Goal: Task Accomplishment & Management: Use online tool/utility

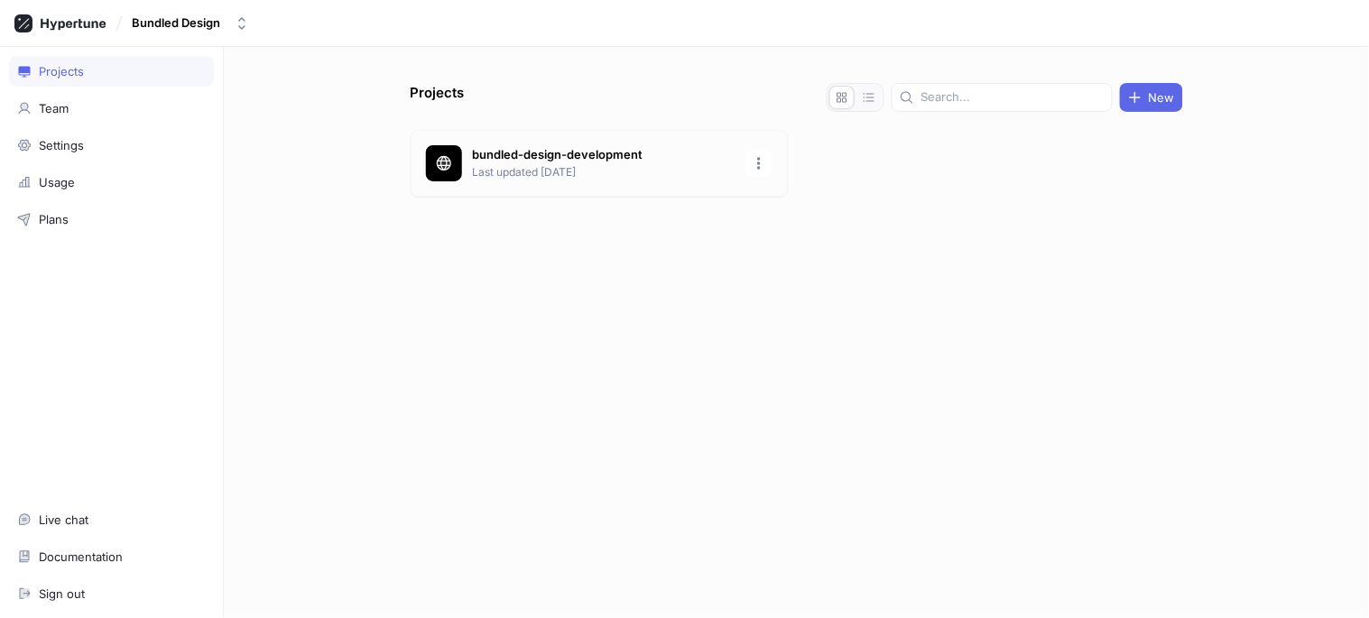
click at [567, 146] on p "bundled-design-development" at bounding box center [604, 155] width 262 height 18
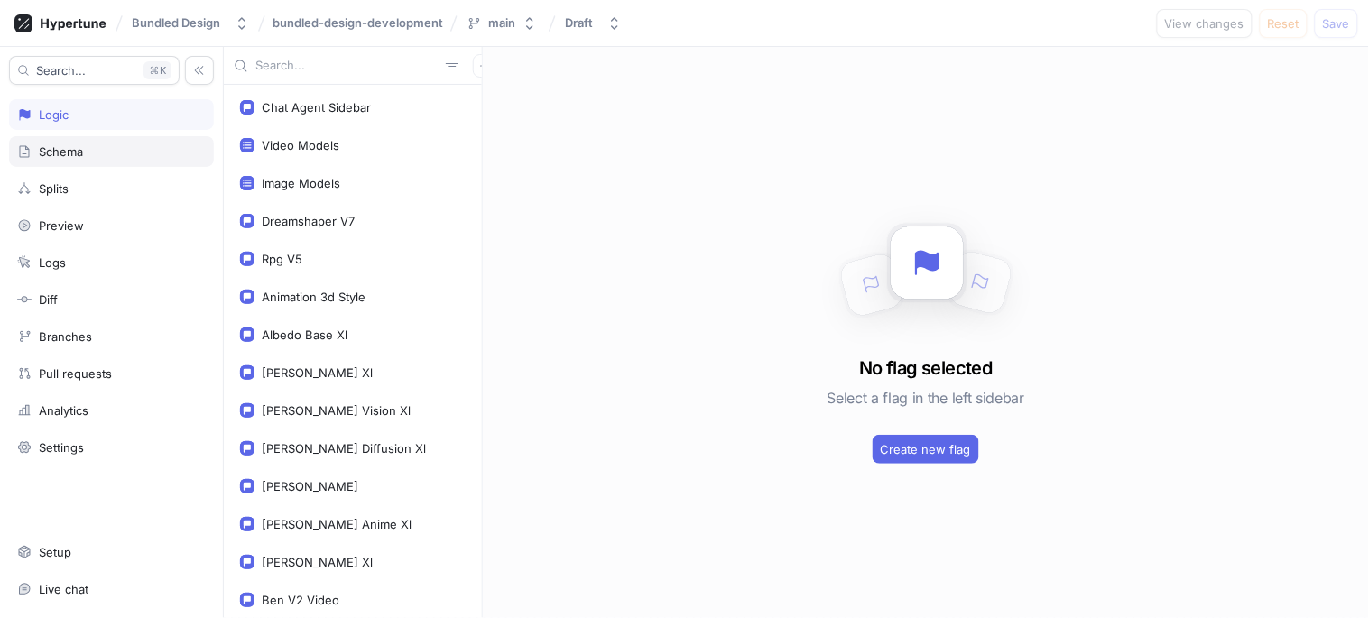
click at [83, 156] on div "Schema" at bounding box center [61, 151] width 44 height 14
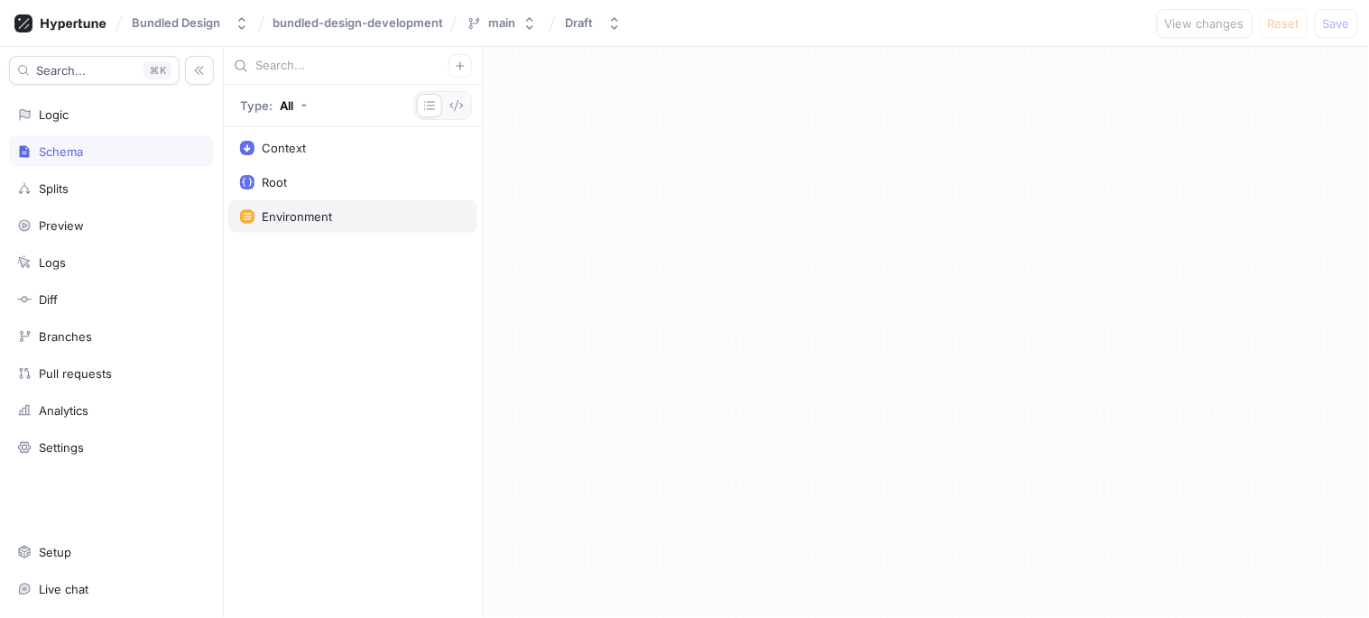
drag, startPoint x: 448, startPoint y: 217, endPoint x: 358, endPoint y: 217, distance: 90.2
click at [358, 217] on div "Environment" at bounding box center [353, 216] width 226 height 14
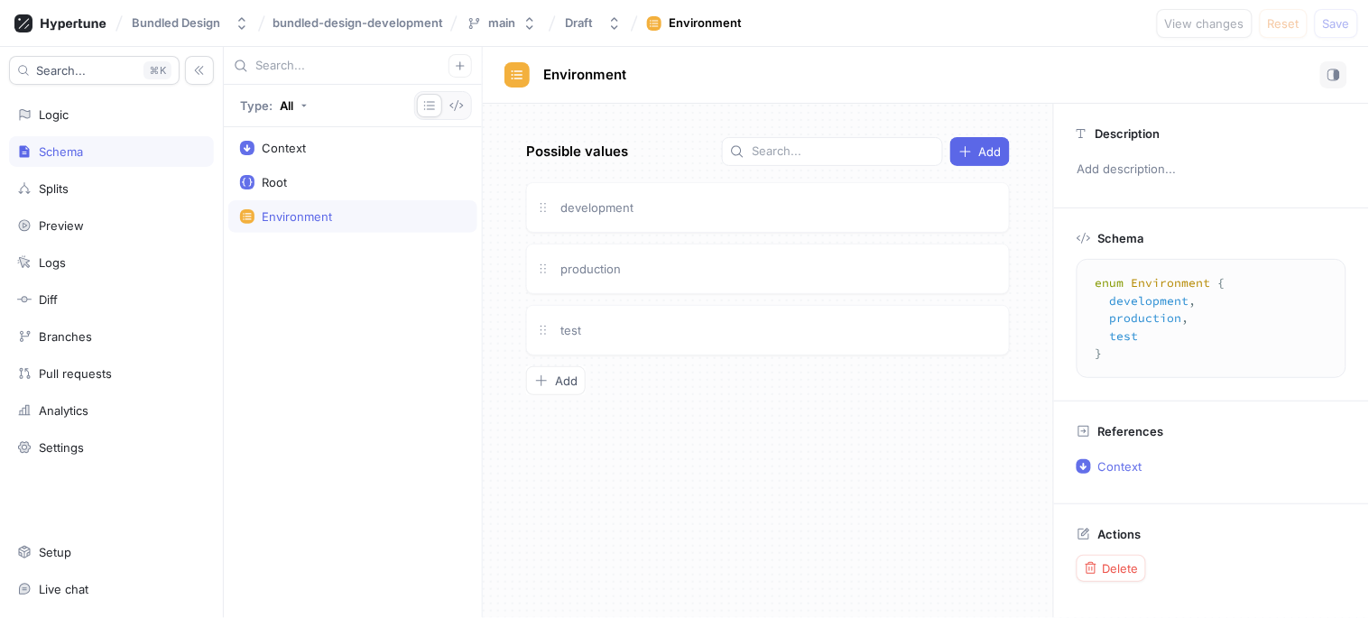
click at [523, 69] on icon at bounding box center [517, 75] width 14 height 14
click at [1139, 567] on span "Delete" at bounding box center [1121, 568] width 36 height 11
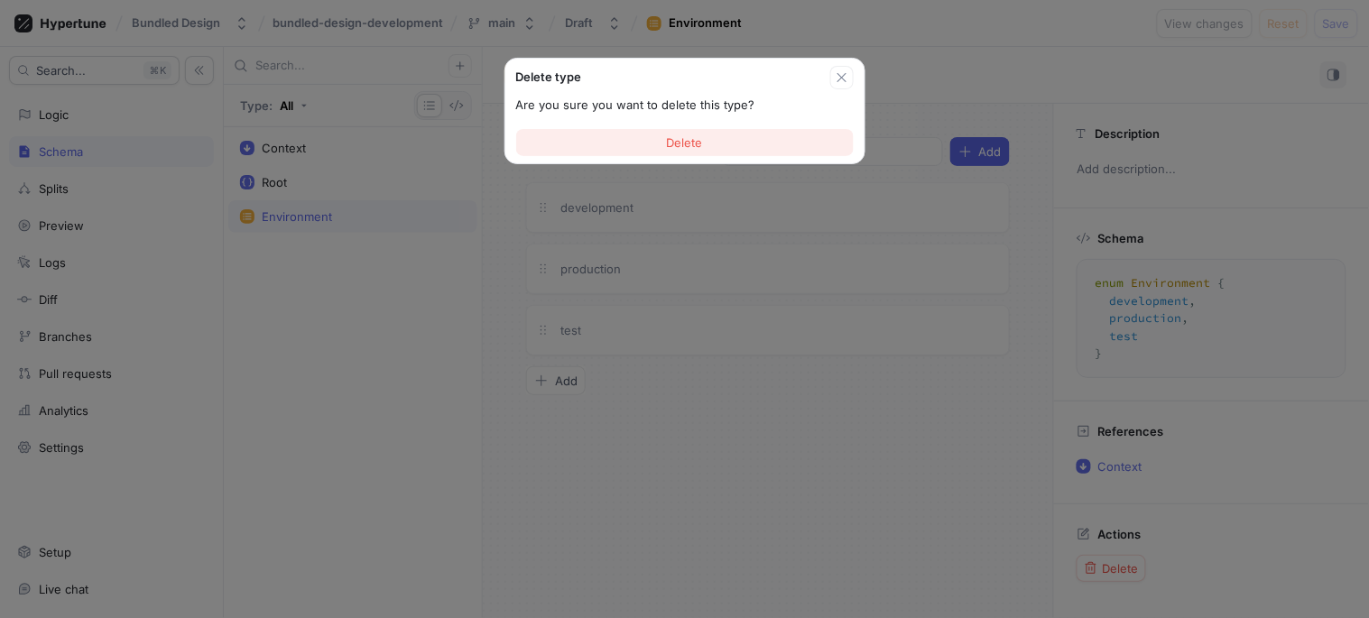
click at [688, 142] on span "Delete" at bounding box center [685, 142] width 36 height 11
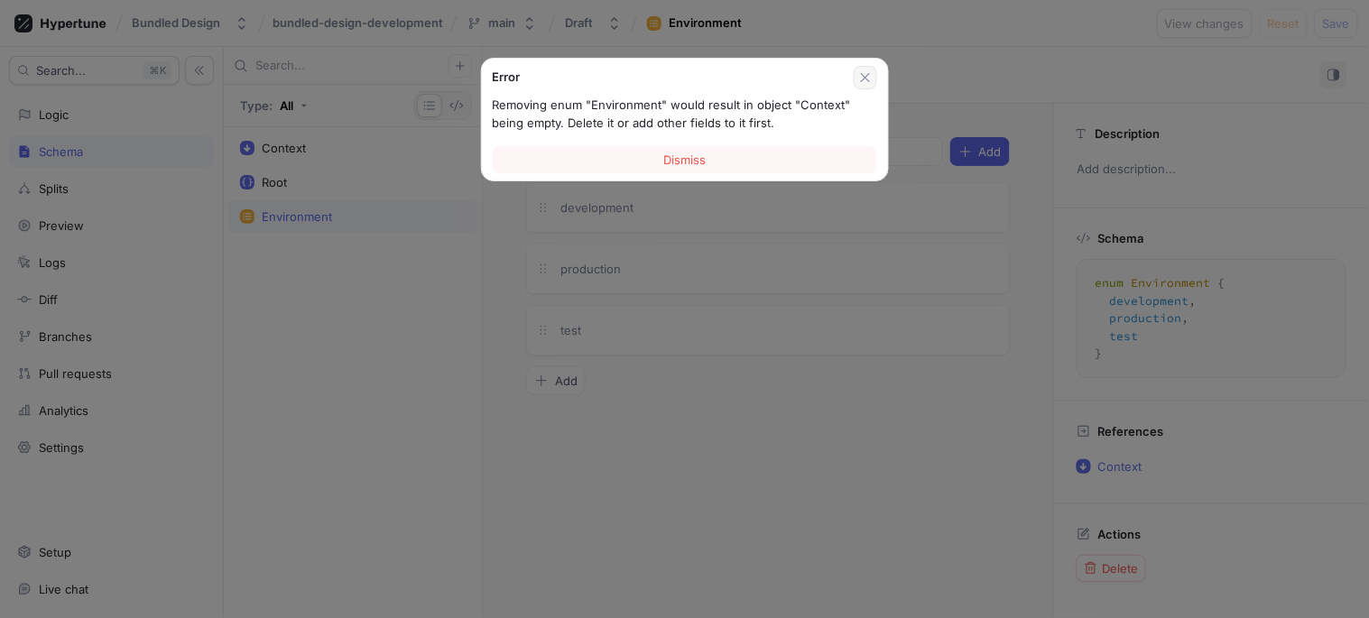
click at [868, 85] on button "button" at bounding box center [865, 77] width 23 height 23
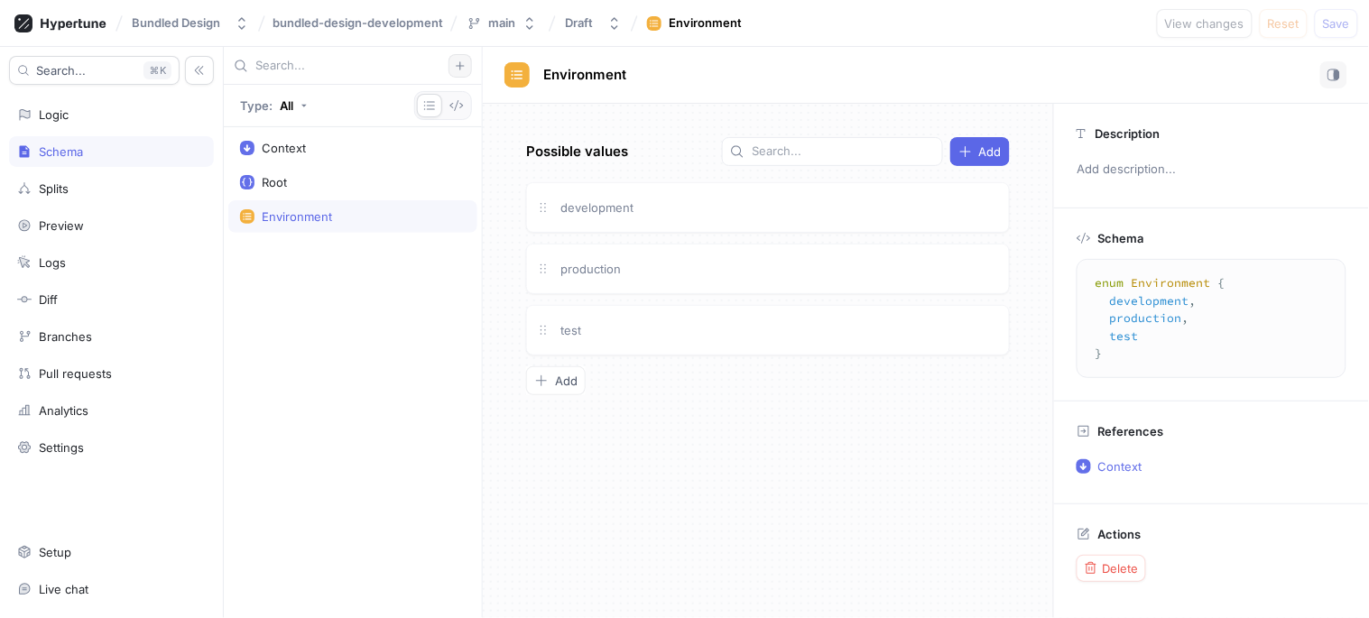
click at [457, 69] on icon "button" at bounding box center [460, 65] width 11 height 11
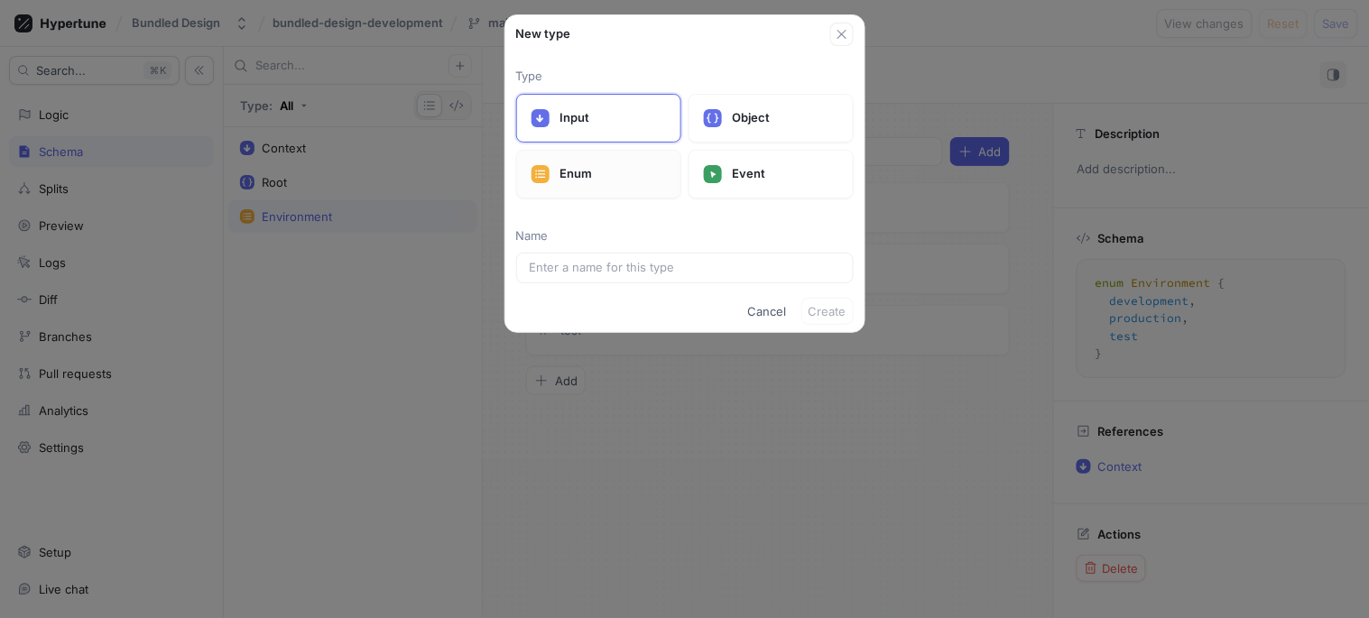
click at [628, 162] on div "Enum" at bounding box center [598, 174] width 165 height 49
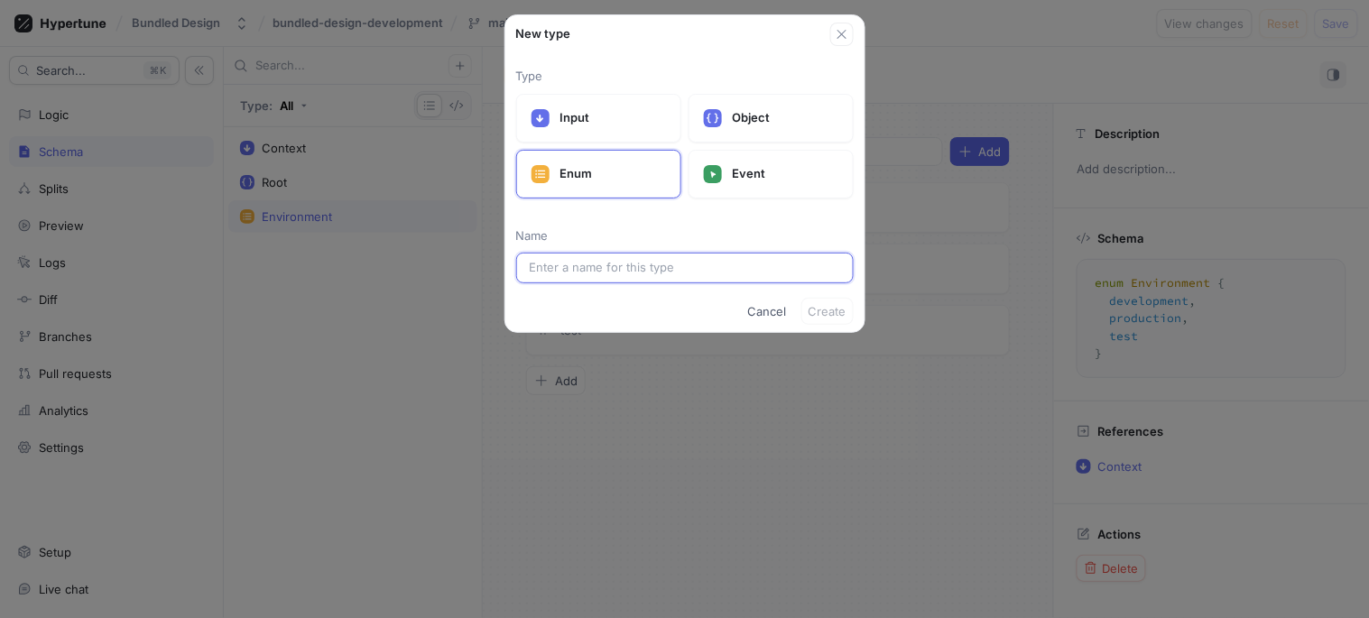
click at [745, 267] on input "text" at bounding box center [685, 268] width 310 height 18
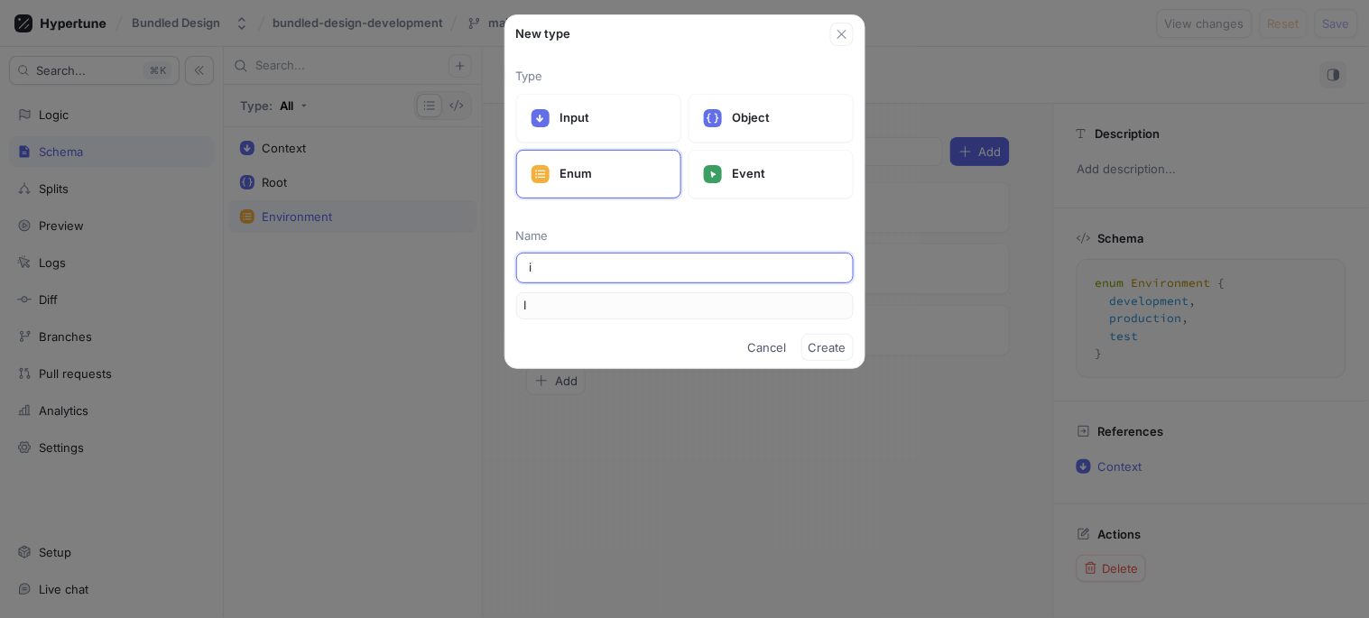
type input "is"
type input "Is"
type input "isB"
type input "IsB"
type input "isBe"
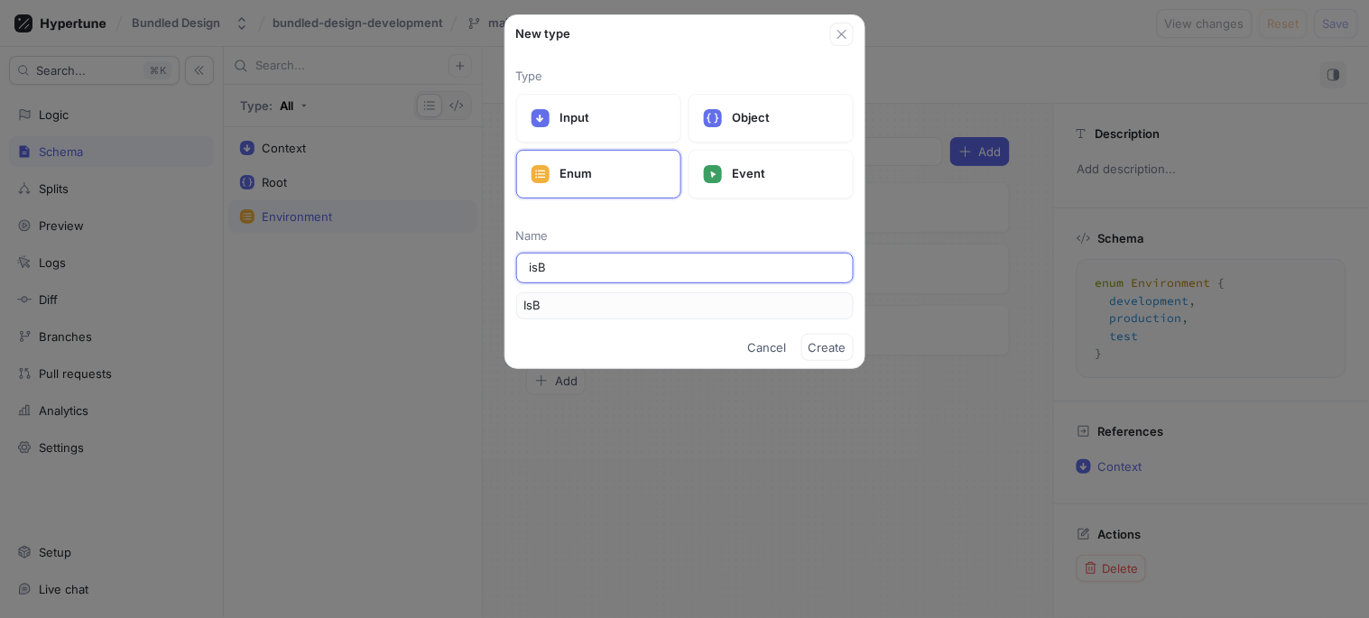
type input "IsBe"
type input "isB"
type input "IsB"
type input "is"
type input "Is"
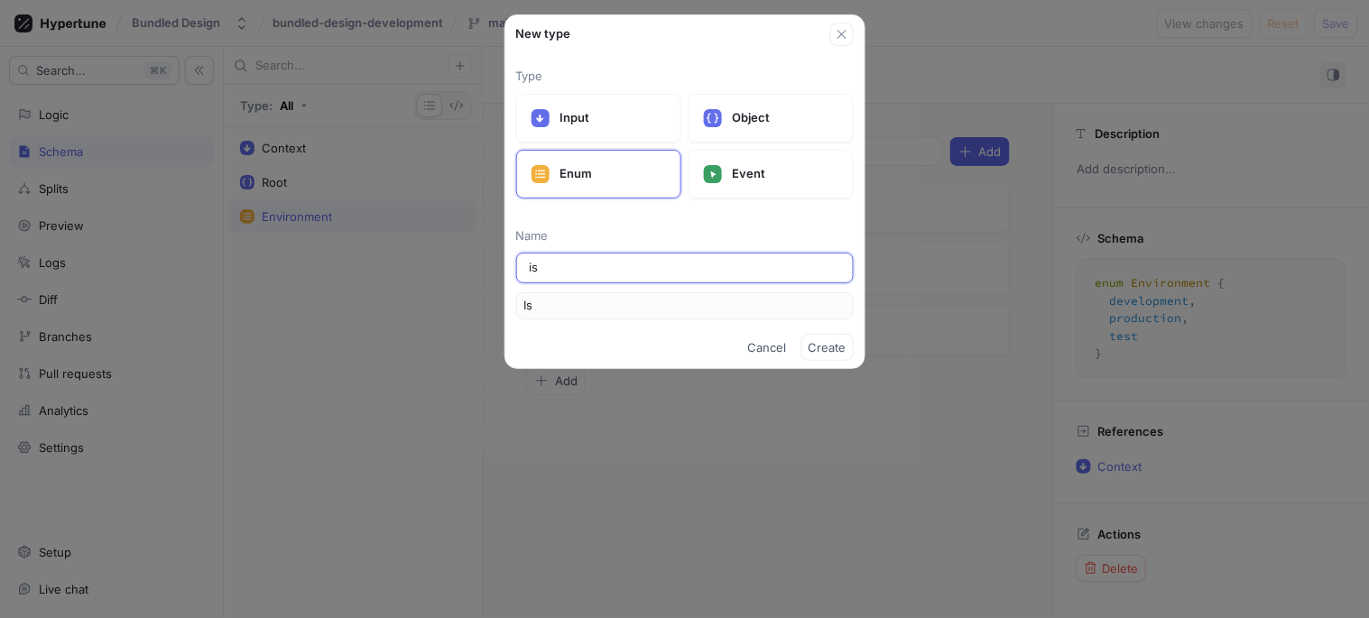
type input "isd"
type input "Isd"
type input "is"
type input "Is"
type input "isD"
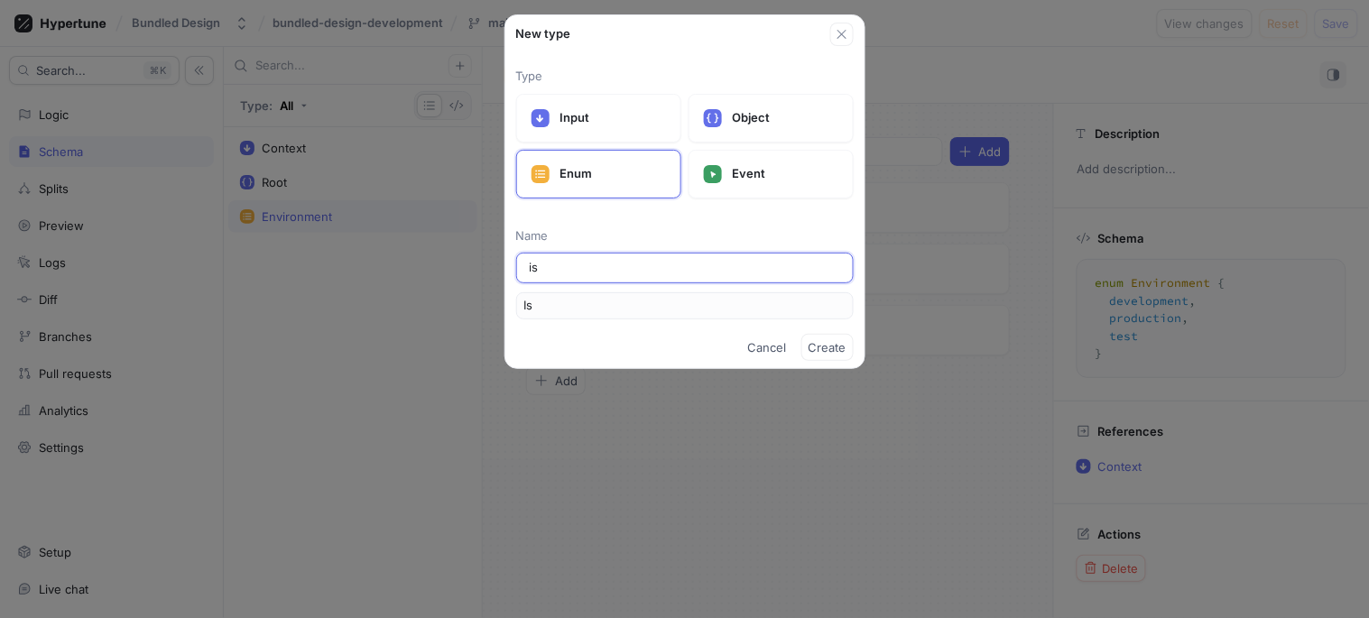
type input "IsD"
type input "isDe"
type input "IsDe"
type input "isDev"
type input "IsDev"
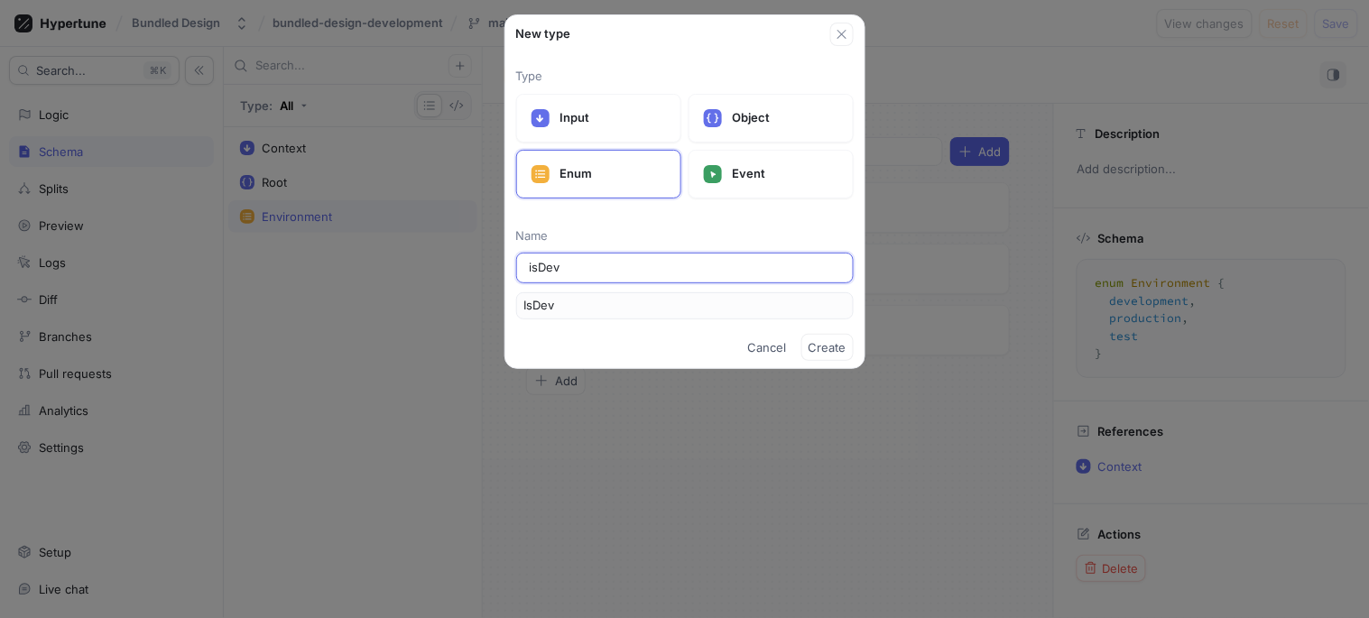
type input "isDeve"
type input "IsDeve"
type input "isDevel"
type input "IsDevel"
type input "isDevelo"
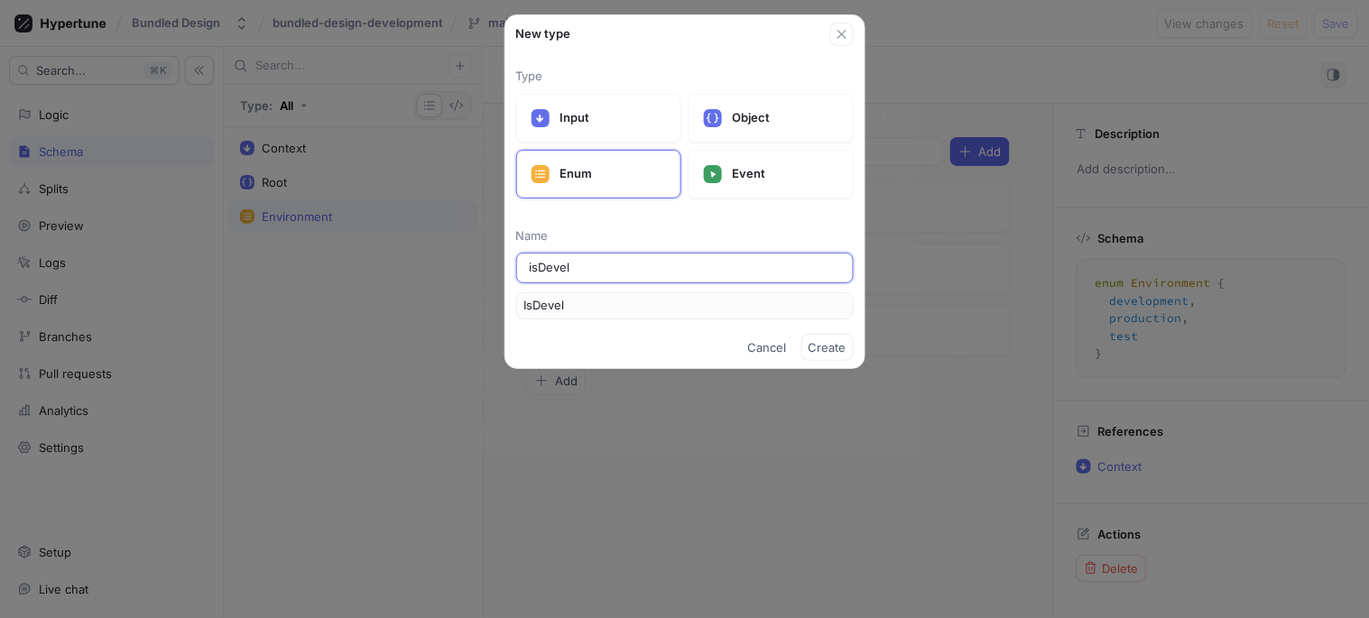
type input "IsDevelo"
type input "isDevelop"
type input "IsDevelop"
type input "isDevelopm"
type input "IsDevelopm"
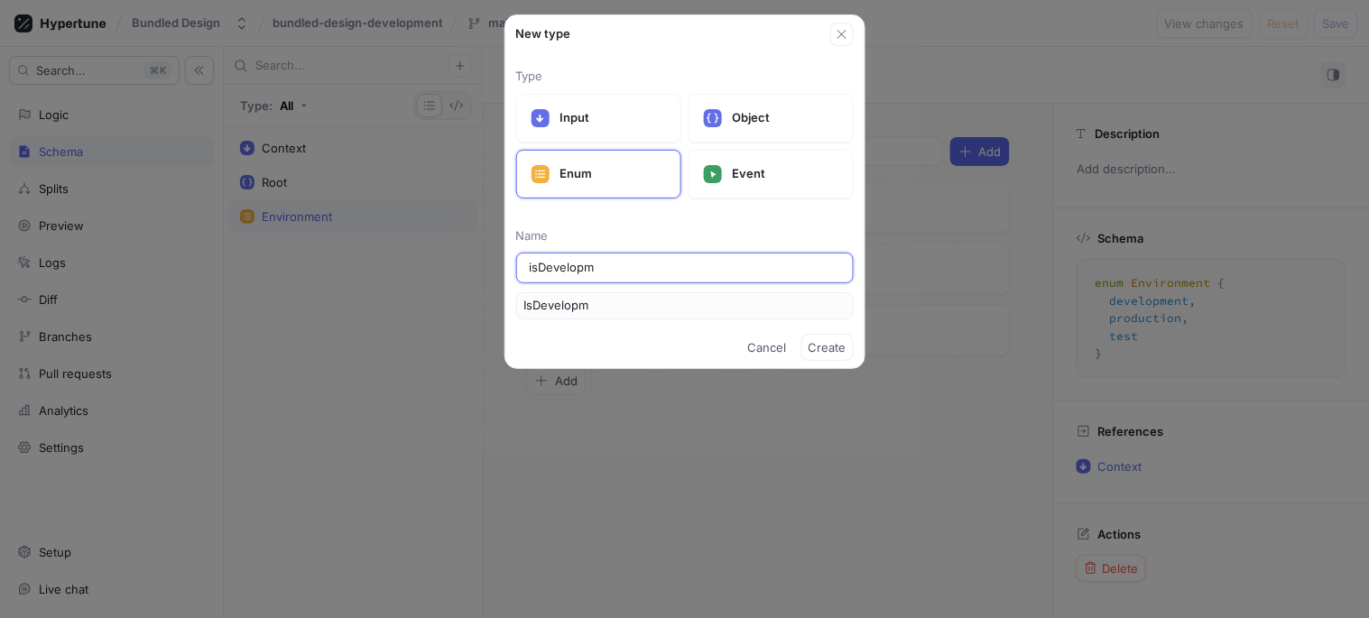
type input "isDevelopme"
type input "IsDevelopme"
type input "isDevelopmen"
type input "IsDevelopmen"
type input "isDevelopment"
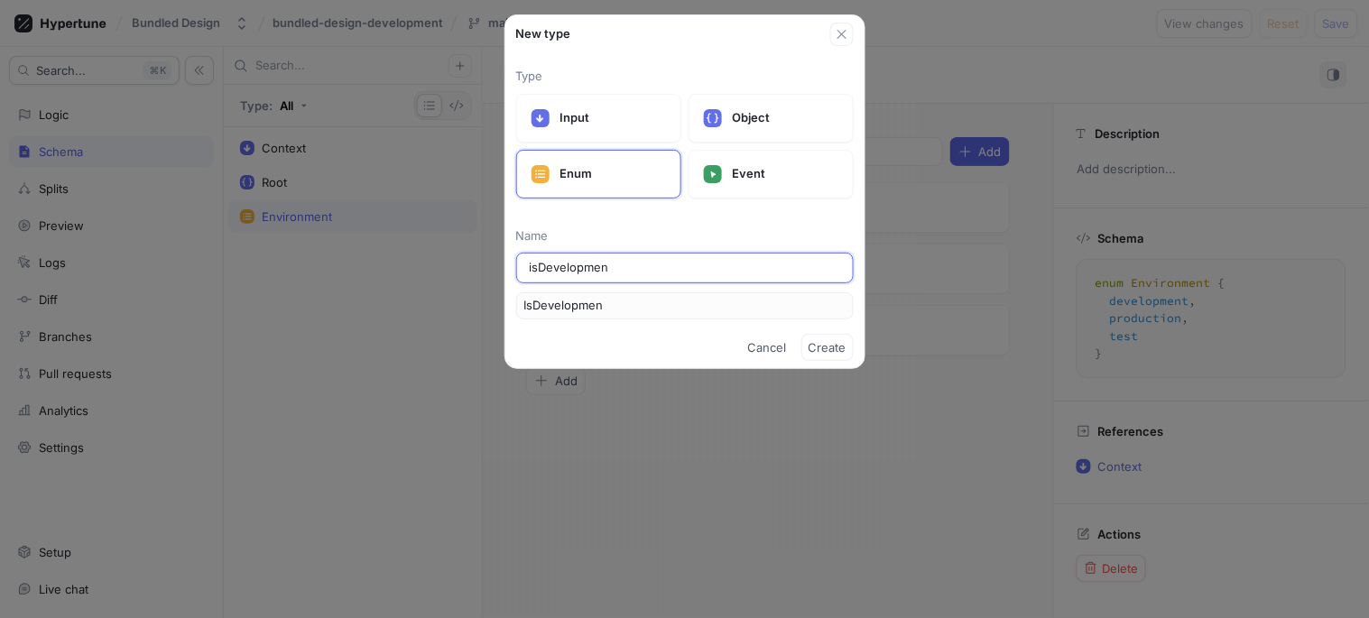
type input "IsDevelopment"
type input "i"
type input "I"
type input "is"
type input "Is"
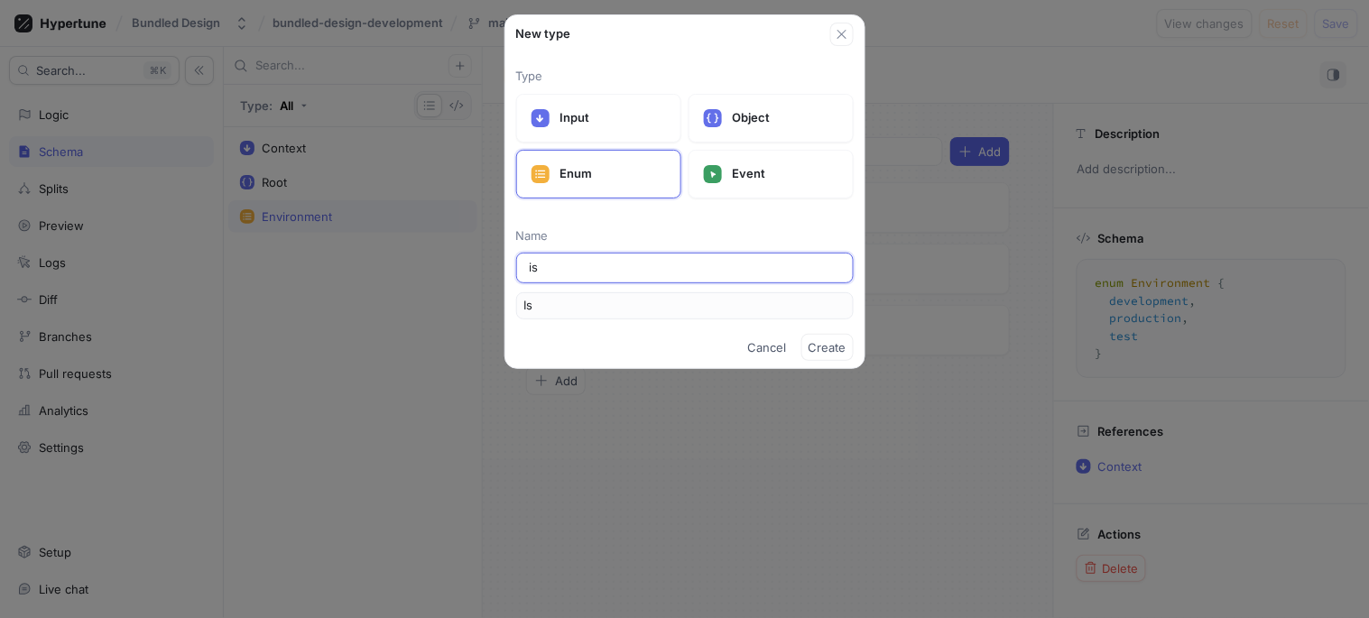
type input "isT"
type input "IsT"
type input "isTe"
type input "IsTe"
type input "isTes"
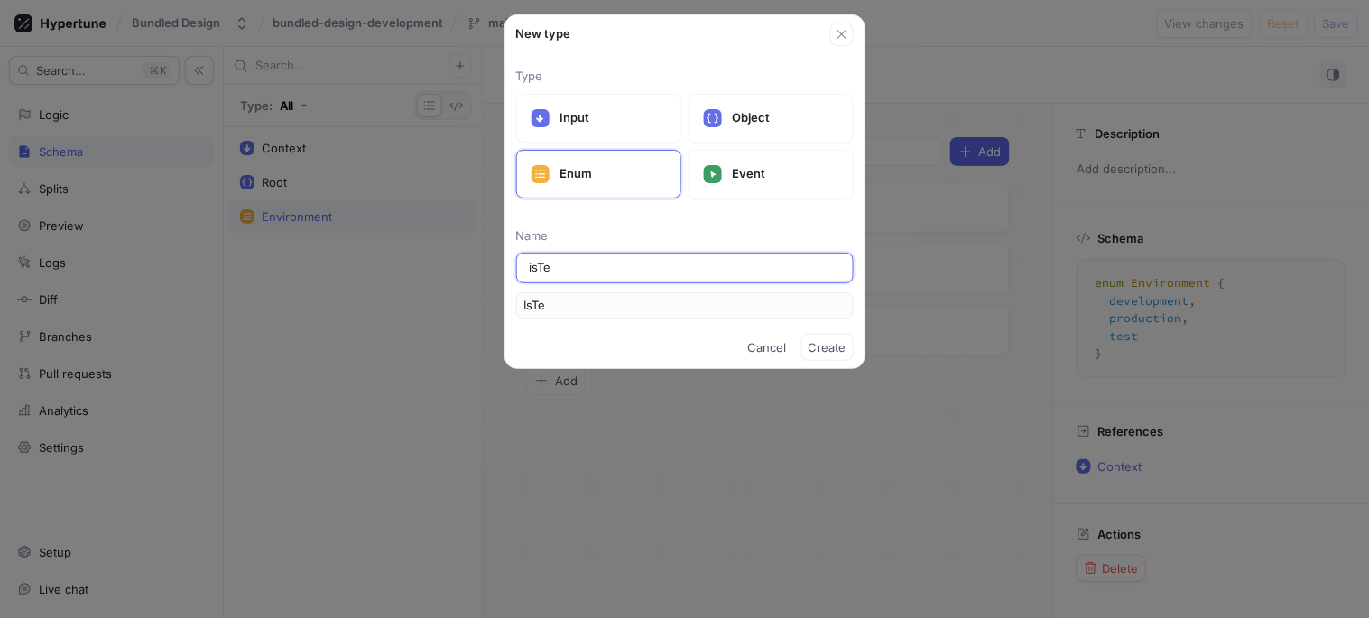
type input "IsTes"
type input "isTe"
type input "IsTe"
type input "isT"
type input "IsT"
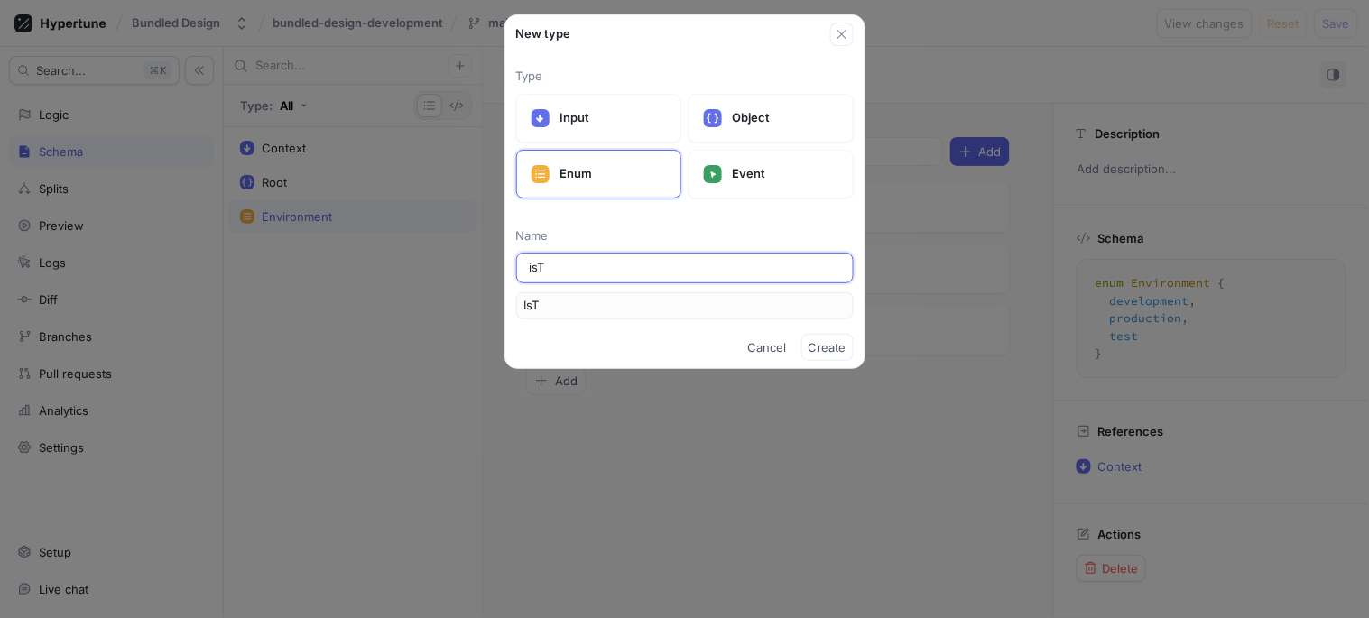
type input "is"
type input "Is"
type input "isd"
type input "Isd"
type input "isdE"
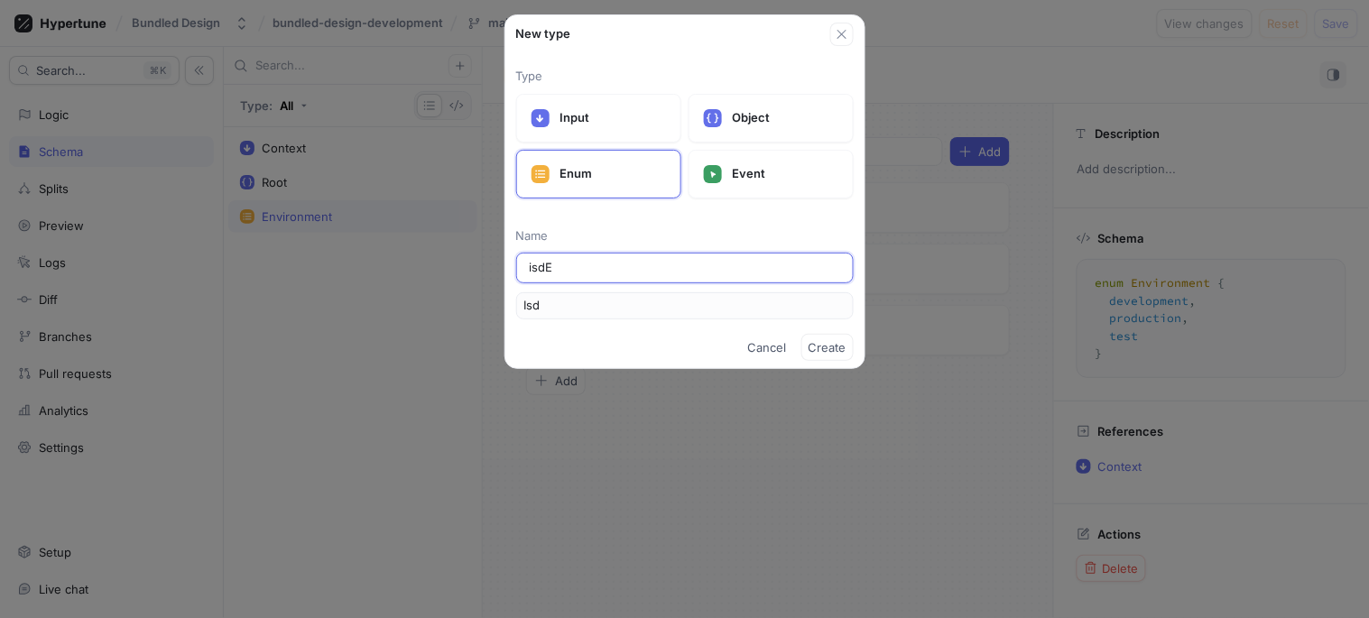
type input "IsdE"
type input "isd"
type input "Isd"
type input "is"
type input "Is"
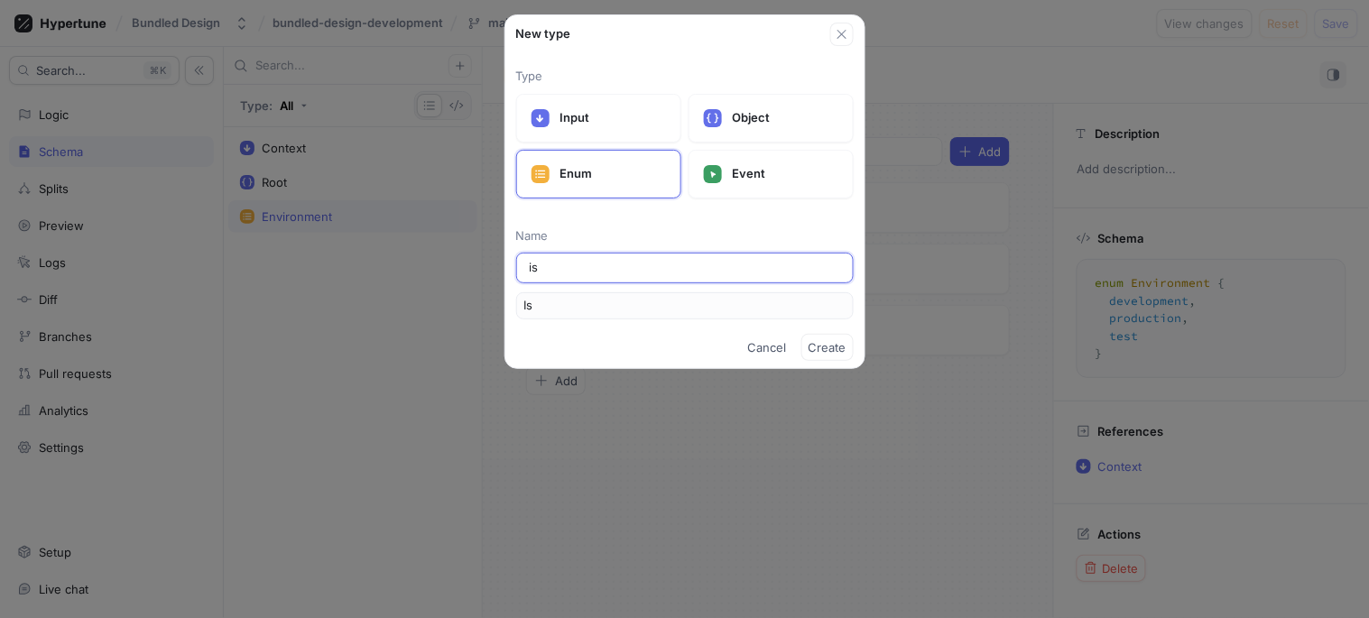
type input "isD"
type input "IsD"
type input "is"
type input "Is"
type input "isS"
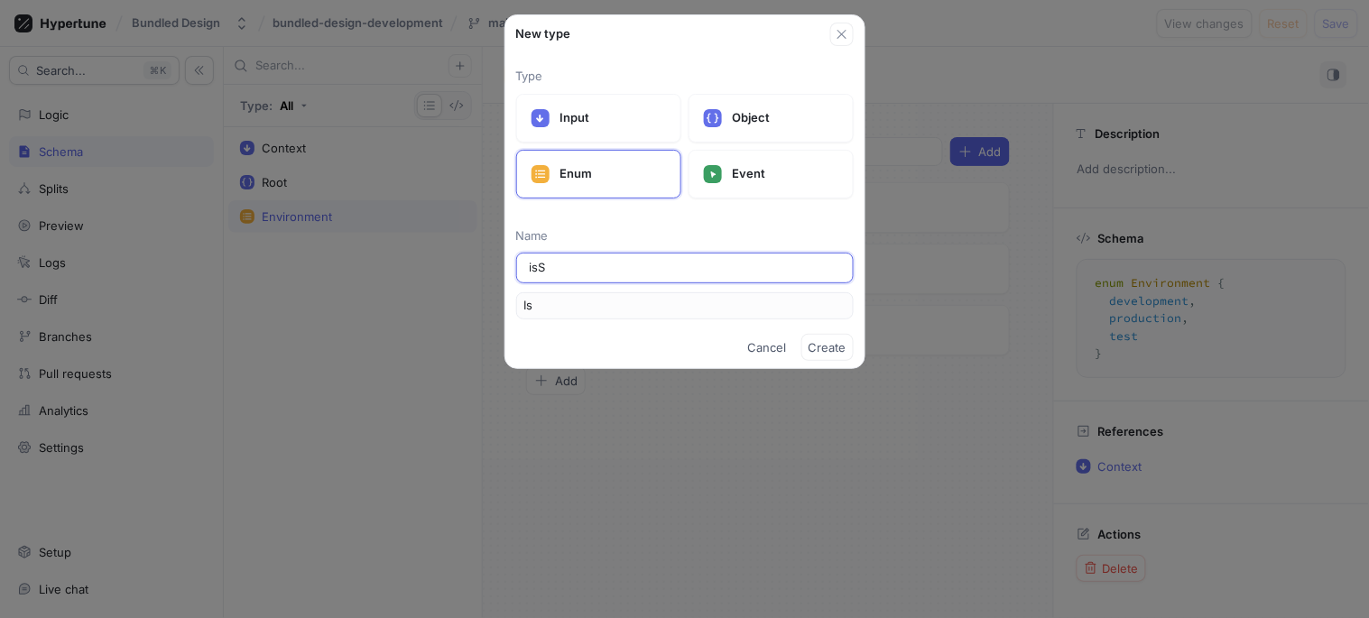
type input "IsS"
type input "isSt"
type input "IsSt"
type input "isSta"
type input "IsSta"
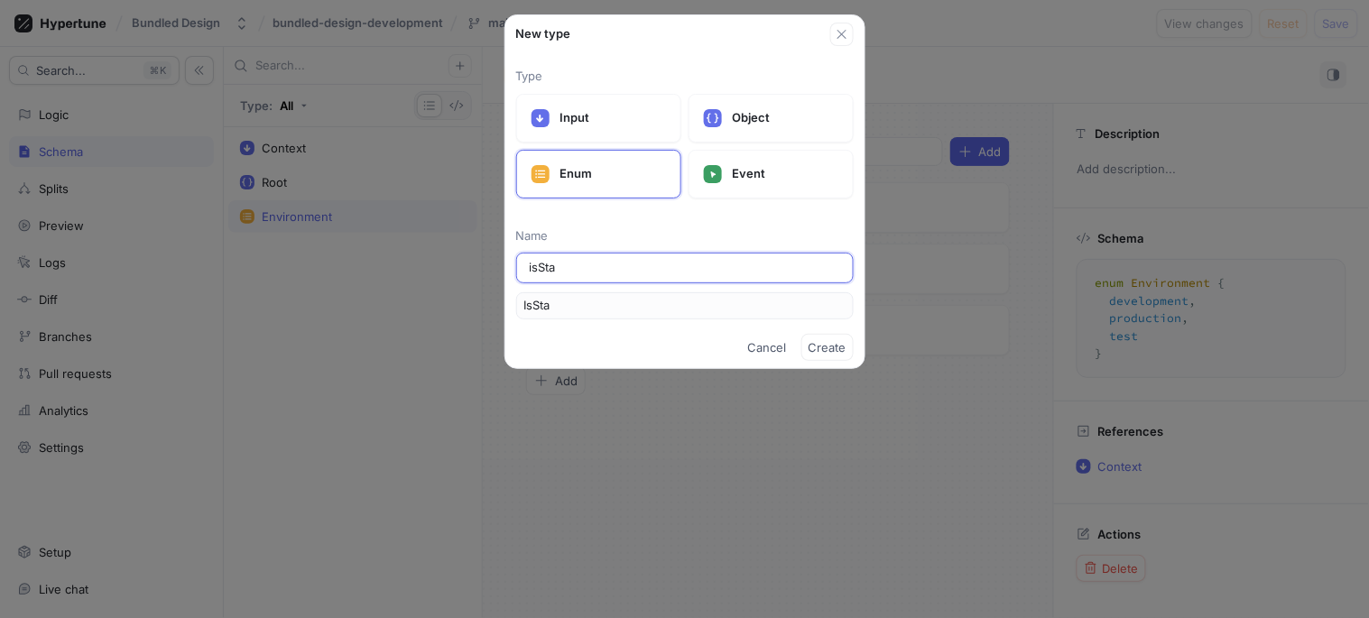
type input "isStag"
type input "IsStag"
type input "isStagg"
type input "IsStagg"
type input "isStaggi"
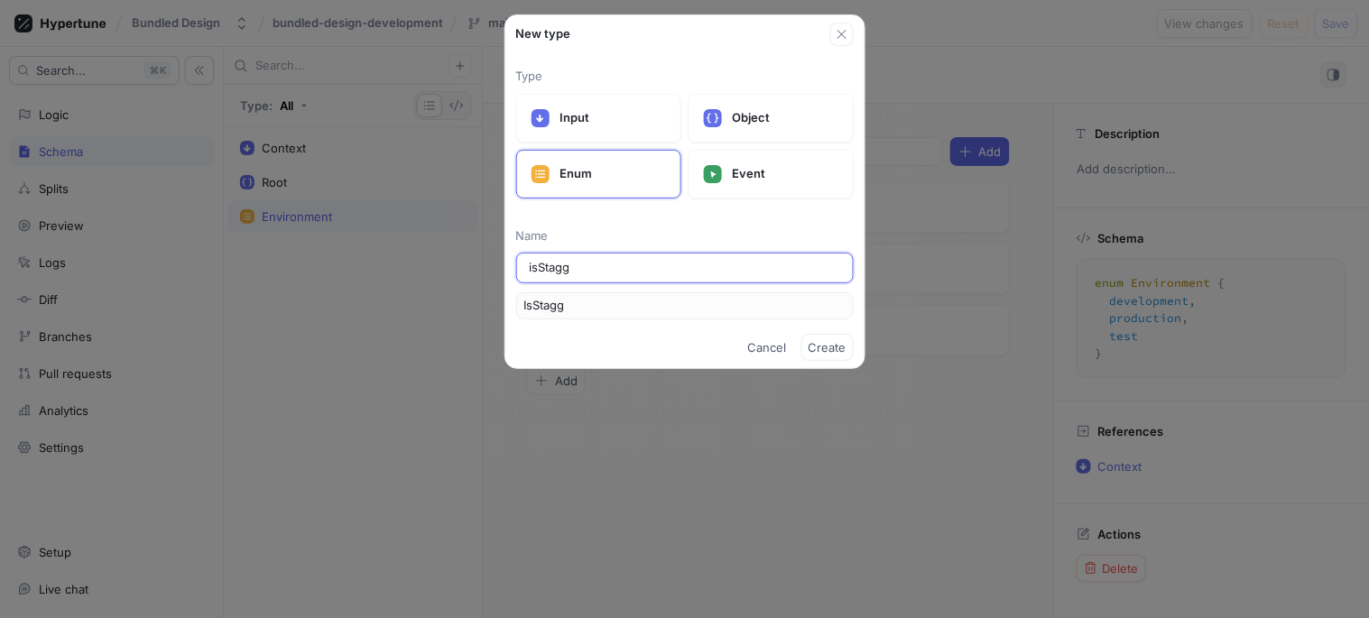
type input "IsStaggi"
type input "isStaggin"
type input "IsStaggin"
type input "isStaggint"
type input "IsStaggint"
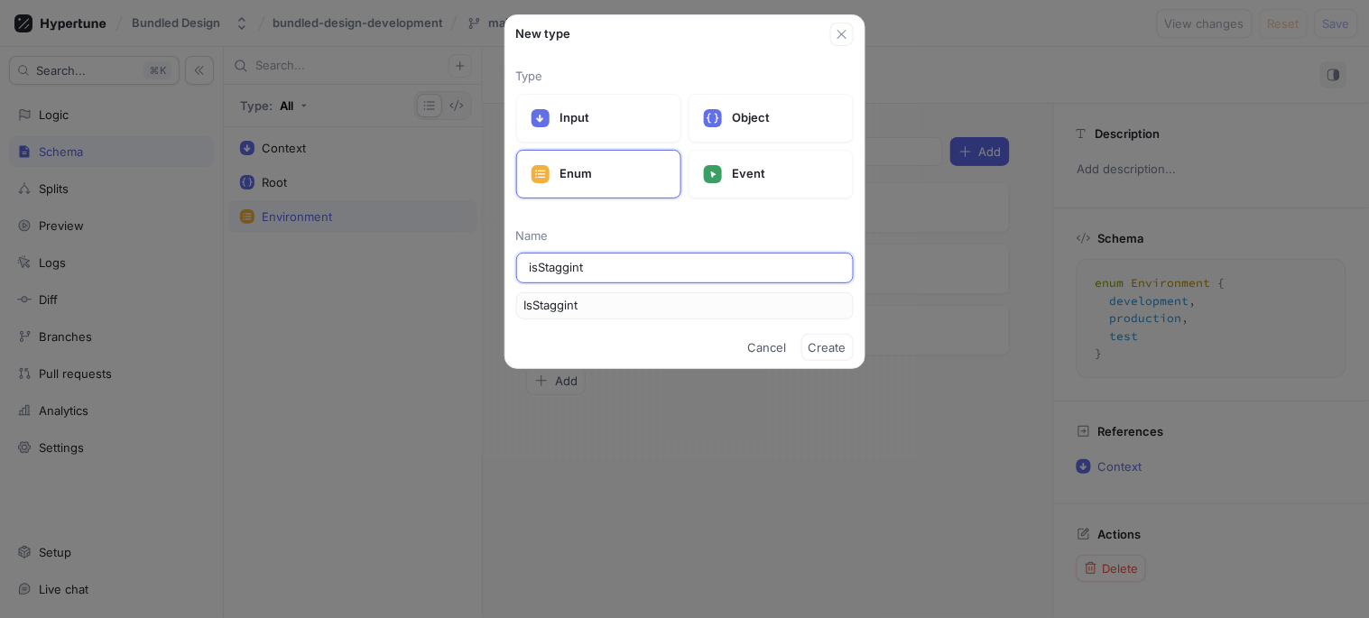
type input "isStaggin"
type input "IsStaggin"
type input "isStagging"
type input "IsStagging"
type input "isStaggingS"
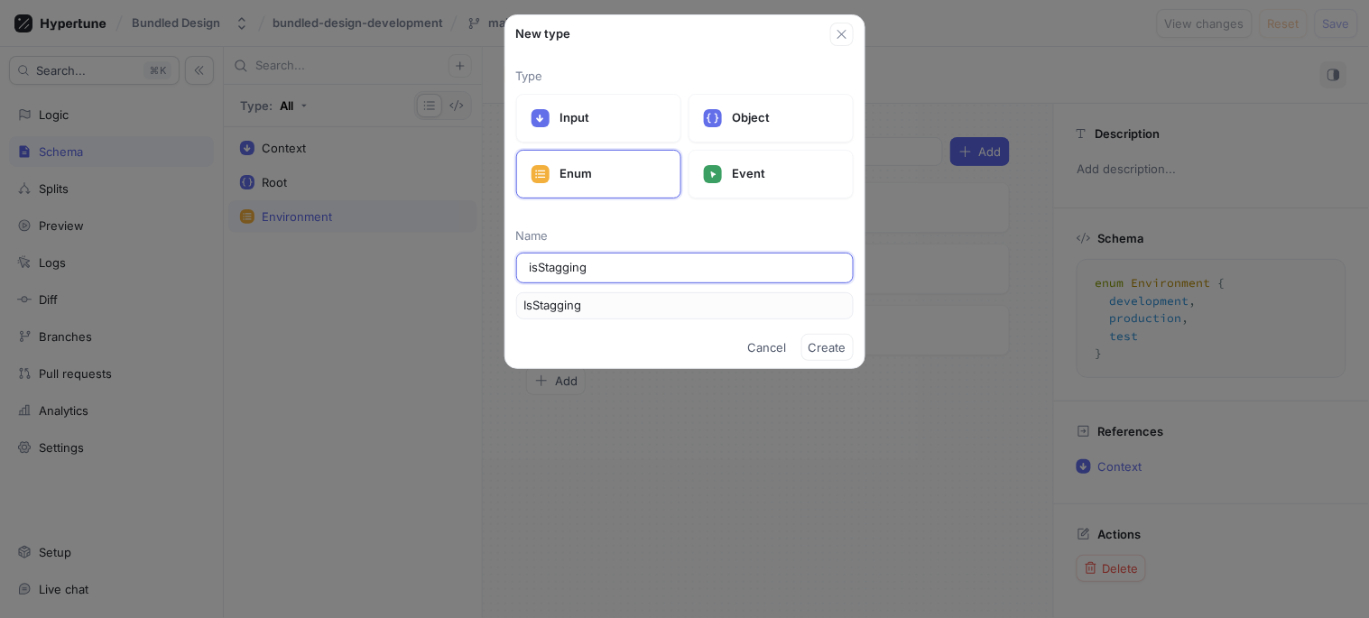
type input "IsStaggingS"
type input "isStaggingSt"
type input "IsStaggingSt"
type input "isStaggingSta"
type input "IsStaggingSta"
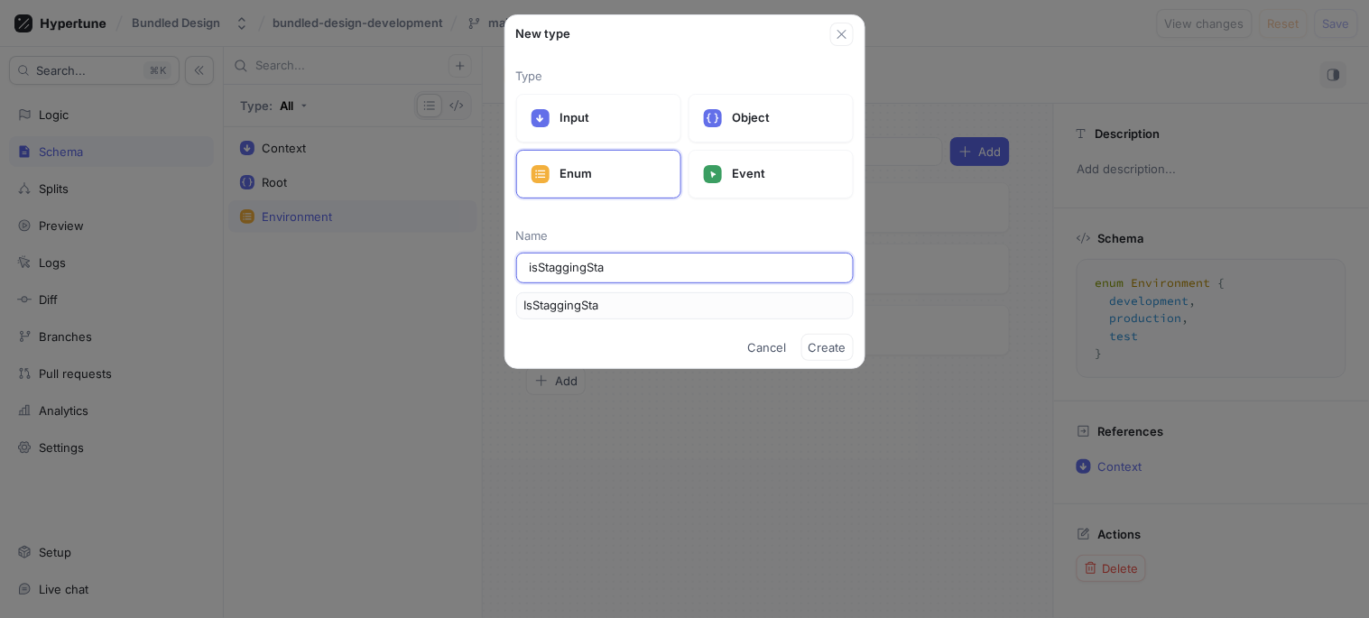
type input "isStaggingStat"
type input "IsStaggingStat"
type input "isStaggingState"
type input "IsStaggingState"
type input "isStaggingStat"
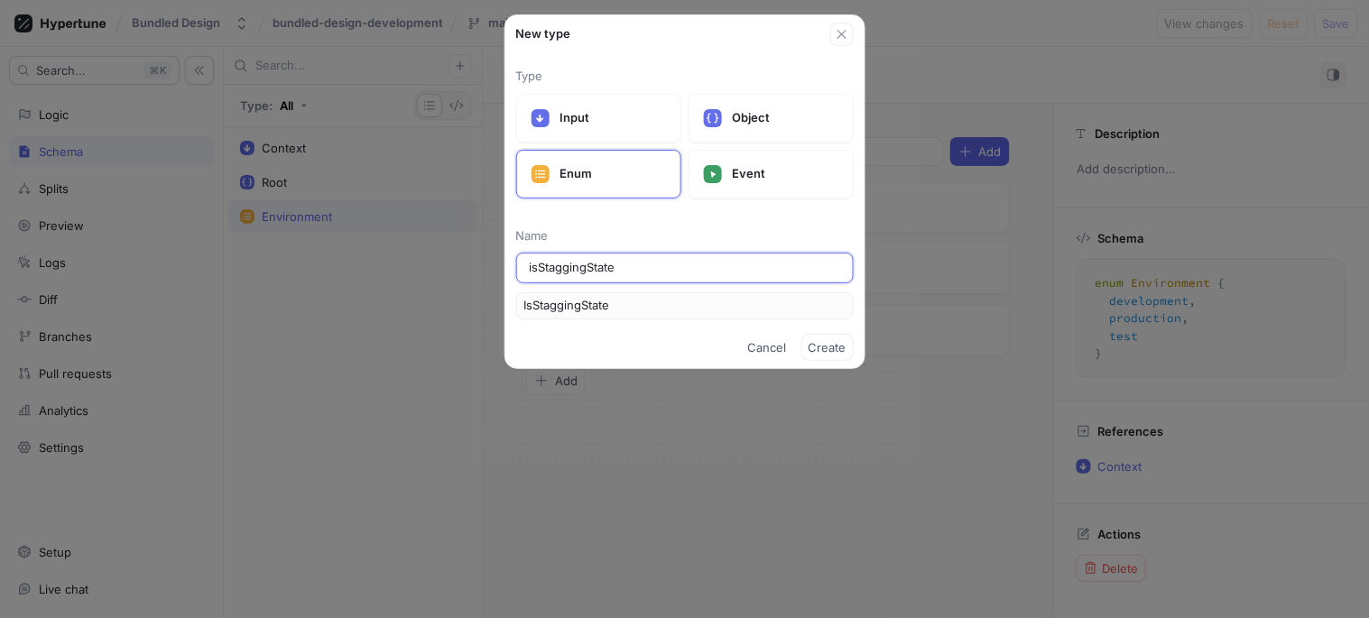
type input "IsStaggingStat"
type input "isStaggingSta"
type input "IsStaggingSta"
type input "isStaggingSt"
type input "IsStaggingSt"
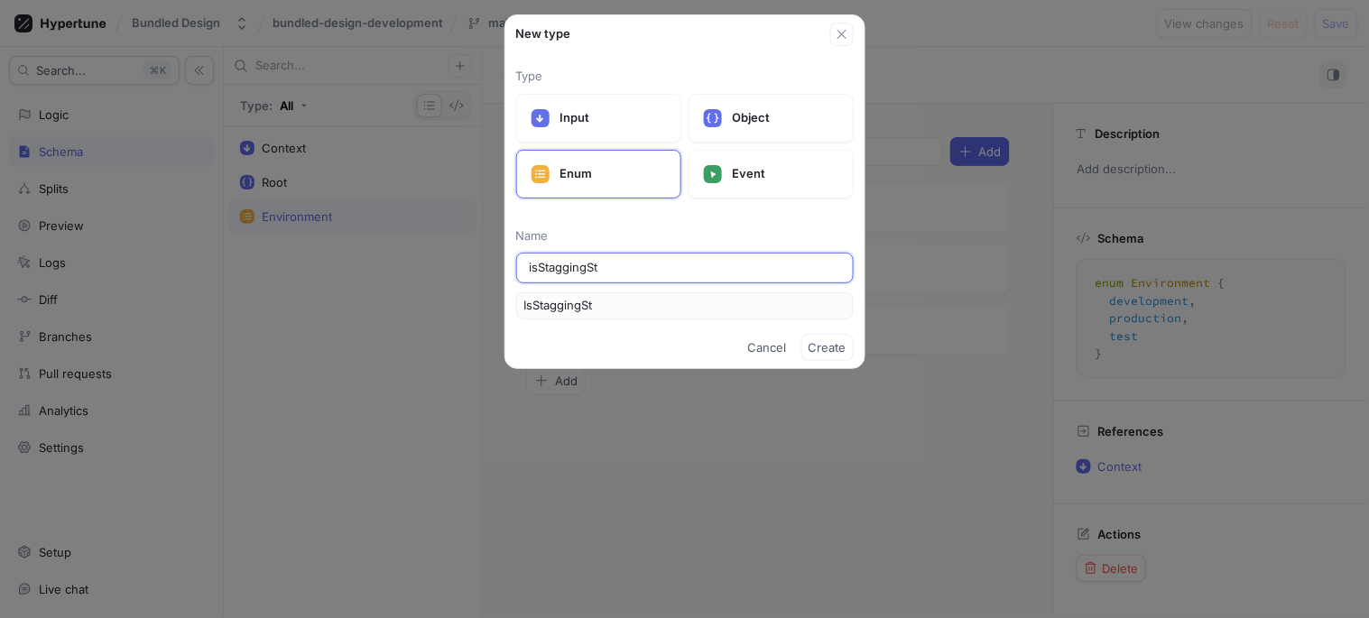
type input "isStaggingS"
type input "IsStaggingS"
type input "isStagging"
type input "IsStagging"
type input "isStagging"
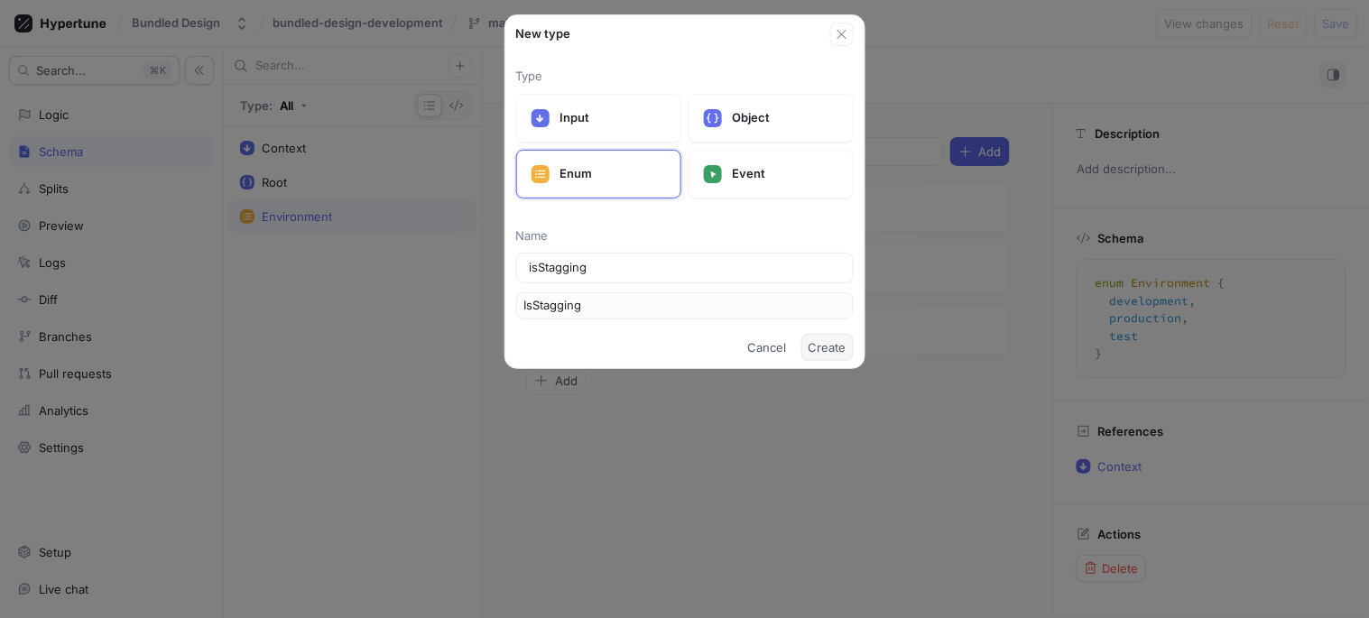
click at [825, 336] on button "Create" at bounding box center [827, 347] width 52 height 27
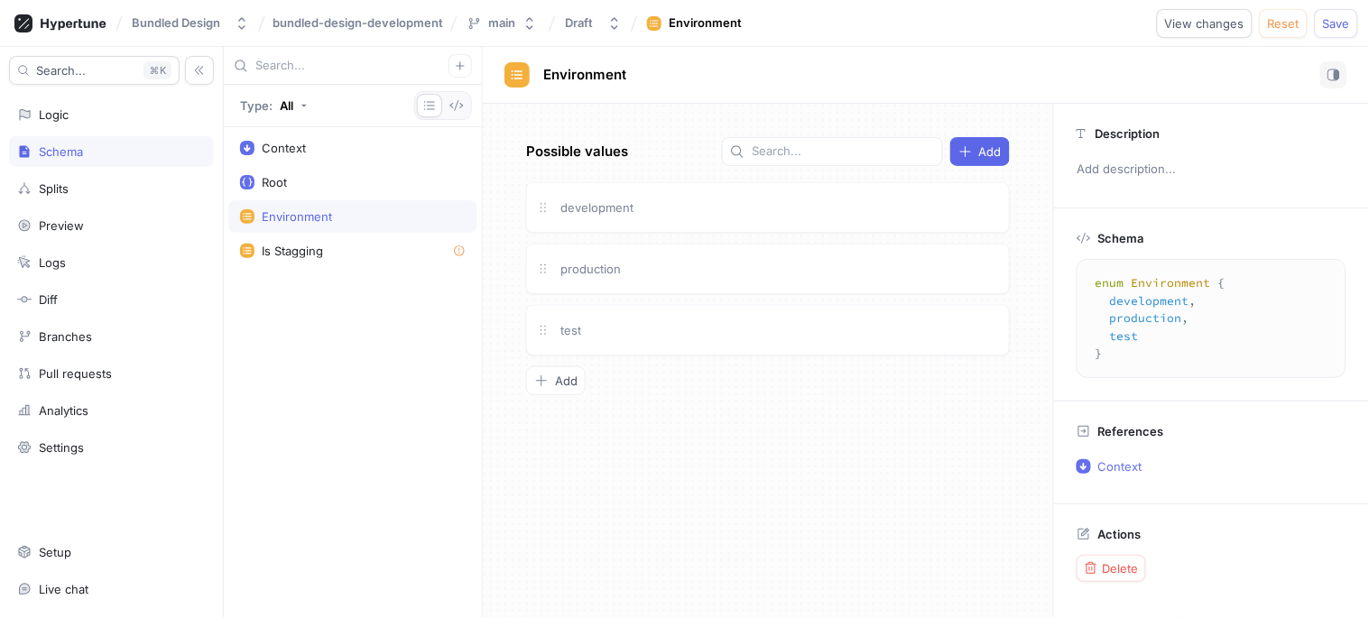
type textarea "enum IsStagging { IsStagging1 }"
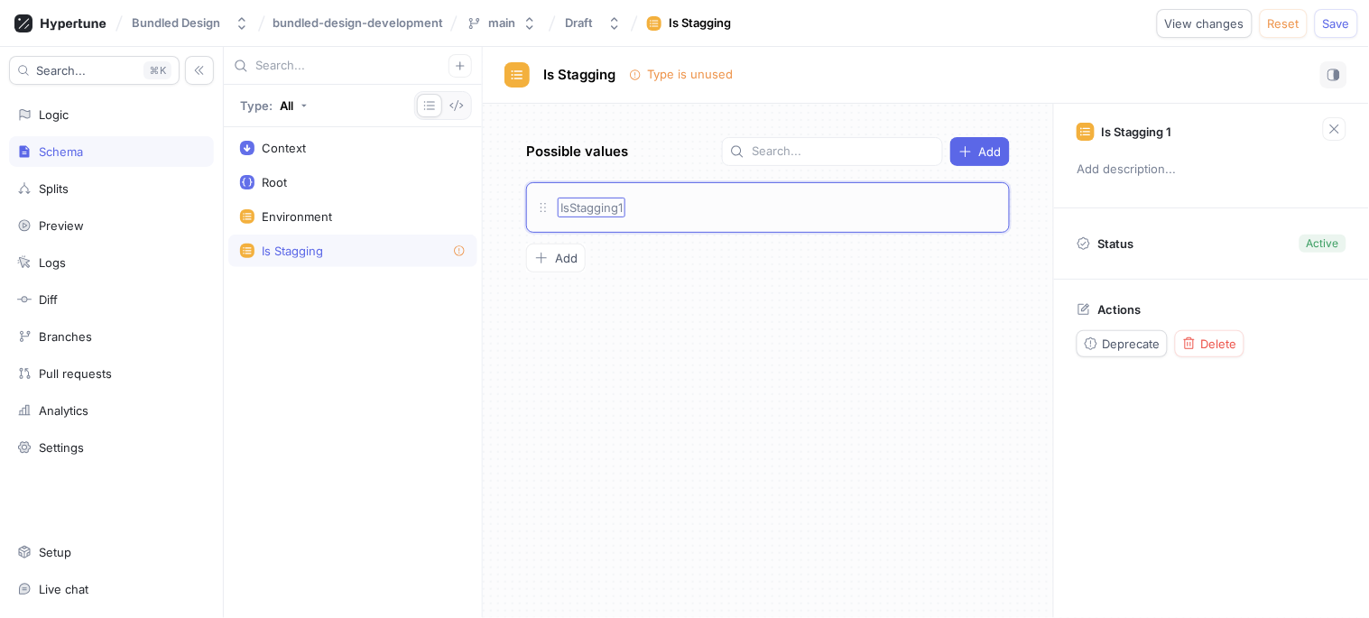
click at [612, 208] on span "IsStagging1" at bounding box center [591, 207] width 62 height 14
type input "true"
click at [397, 259] on div "Is Stagging" at bounding box center [352, 251] width 249 height 32
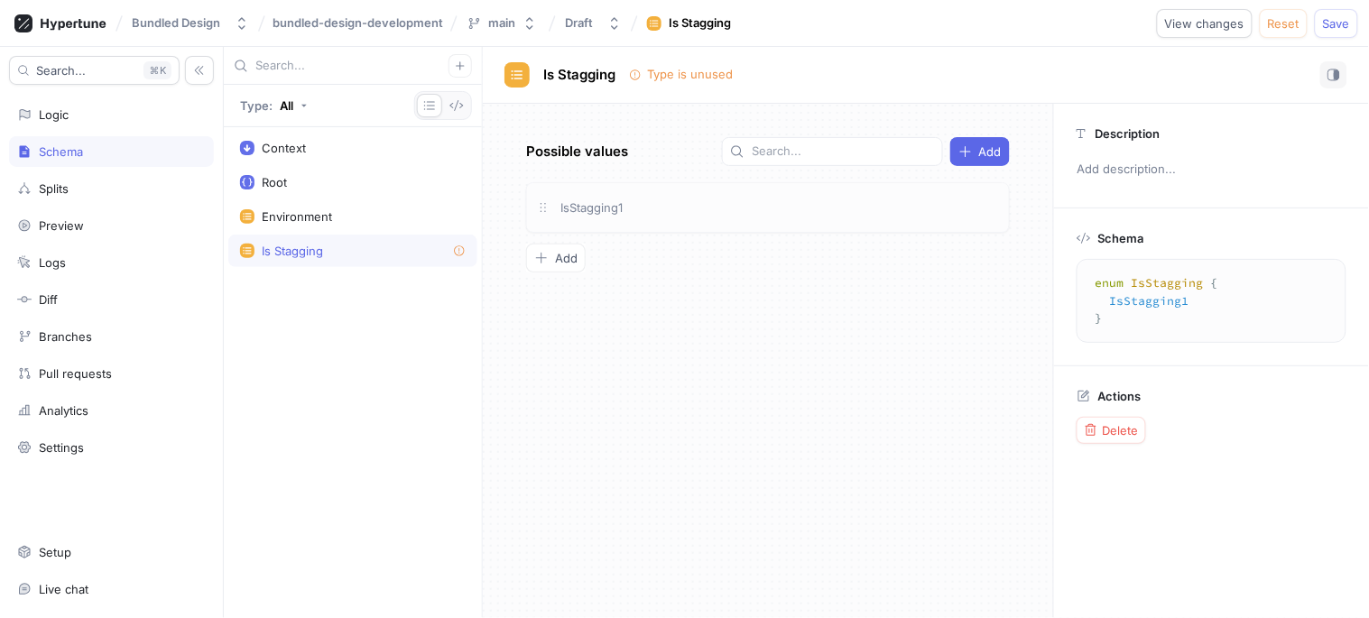
drag, startPoint x: 397, startPoint y: 259, endPoint x: 859, endPoint y: 353, distance: 471.4
click at [892, 399] on div "Possible values Add IsStagging1 To pick up a draggable item, press the space ba…" at bounding box center [768, 361] width 570 height 514
click at [457, 69] on icon "button" at bounding box center [460, 65] width 11 height 11
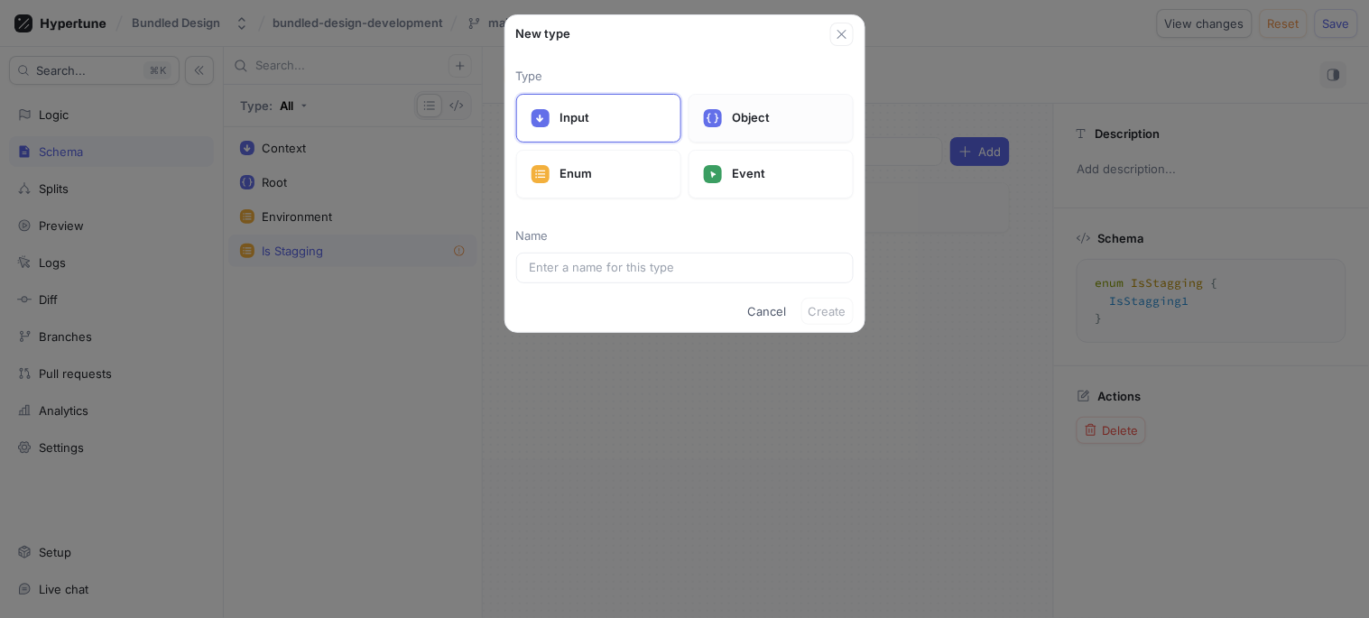
click at [762, 139] on div "Object" at bounding box center [771, 118] width 165 height 49
click at [556, 161] on div "Enum" at bounding box center [598, 174] width 165 height 49
click at [792, 179] on p "Event" at bounding box center [786, 174] width 106 height 18
click at [632, 135] on div "Input" at bounding box center [598, 118] width 165 height 49
click at [681, 276] on input "text" at bounding box center [685, 268] width 310 height 18
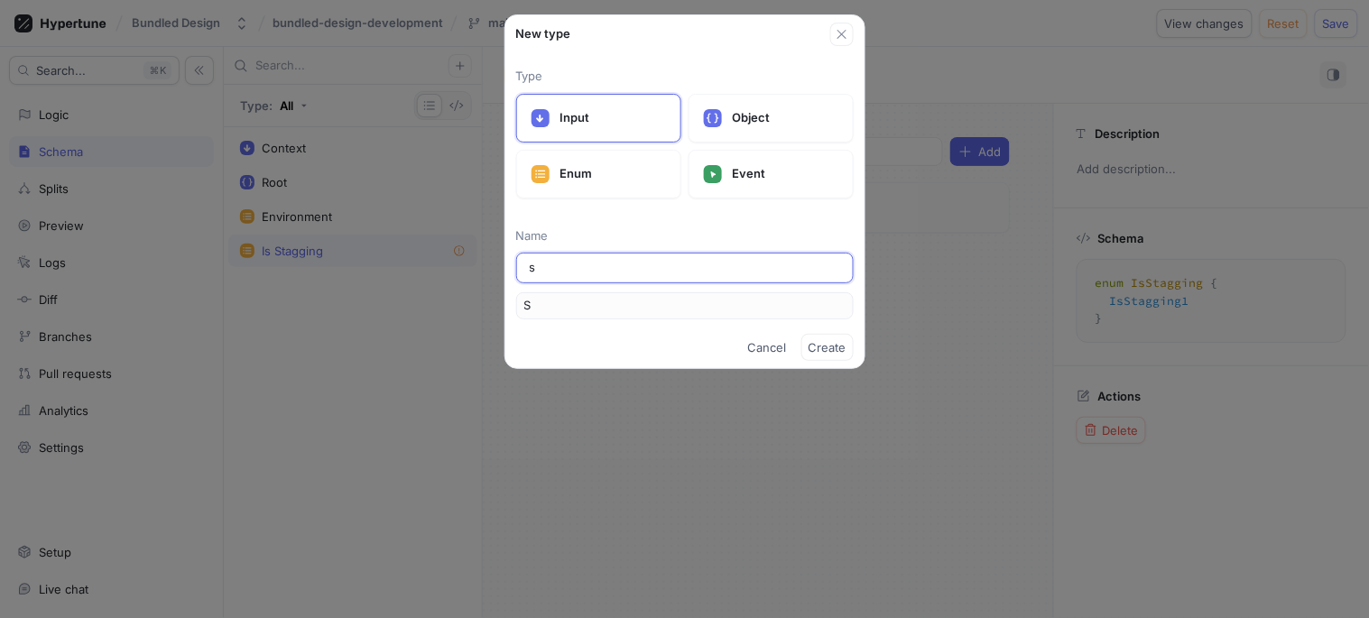
type input "sd"
type input "Sd"
type input "sds"
type input "Sds"
type input "sds"
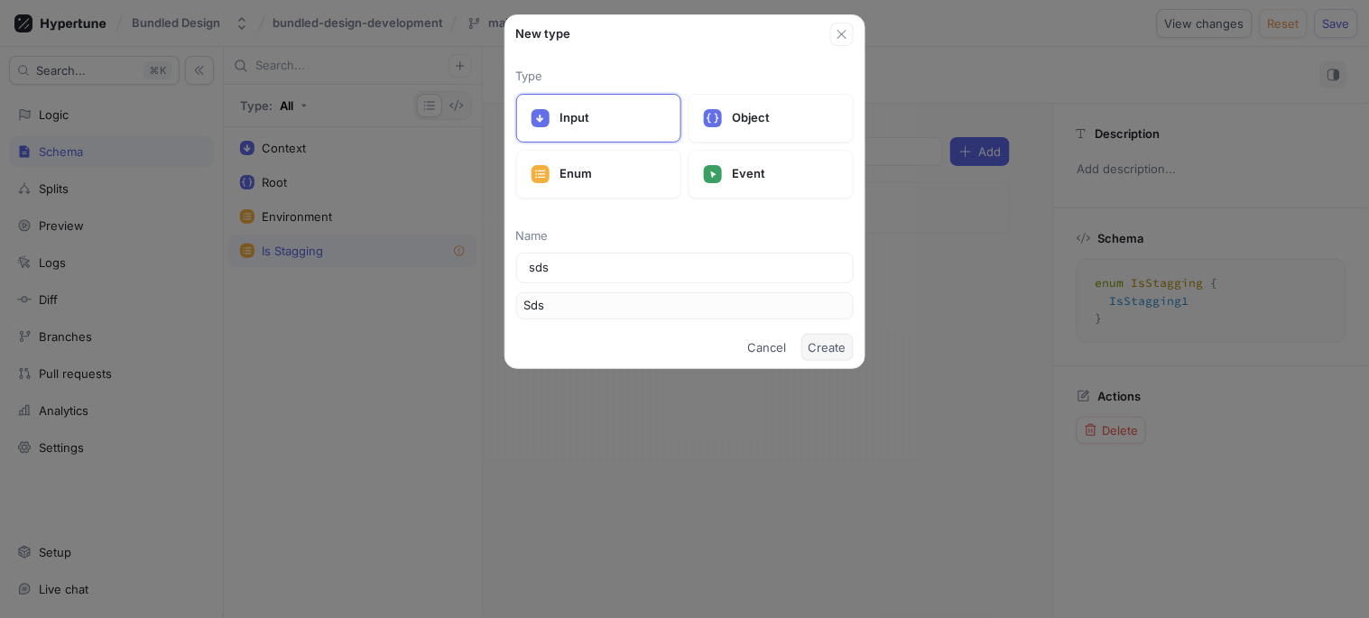
drag, startPoint x: 864, startPoint y: 353, endPoint x: 851, endPoint y: 353, distance: 12.6
click at [862, 354] on div "New type Type Input Object Enum Event Name sds Sds Cancel Create" at bounding box center [684, 191] width 361 height 355
click at [827, 343] on span "Create" at bounding box center [828, 347] width 38 height 11
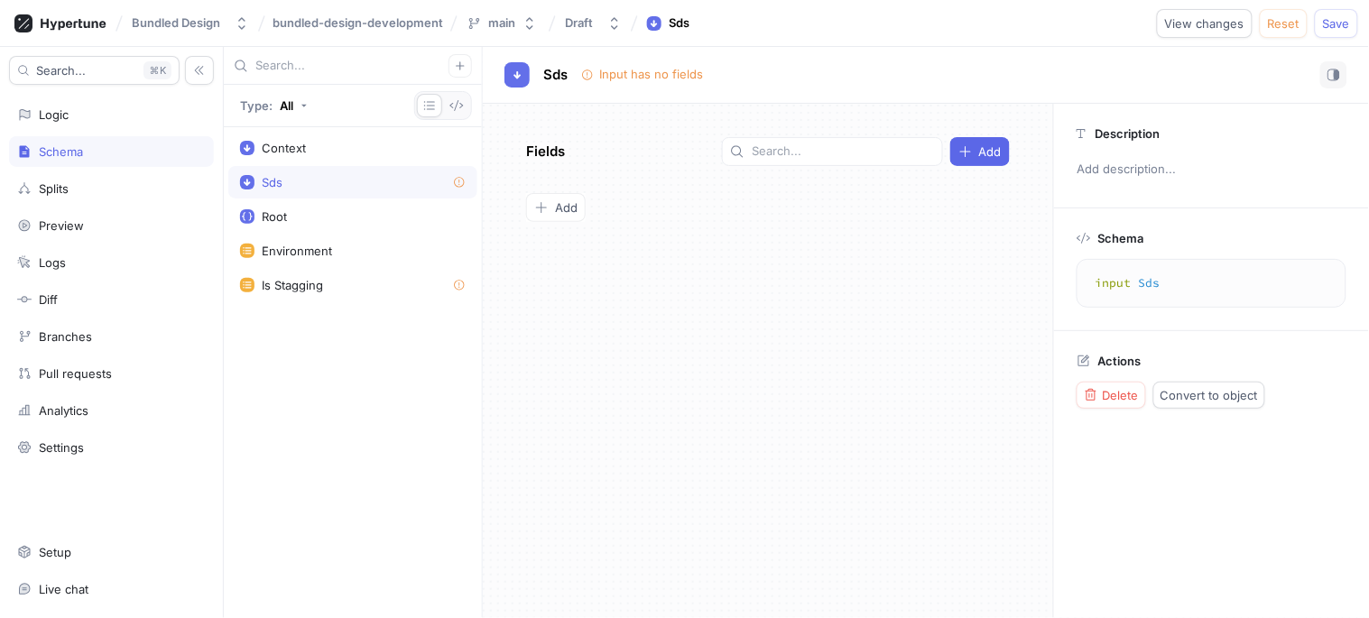
type textarea "input Sds"
click at [313, 182] on div "Sds" at bounding box center [353, 182] width 226 height 14
click at [553, 205] on div "Add" at bounding box center [555, 207] width 43 height 14
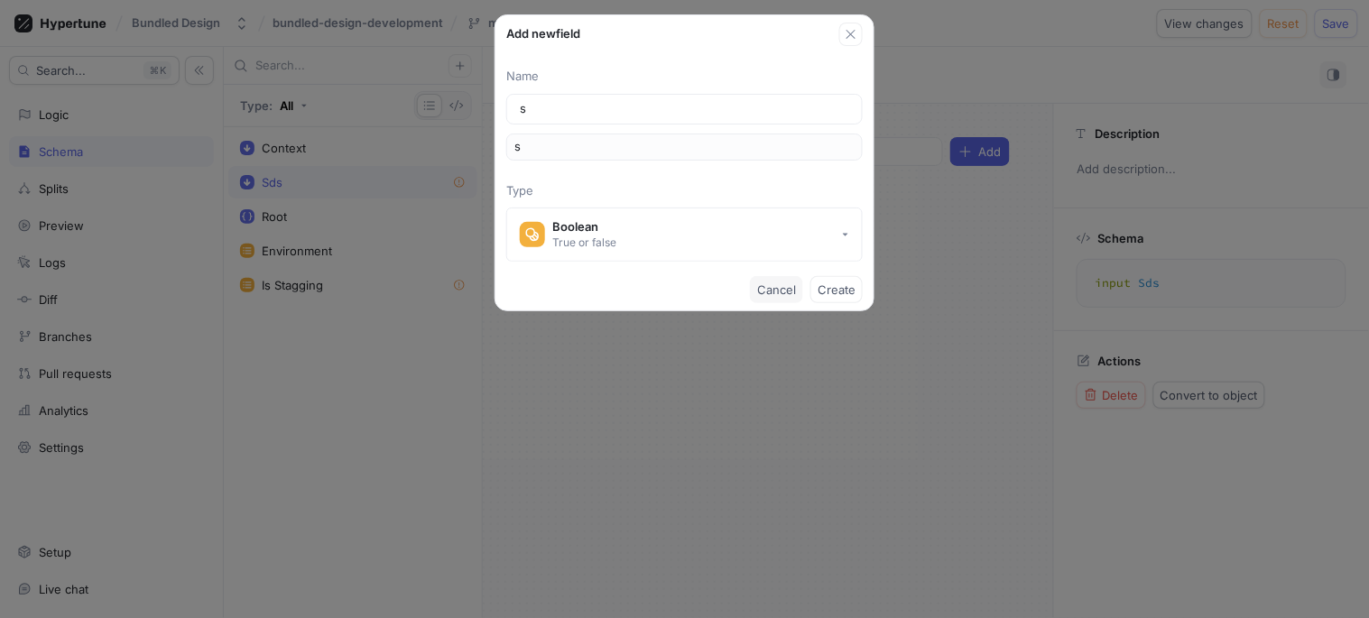
type input "s"
click at [762, 281] on button "Cancel" at bounding box center [776, 289] width 53 height 27
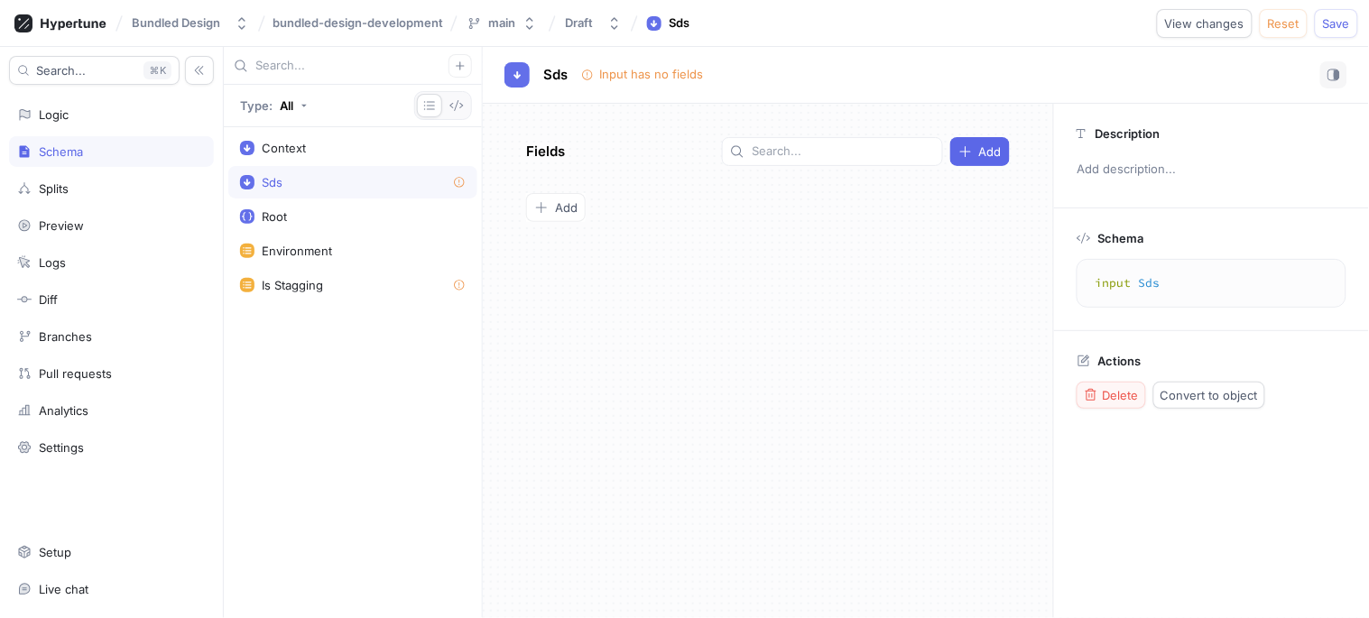
click at [1093, 388] on icon "button" at bounding box center [1091, 395] width 14 height 14
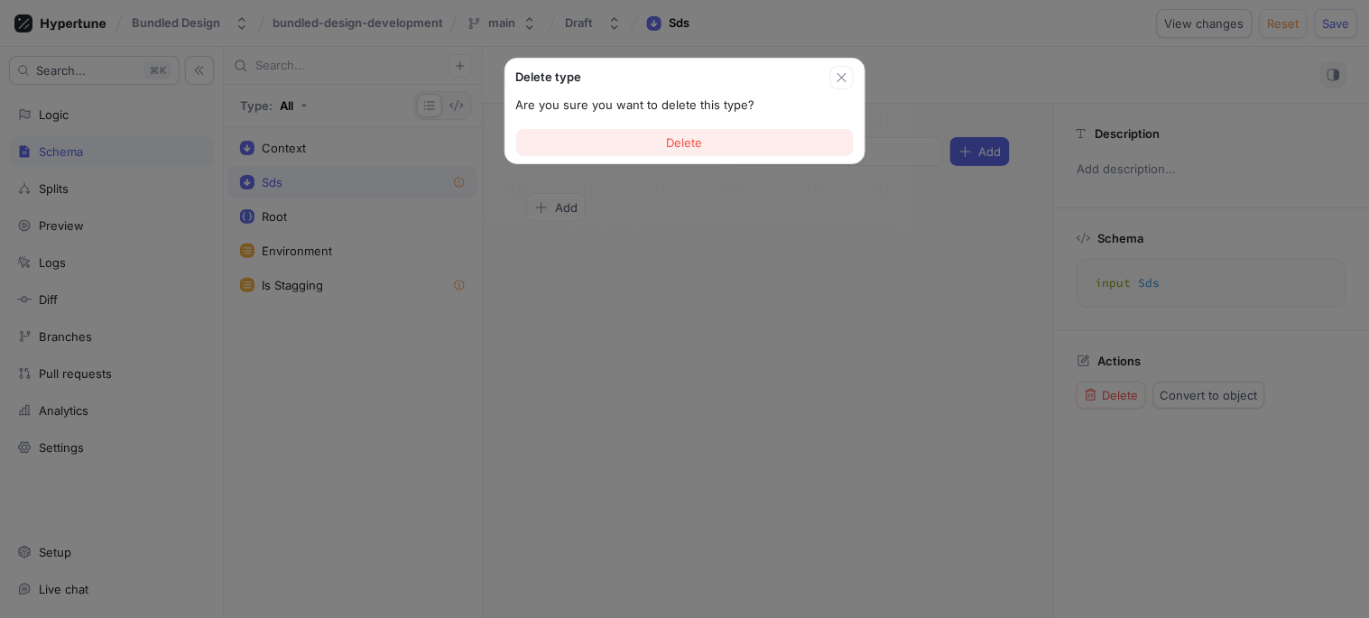
click at [661, 138] on button "Delete" at bounding box center [684, 142] width 337 height 27
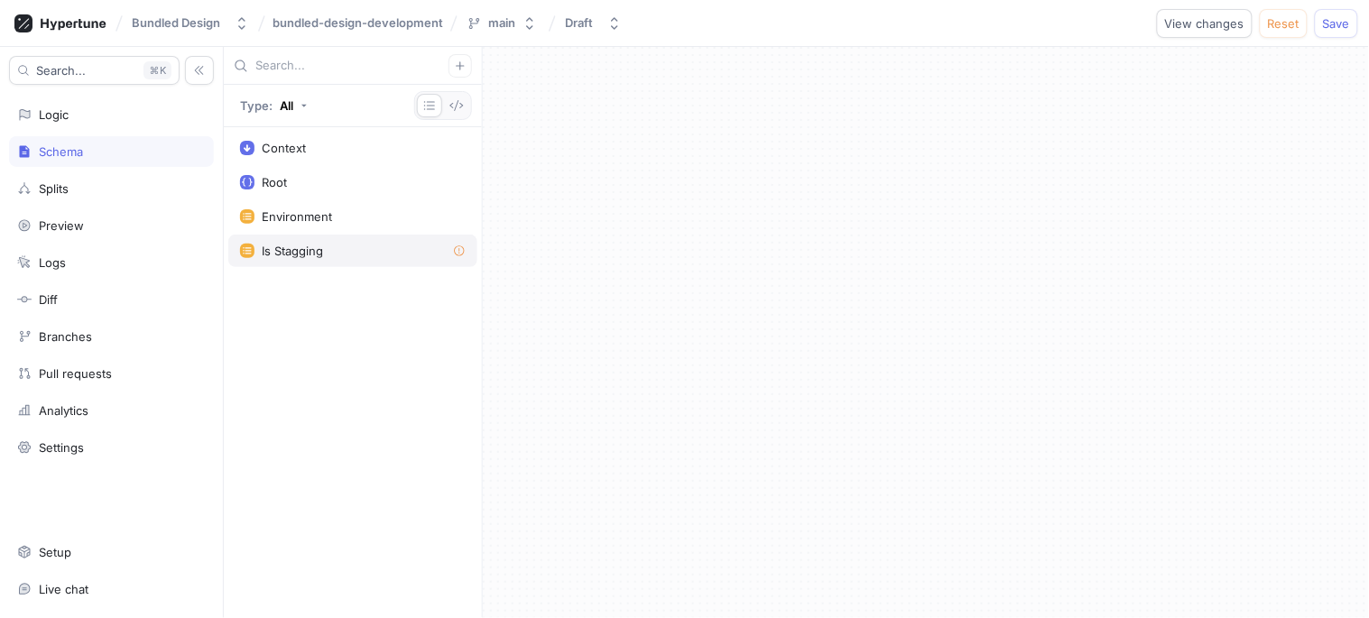
click at [328, 249] on div "Is Stagging" at bounding box center [353, 251] width 226 height 14
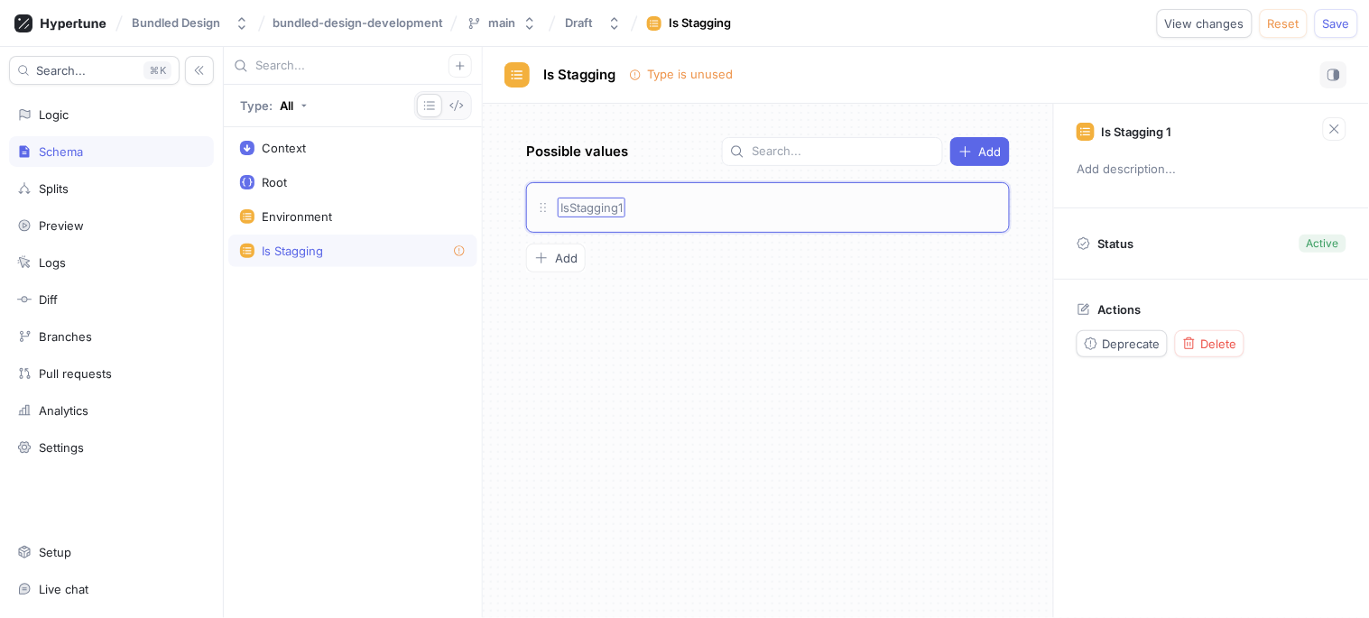
click at [605, 206] on span "IsStagging1" at bounding box center [591, 207] width 62 height 14
type input "True"
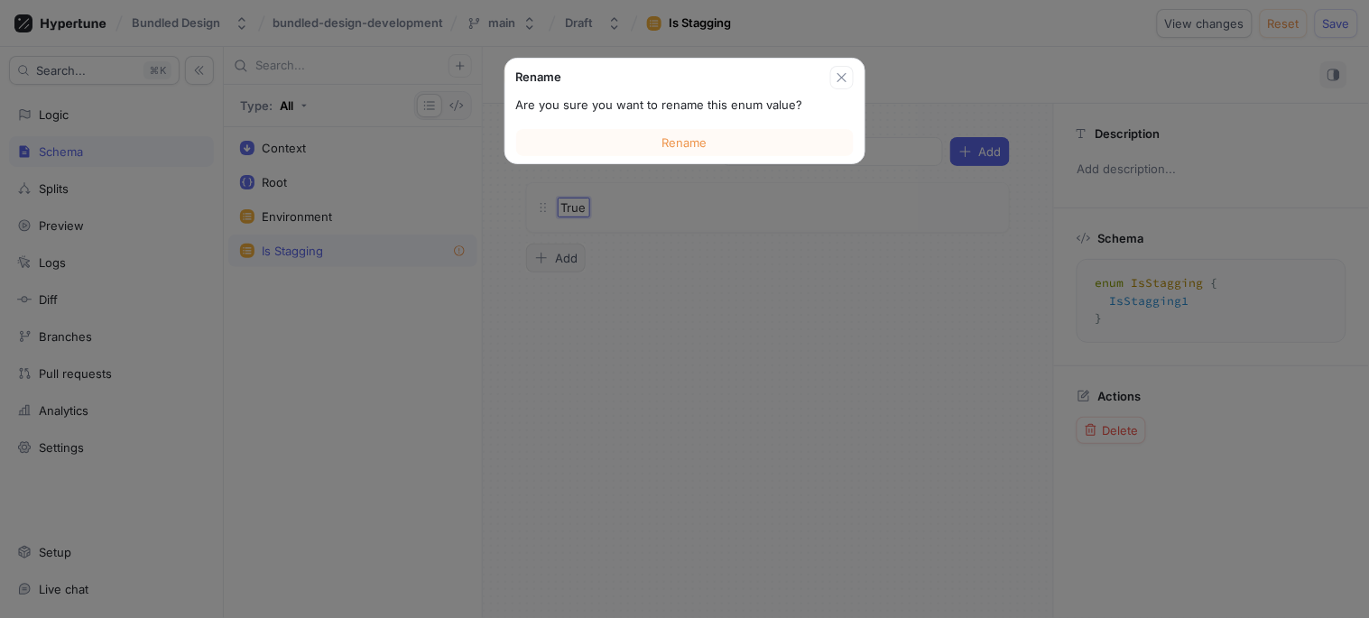
click at [550, 255] on div "Possible values Add Rename Are you sure you want to rename this enum value? Ren…" at bounding box center [768, 361] width 570 height 514
click at [709, 138] on button "Rename" at bounding box center [684, 142] width 337 height 27
type textarea "enum IsStagging { True }"
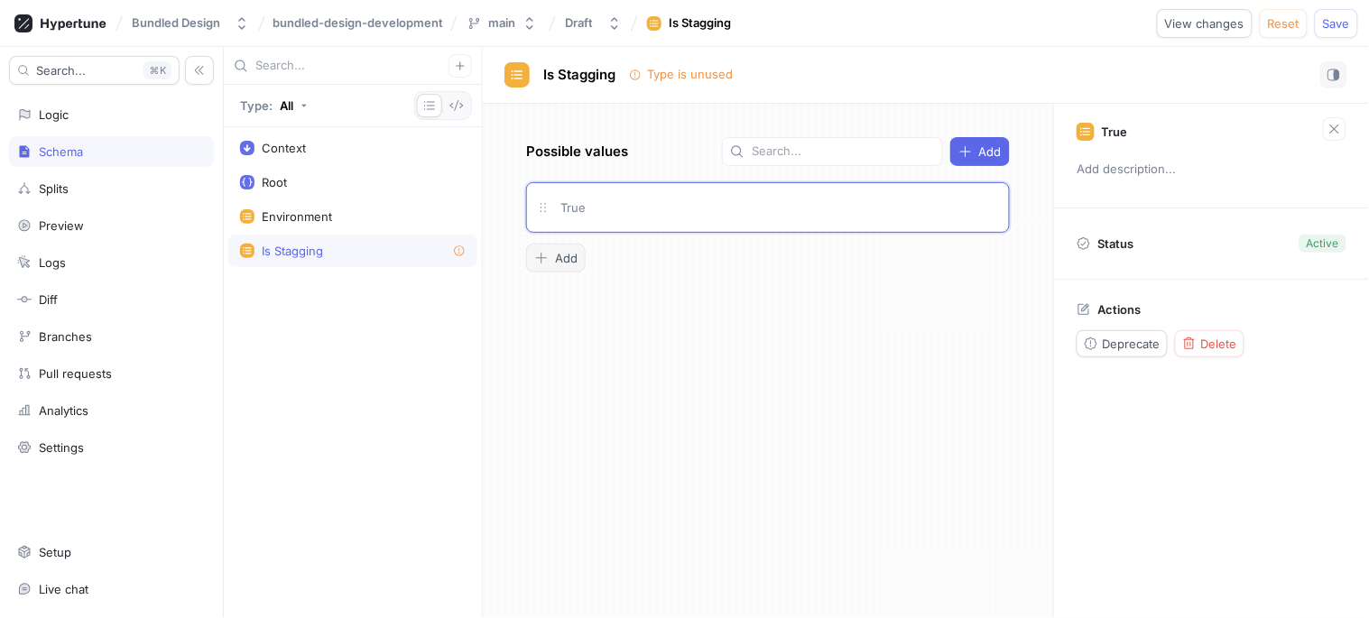
click at [549, 256] on div "Add" at bounding box center [555, 258] width 43 height 14
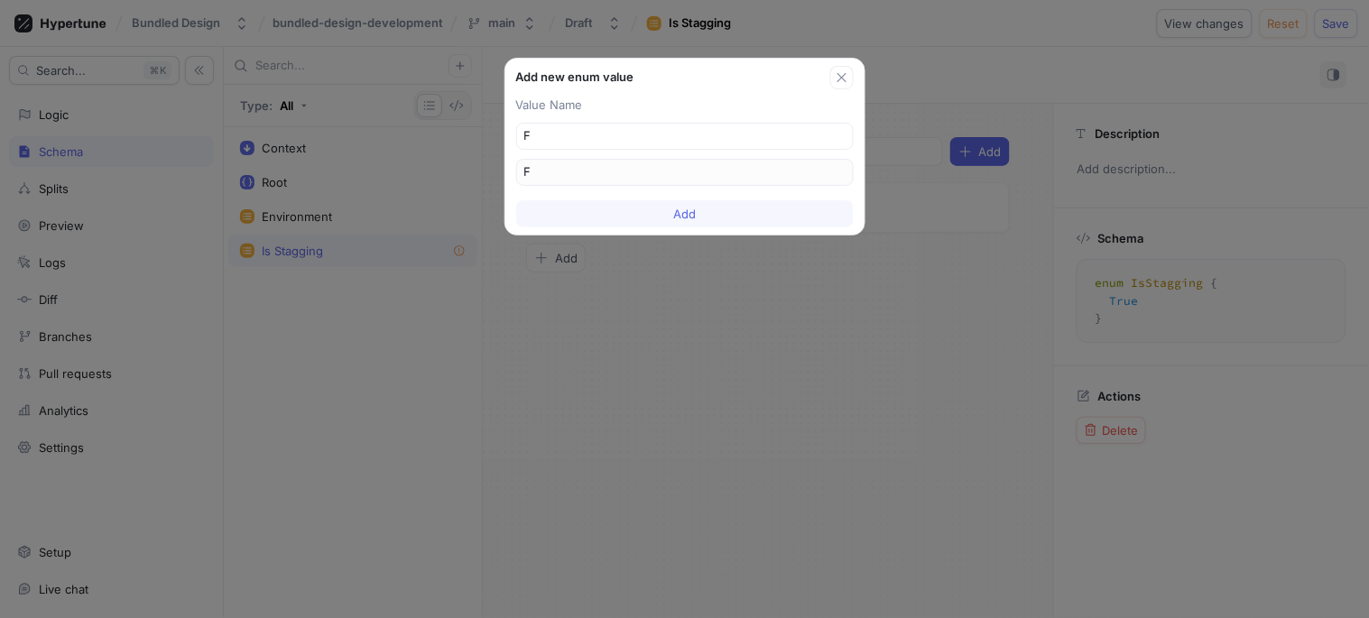
type input "Fa"
type input "Fal"
type input "Fals"
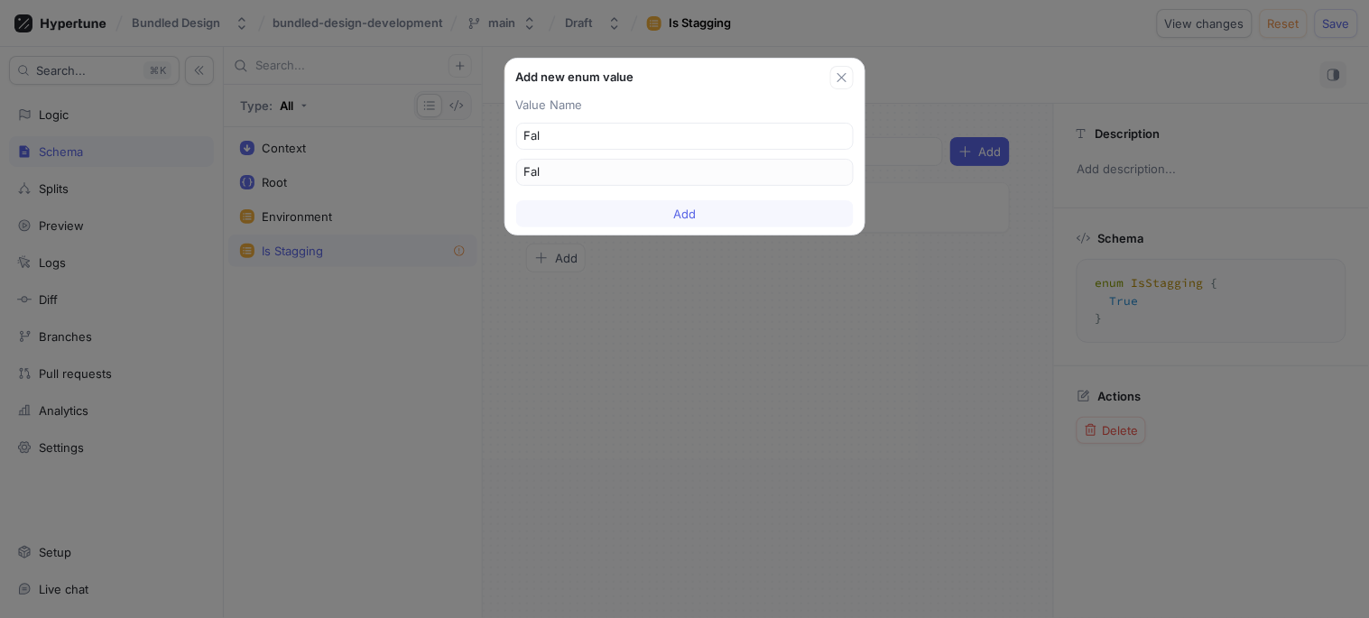
type input "Fals"
type input "False"
click at [575, 214] on button "Add" at bounding box center [684, 213] width 337 height 27
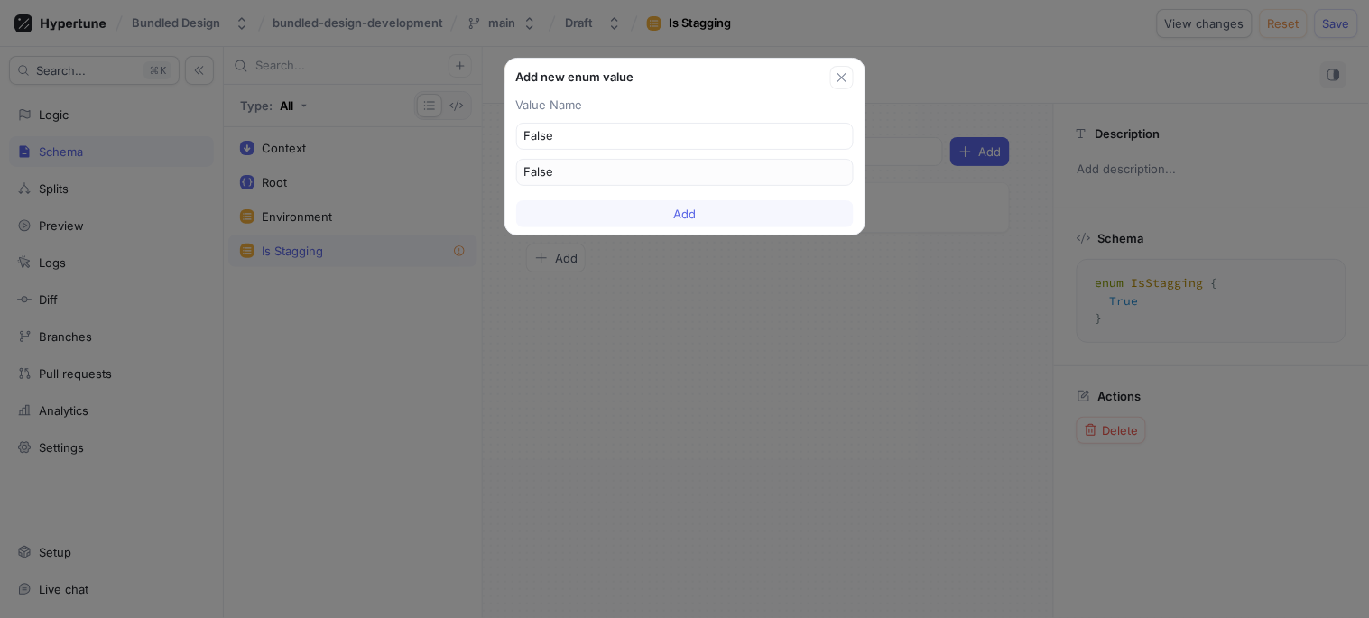
type textarea "enum IsStagging { True, False }"
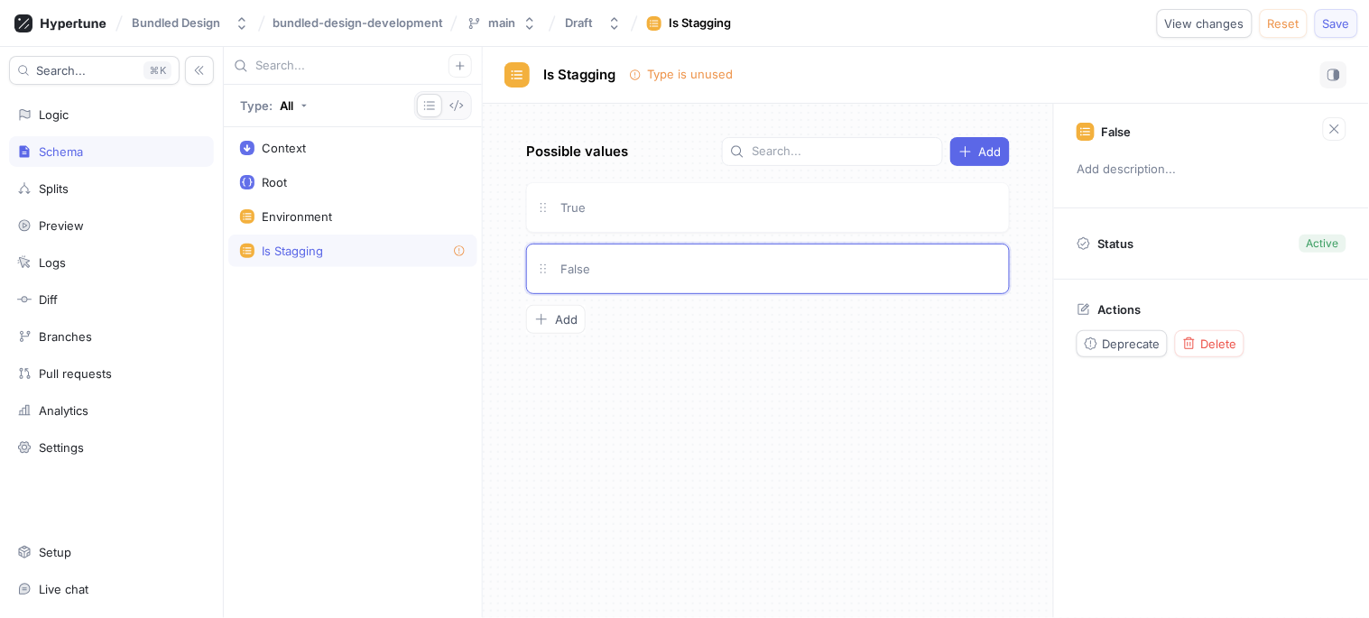
click at [1318, 29] on button "Save" at bounding box center [1336, 23] width 43 height 29
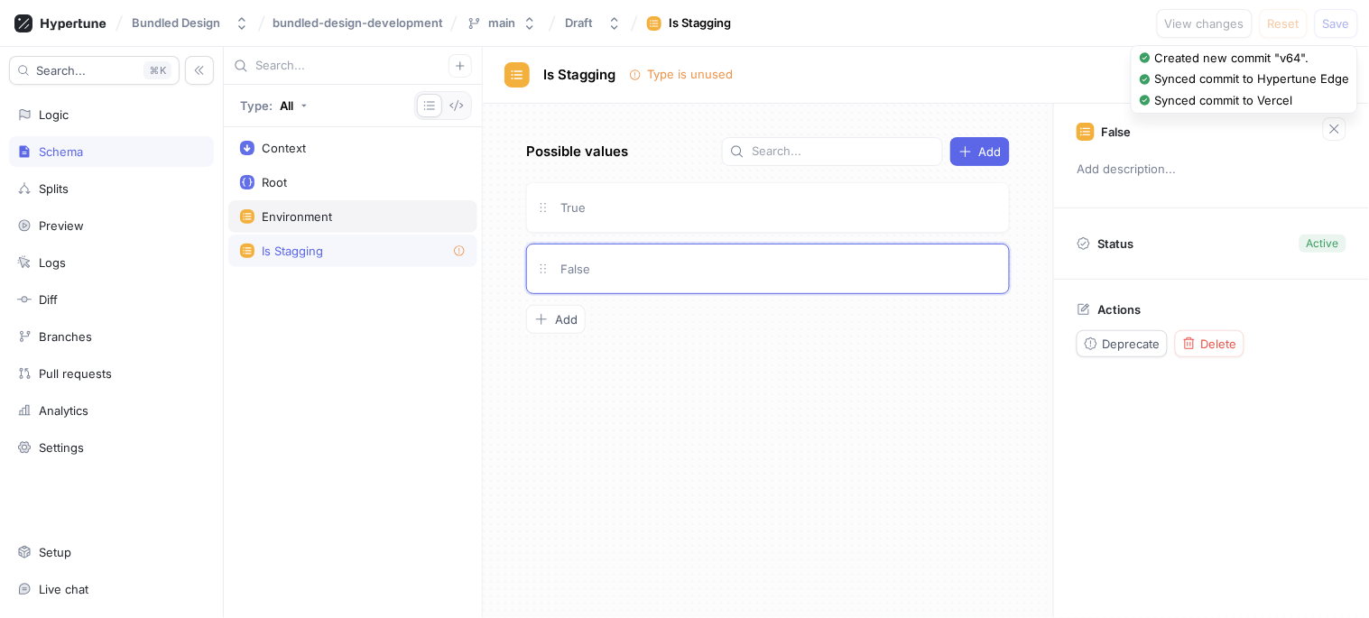
click at [293, 231] on div "Environment" at bounding box center [352, 216] width 249 height 32
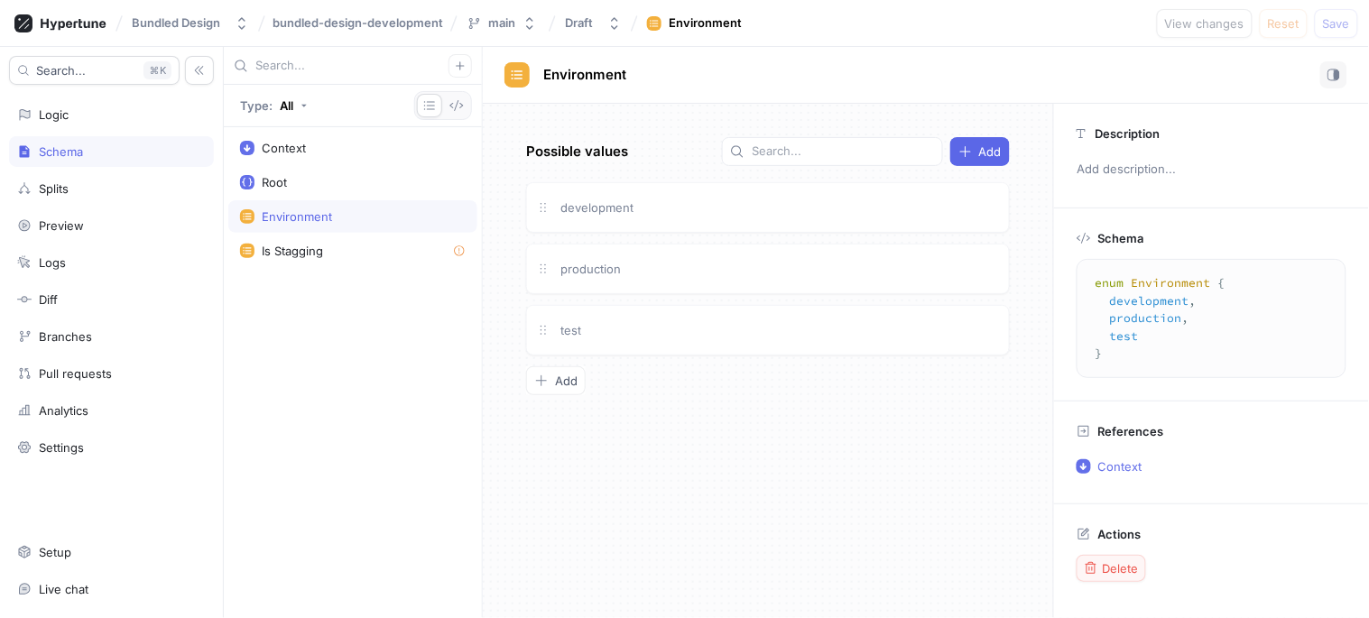
click at [1126, 575] on div "Delete" at bounding box center [1111, 568] width 55 height 14
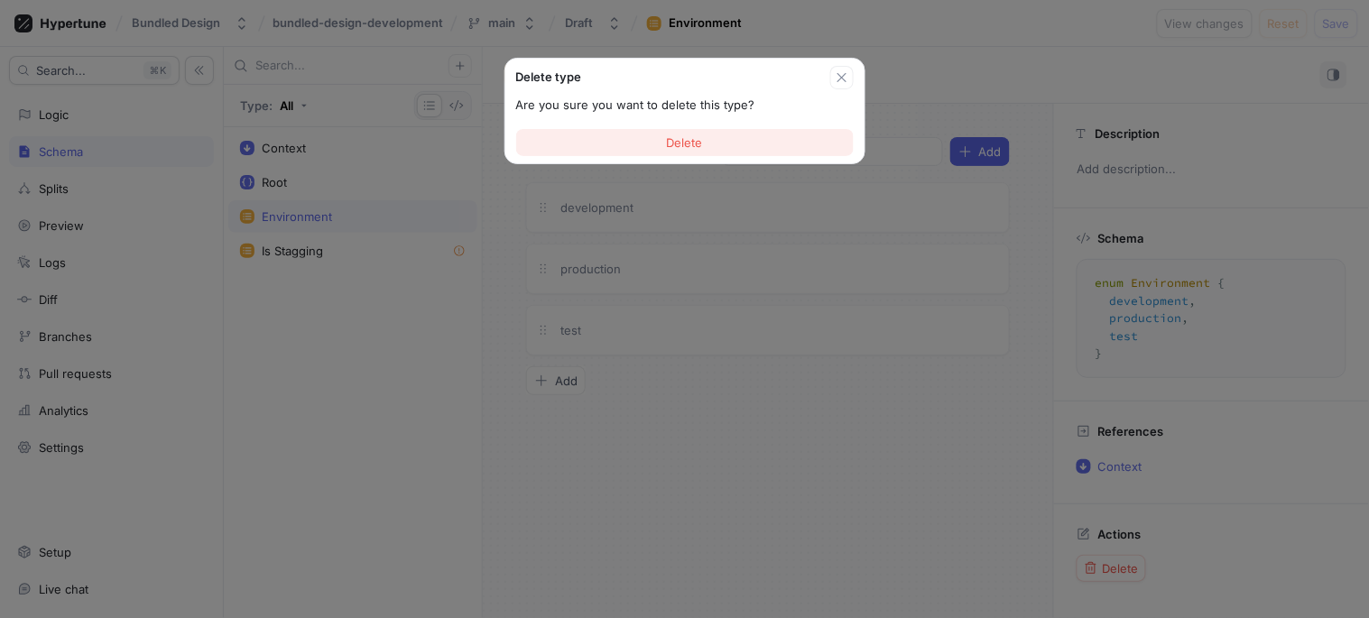
click at [744, 148] on button "Delete" at bounding box center [684, 142] width 337 height 27
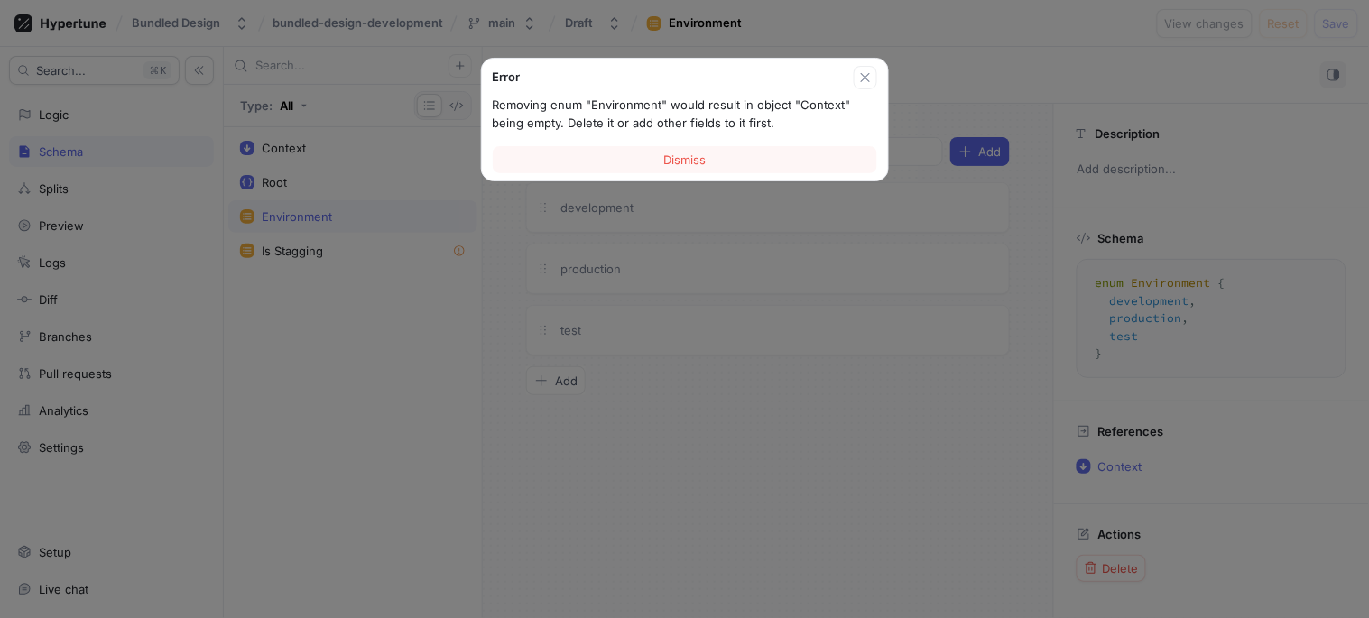
click at [744, 148] on button "Dismiss" at bounding box center [685, 159] width 384 height 27
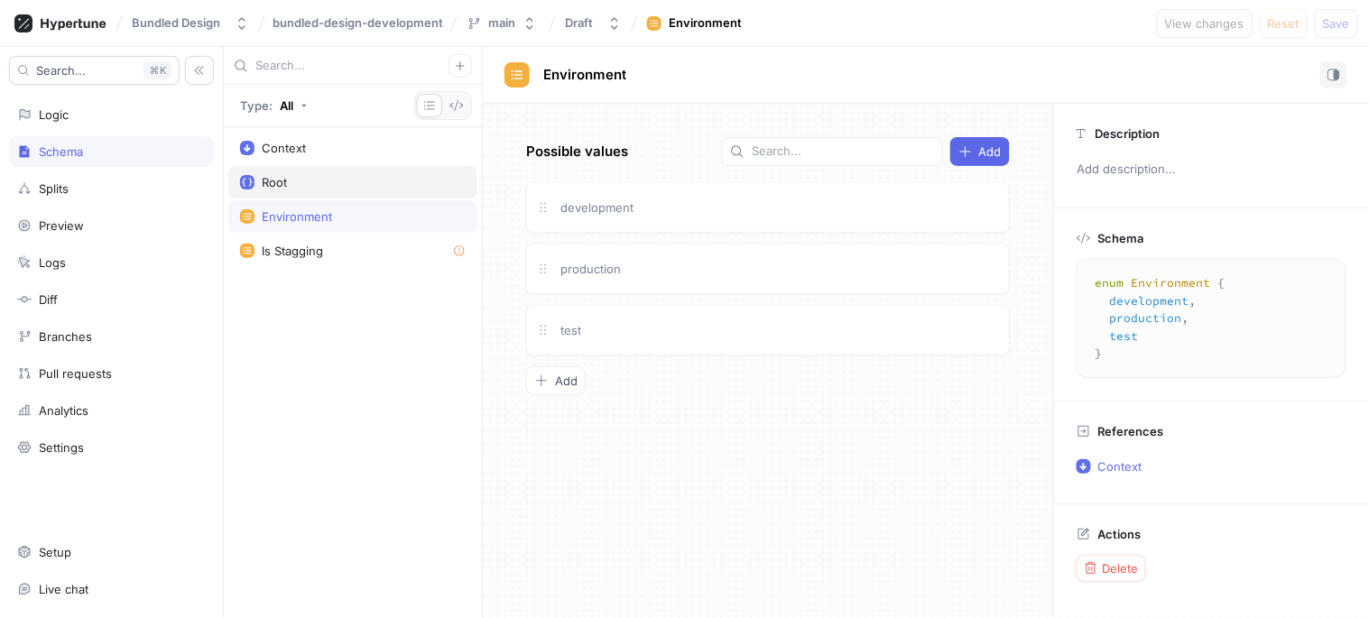
click at [255, 187] on div "Root" at bounding box center [353, 182] width 226 height 14
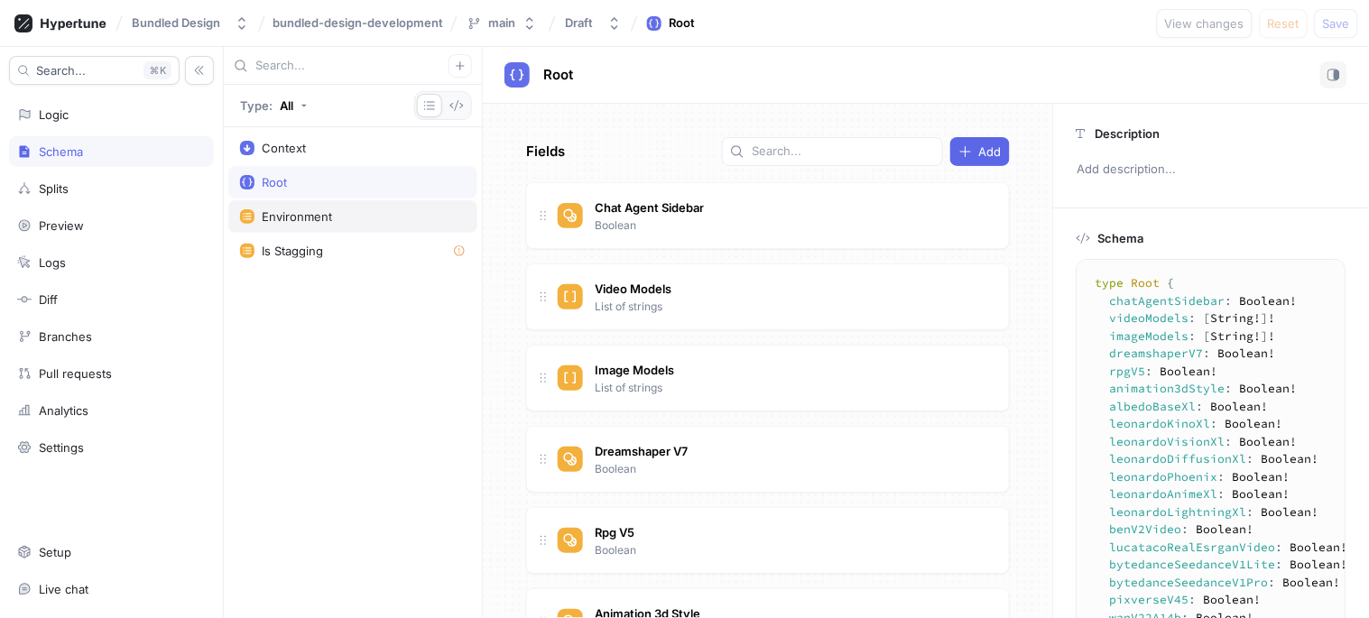
click at [280, 213] on div "Environment" at bounding box center [297, 216] width 70 height 14
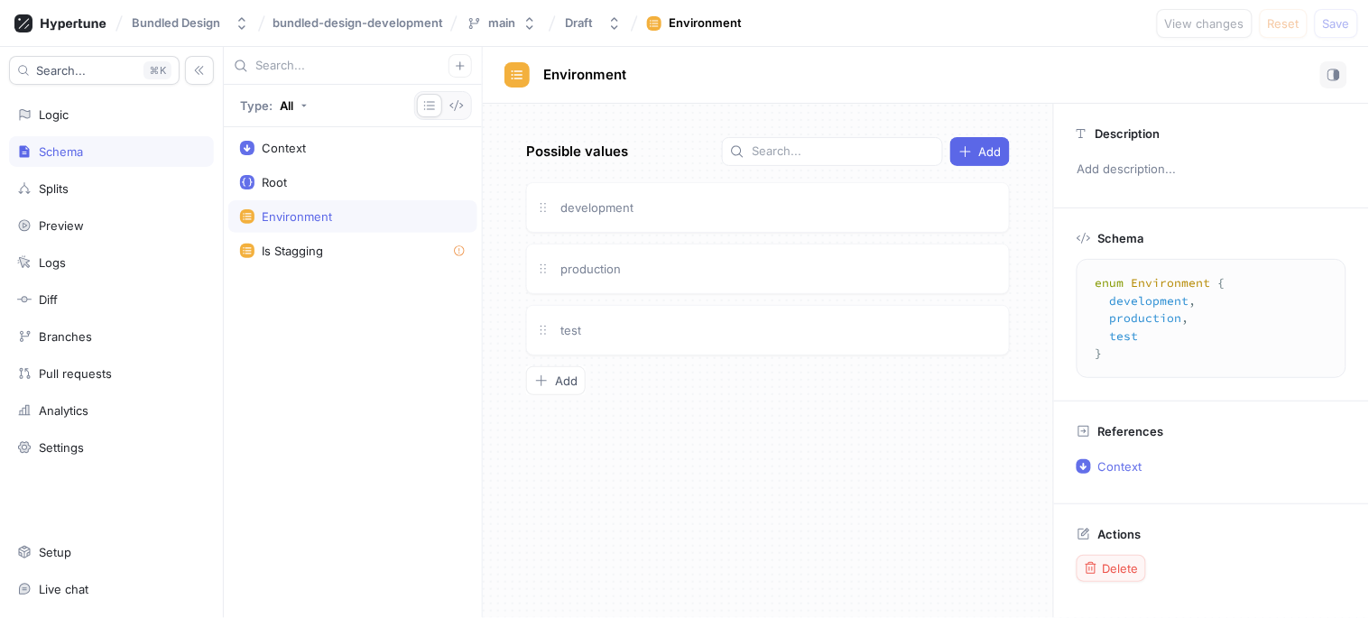
click at [1123, 566] on span "Delete" at bounding box center [1121, 568] width 36 height 11
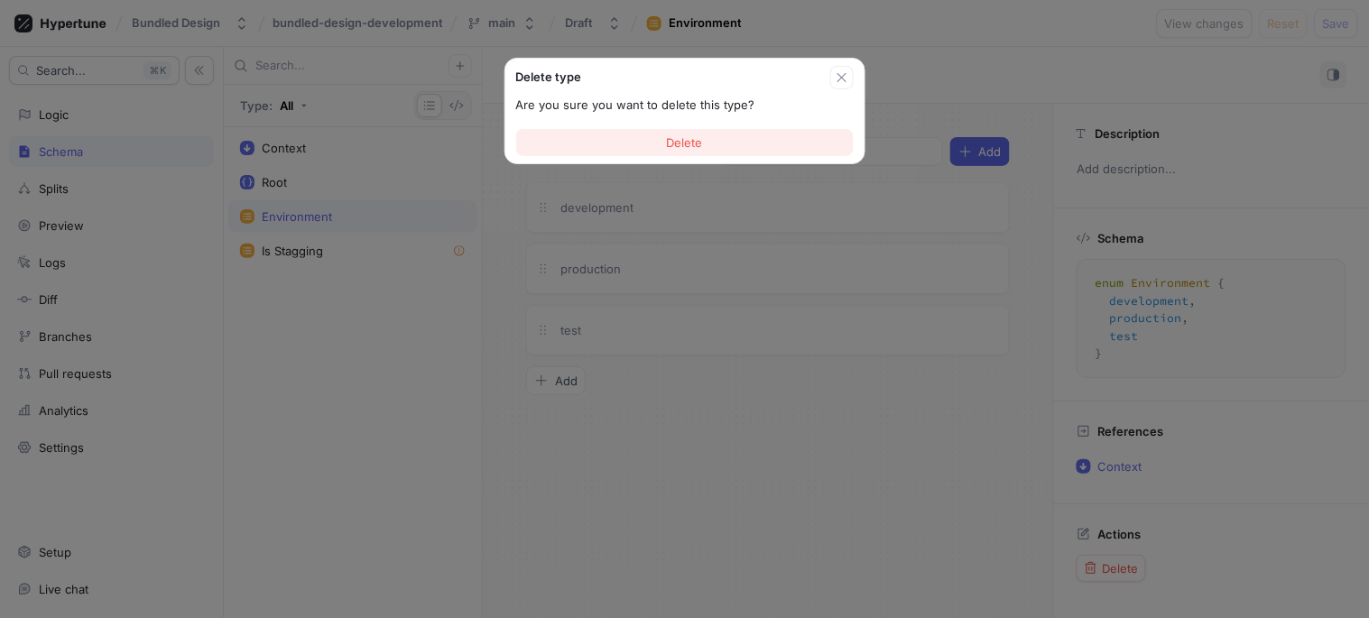
click at [724, 148] on button "Delete" at bounding box center [684, 142] width 337 height 27
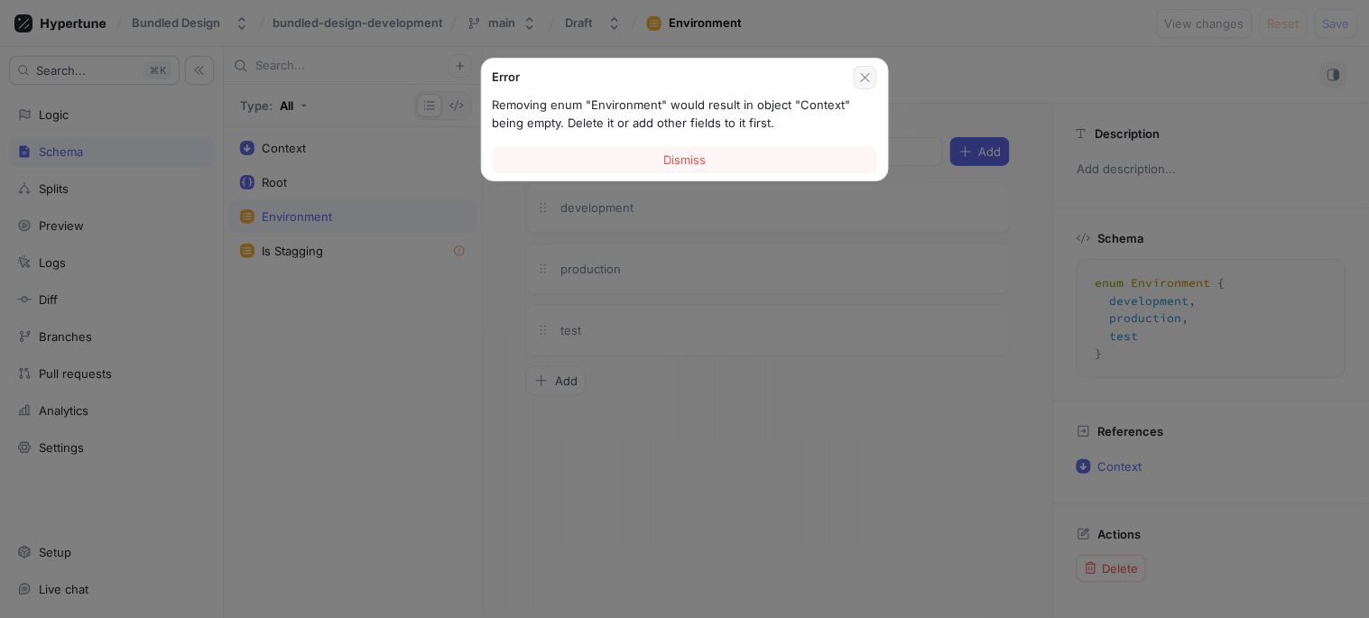
click at [870, 88] on button "button" at bounding box center [865, 77] width 23 height 23
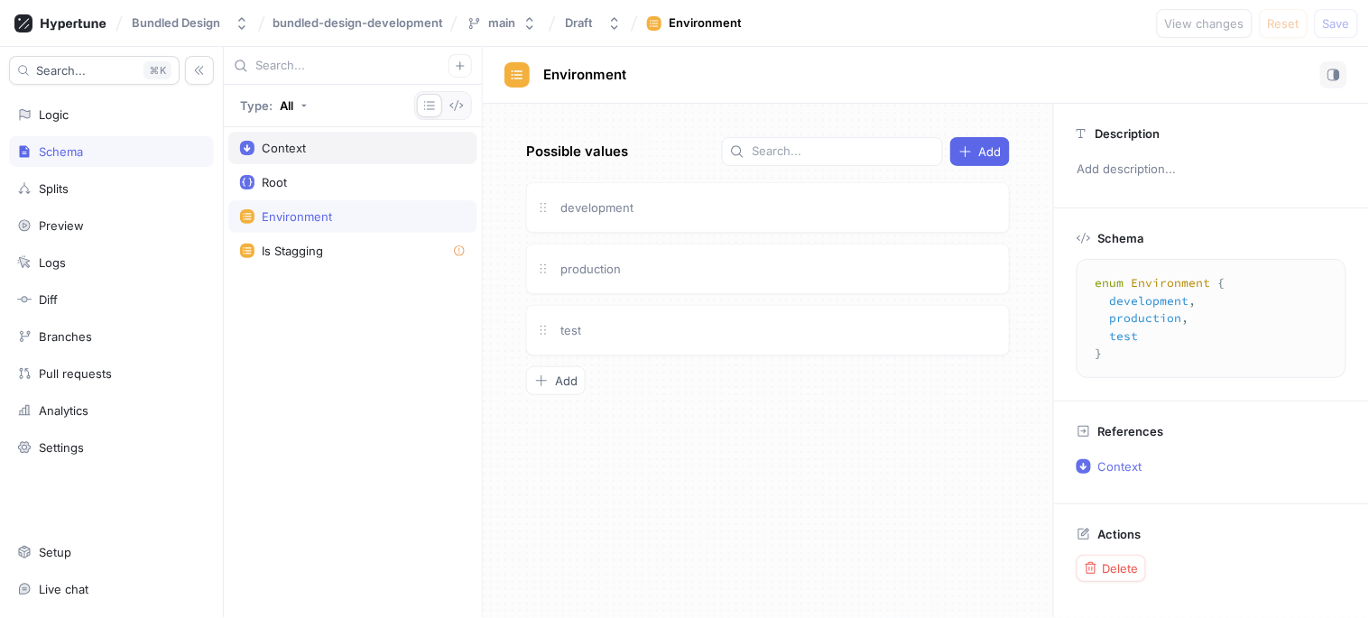
click at [319, 164] on div "Context" at bounding box center [352, 148] width 249 height 32
type textarea "input Context { environment: Environment! }"
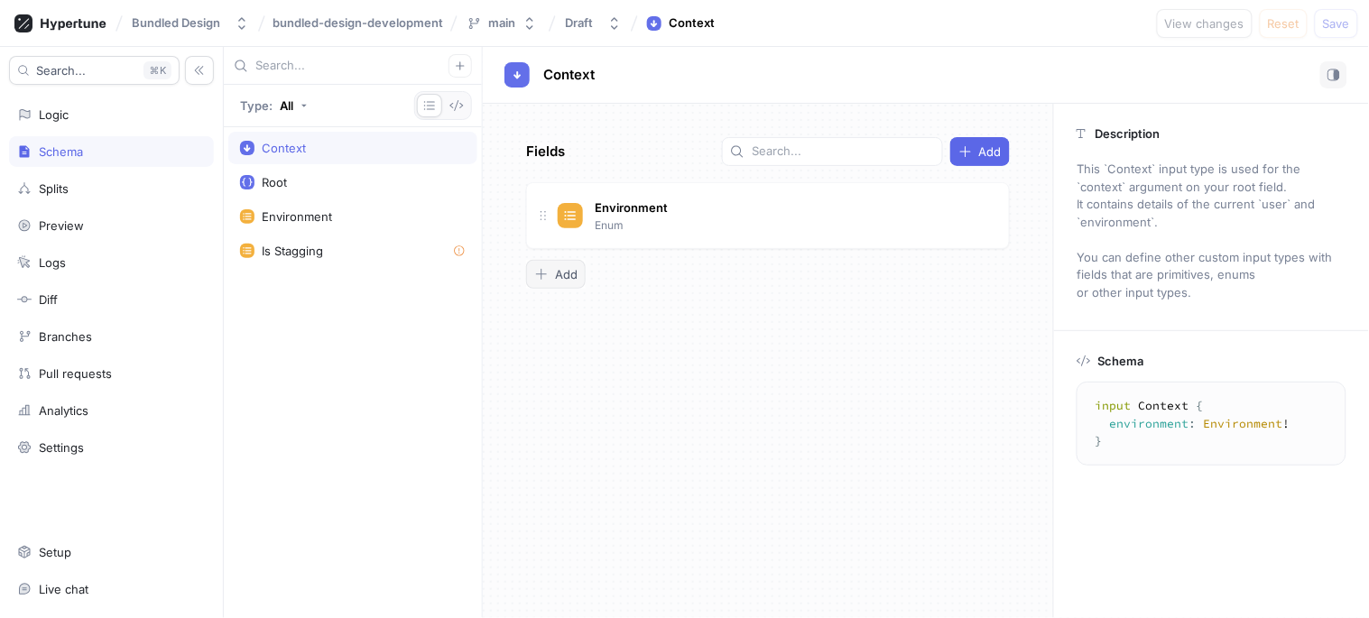
click at [550, 268] on div "Add" at bounding box center [555, 274] width 43 height 14
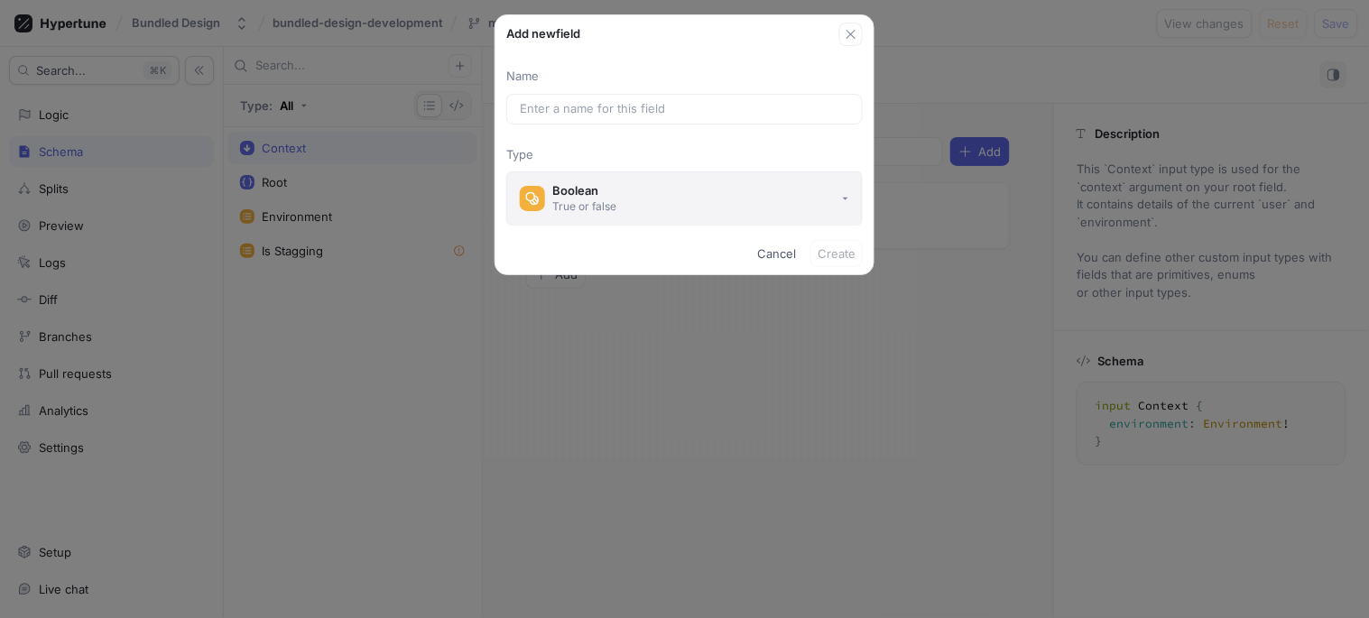
click at [623, 188] on button "Boolean True or false" at bounding box center [684, 198] width 356 height 54
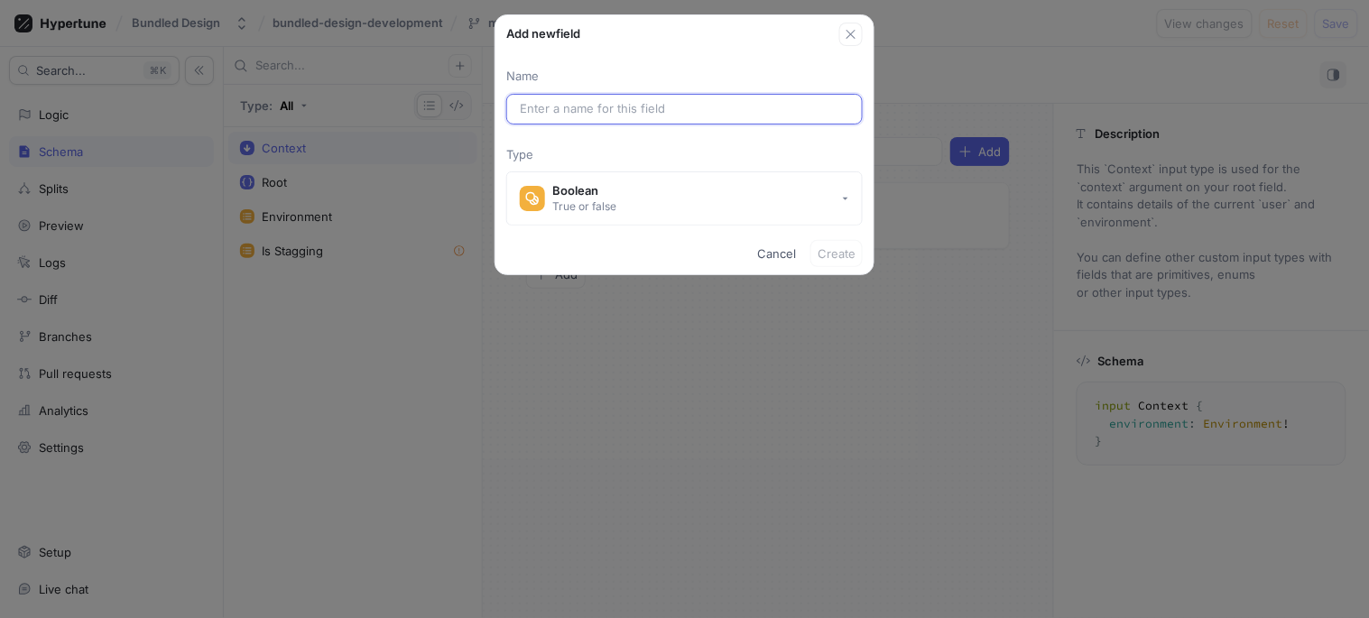
click at [752, 113] on input "text" at bounding box center [684, 109] width 329 height 18
click at [861, 32] on button "button" at bounding box center [850, 34] width 23 height 23
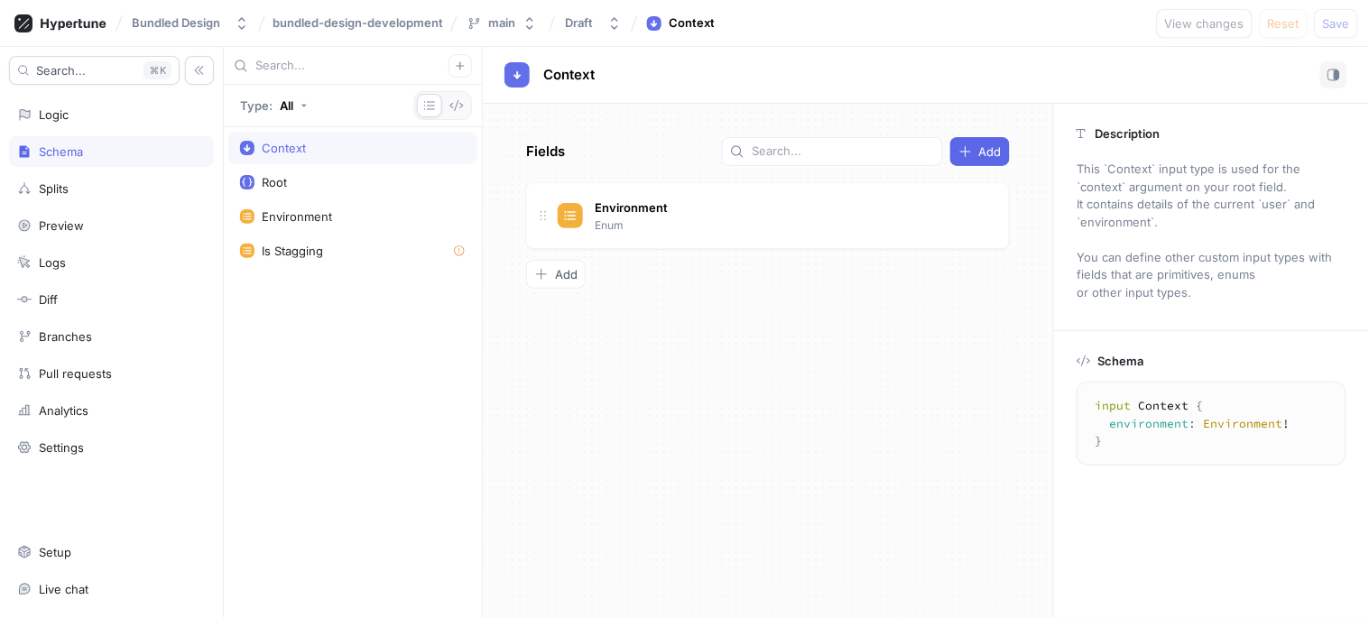
click at [601, 256] on div "Fields Add Environment Enum Go to type To pick up a draggable item, press the s…" at bounding box center [768, 361] width 570 height 514
click at [557, 271] on span "Add" at bounding box center [566, 274] width 23 height 11
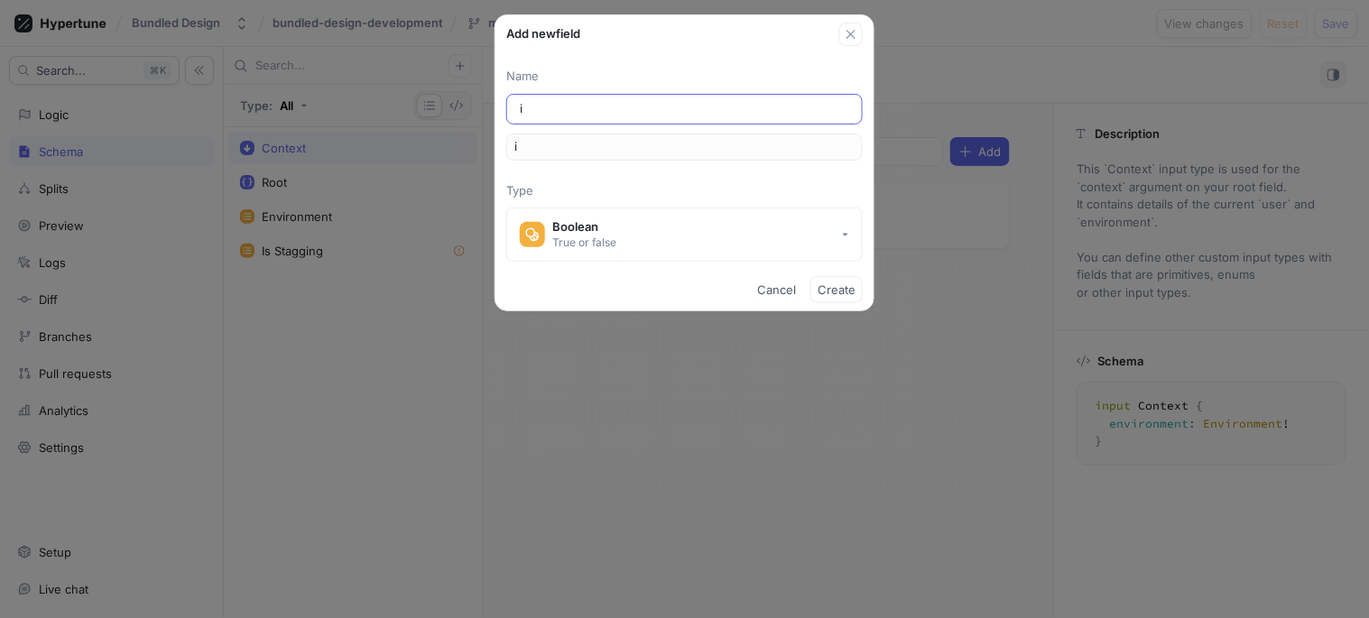
type input "is"
type input "isT"
type input "isTh"
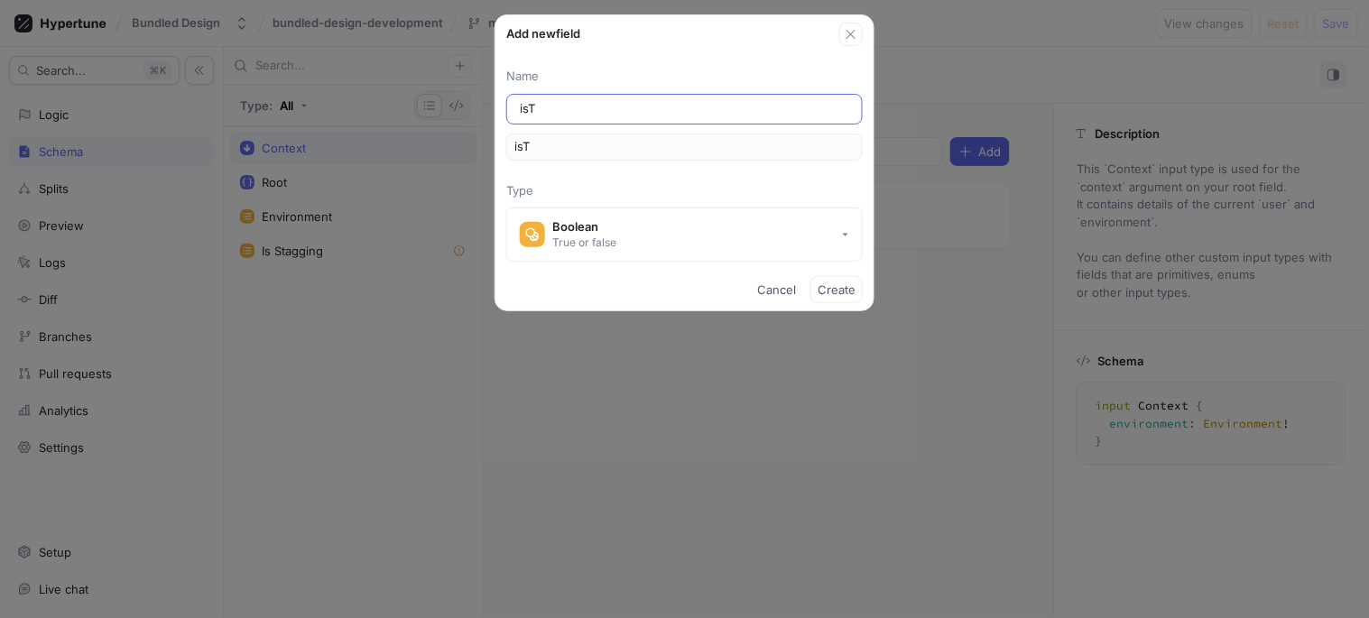
type input "isTh"
type input "isThi"
type input "isThis"
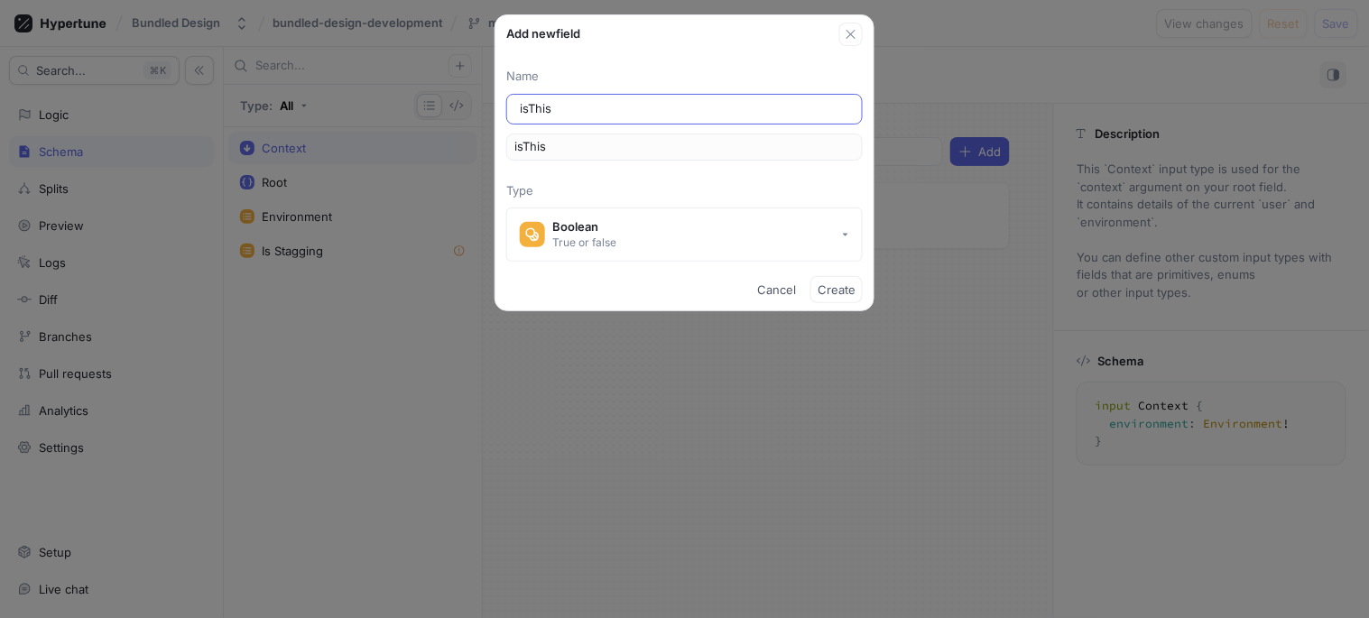
type input "isThi"
type input "isTh"
type input "isT"
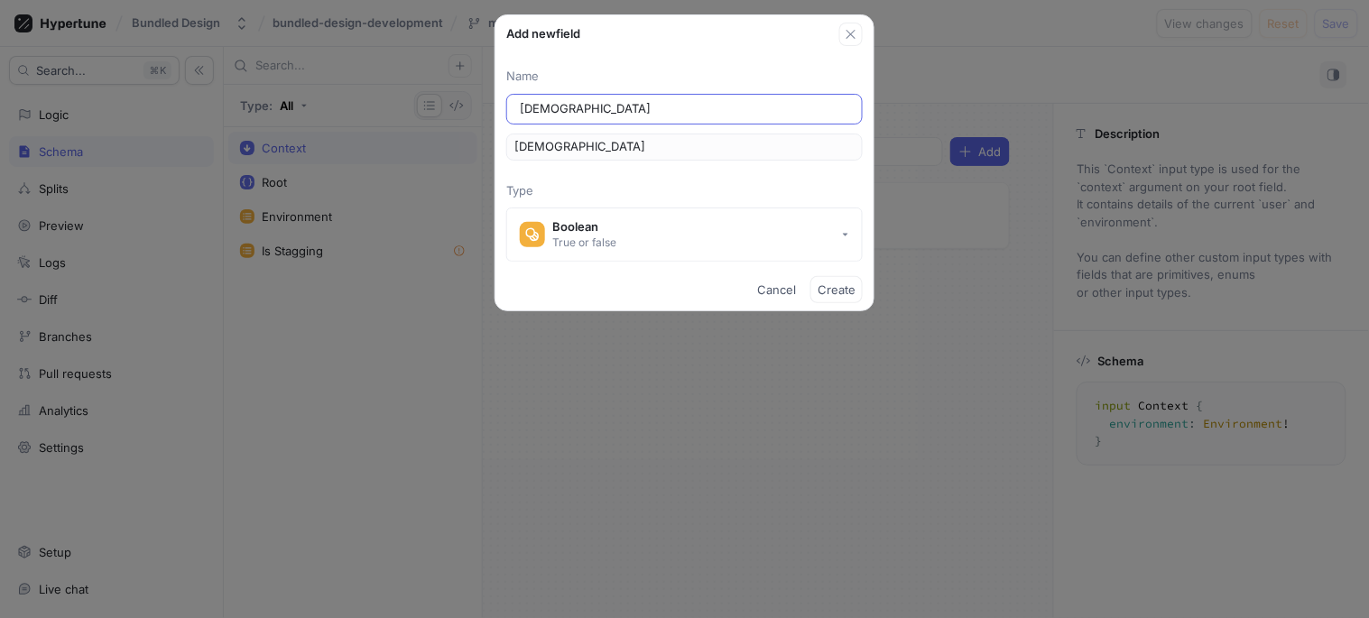
type input "isT"
type input "is"
type input "isS"
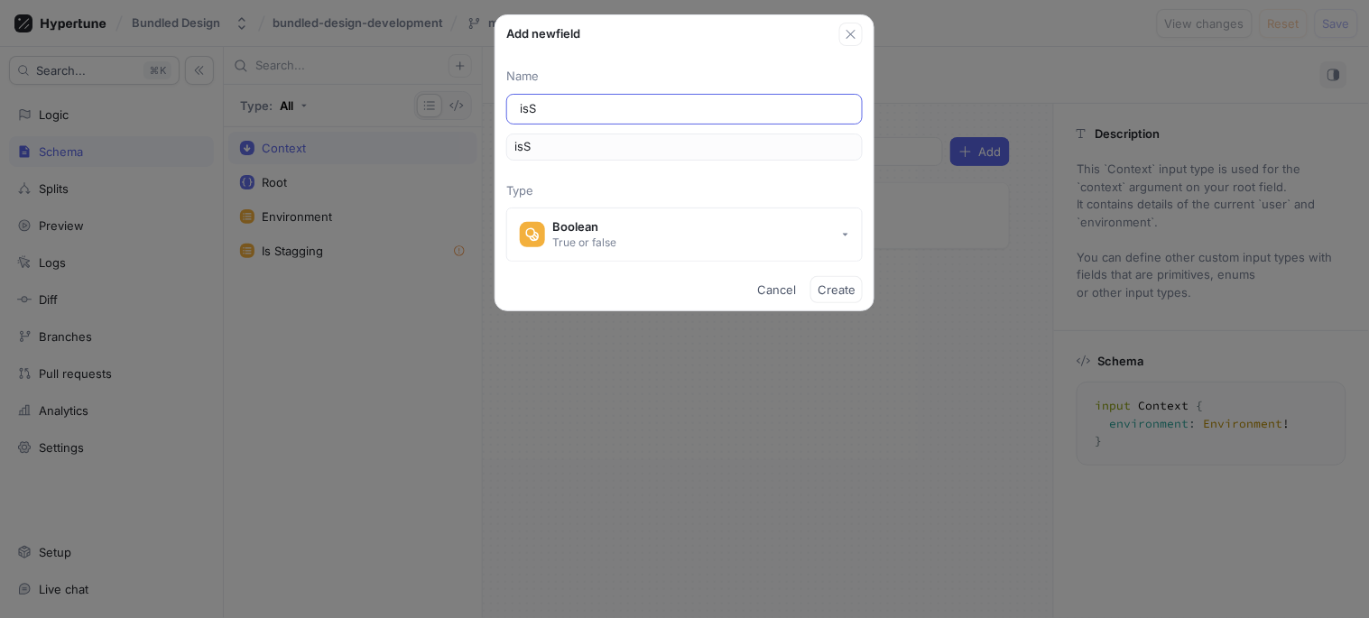
type input "isSt"
type input "isSta"
type input "isStag"
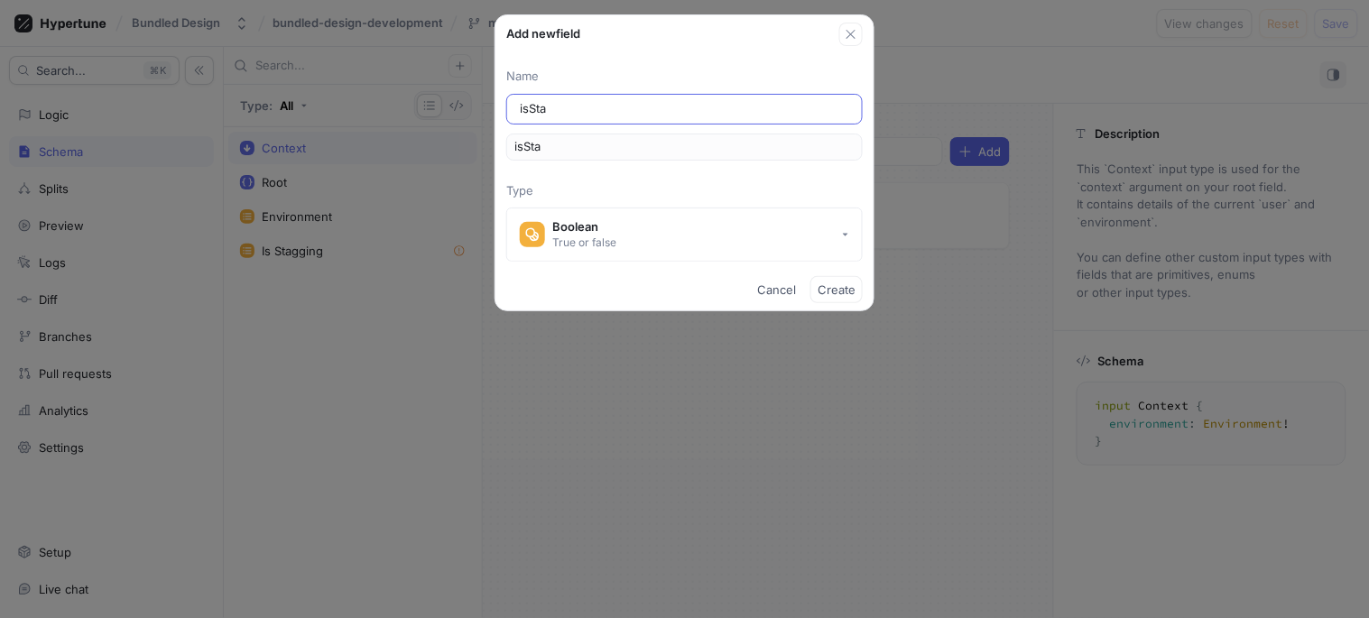
type input "isStag"
type input "isStagg"
type input "isStaggi"
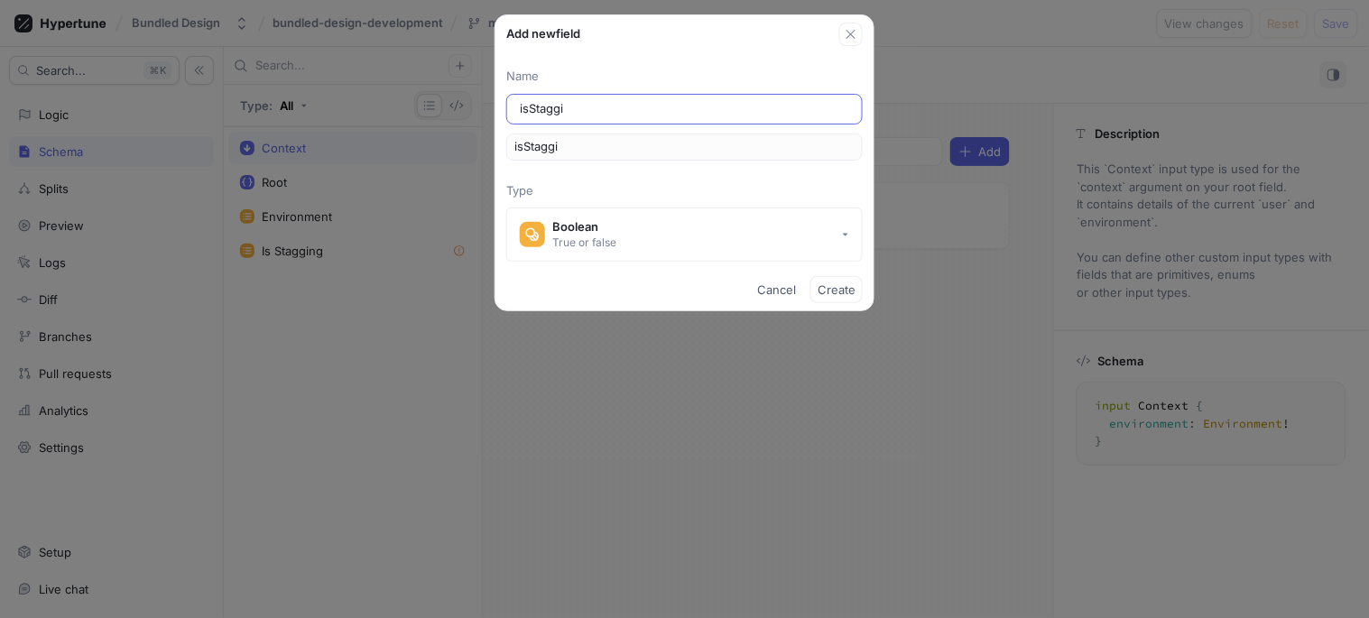
type input "isStaggin"
type input "isStagging"
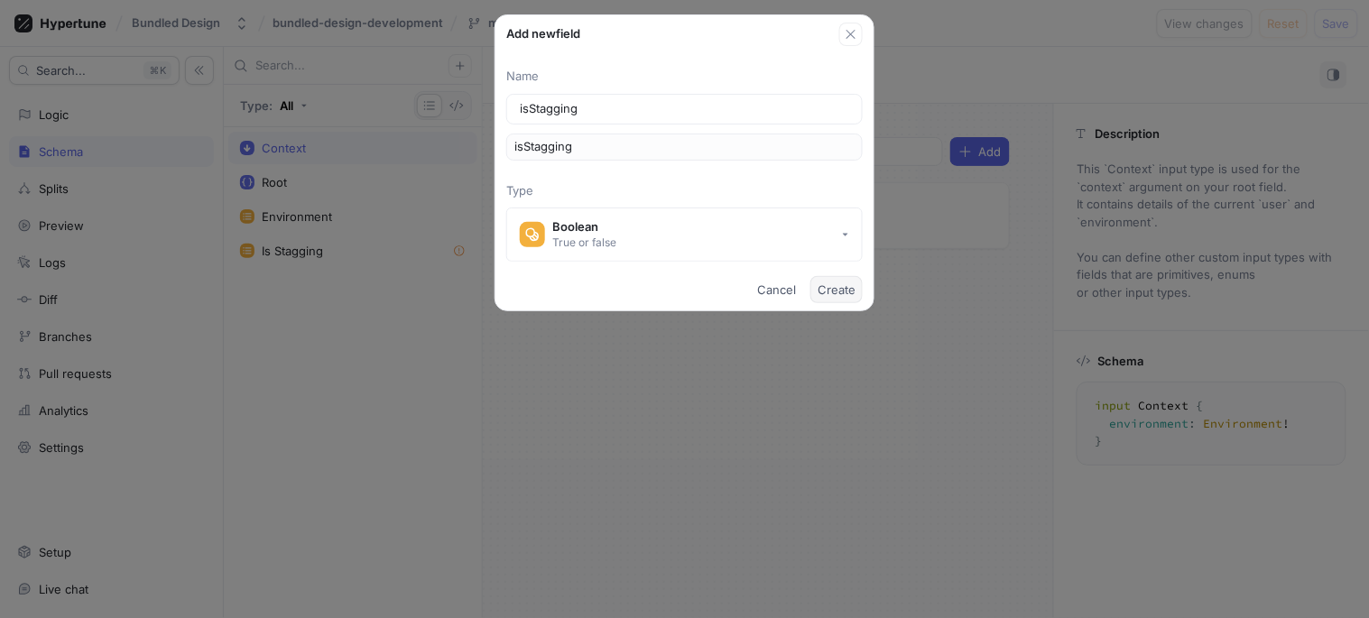
click at [813, 282] on button "Create" at bounding box center [836, 289] width 52 height 27
type textarea "input Context { environment: Environment! isStagging: Boolean! }"
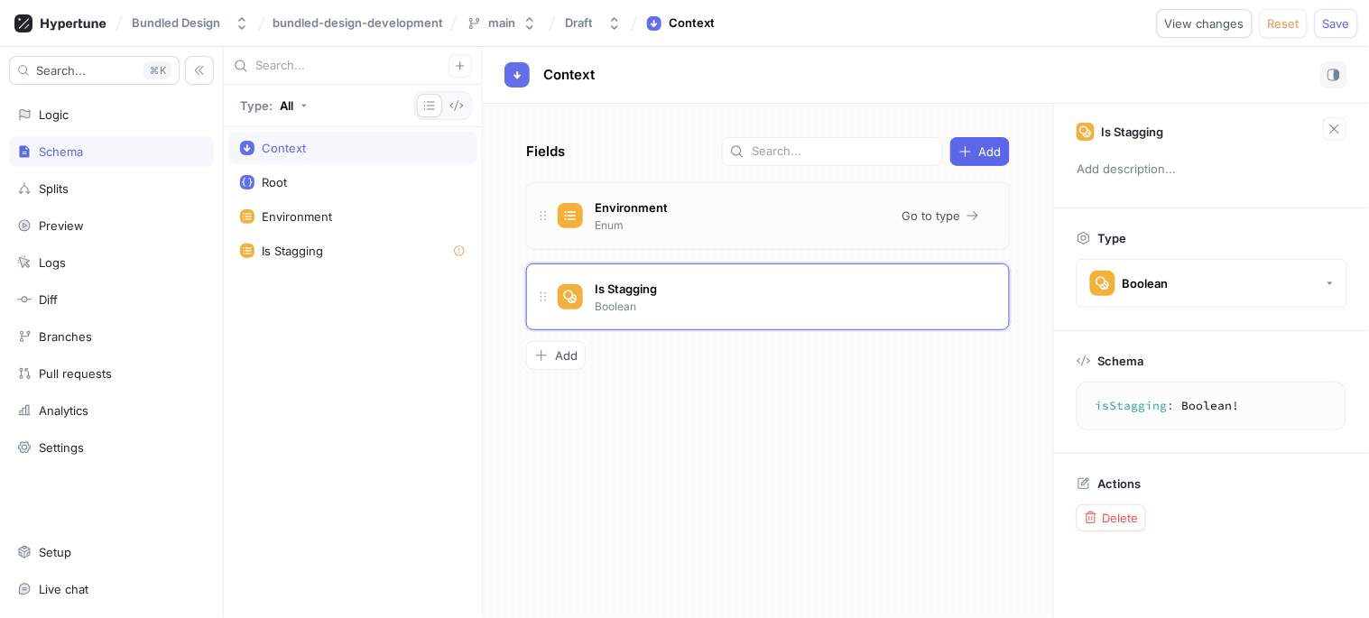
type textarea "environment: Environment!"
click at [726, 215] on div "Environment Enum" at bounding box center [723, 216] width 330 height 36
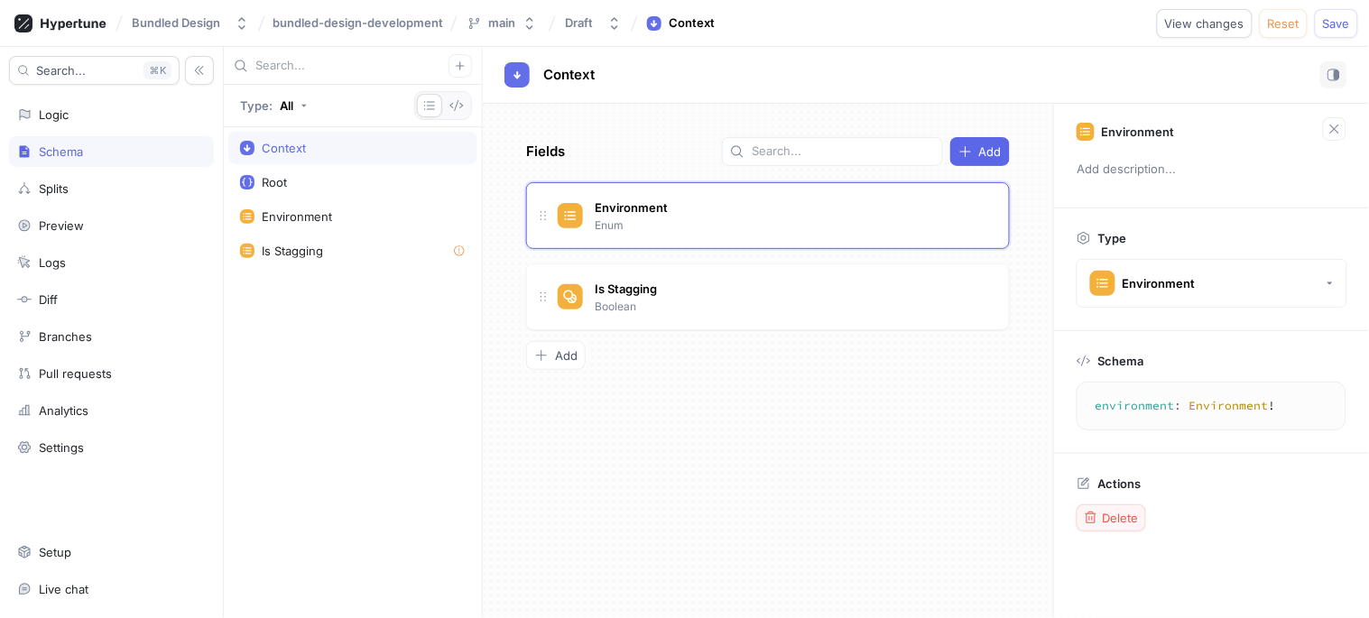
click at [1117, 514] on span "Delete" at bounding box center [1121, 518] width 36 height 11
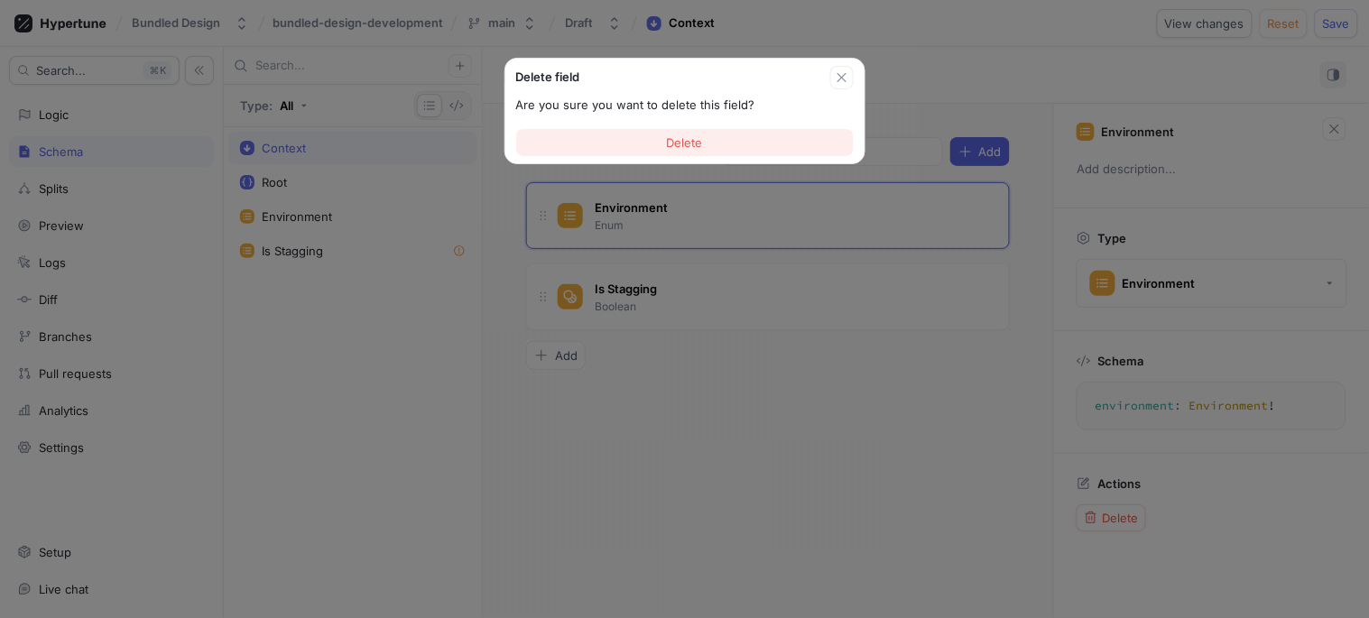
click at [707, 147] on button "Delete" at bounding box center [684, 142] width 337 height 27
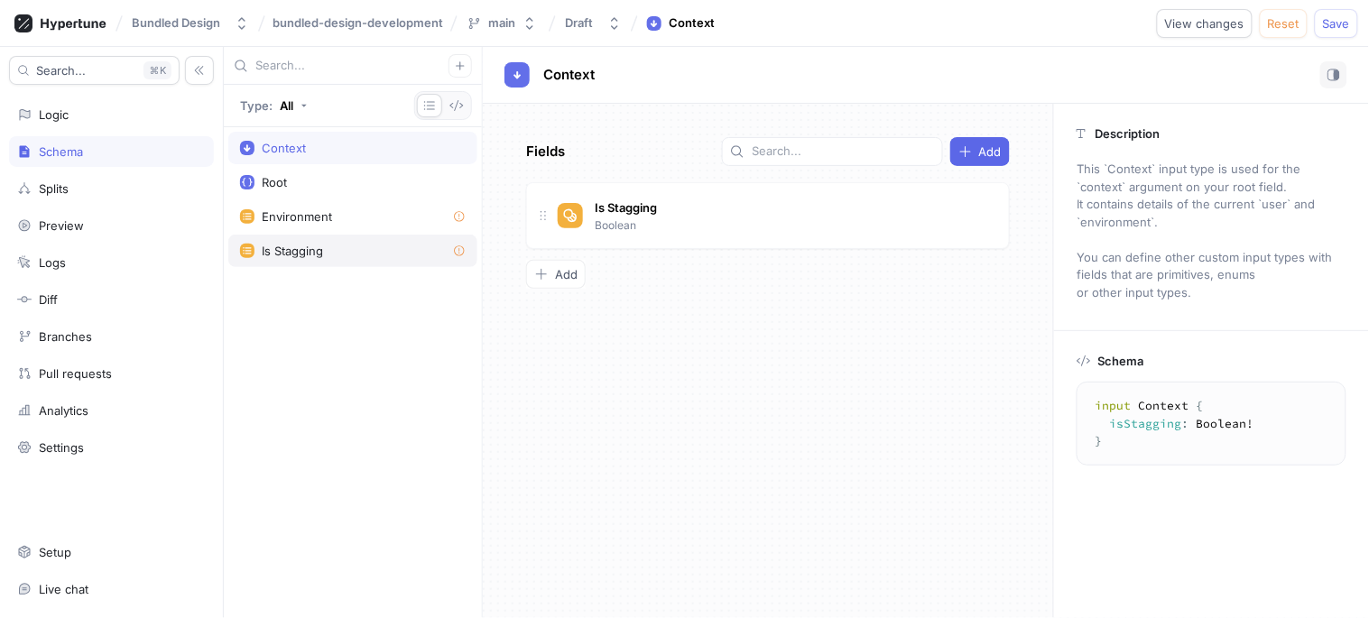
click at [327, 258] on div "Is Stagging" at bounding box center [353, 251] width 226 height 14
type textarea "enum IsStagging { True, False }"
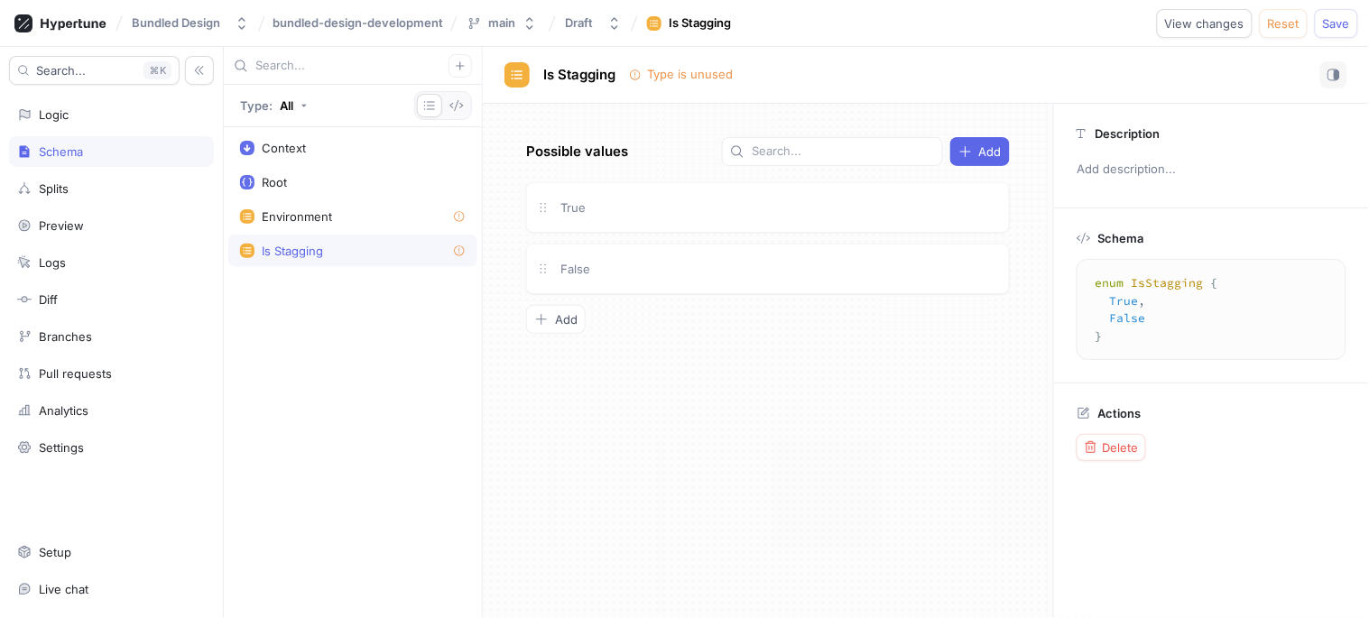
click at [1114, 467] on div "Actions Delete" at bounding box center [1211, 434] width 315 height 100
click at [1114, 442] on span "Delete" at bounding box center [1121, 447] width 36 height 11
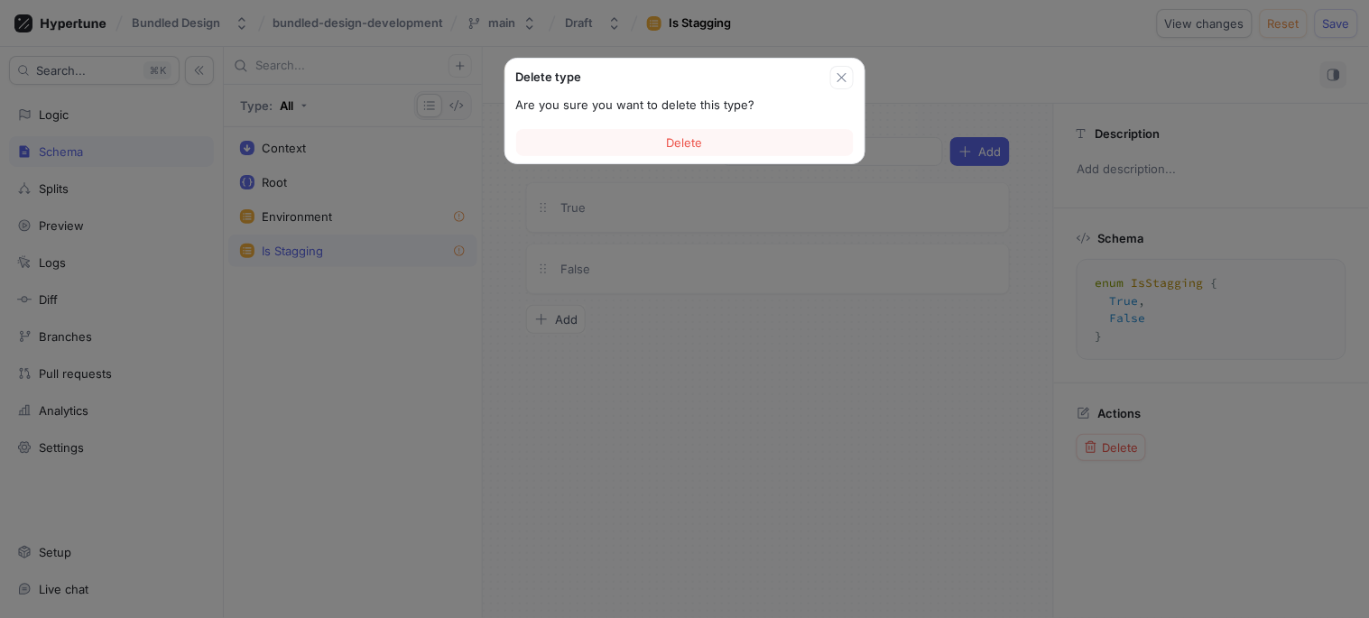
click at [690, 137] on span "Delete" at bounding box center [685, 142] width 36 height 11
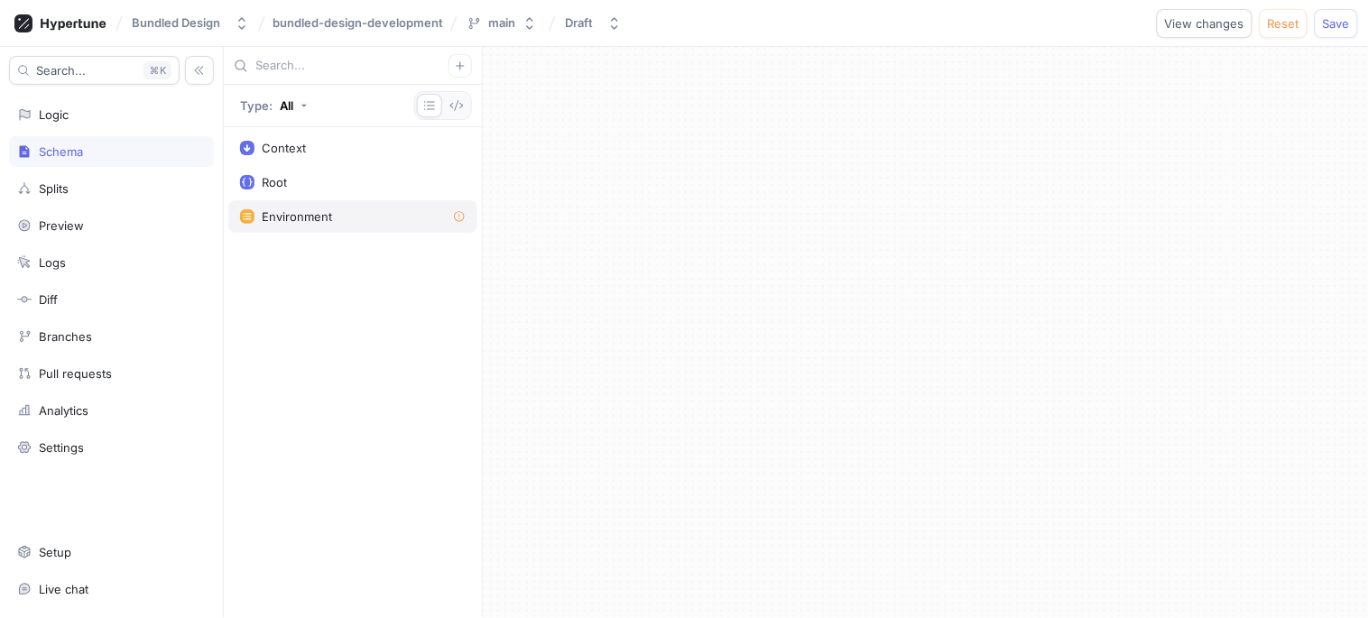
click at [336, 208] on div "Environment" at bounding box center [352, 216] width 249 height 32
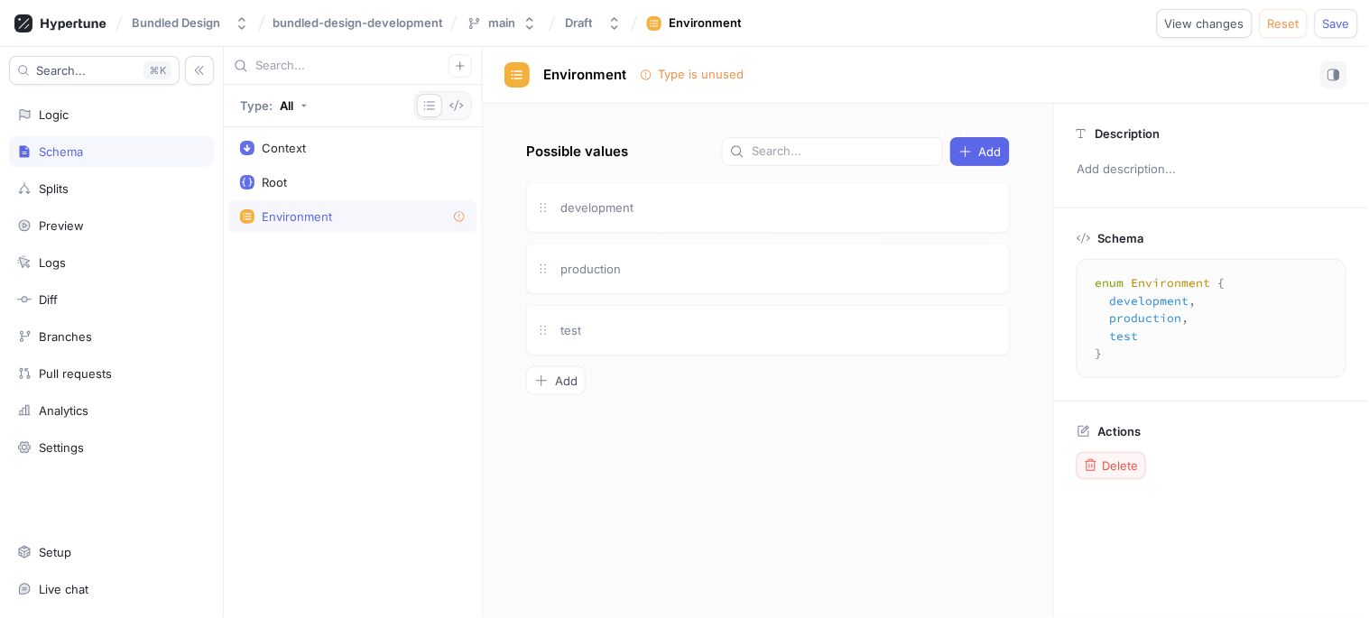
click at [1128, 467] on span "Delete" at bounding box center [1121, 465] width 36 height 11
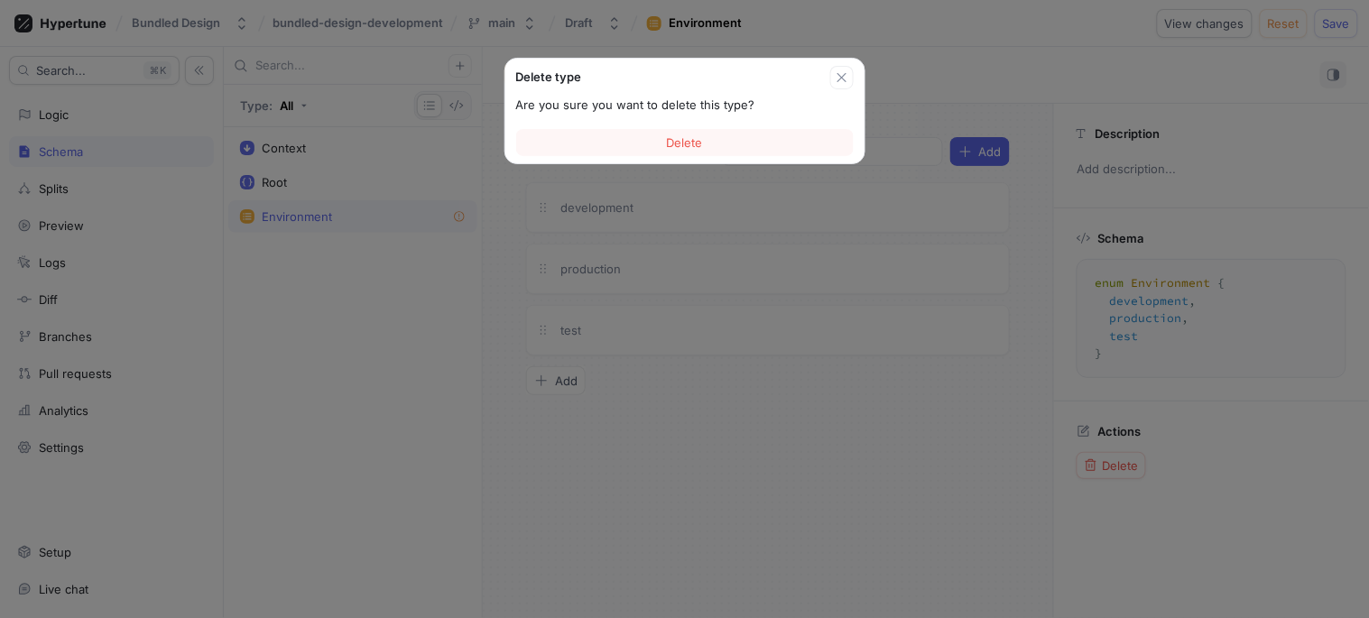
click at [711, 142] on button "Delete" at bounding box center [684, 142] width 337 height 27
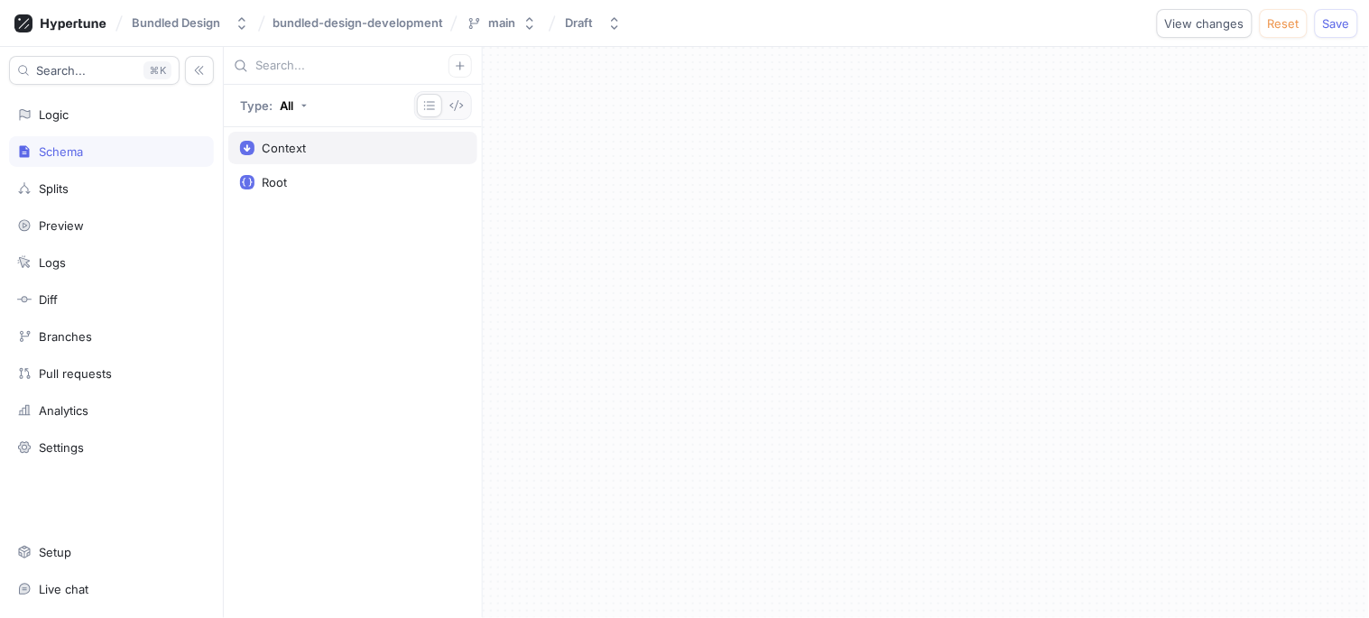
click at [298, 148] on div "Context" at bounding box center [284, 148] width 44 height 14
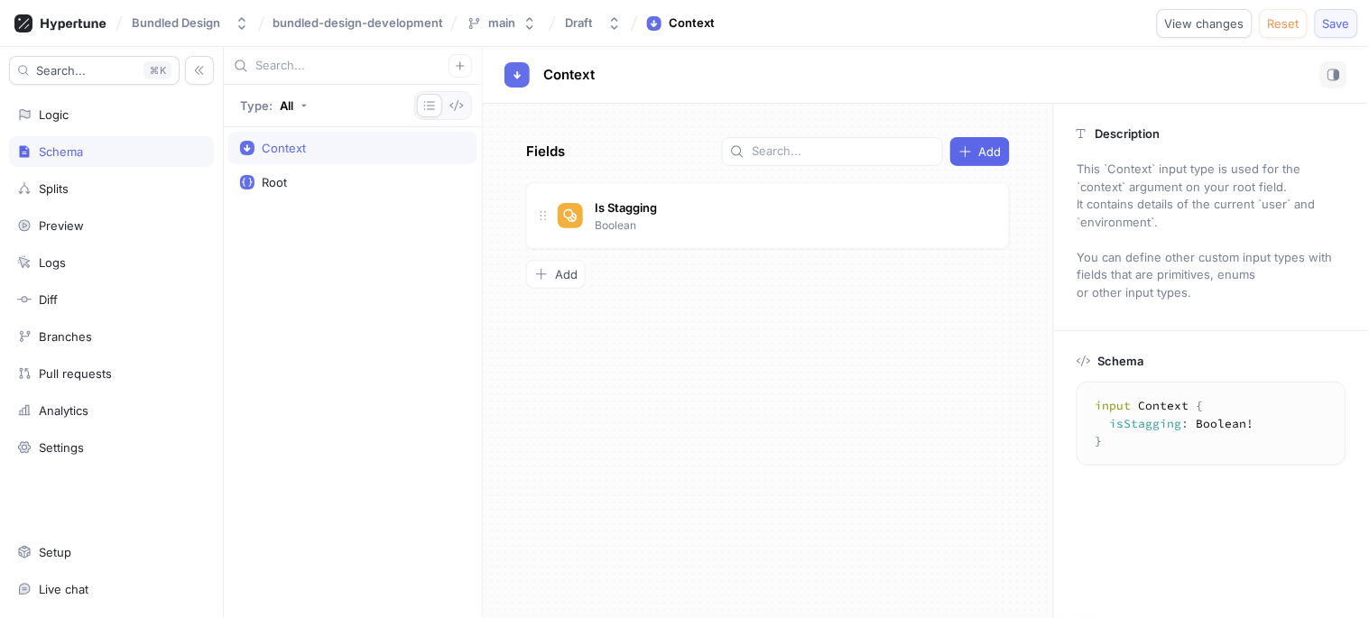
click at [1333, 27] on span "Save" at bounding box center [1336, 23] width 27 height 11
click at [63, 102] on div "Logic" at bounding box center [111, 114] width 205 height 31
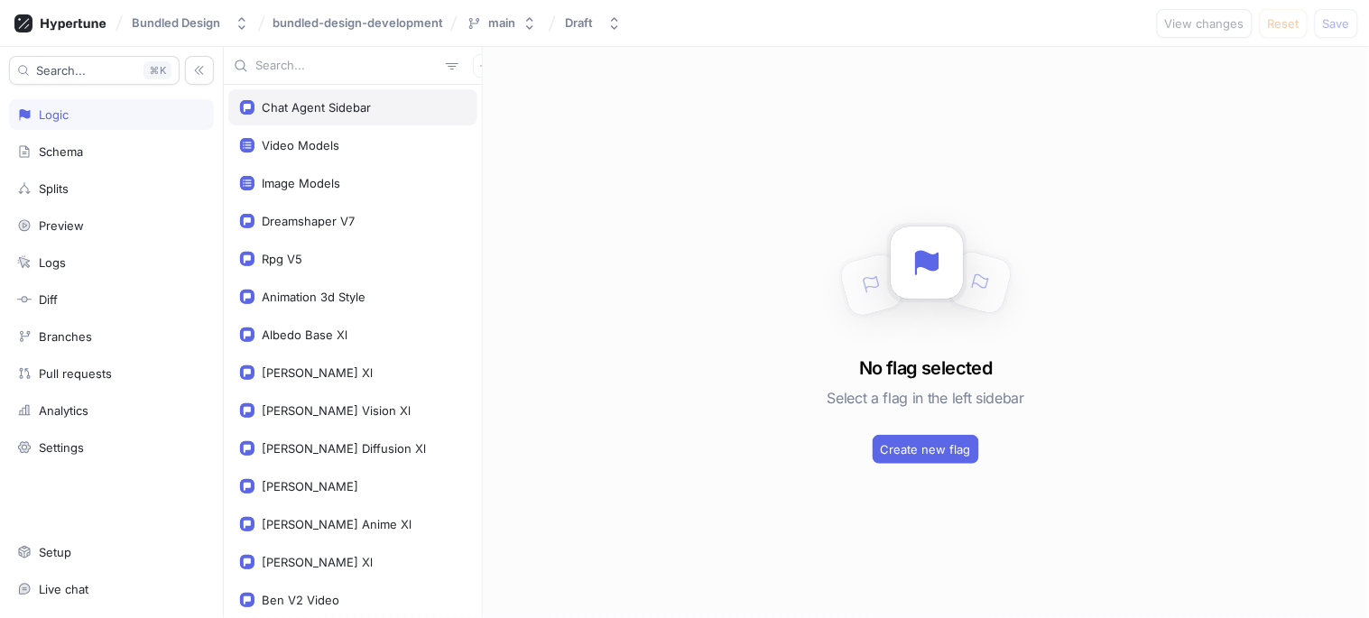
click at [321, 118] on div "Chat Agent Sidebar" at bounding box center [352, 107] width 249 height 36
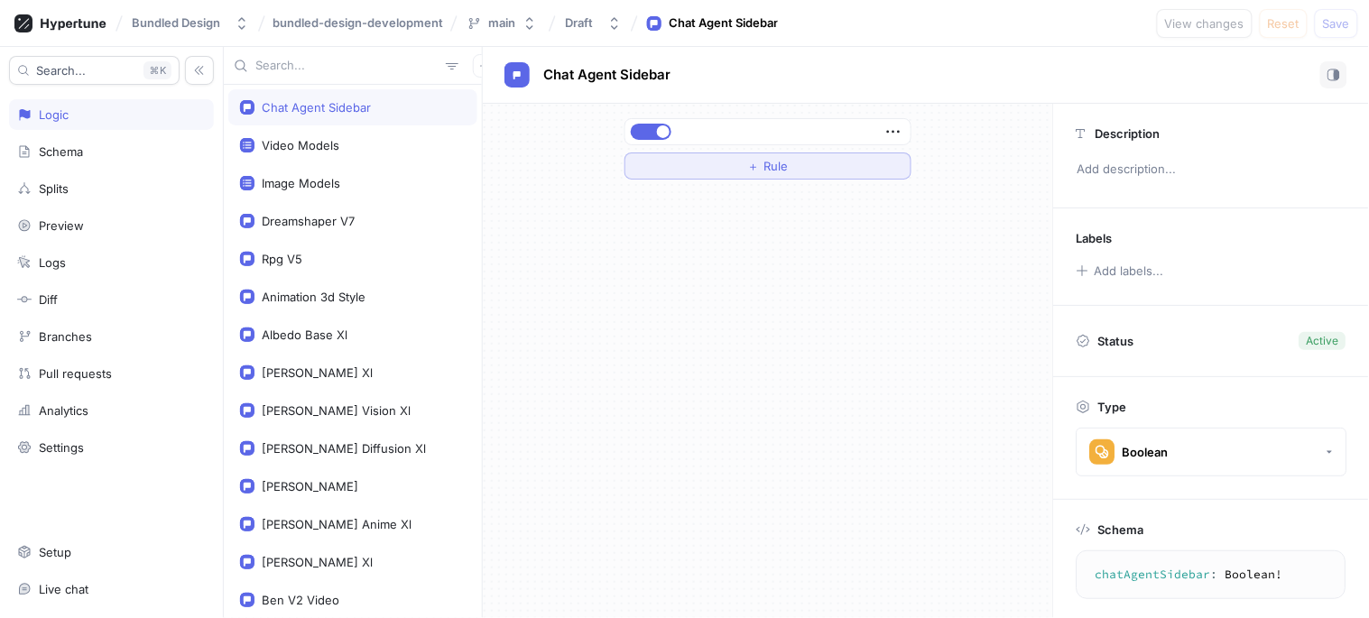
click at [754, 161] on span "＋" at bounding box center [754, 166] width 12 height 11
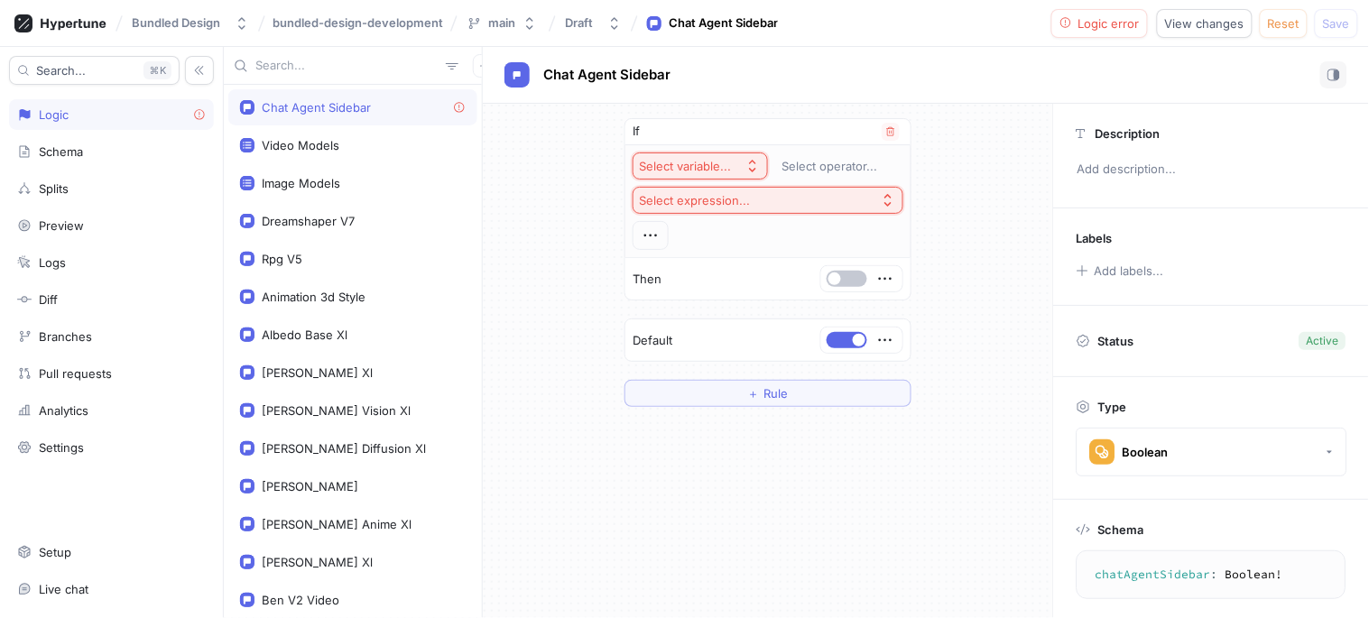
click at [702, 175] on button "Select variable..." at bounding box center [700, 165] width 135 height 27
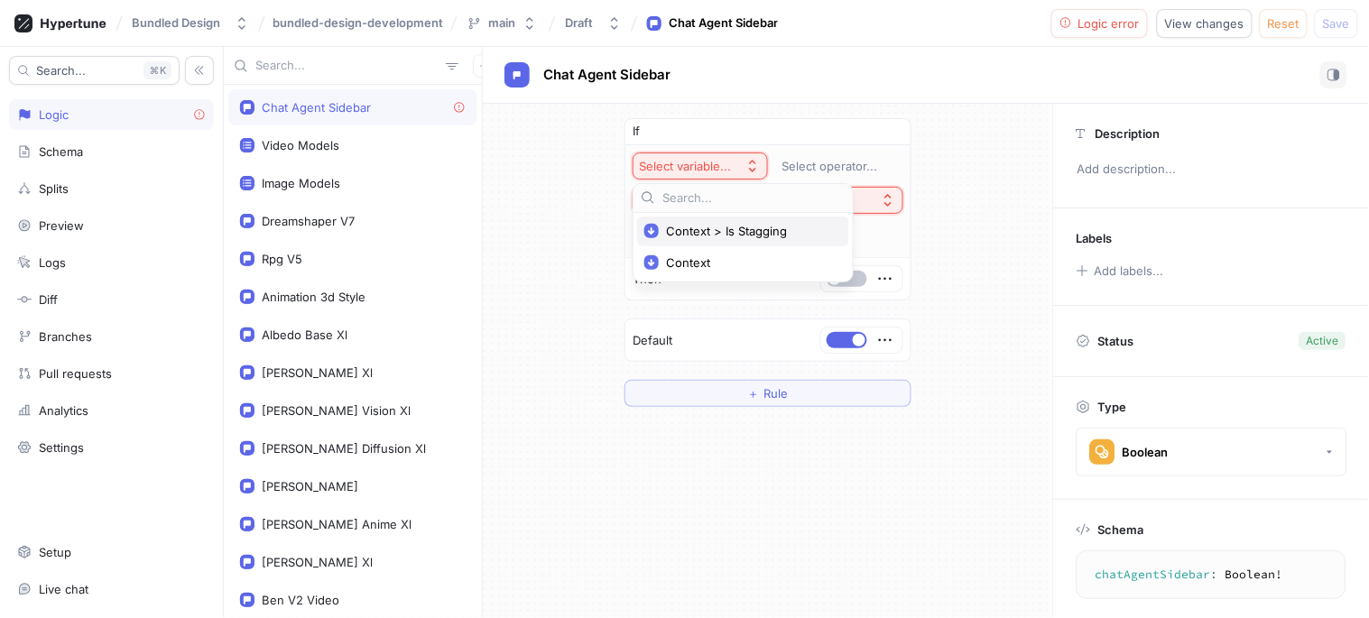
click at [706, 224] on span "Context > Is Stagging" at bounding box center [749, 231] width 167 height 15
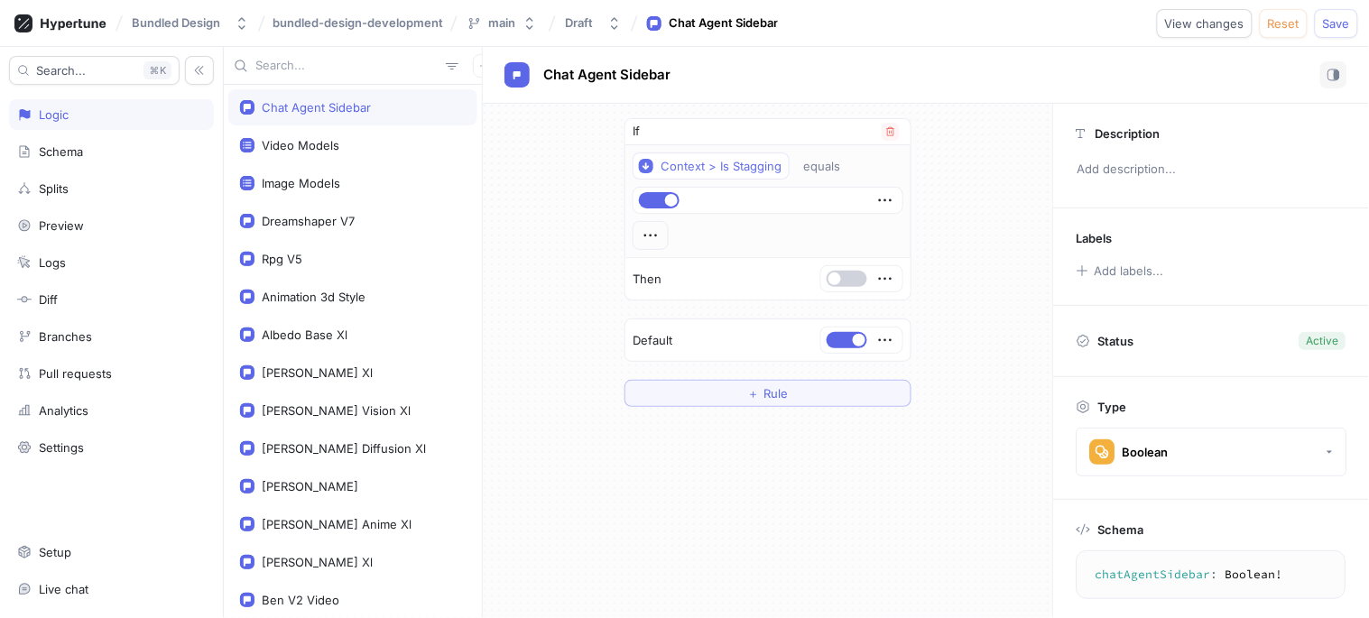
click at [839, 284] on button "button" at bounding box center [847, 279] width 41 height 16
click at [839, 336] on button "button" at bounding box center [847, 340] width 41 height 16
click at [1354, 25] on button "Save" at bounding box center [1336, 23] width 43 height 29
click at [937, 337] on img at bounding box center [933, 334] width 8 height 8
click at [948, 329] on div "2" at bounding box center [944, 334] width 7 height 18
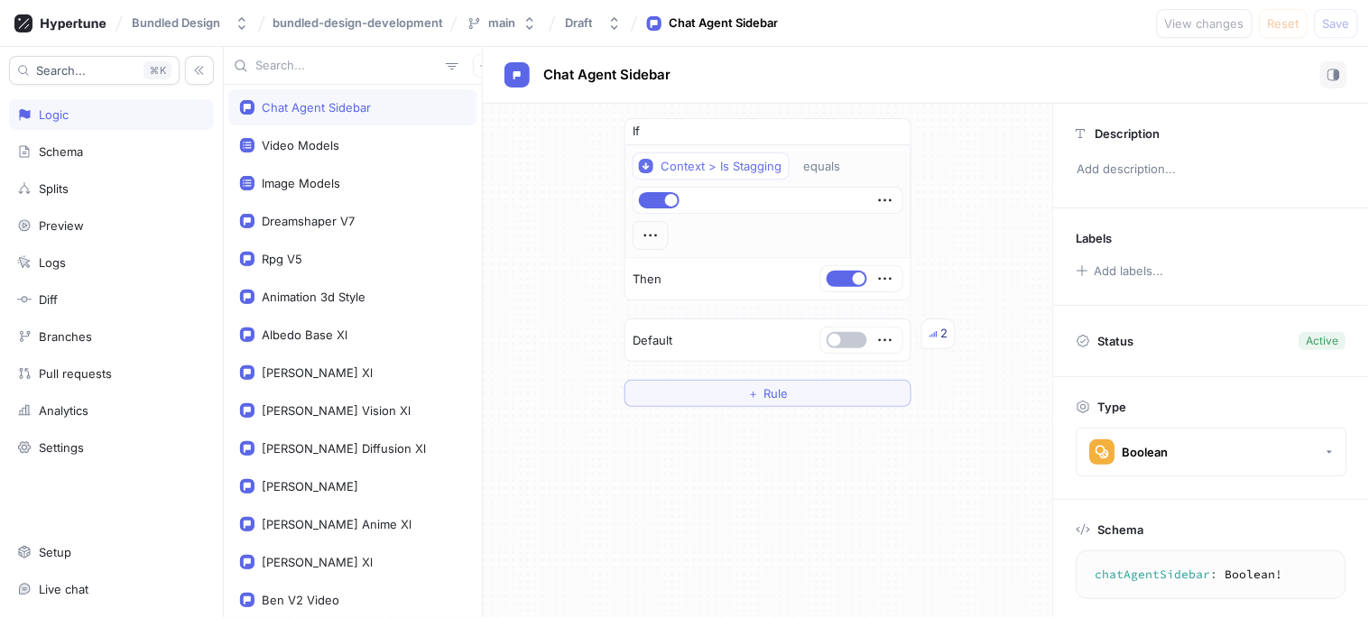
click at [938, 337] on div "2" at bounding box center [938, 334] width 34 height 31
click at [892, 201] on icon "button" at bounding box center [885, 200] width 20 height 20
click at [648, 235] on div "Context > Is Stagging equals" at bounding box center [768, 200] width 271 height 97
click at [648, 235] on icon "button" at bounding box center [651, 236] width 20 height 20
click at [661, 504] on div "If Context > Is Stagging equals Then Default 3 ＋ Rule" at bounding box center [768, 361] width 570 height 514
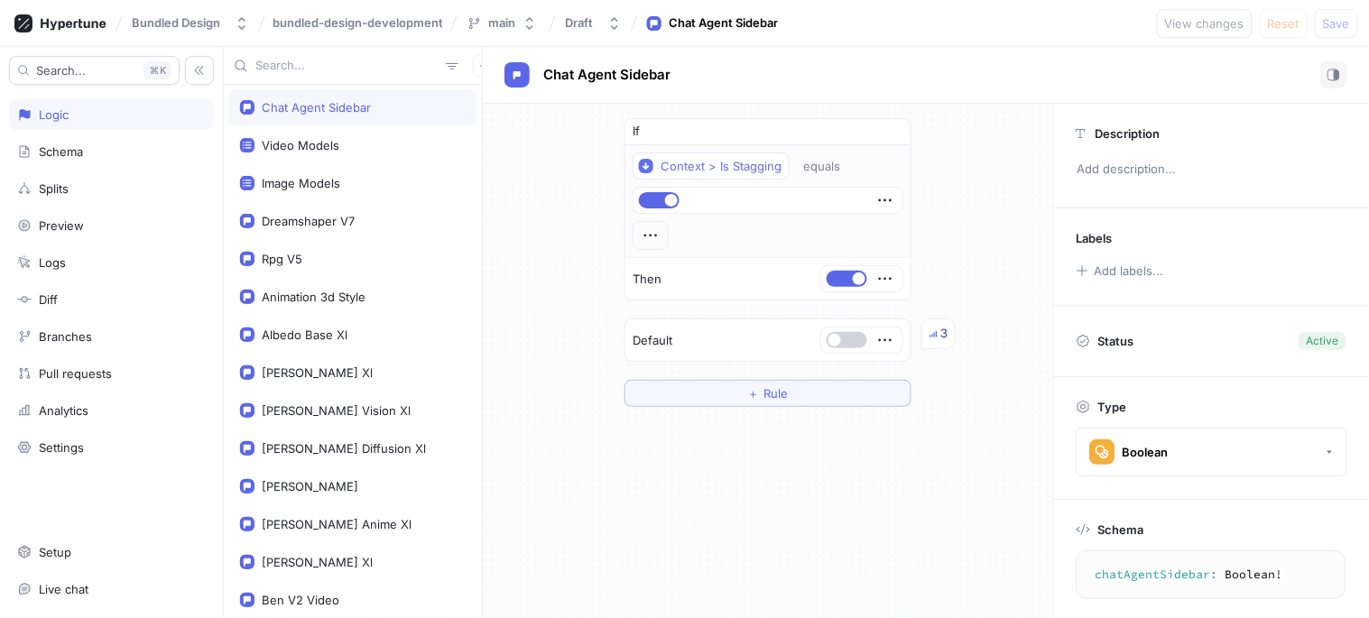
click at [857, 344] on button "button" at bounding box center [847, 340] width 41 height 16
click at [855, 293] on div "Then" at bounding box center [767, 279] width 285 height 42
click at [858, 281] on span "button" at bounding box center [859, 279] width 13 height 13
click at [1334, 22] on span "Save" at bounding box center [1336, 23] width 27 height 11
click at [57, 142] on div "Schema" at bounding box center [111, 151] width 205 height 31
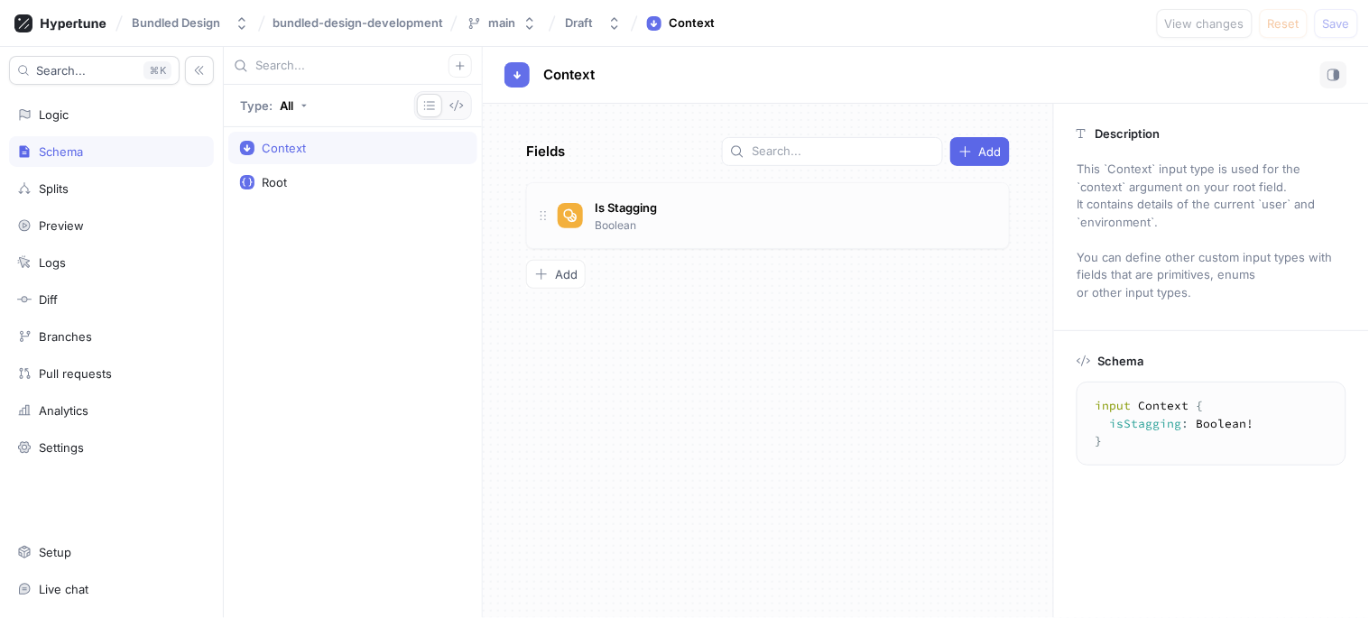
click at [647, 219] on div "Is Stagging Boolean" at bounding box center [625, 215] width 71 height 38
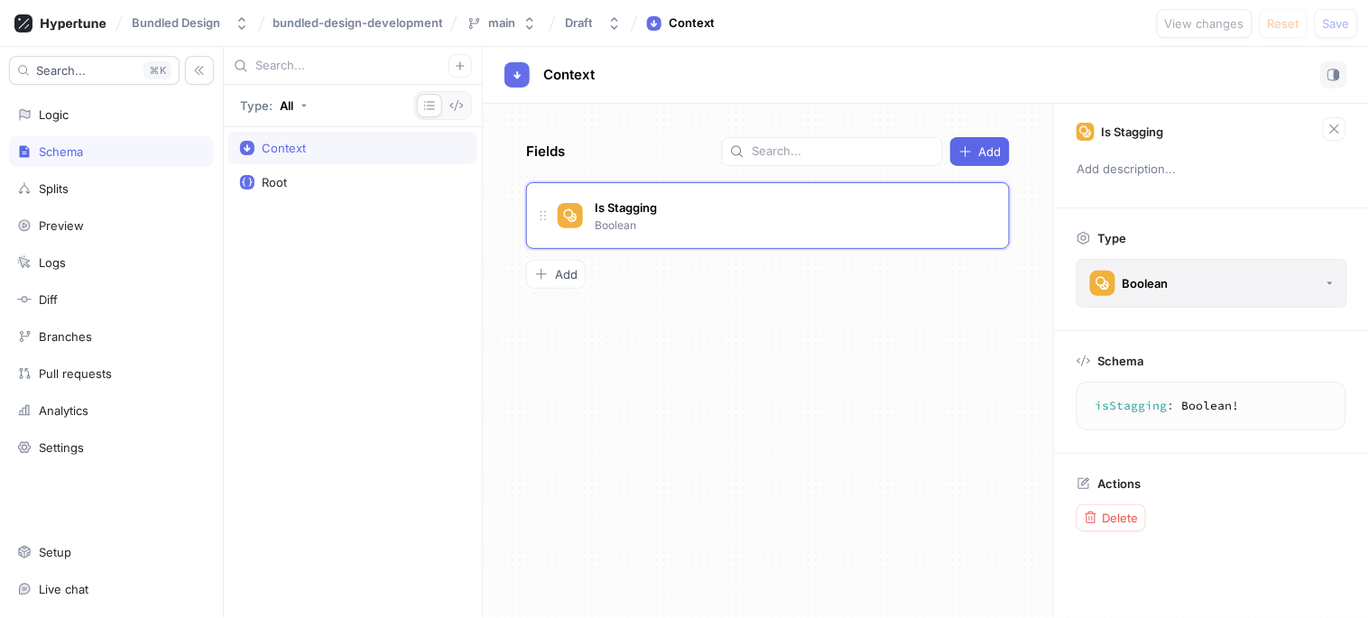
click at [1123, 292] on div "Boolean" at bounding box center [1129, 283] width 79 height 25
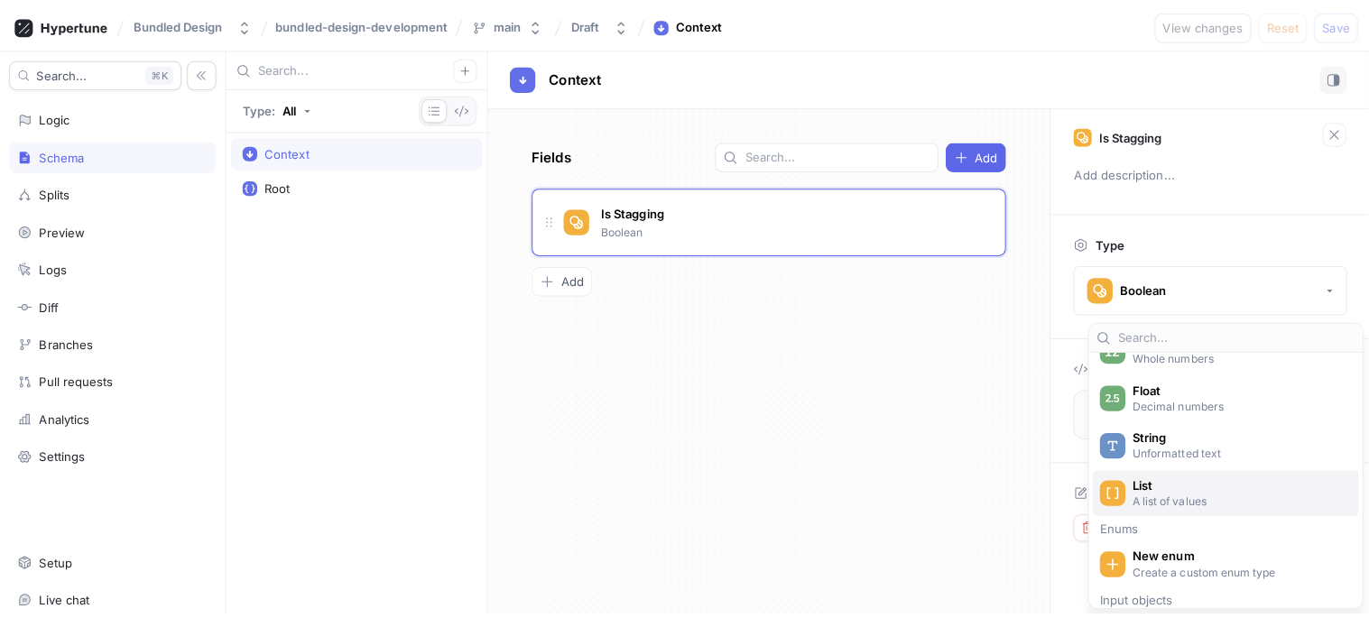
scroll to position [153, 0]
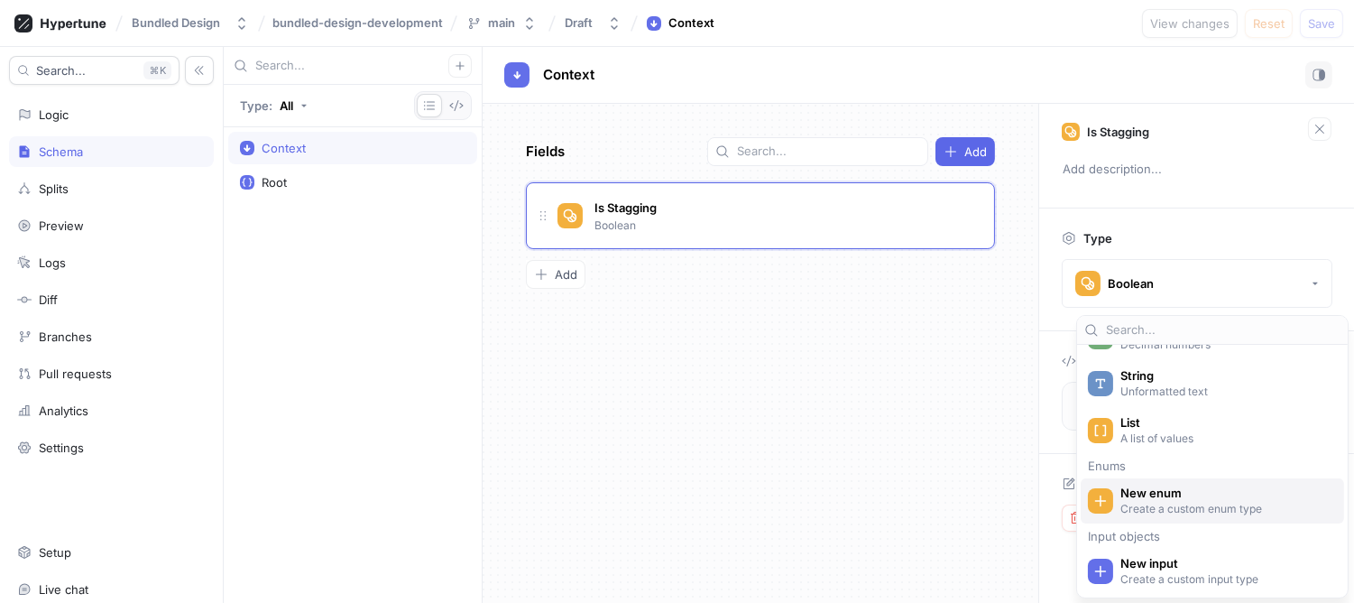
click at [1192, 504] on p "Create a custom enum type" at bounding box center [1225, 508] width 208 height 15
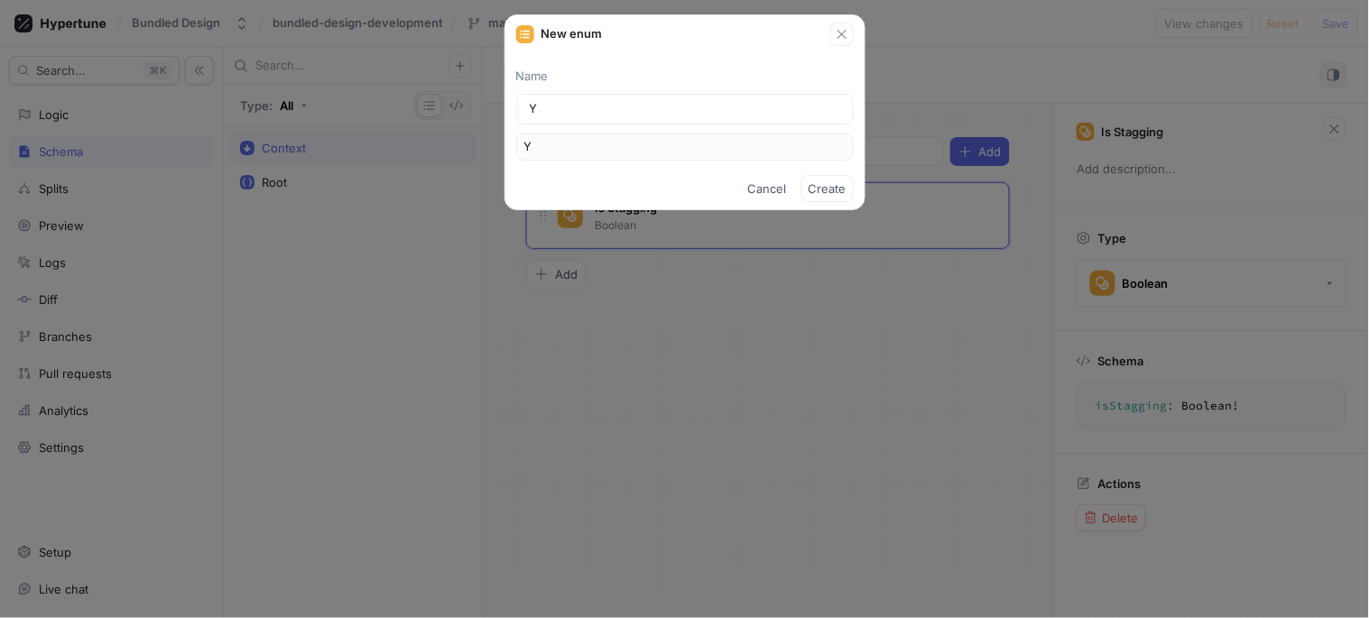
type input "YE"
type input "YES"
type input "YESS"
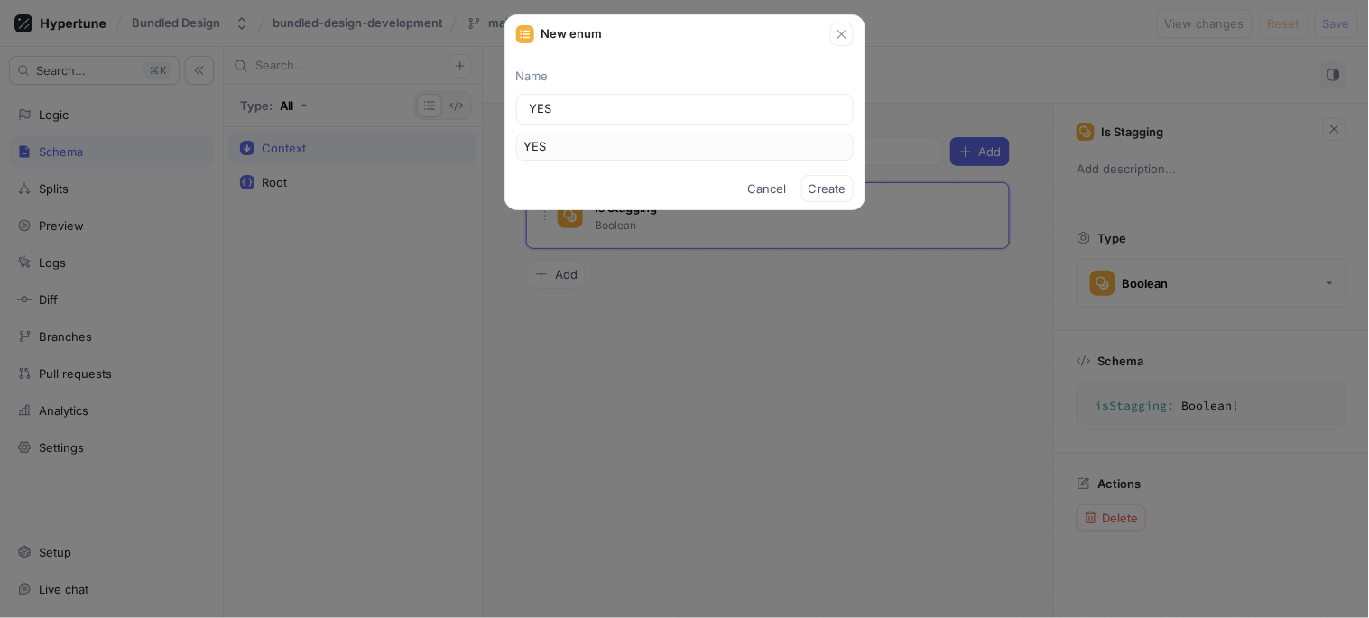
type input "YESS"
type input "YES"
type input "i"
type input "I"
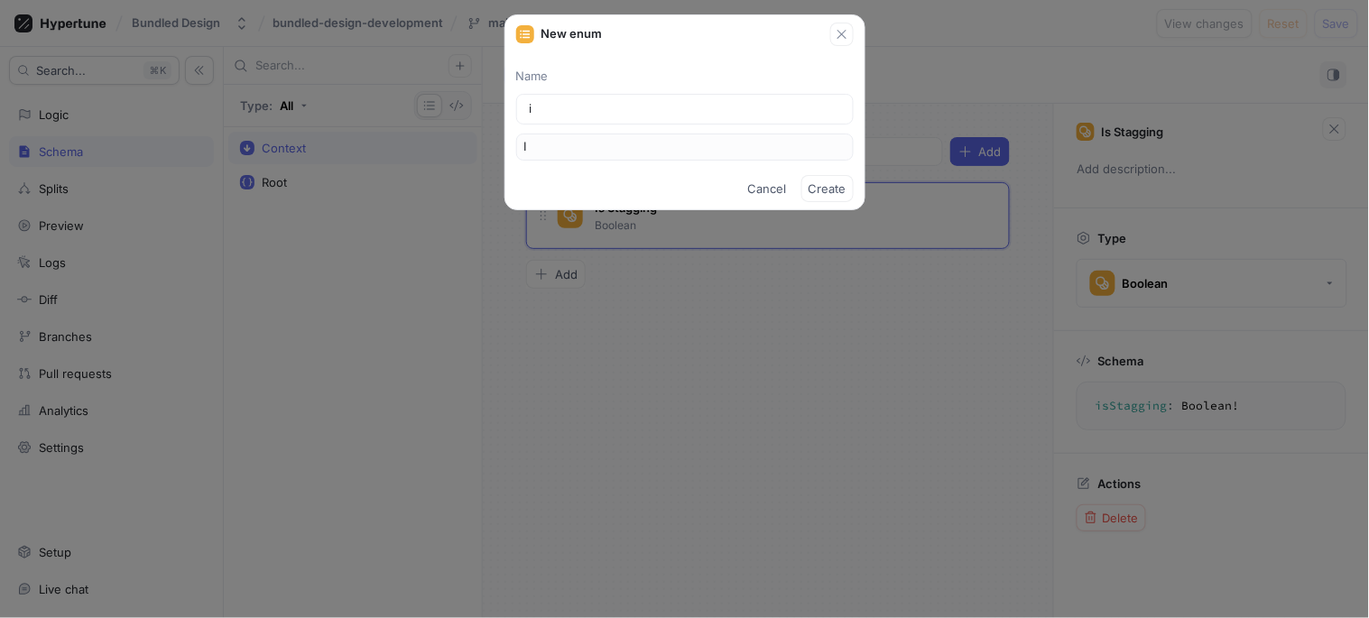
type input "is"
type input "Is"
type input "isS"
type input "IsS"
type input "isSt"
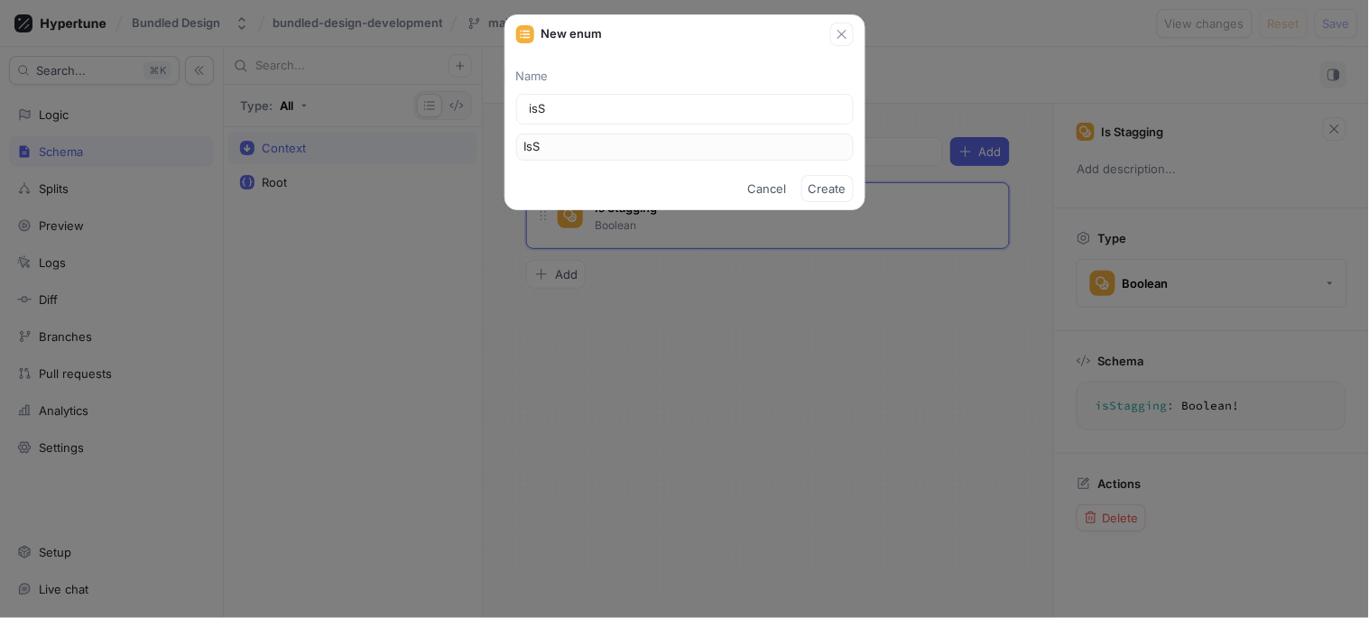
type input "IsSt"
type input "isSta"
type input "IsSta"
type input "isStag"
type input "IsStag"
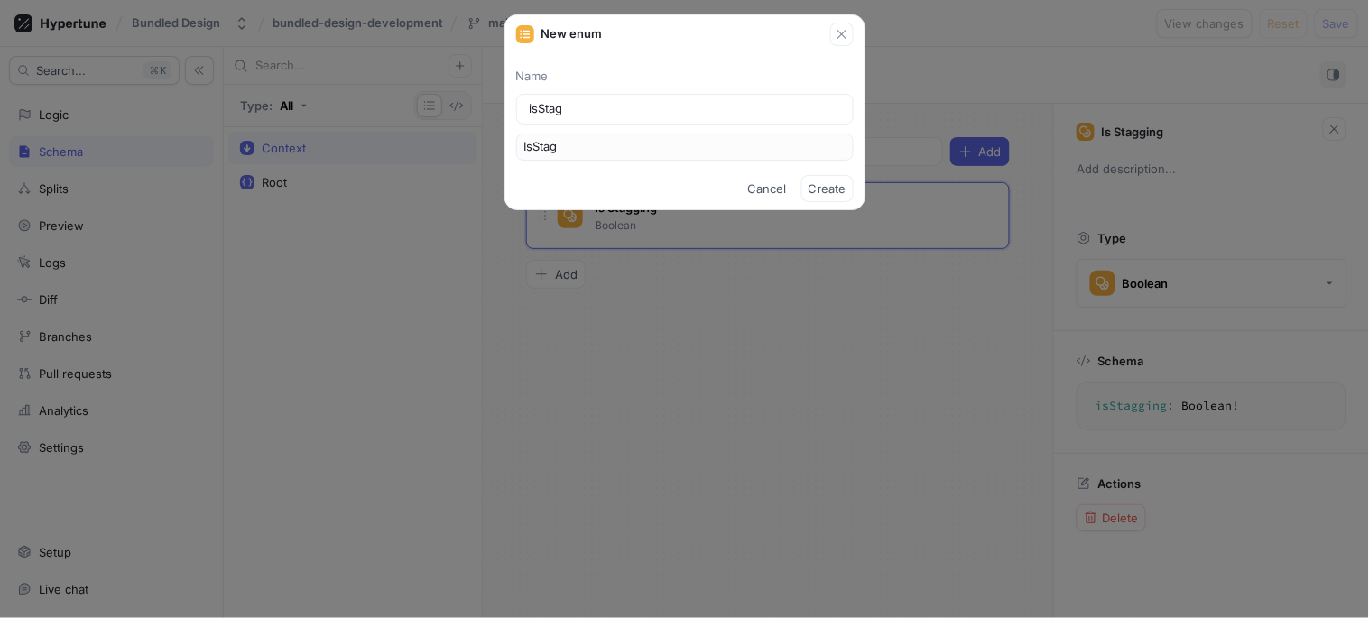
type input "isStagg"
type input "IsStagg"
type input "isStaggi"
type input "IsStaggi"
type input "isStaggin"
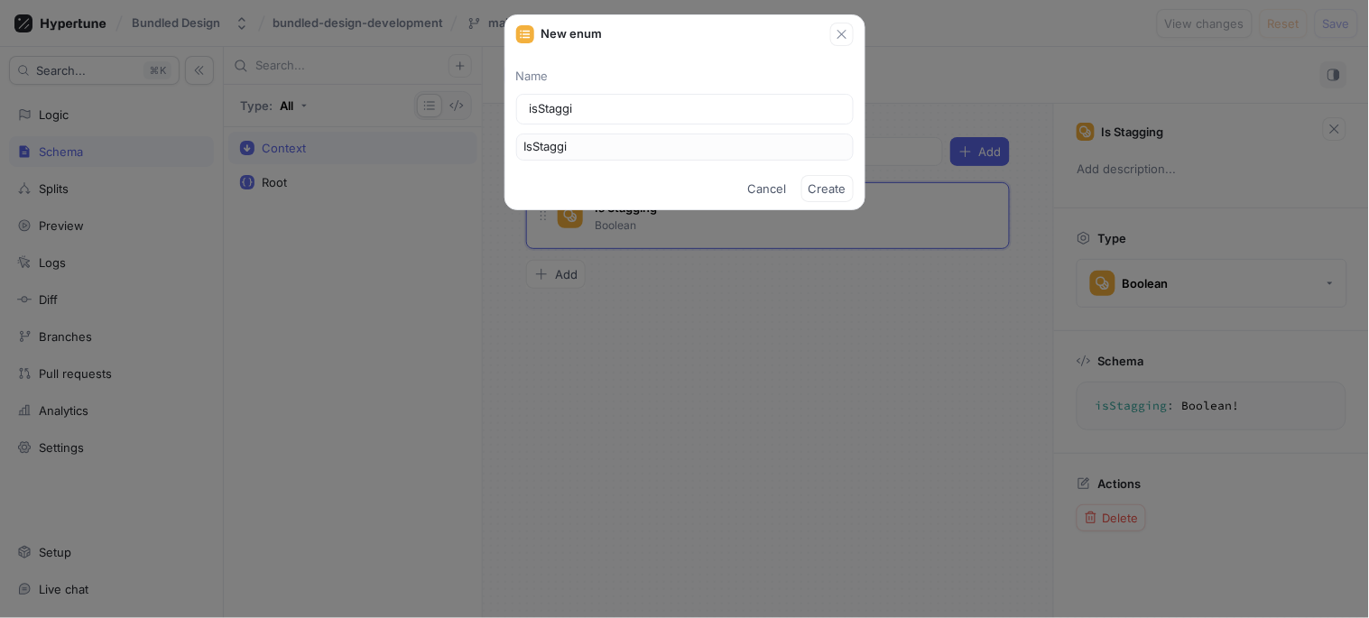
type input "IsStaggin"
type input "isStagging"
type input "IsStagging"
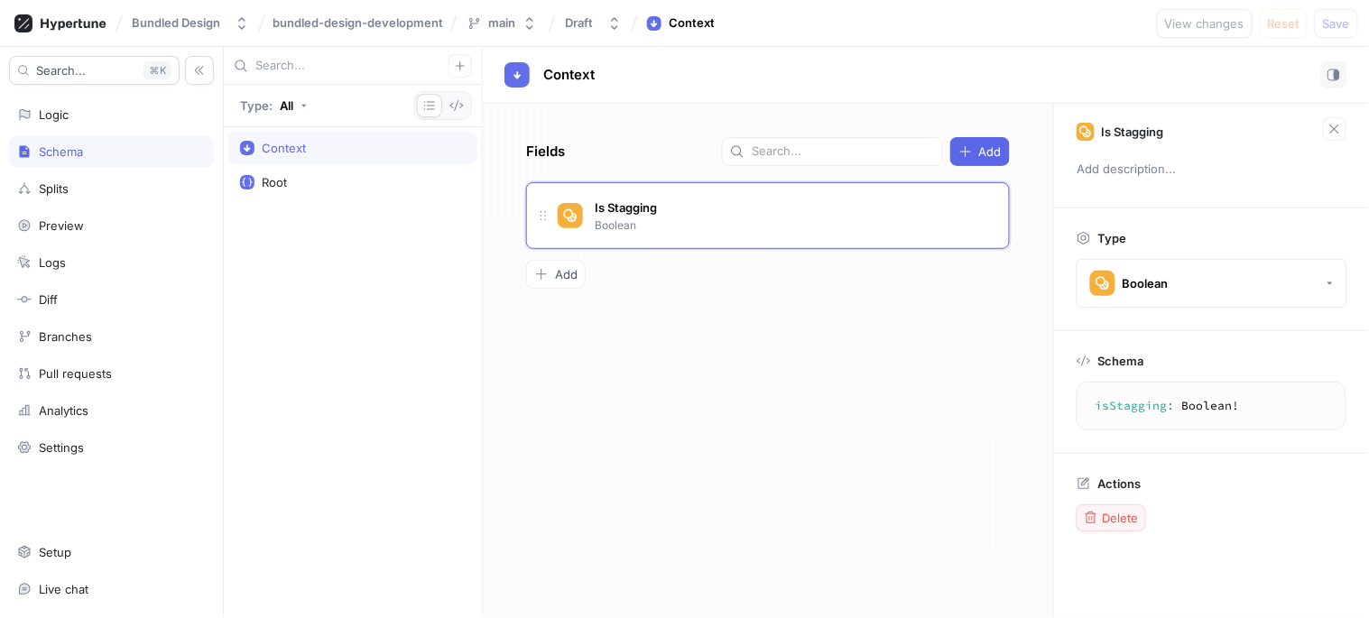
click at [1111, 514] on span "Delete" at bounding box center [1121, 518] width 36 height 11
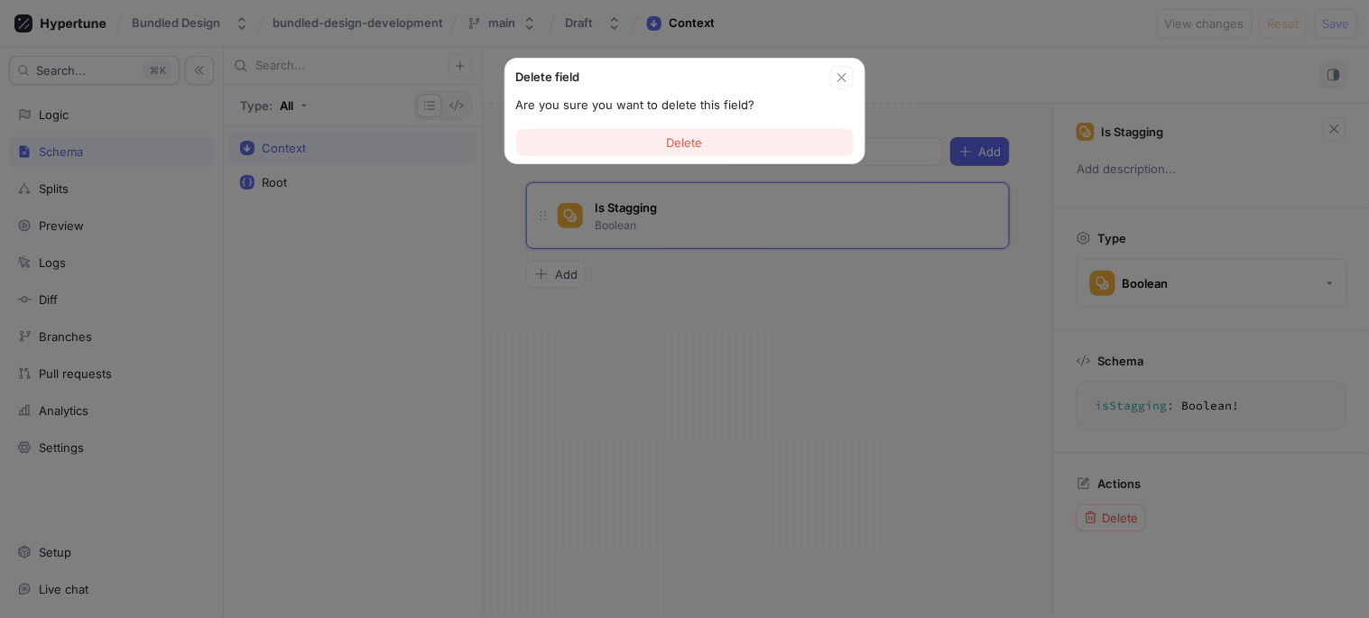
click at [707, 141] on button "Delete" at bounding box center [684, 142] width 337 height 27
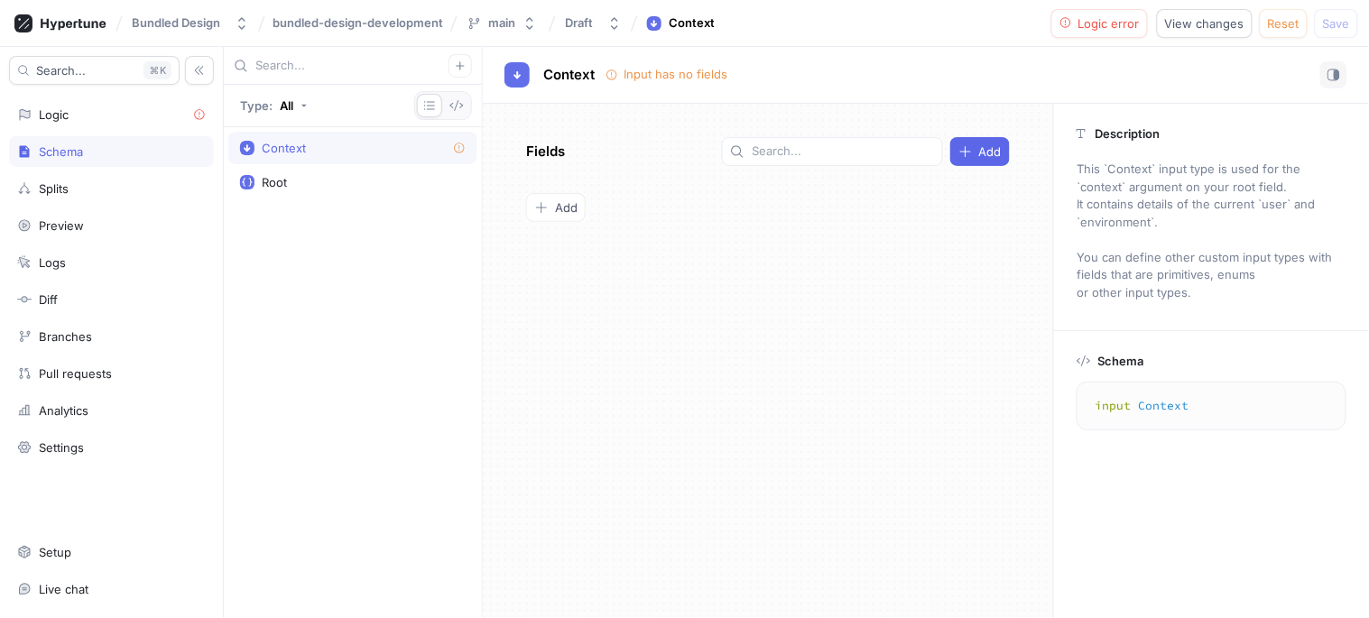
click at [383, 231] on div "Context Root" at bounding box center [353, 372] width 258 height 491
click at [469, 66] on button "button" at bounding box center [459, 65] width 23 height 23
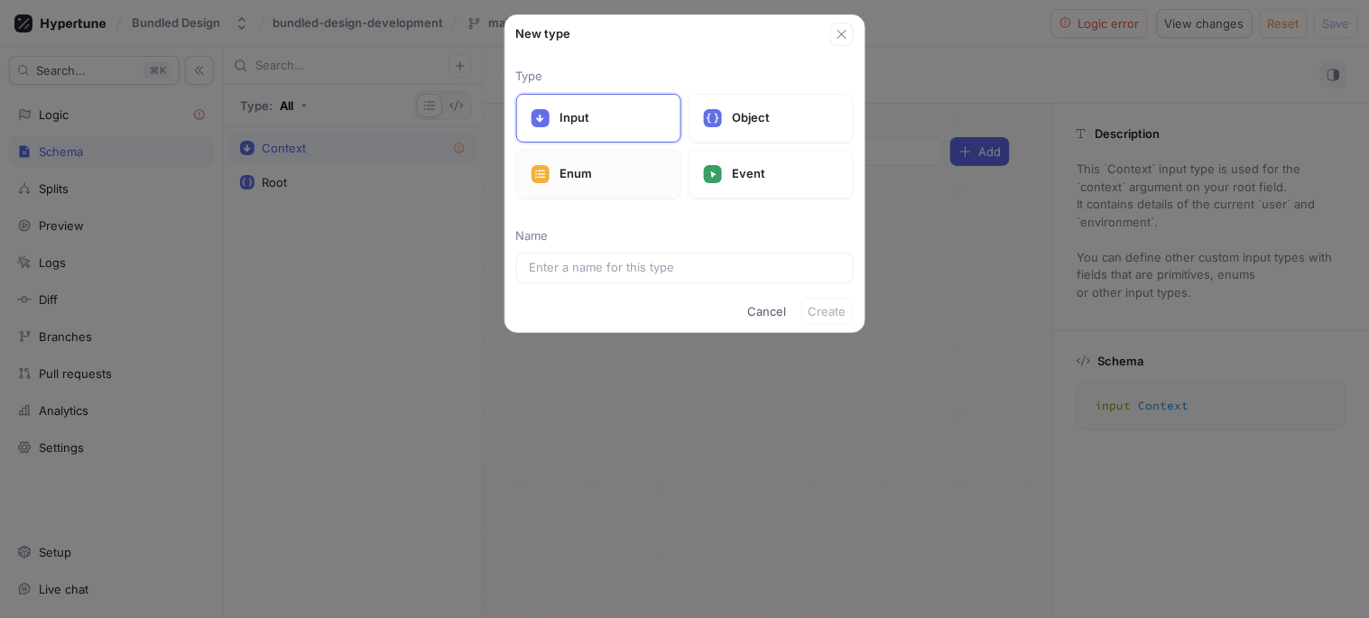
click at [587, 175] on p "Enum" at bounding box center [613, 174] width 106 height 18
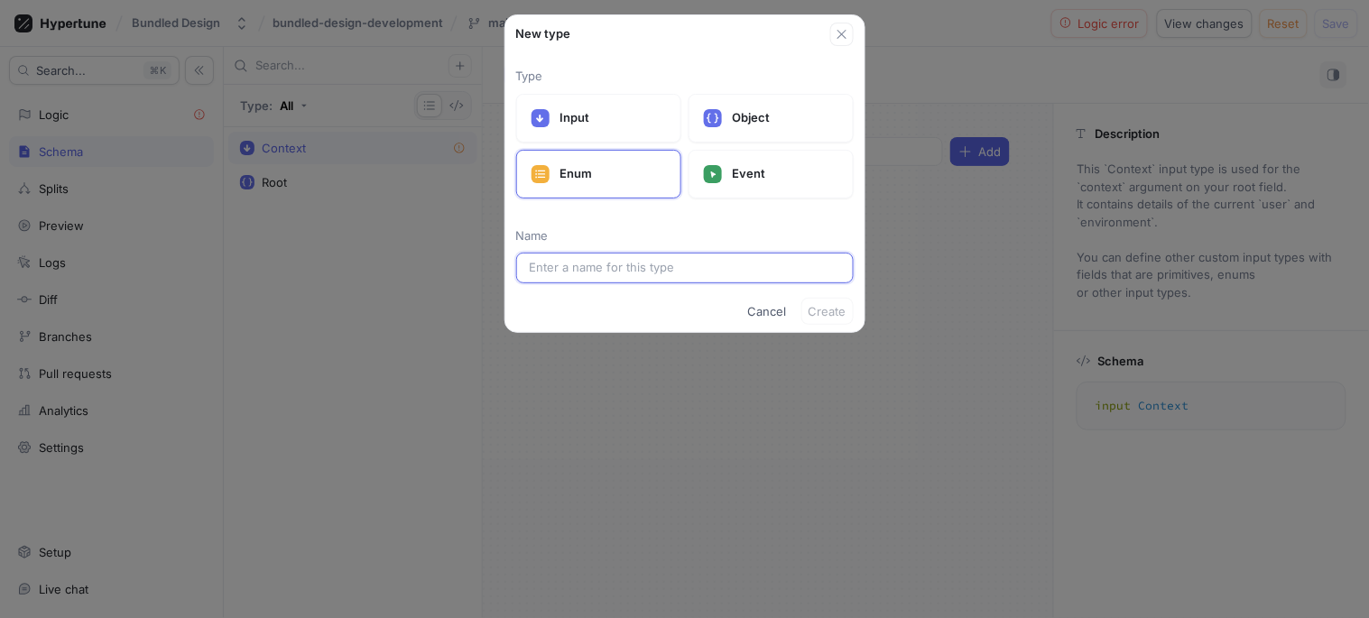
click at [561, 272] on input "text" at bounding box center [685, 268] width 310 height 18
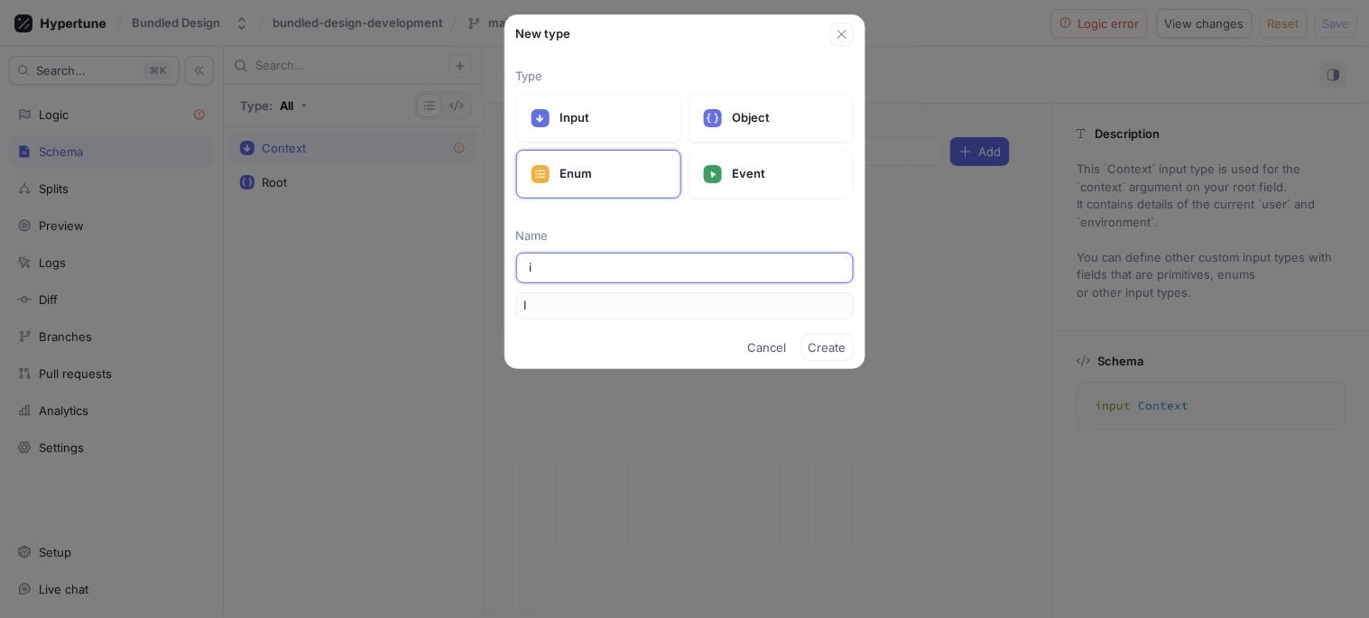
type input "is"
type input "Is"
type input "isS"
type input "IsS"
type input "isSt"
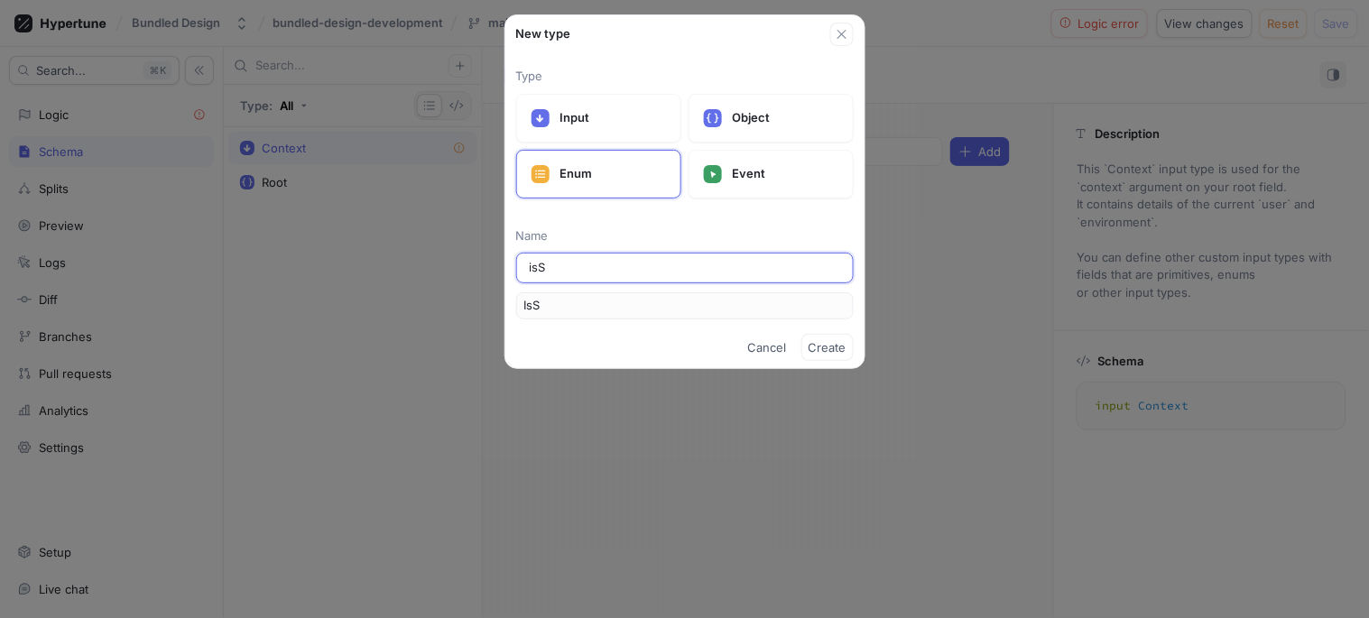
type input "IsSt"
type input "isSta"
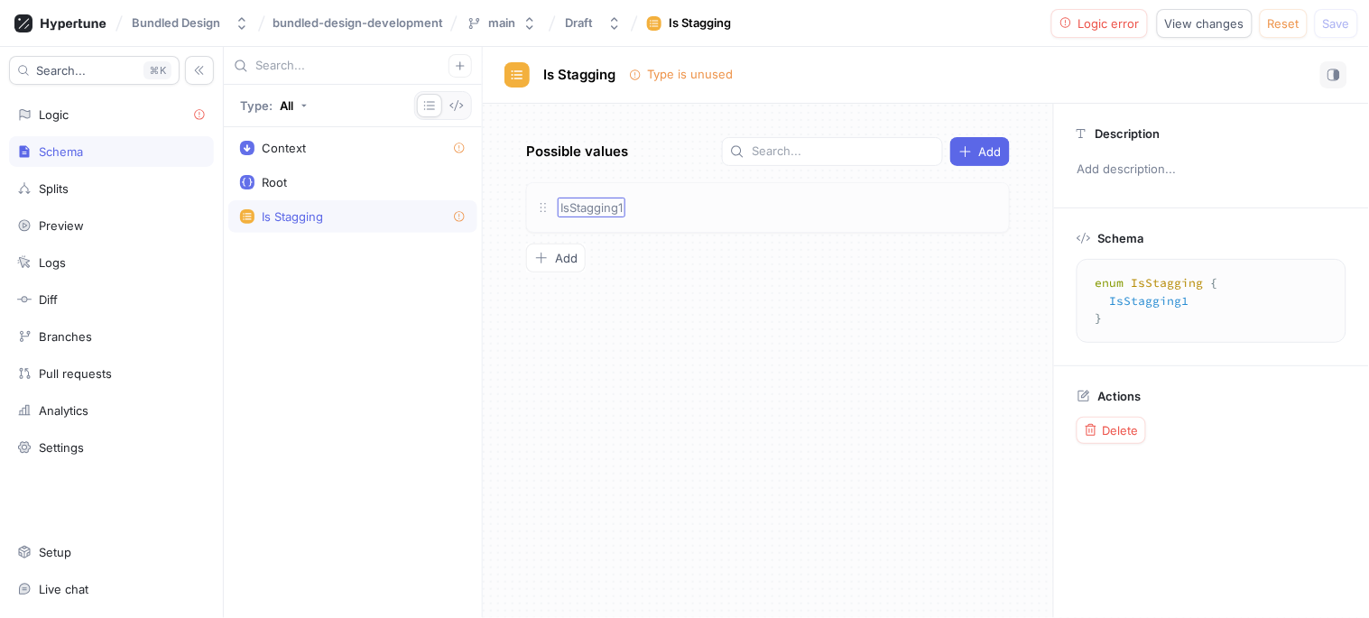
click at [621, 204] on span "IsStagging1" at bounding box center [591, 207] width 62 height 14
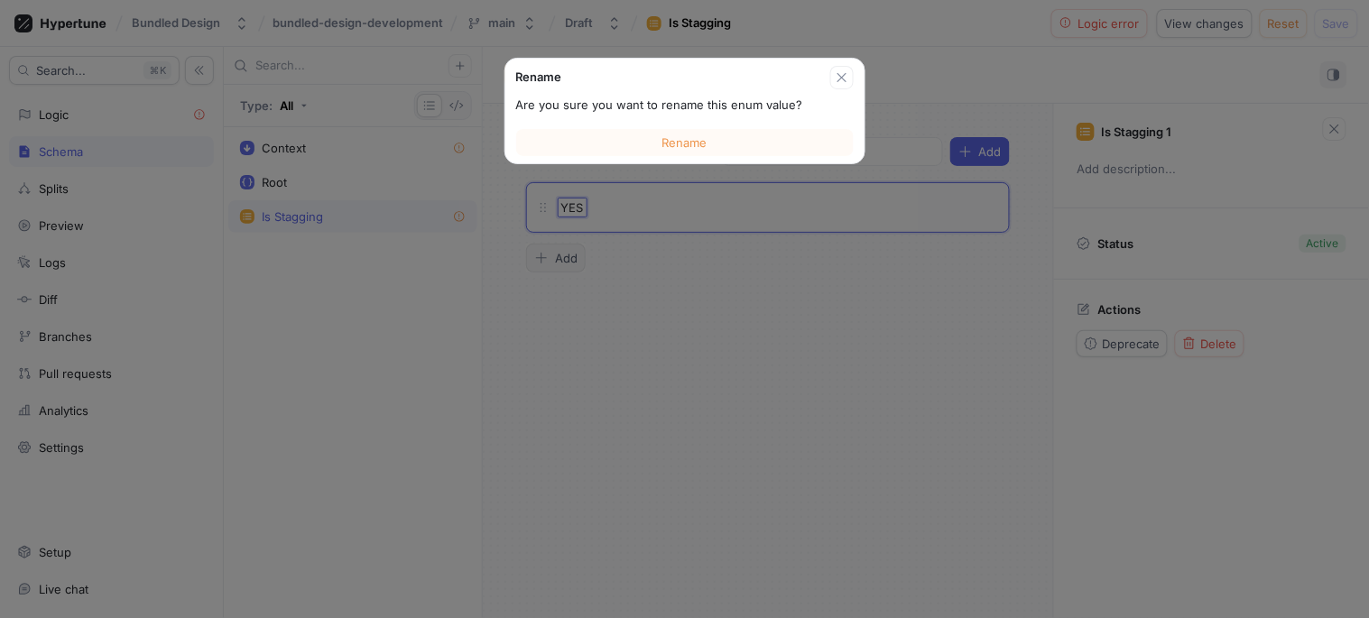
click at [559, 265] on div "Possible values Add Rename Are you sure you want to rename this enum value? Ren…" at bounding box center [768, 361] width 570 height 514
click at [675, 139] on span "Rename" at bounding box center [684, 142] width 45 height 11
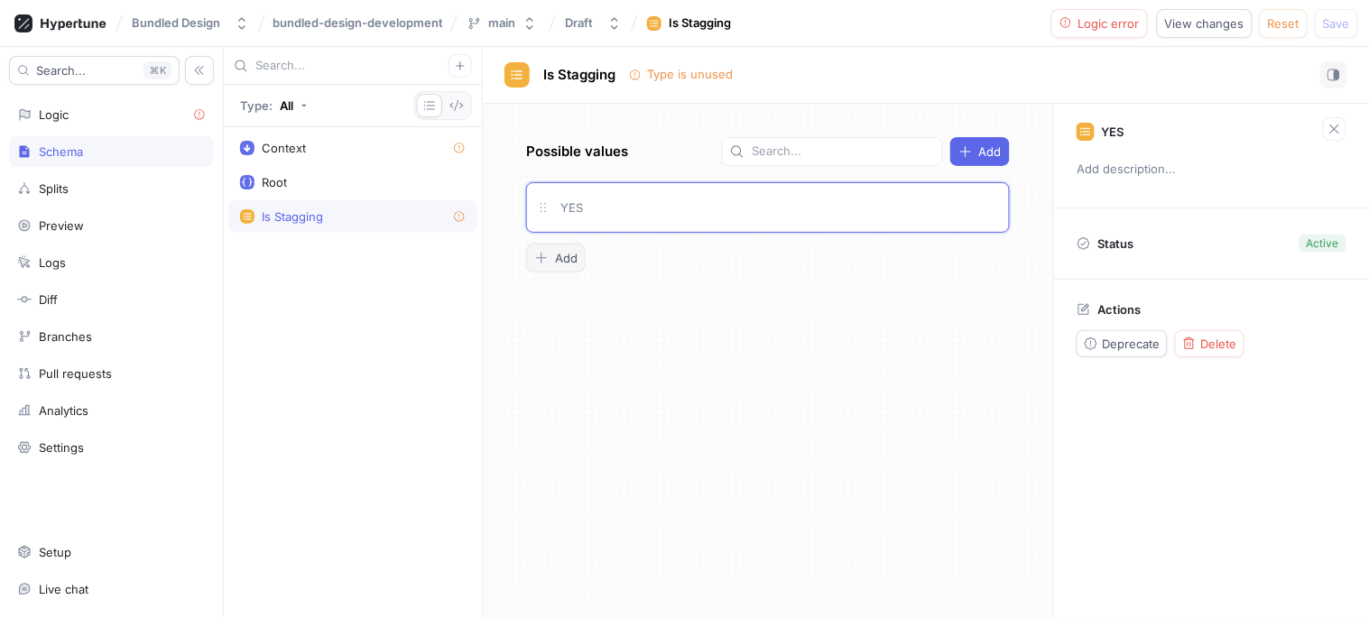
click at [565, 262] on span "Add" at bounding box center [566, 258] width 23 height 11
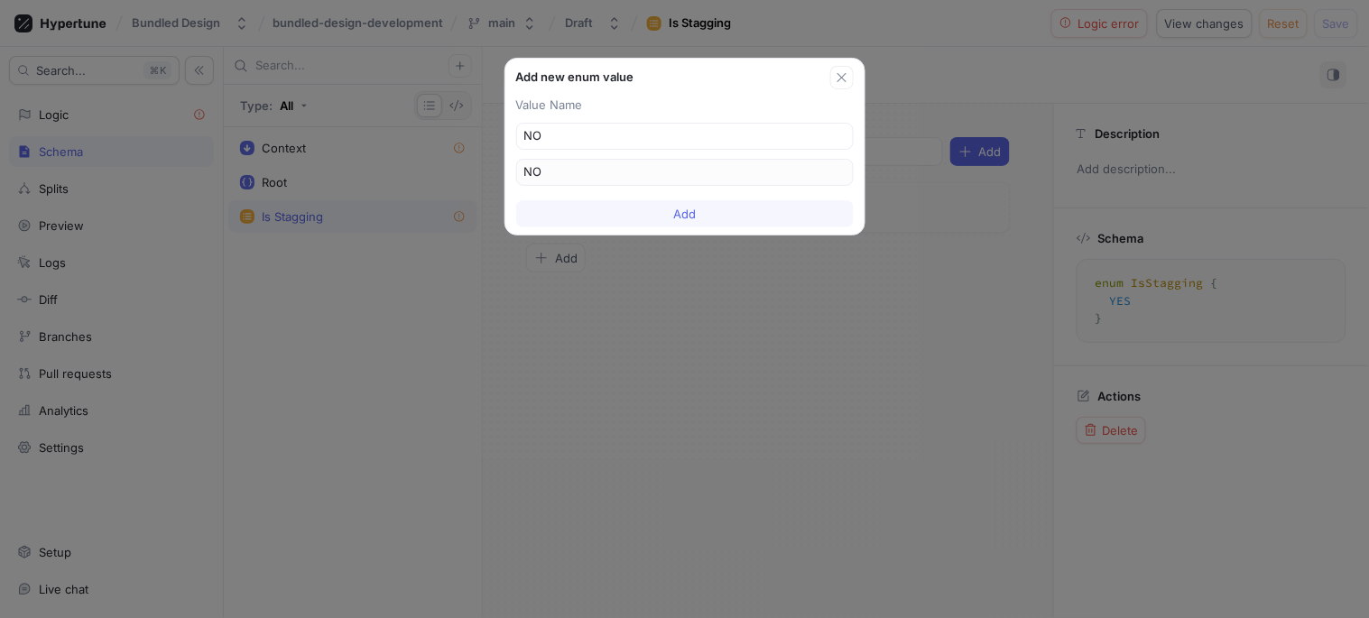
click at [653, 205] on button "Add" at bounding box center [684, 213] width 337 height 27
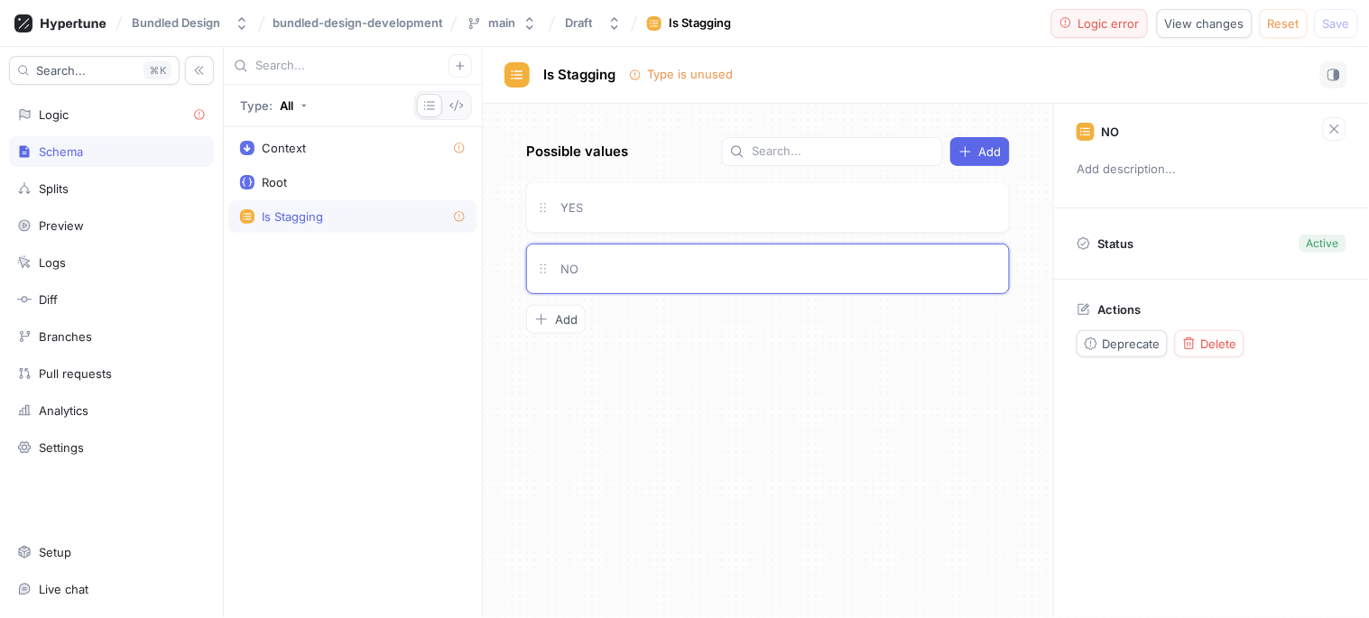
click at [1119, 19] on span "Logic error" at bounding box center [1108, 23] width 61 height 11
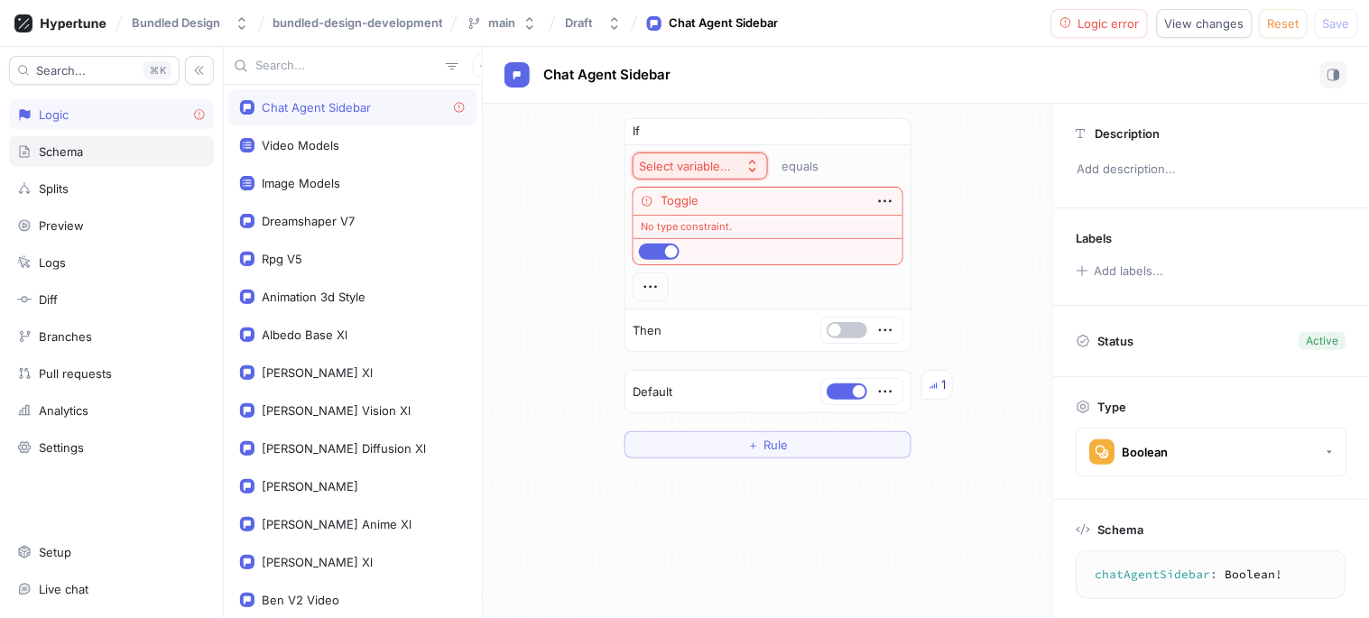
click at [42, 165] on div "Schema" at bounding box center [111, 151] width 205 height 31
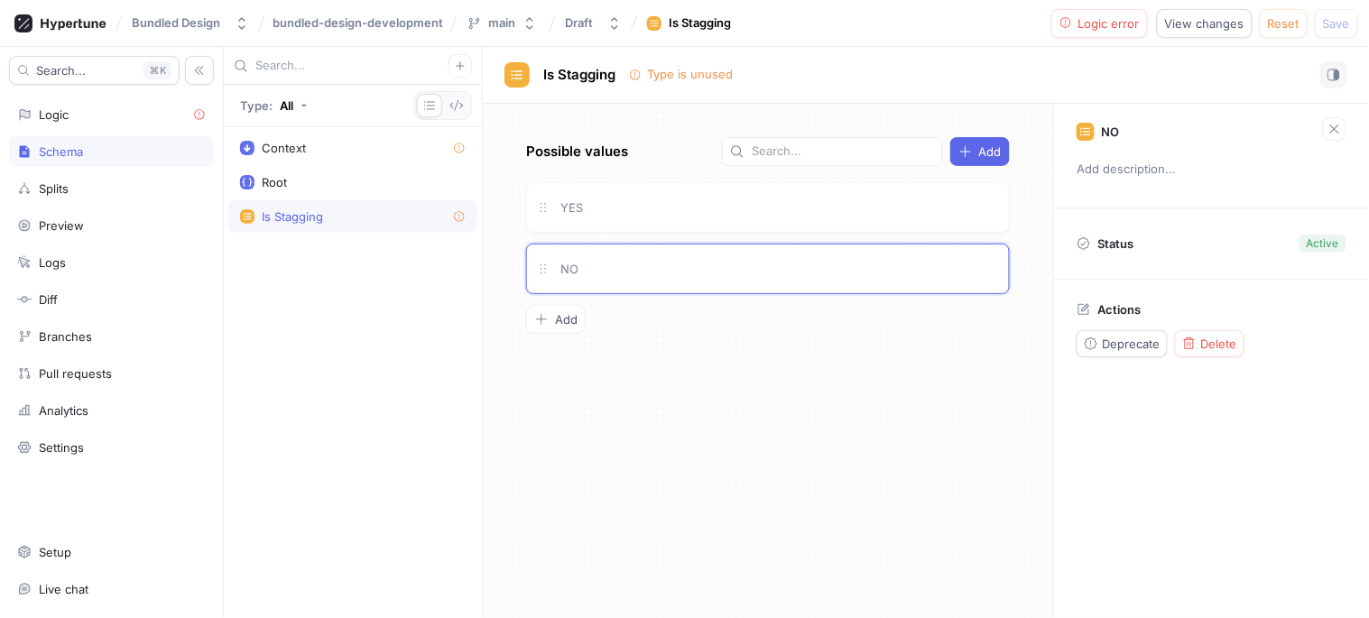
click at [310, 281] on div "Context Root Is Stagging" at bounding box center [353, 372] width 258 height 491
click at [319, 141] on div "Context" at bounding box center [353, 148] width 226 height 14
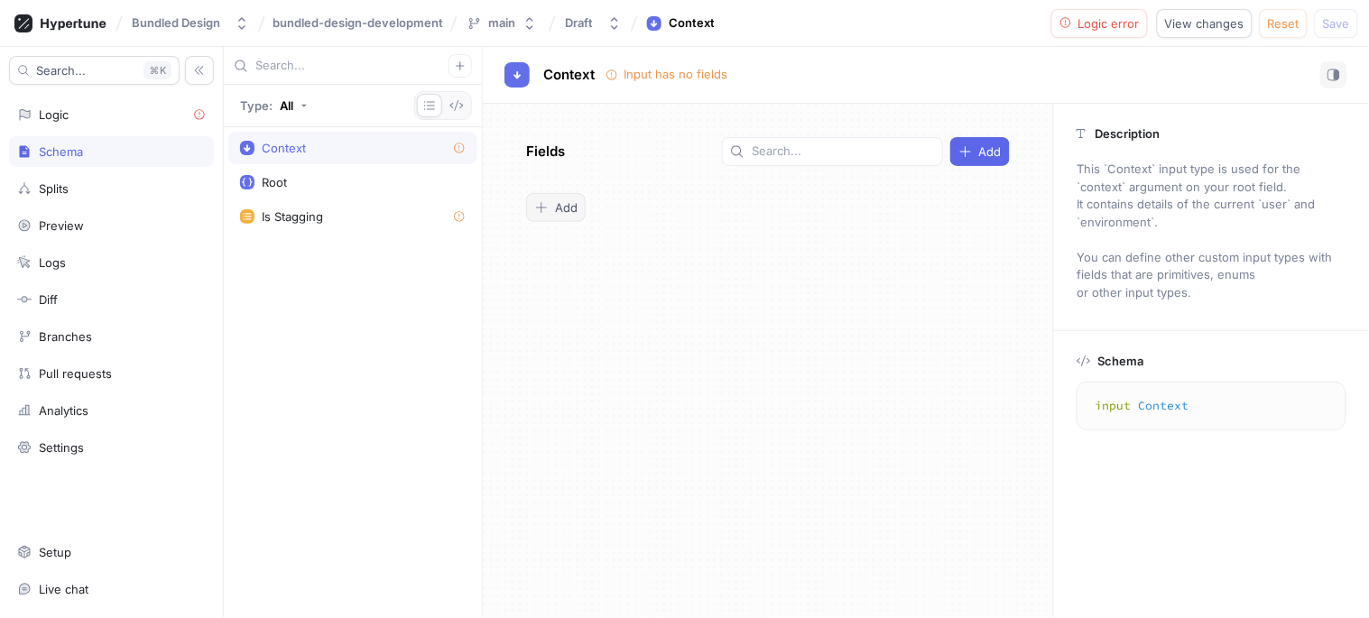
click at [572, 200] on div "Add" at bounding box center [555, 207] width 43 height 14
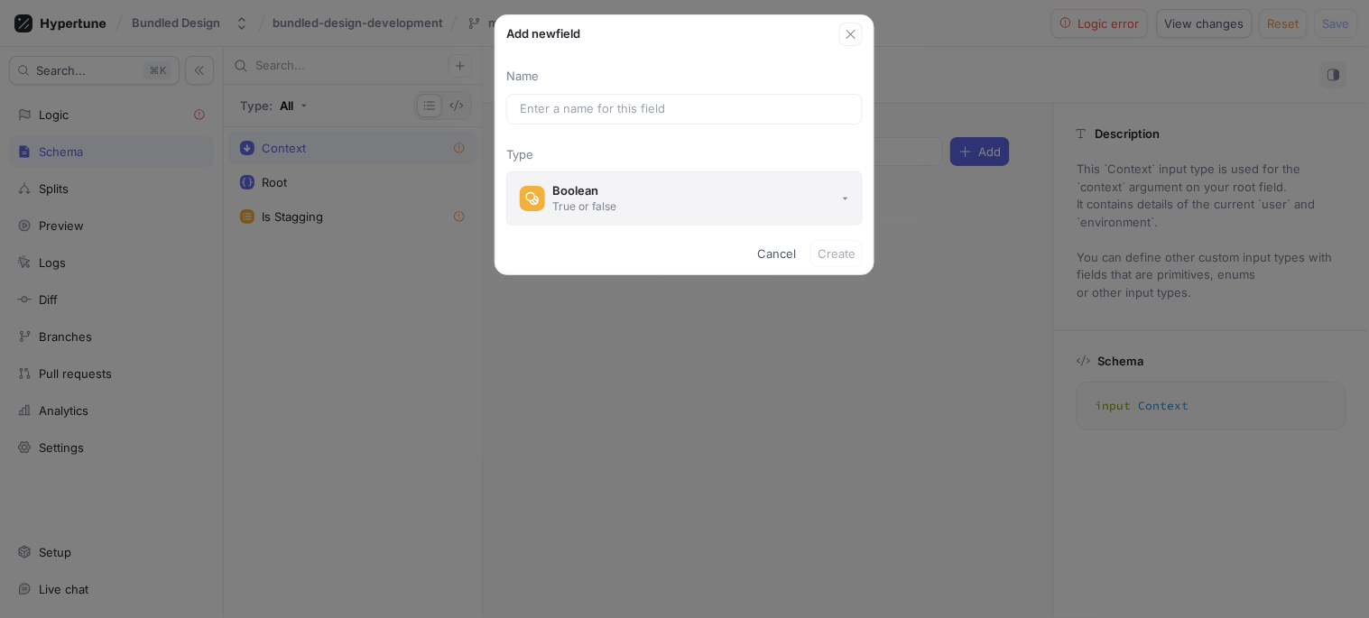
click at [560, 188] on div "Boolean" at bounding box center [584, 190] width 64 height 15
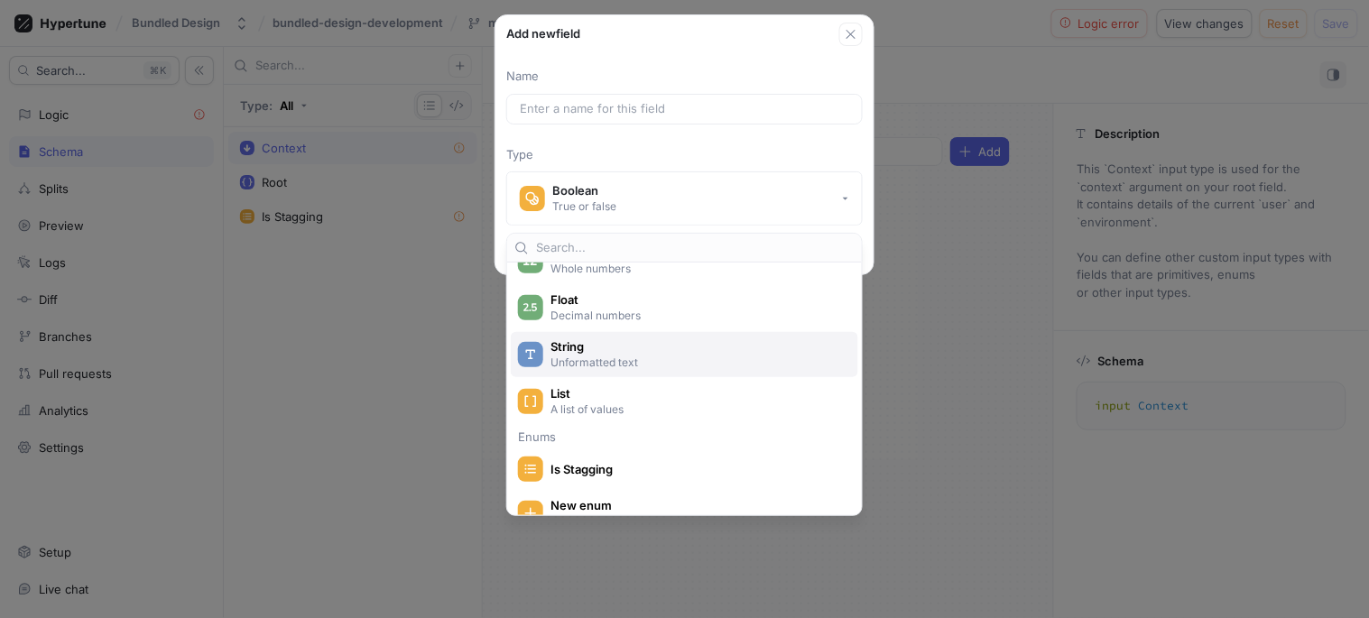
scroll to position [194, 0]
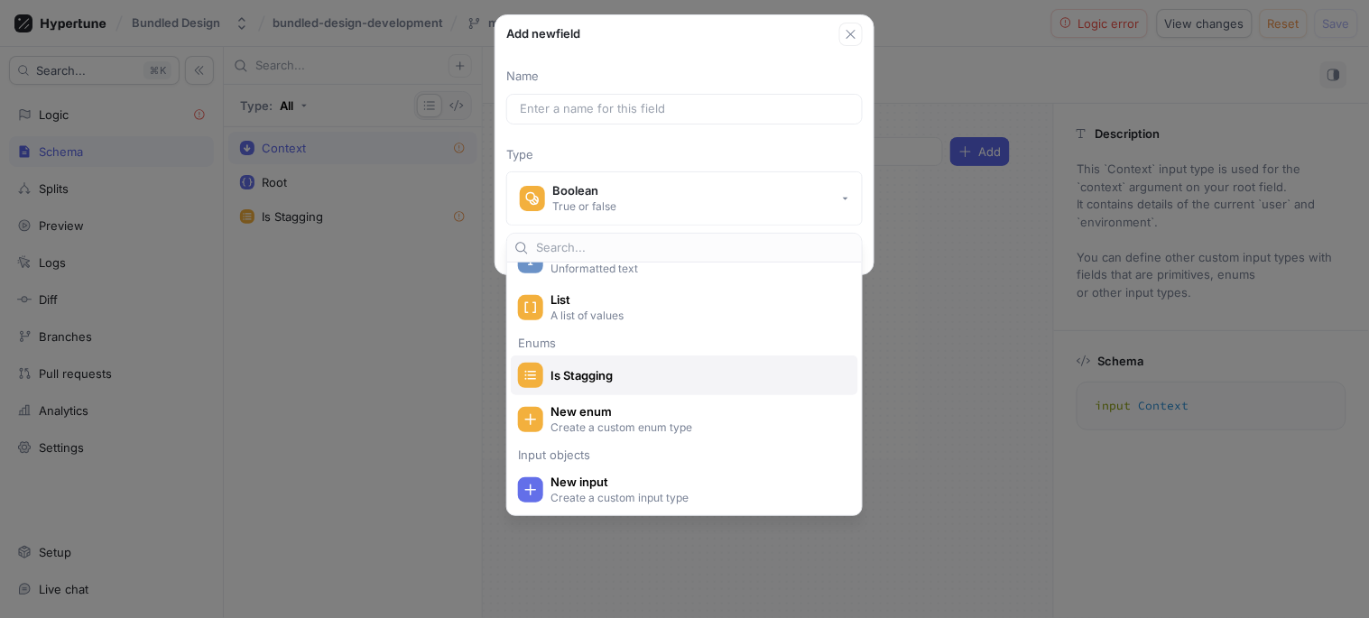
click at [601, 371] on span "Is Stagging" at bounding box center [695, 375] width 291 height 15
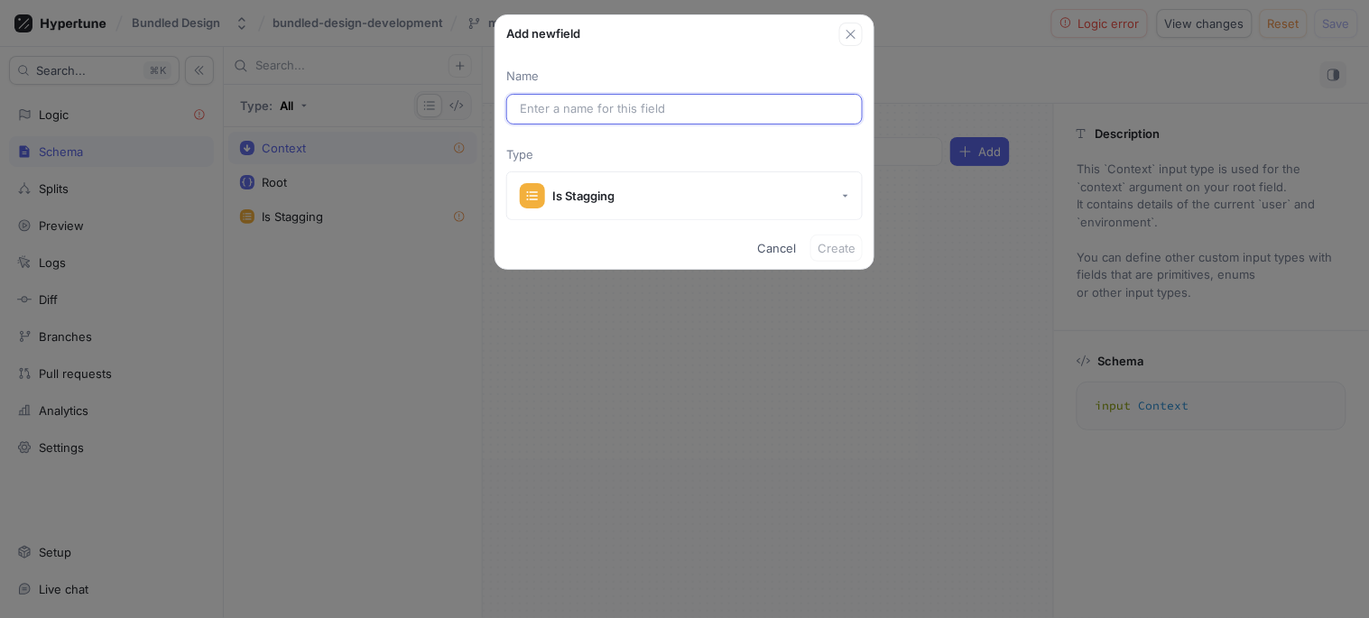
click at [607, 111] on input "text" at bounding box center [684, 109] width 329 height 18
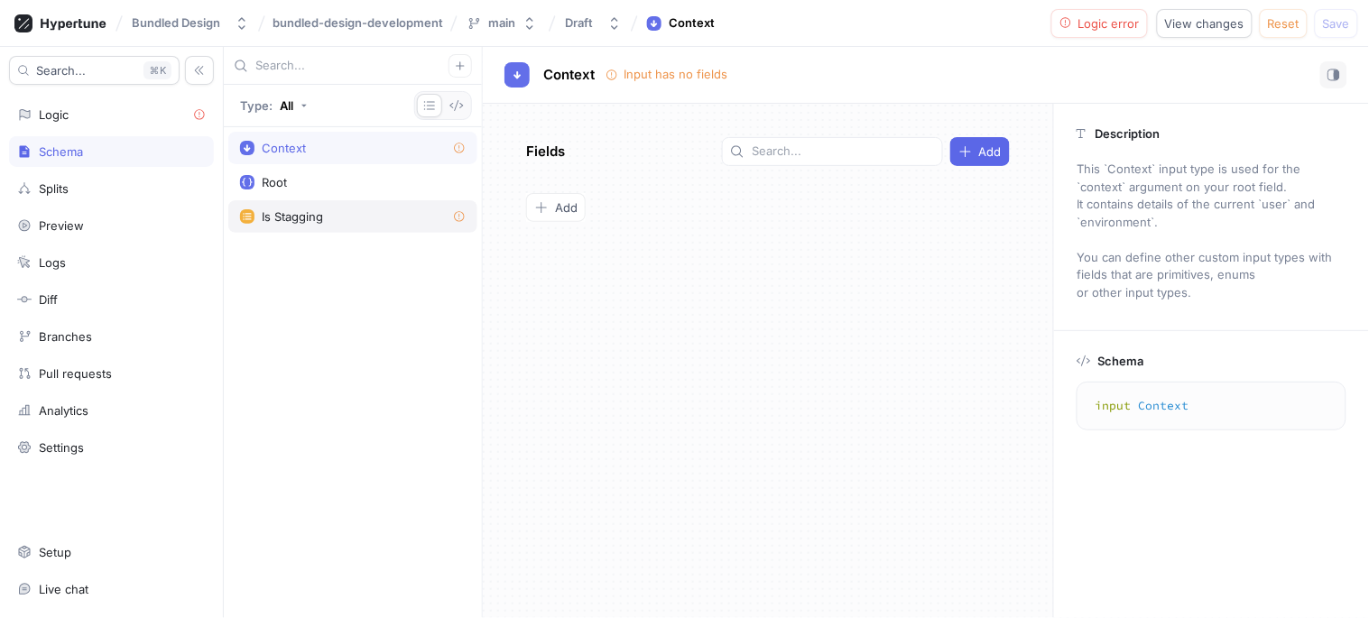
click at [322, 228] on div "Is Stagging" at bounding box center [352, 216] width 249 height 32
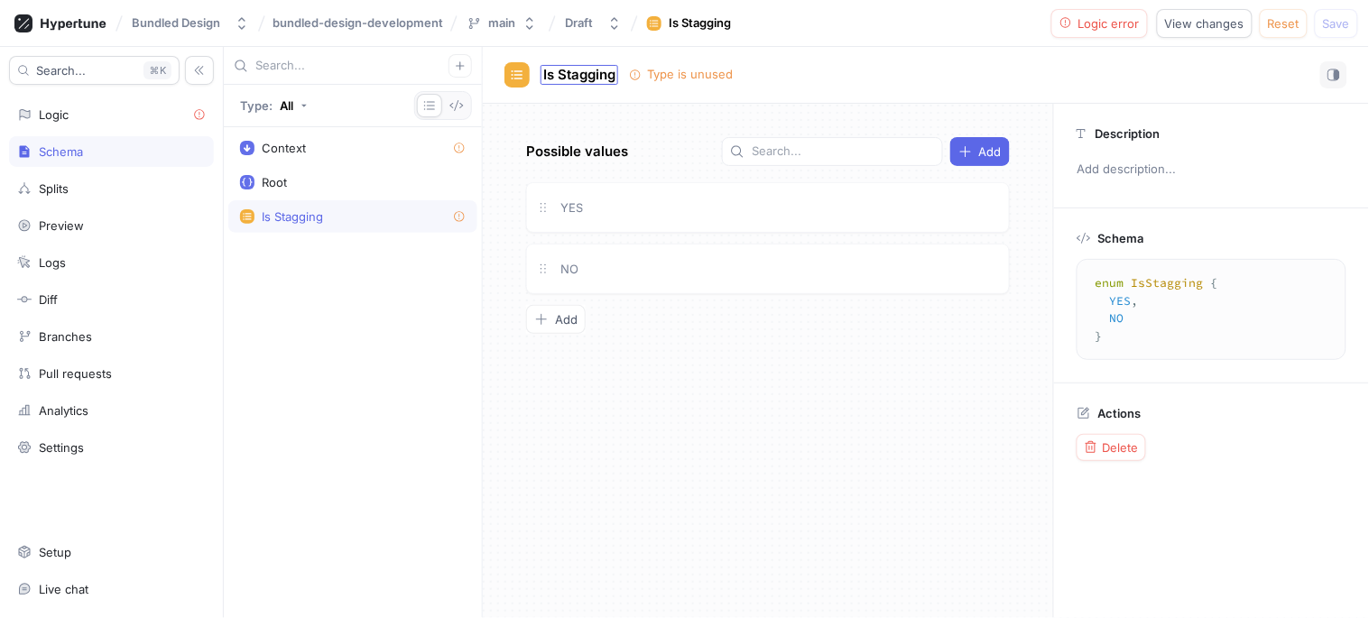
click at [570, 79] on span "Is Stagging" at bounding box center [579, 75] width 72 height 14
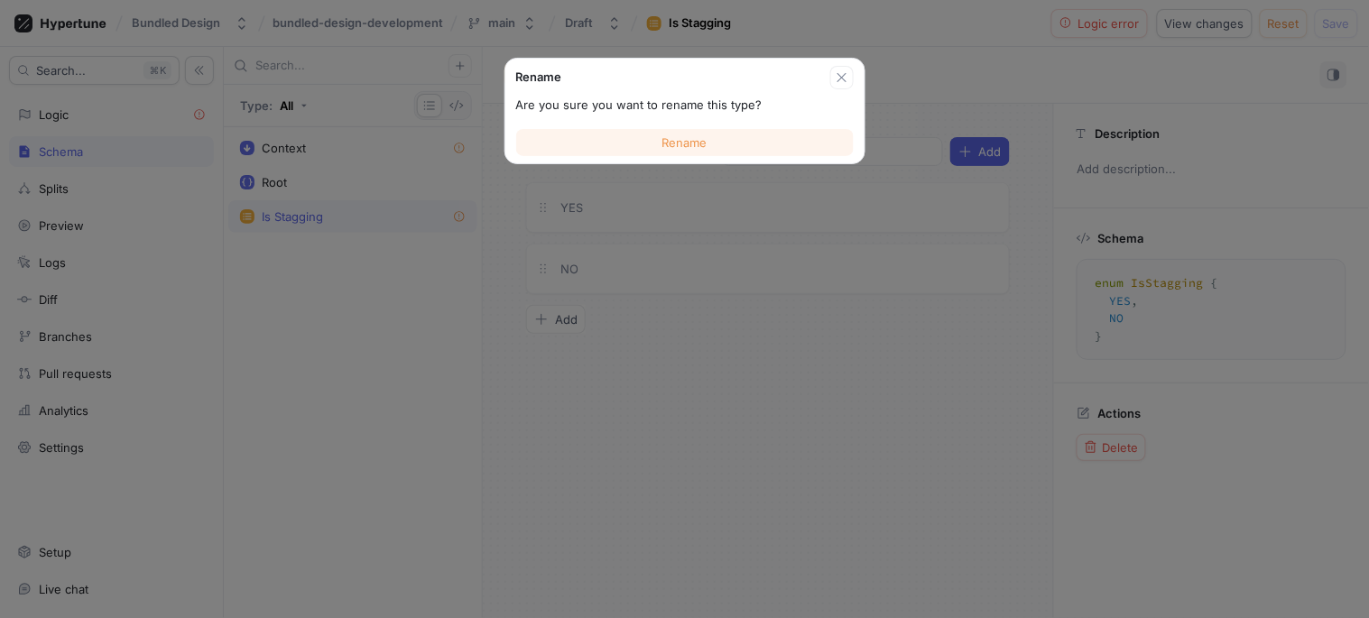
click at [699, 132] on button "Rename" at bounding box center [684, 142] width 337 height 27
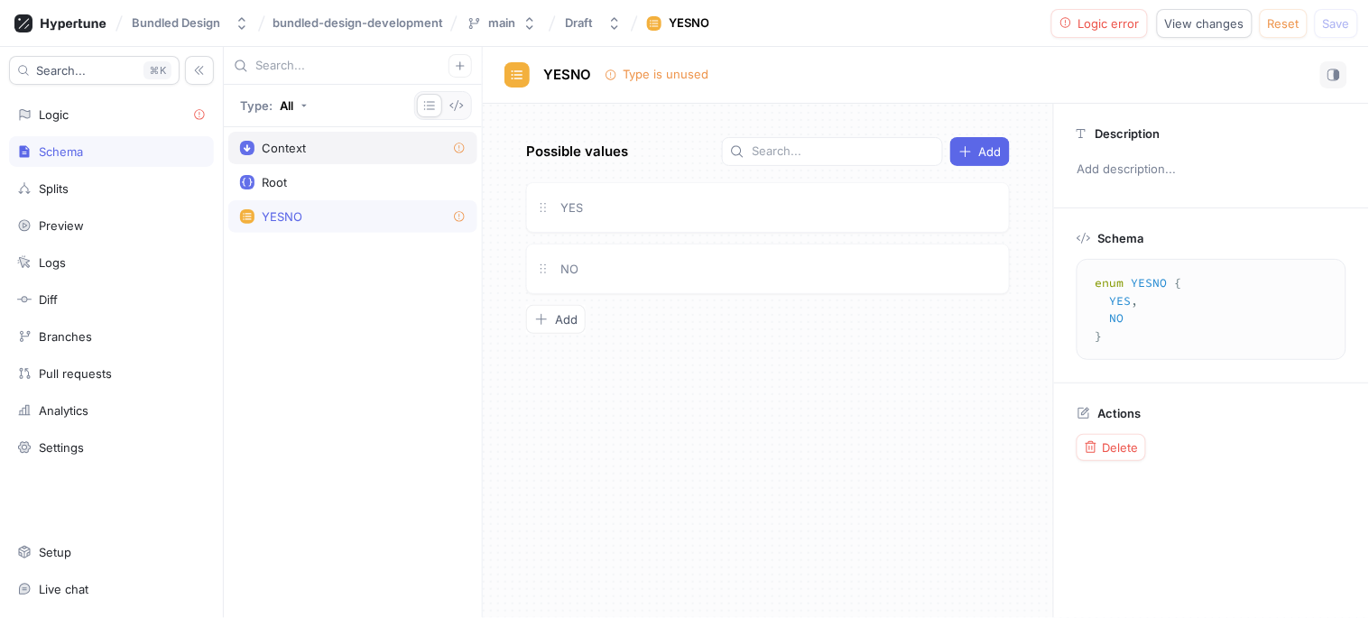
click at [285, 150] on div "Context" at bounding box center [284, 148] width 44 height 14
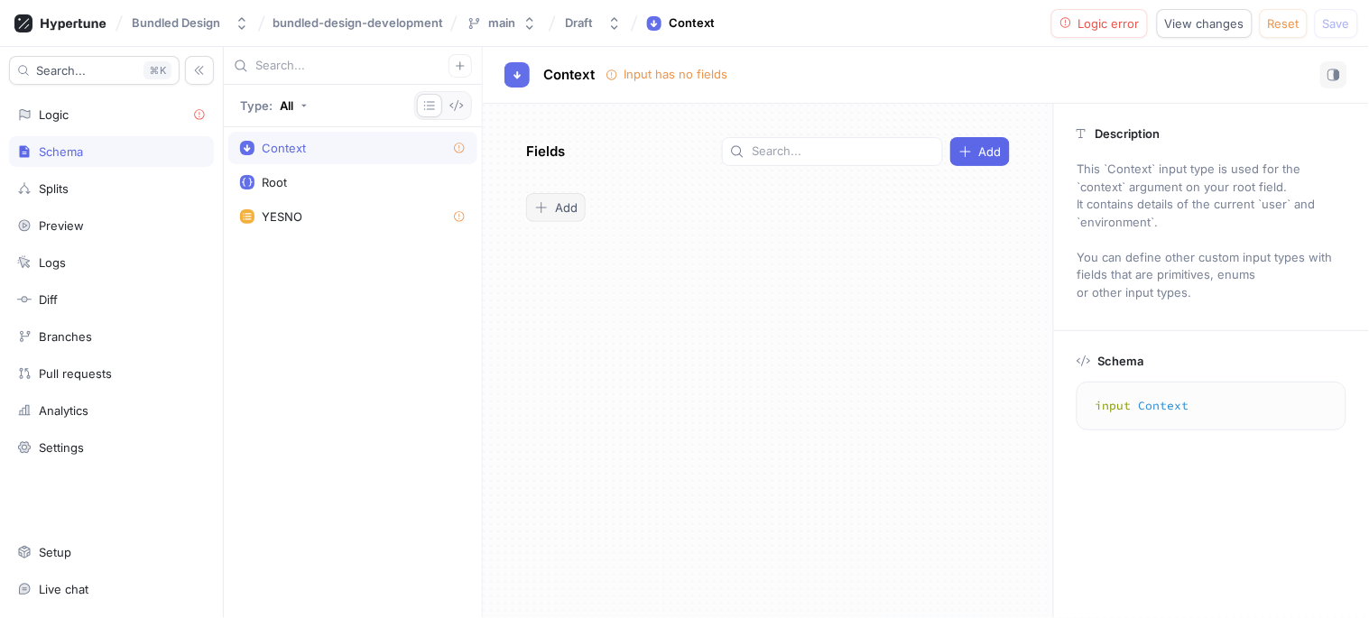
click at [563, 214] on div "Add" at bounding box center [555, 207] width 43 height 14
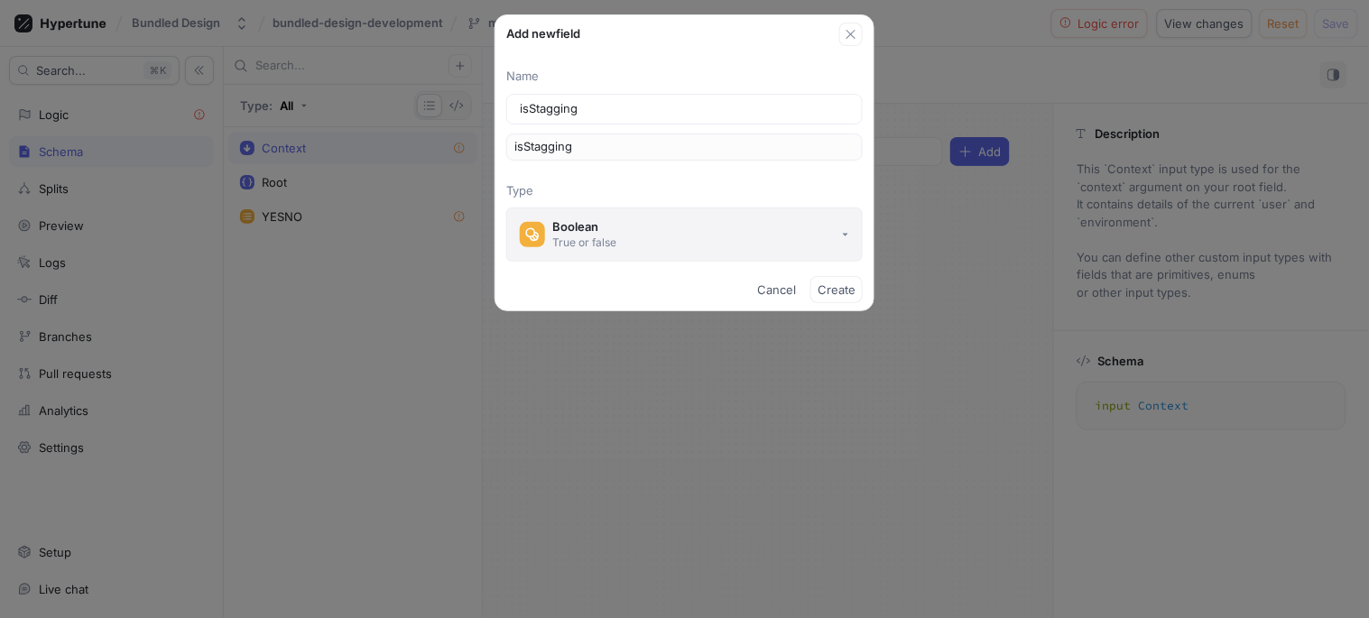
click at [618, 239] on button "Boolean True or false" at bounding box center [684, 235] width 356 height 54
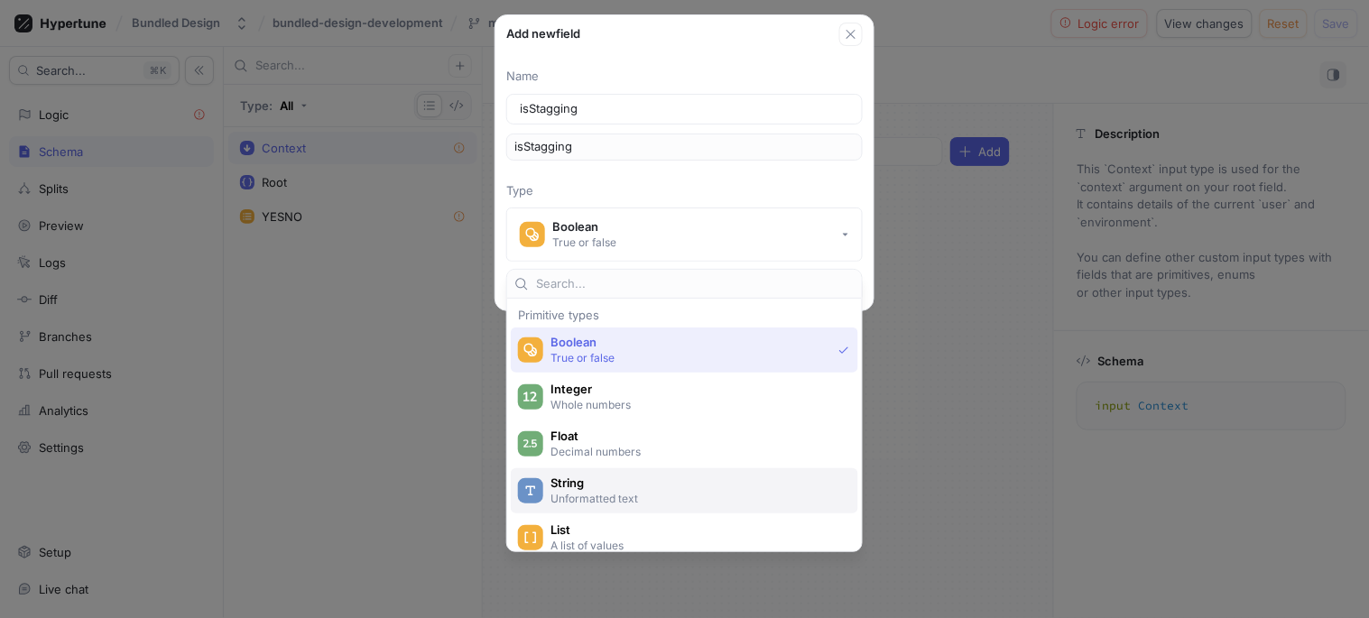
scroll to position [194, 0]
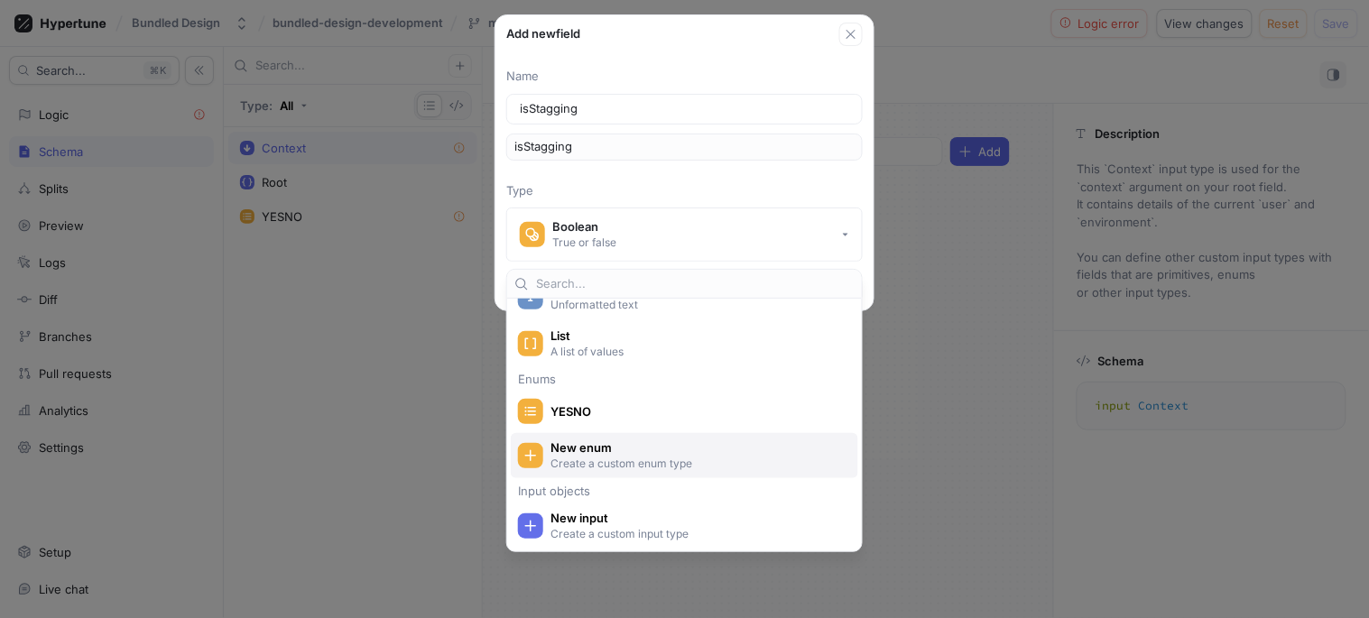
click at [606, 448] on span "New enum" at bounding box center [695, 447] width 291 height 15
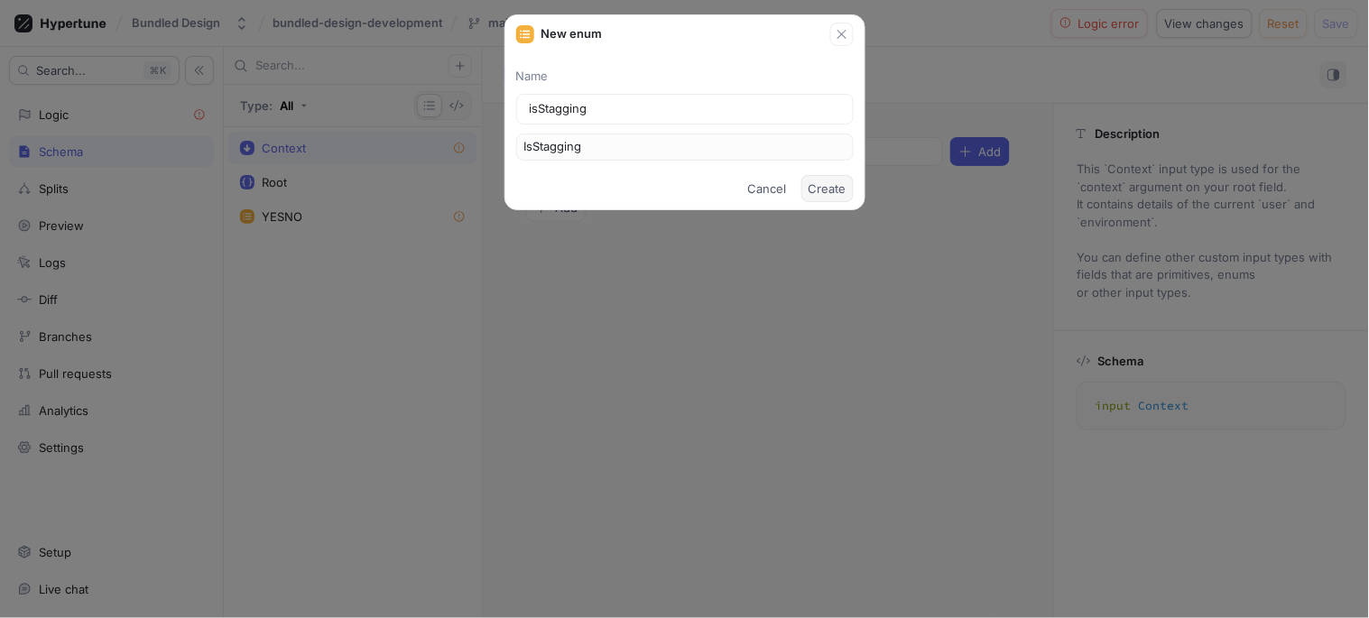
click at [824, 179] on button "Create" at bounding box center [827, 188] width 52 height 27
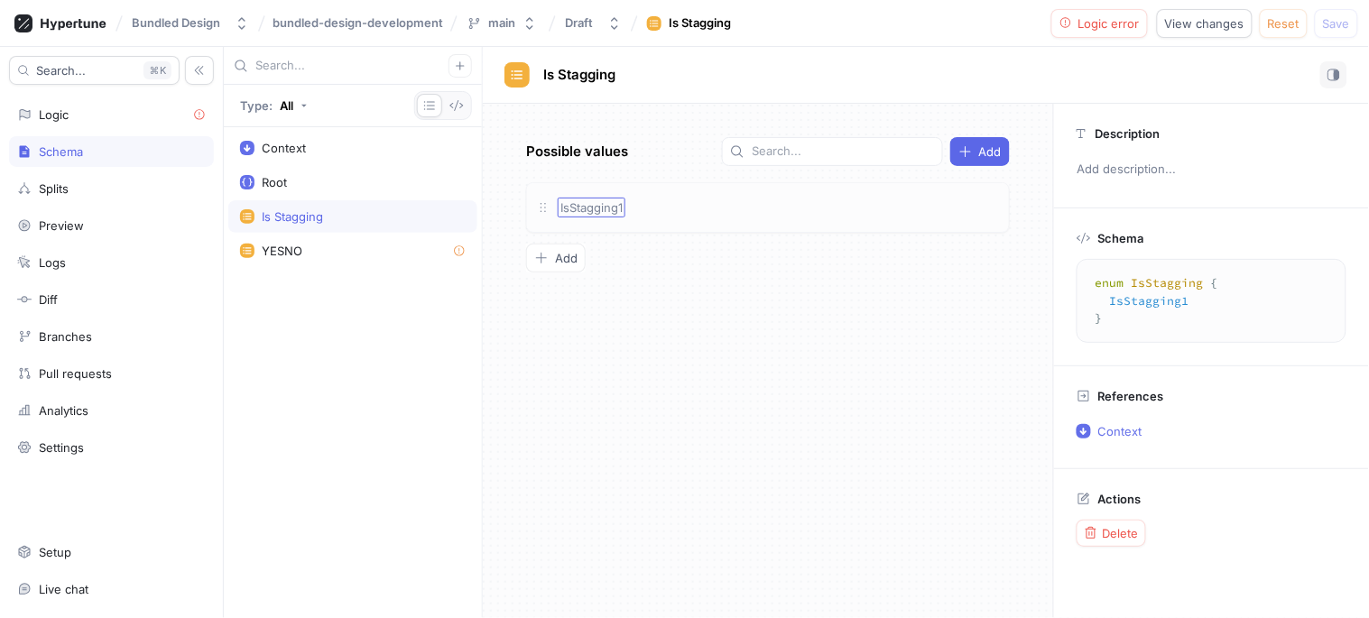
click at [597, 208] on span "IsStagging1" at bounding box center [591, 207] width 62 height 14
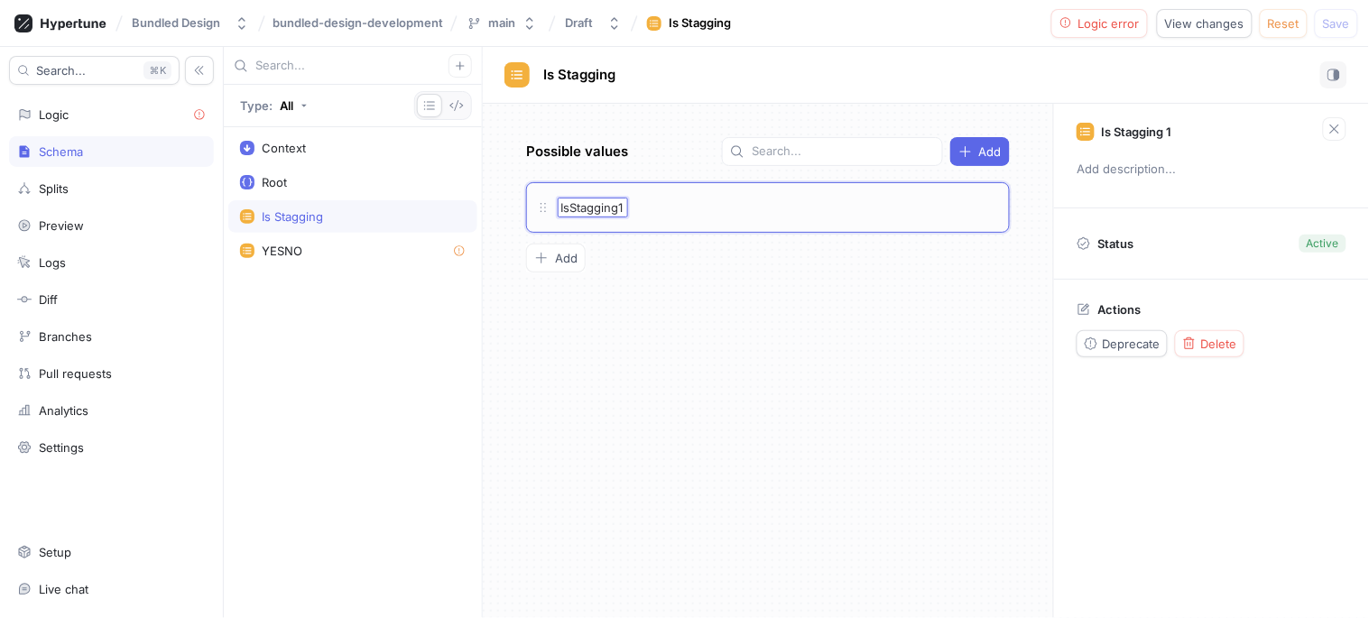
click at [382, 223] on div "Is Stagging" at bounding box center [353, 216] width 226 height 14
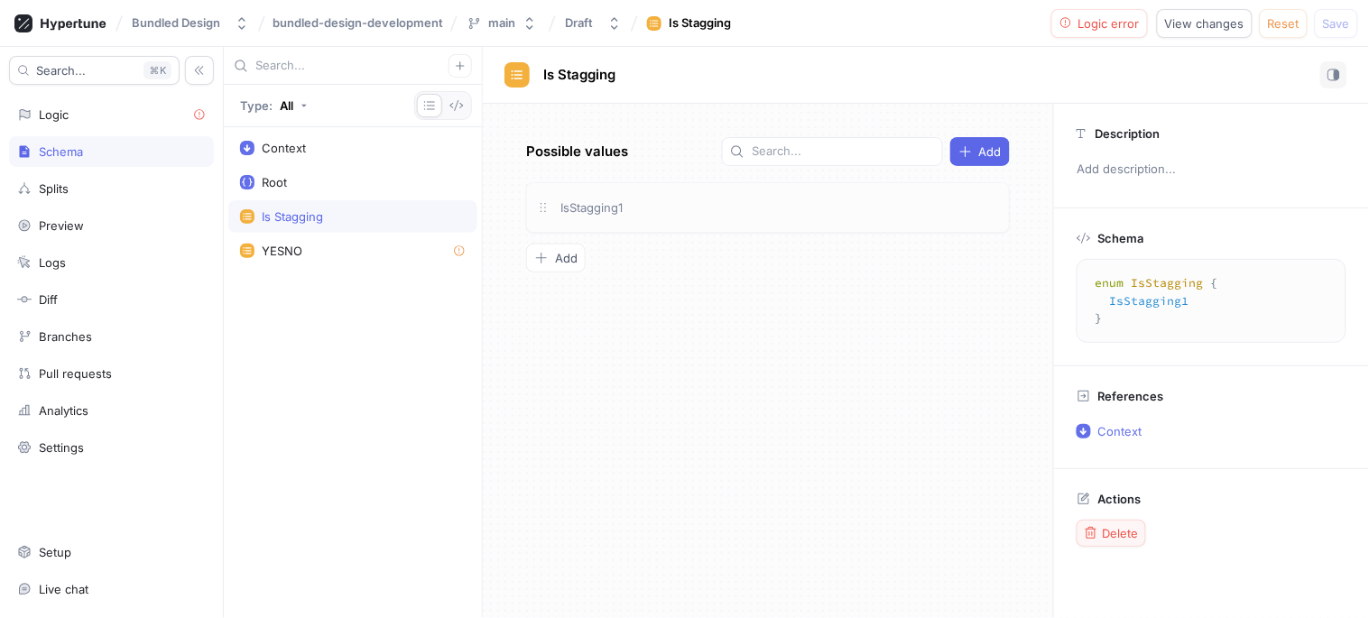
click at [1120, 544] on button "Delete" at bounding box center [1111, 533] width 69 height 27
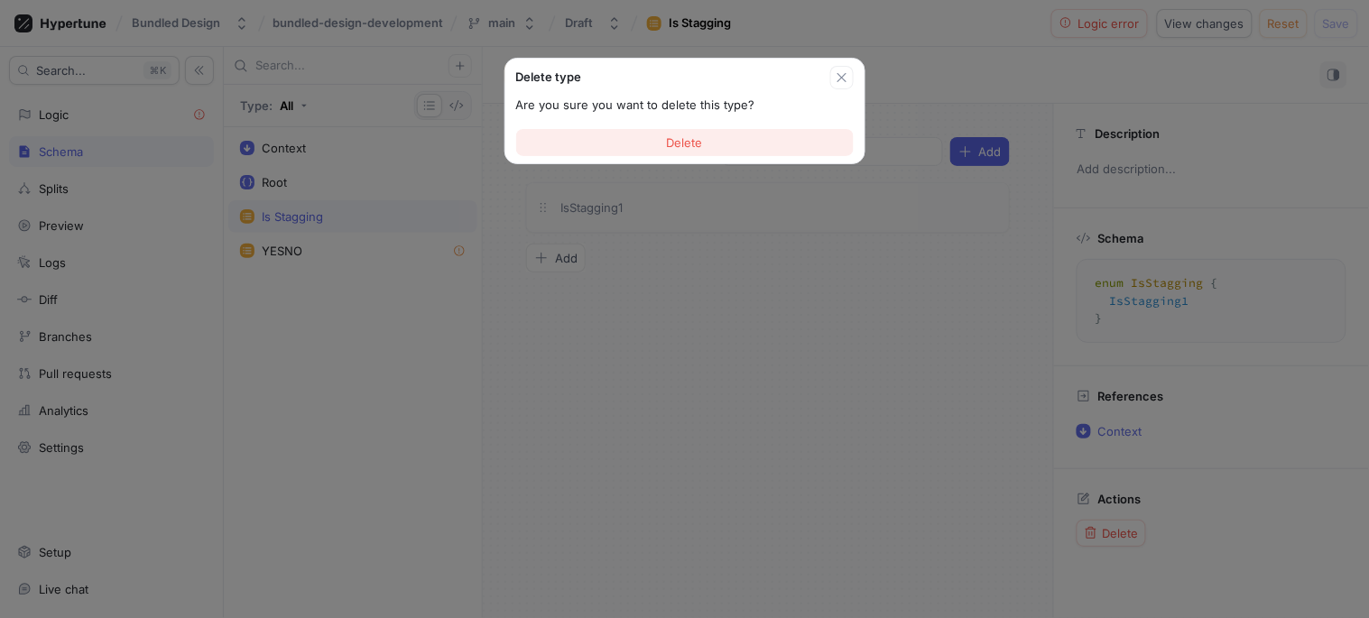
click at [688, 155] on button "Delete" at bounding box center [684, 142] width 337 height 27
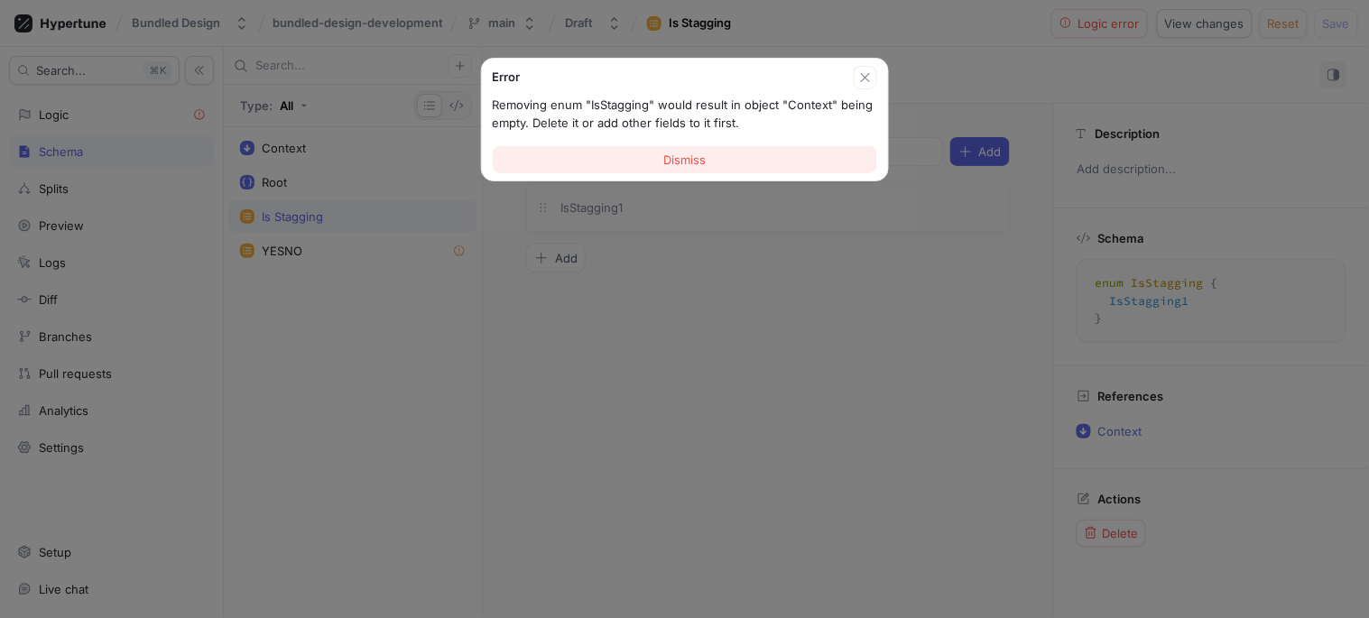
click at [610, 148] on button "Dismiss" at bounding box center [685, 159] width 384 height 27
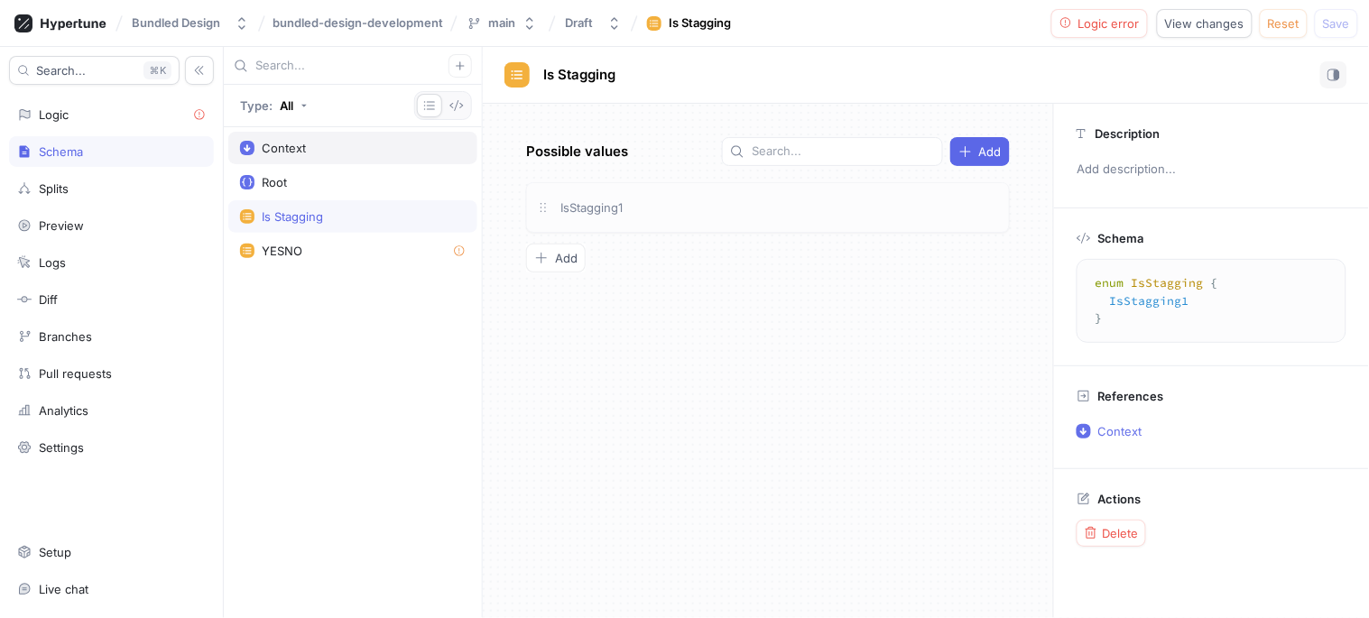
click at [310, 143] on div "Context" at bounding box center [353, 148] width 226 height 14
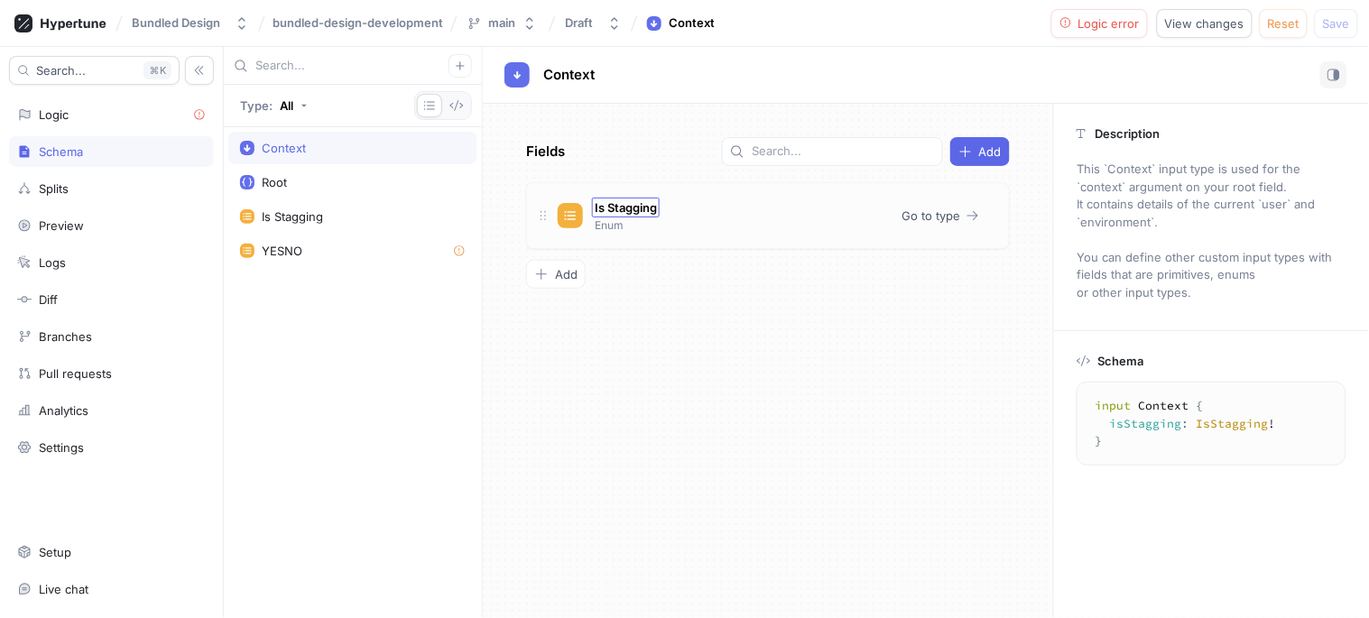
click at [647, 206] on span "Is Stagging" at bounding box center [626, 207] width 62 height 14
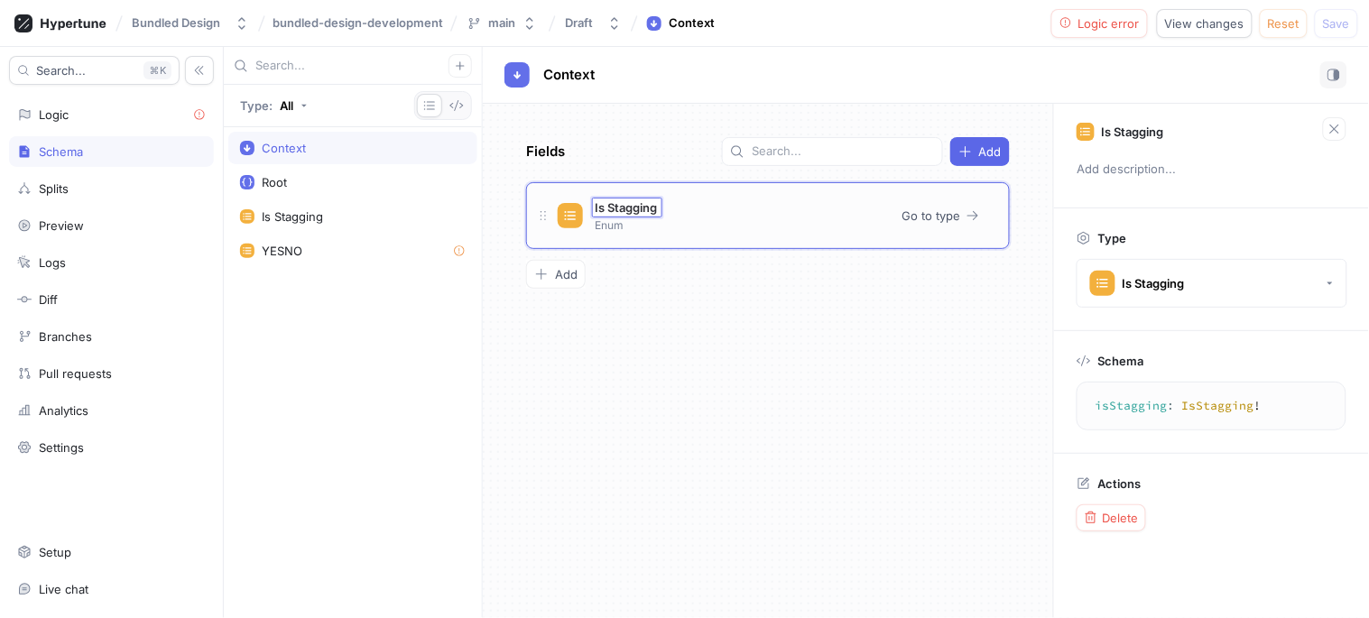
click at [526, 211] on div "Is Stagging Is Stagging Enum Go to type" at bounding box center [768, 215] width 484 height 67
click at [1112, 501] on div "Actions Delete" at bounding box center [1211, 504] width 315 height 100
click at [1102, 511] on div "Delete" at bounding box center [1111, 518] width 55 height 14
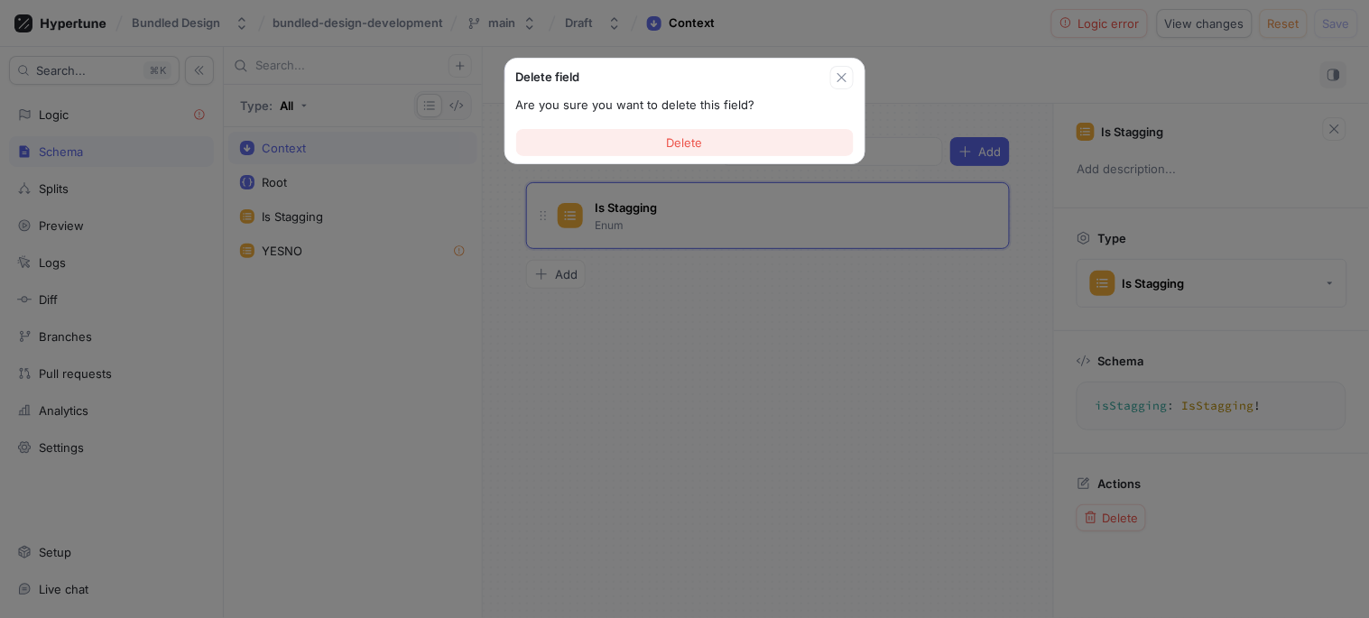
click at [684, 142] on span "Delete" at bounding box center [685, 142] width 36 height 11
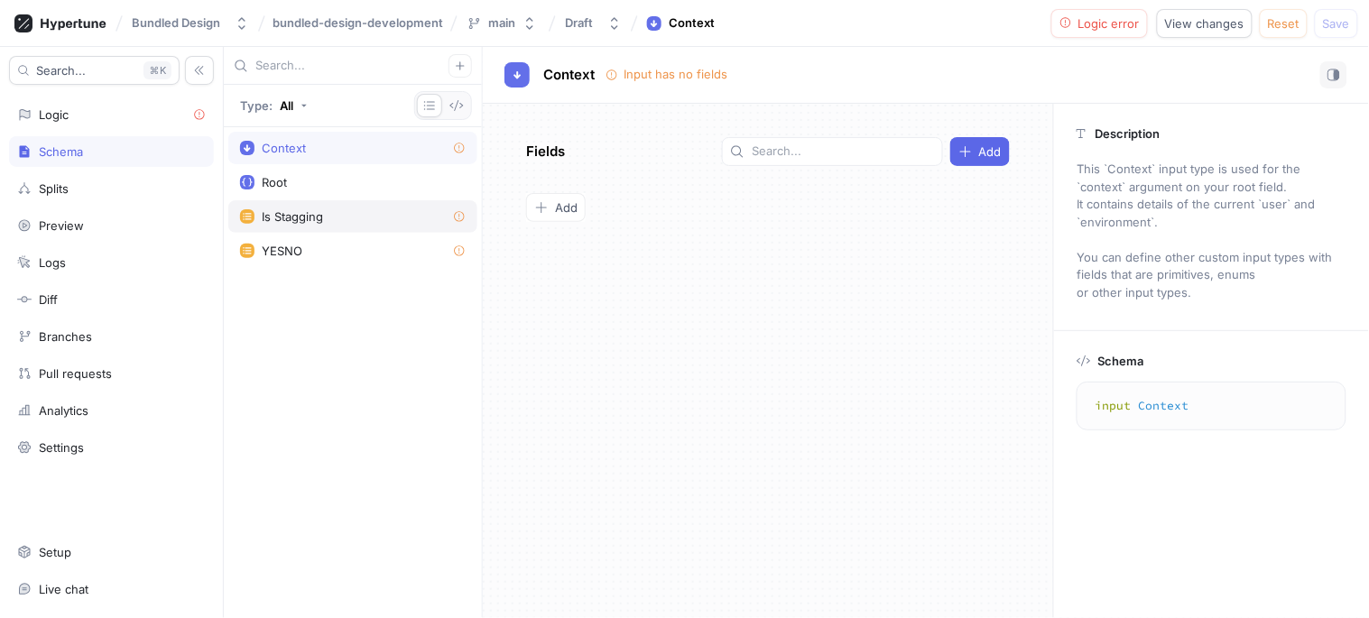
click at [273, 219] on div "Is Stagging" at bounding box center [292, 216] width 61 height 14
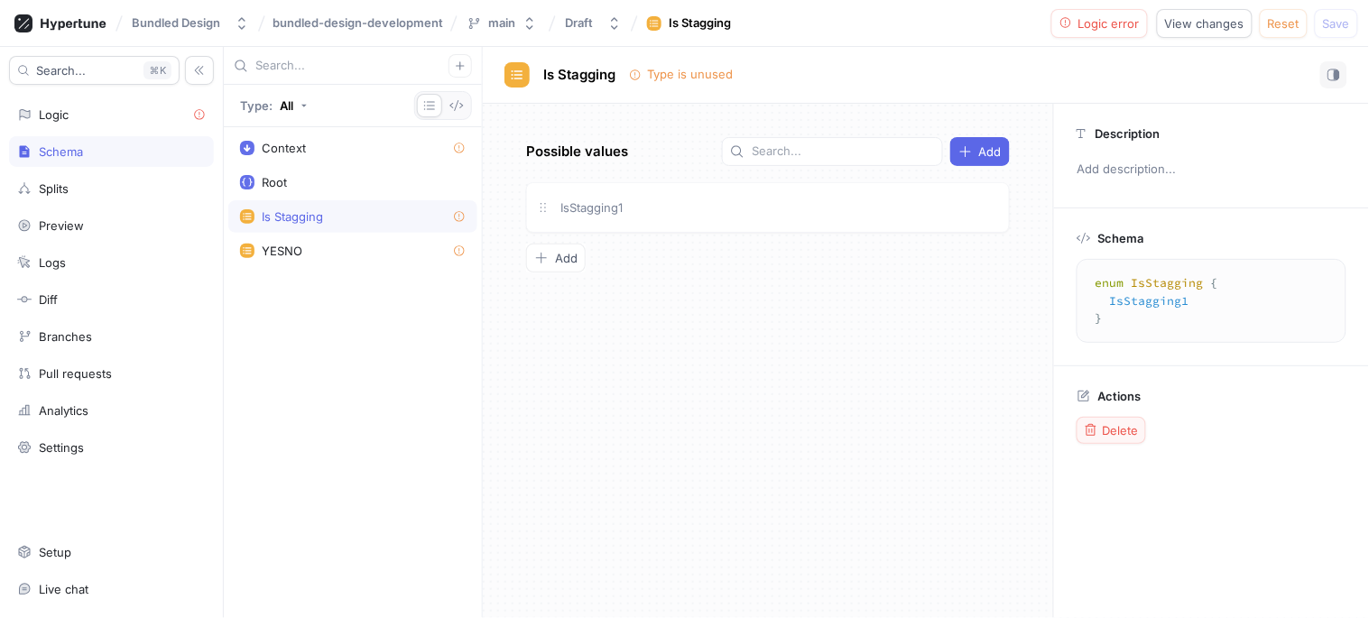
click at [1101, 429] on div "Delete" at bounding box center [1111, 430] width 55 height 14
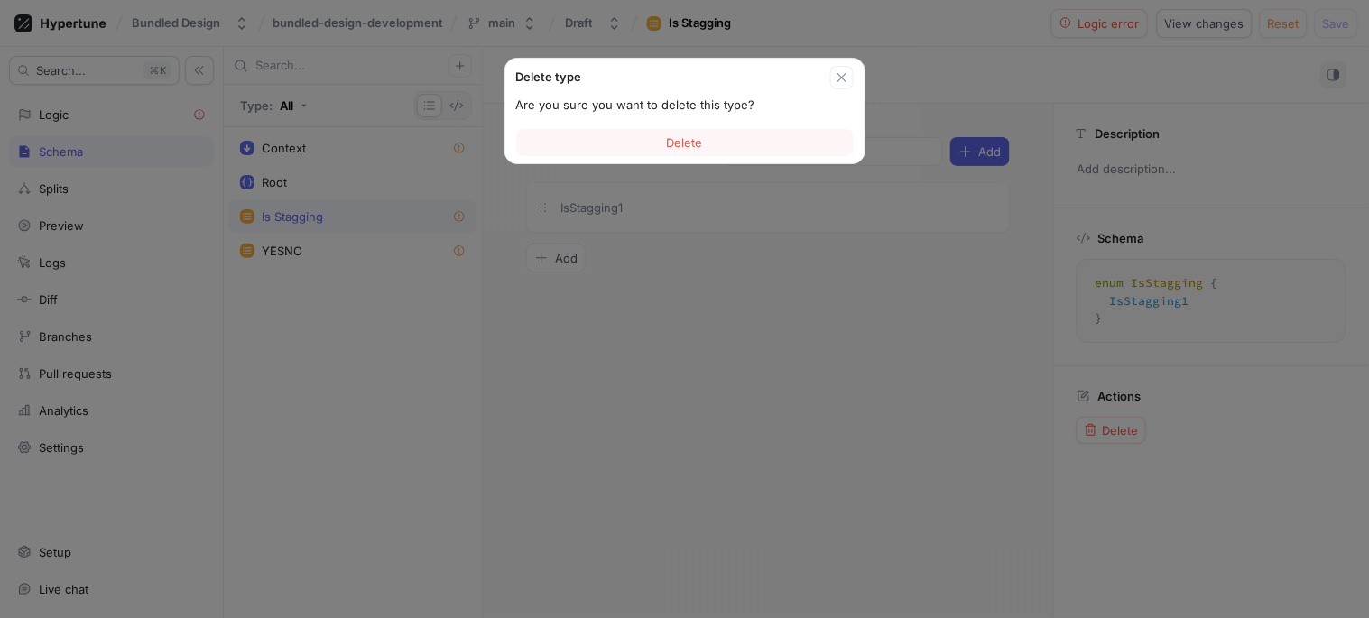
click at [688, 147] on button "Delete" at bounding box center [684, 142] width 337 height 27
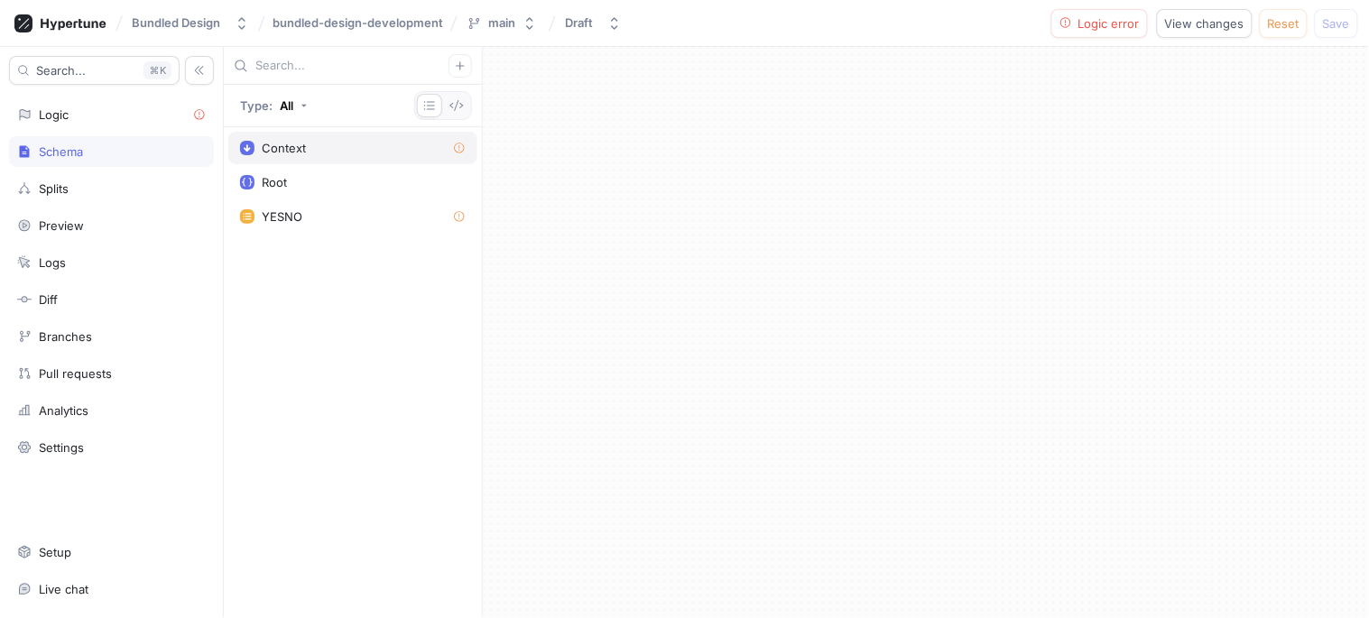
click at [334, 146] on div "Context" at bounding box center [353, 148] width 226 height 14
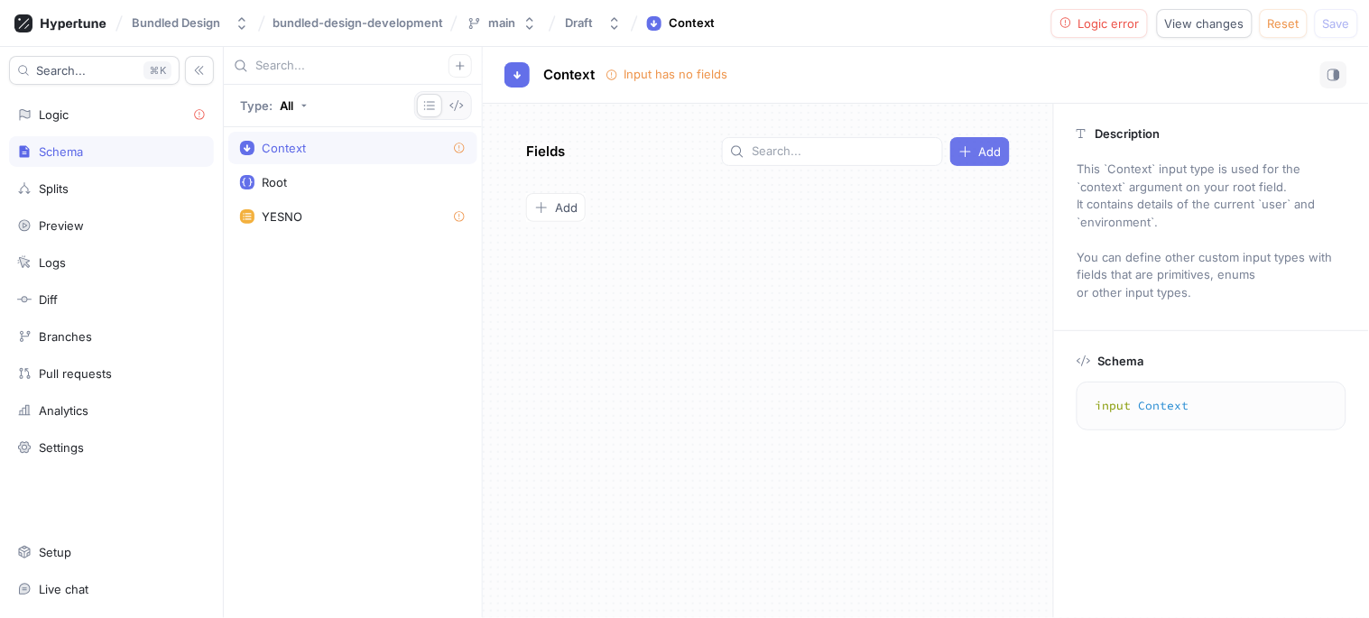
click at [993, 143] on button "Add" at bounding box center [980, 151] width 60 height 29
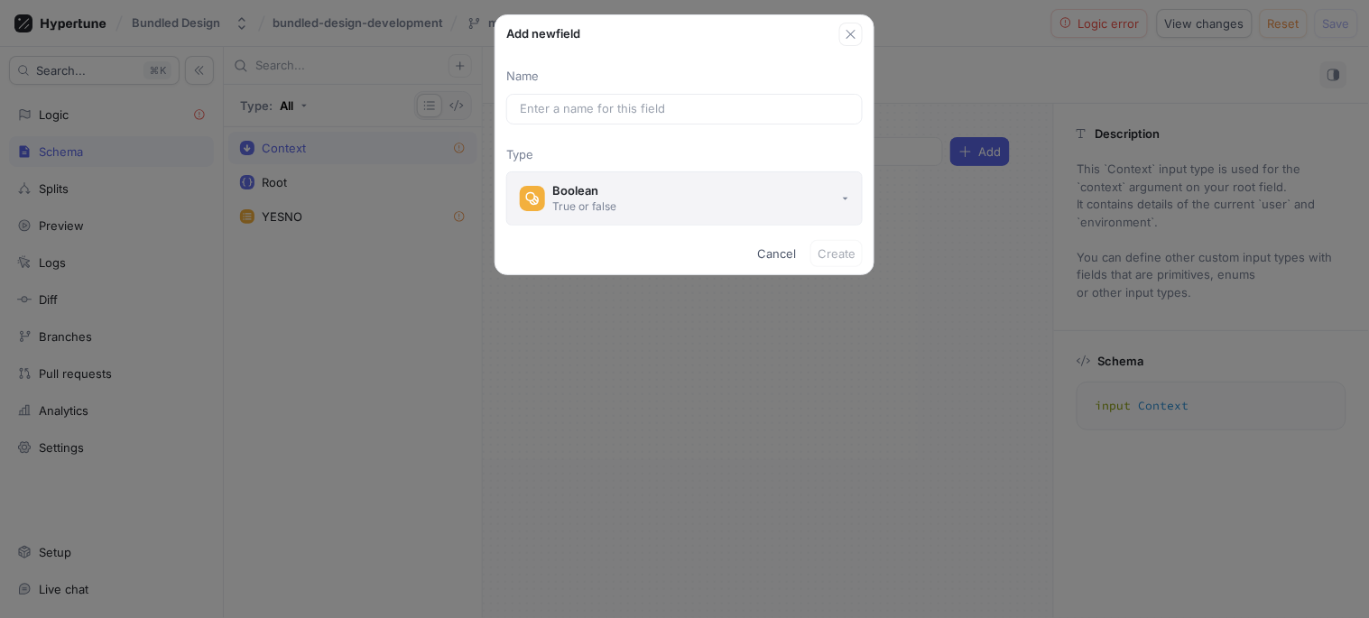
click at [553, 177] on button "Boolean True or false" at bounding box center [684, 198] width 356 height 54
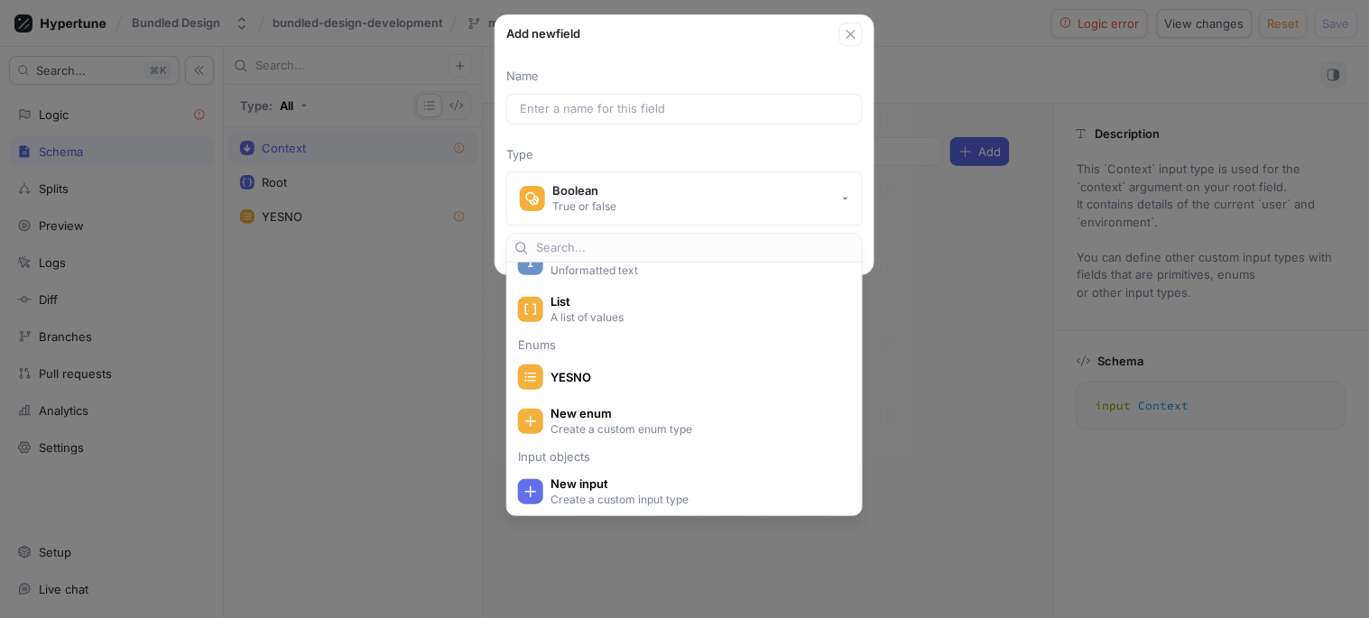
scroll to position [194, 0]
click at [606, 365] on div "YESNO" at bounding box center [680, 375] width 324 height 25
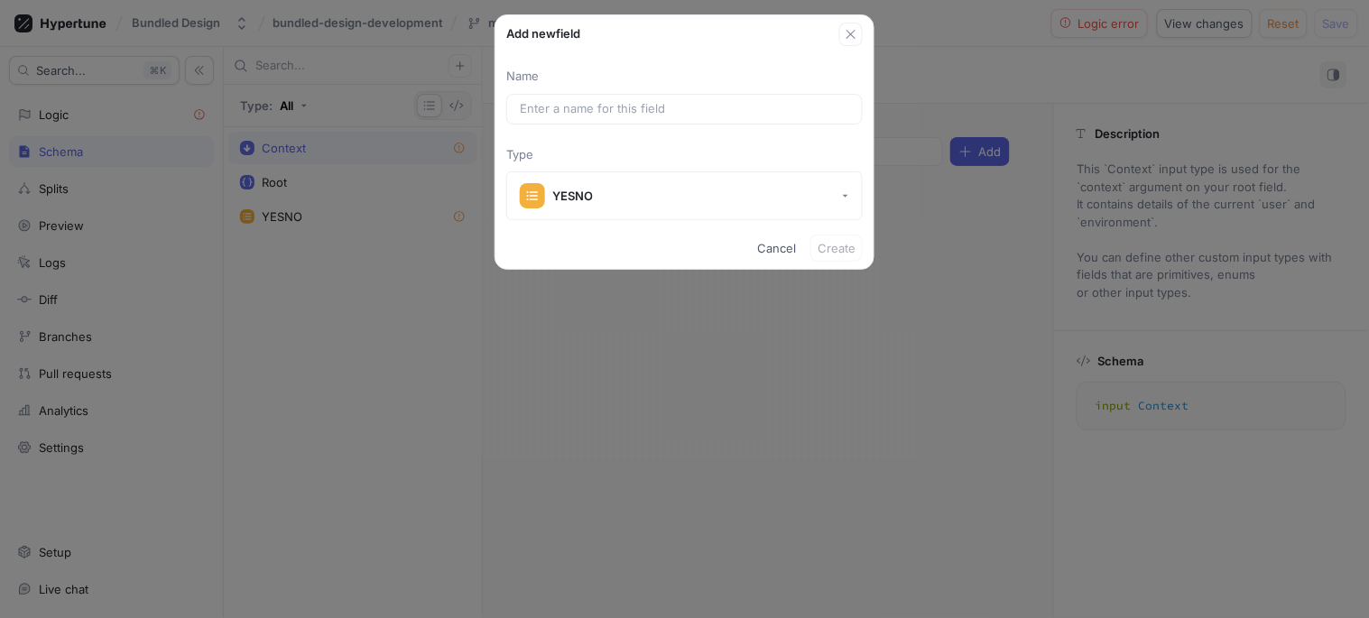
click at [582, 84] on p "Name" at bounding box center [684, 77] width 356 height 18
click at [596, 115] on input "text" at bounding box center [684, 109] width 329 height 18
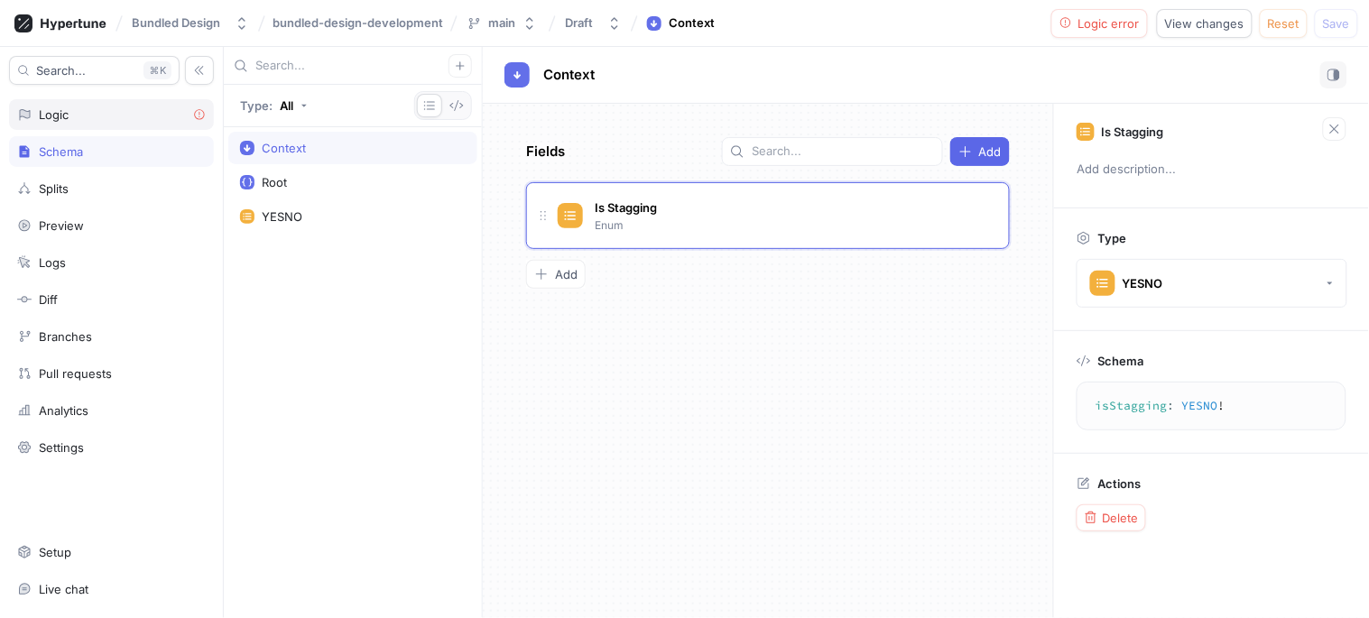
click at [69, 108] on div "Logic" at bounding box center [54, 114] width 30 height 14
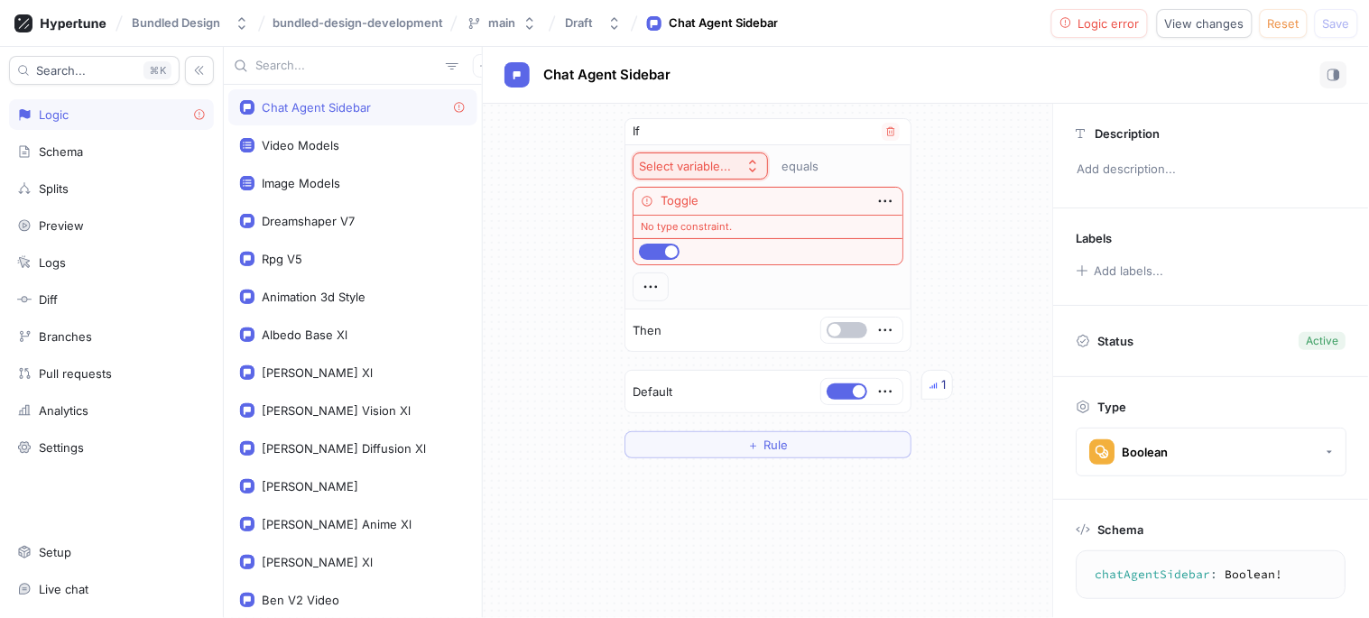
click at [702, 165] on div "Select variable..." at bounding box center [685, 166] width 92 height 15
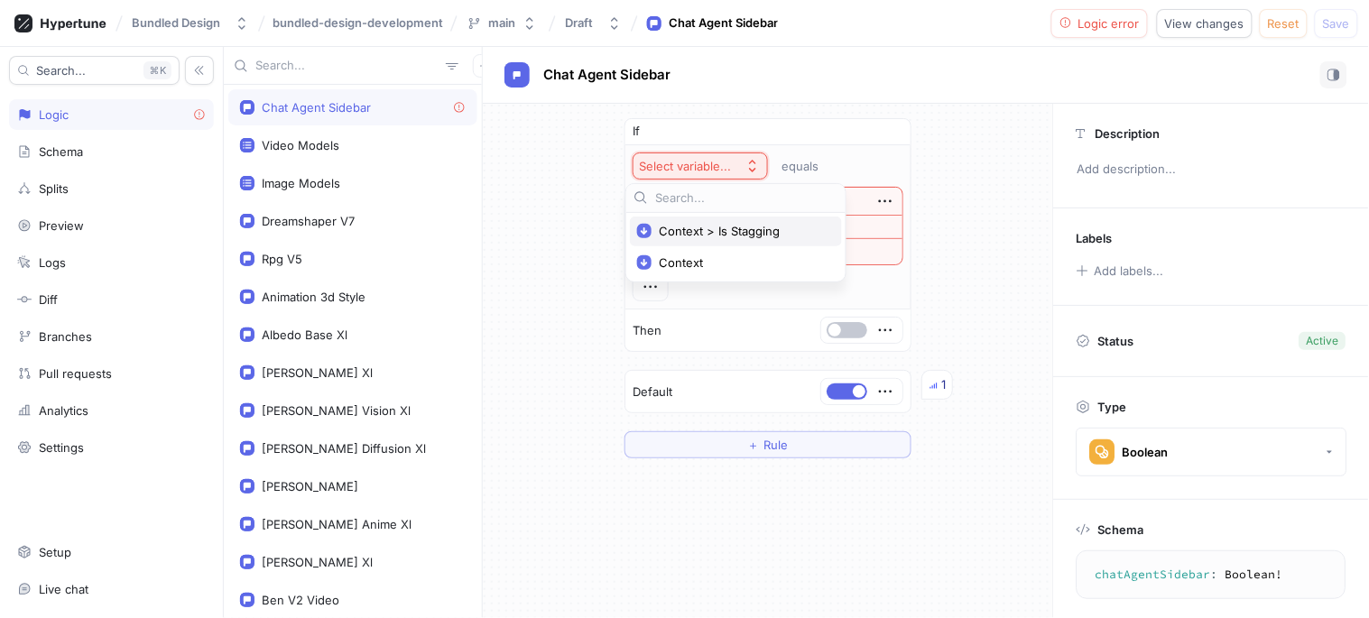
click at [718, 226] on span "Context > Is Stagging" at bounding box center [742, 231] width 167 height 15
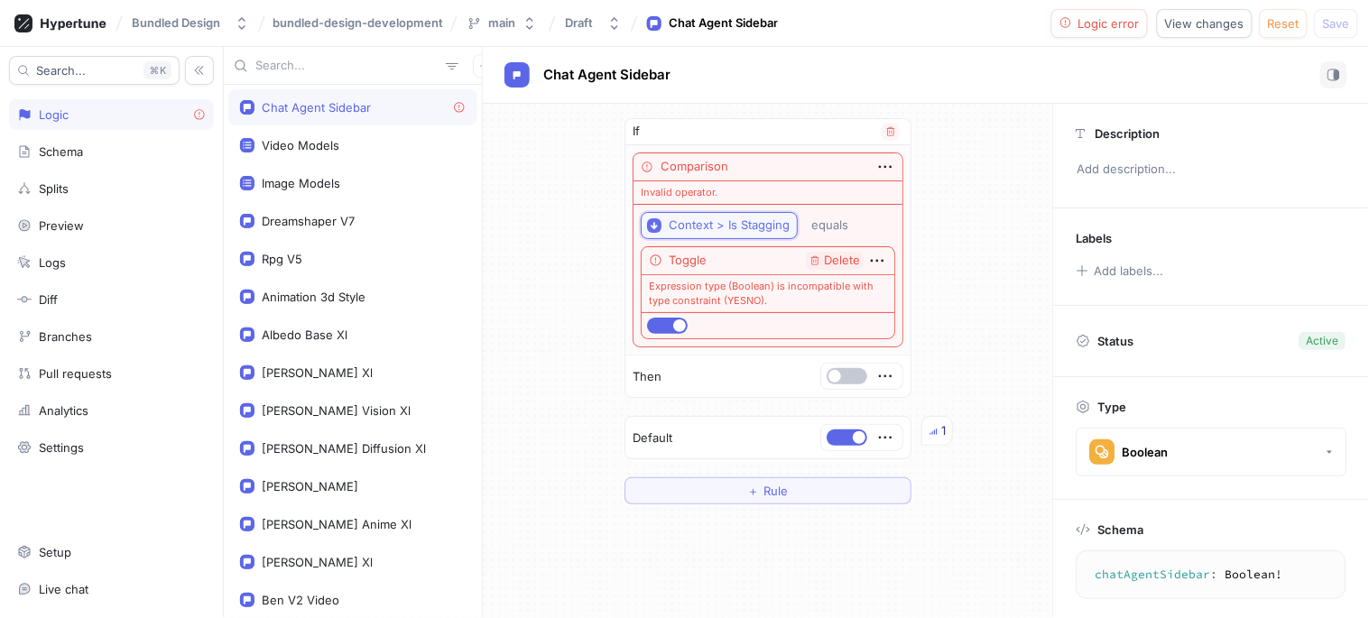
click at [707, 219] on div "Context > Is Stagging" at bounding box center [729, 224] width 121 height 15
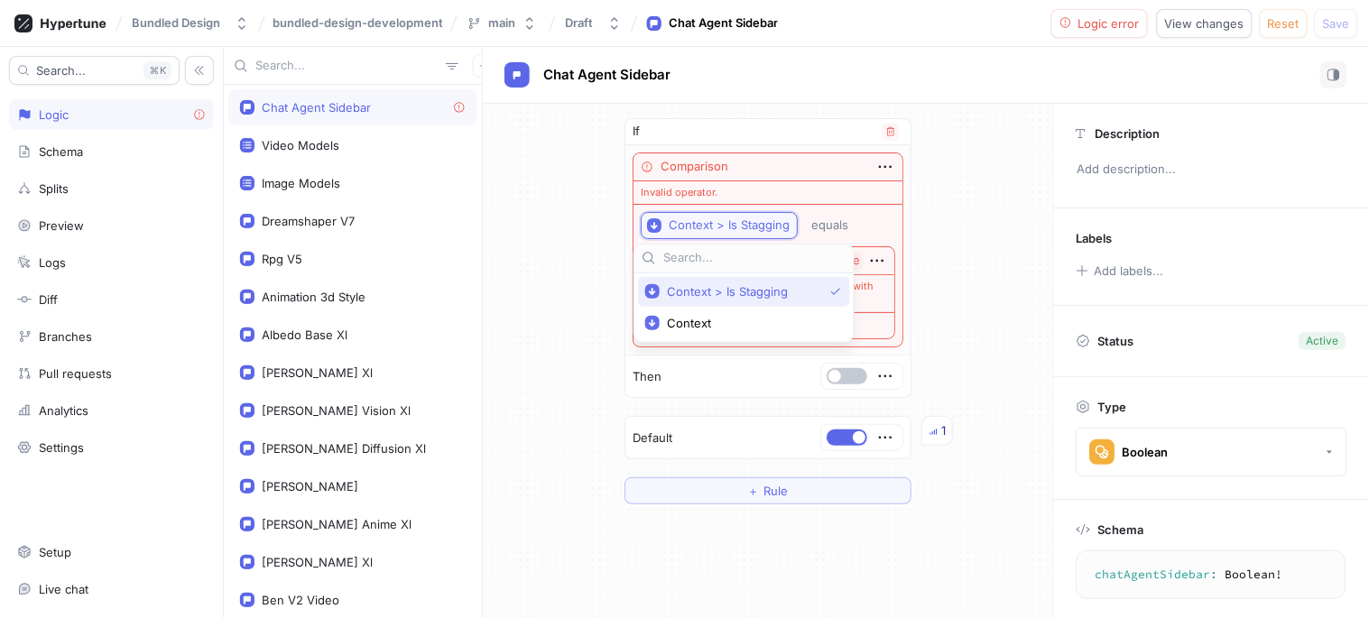
click at [707, 219] on div "Context > Is Stagging" at bounding box center [729, 224] width 121 height 15
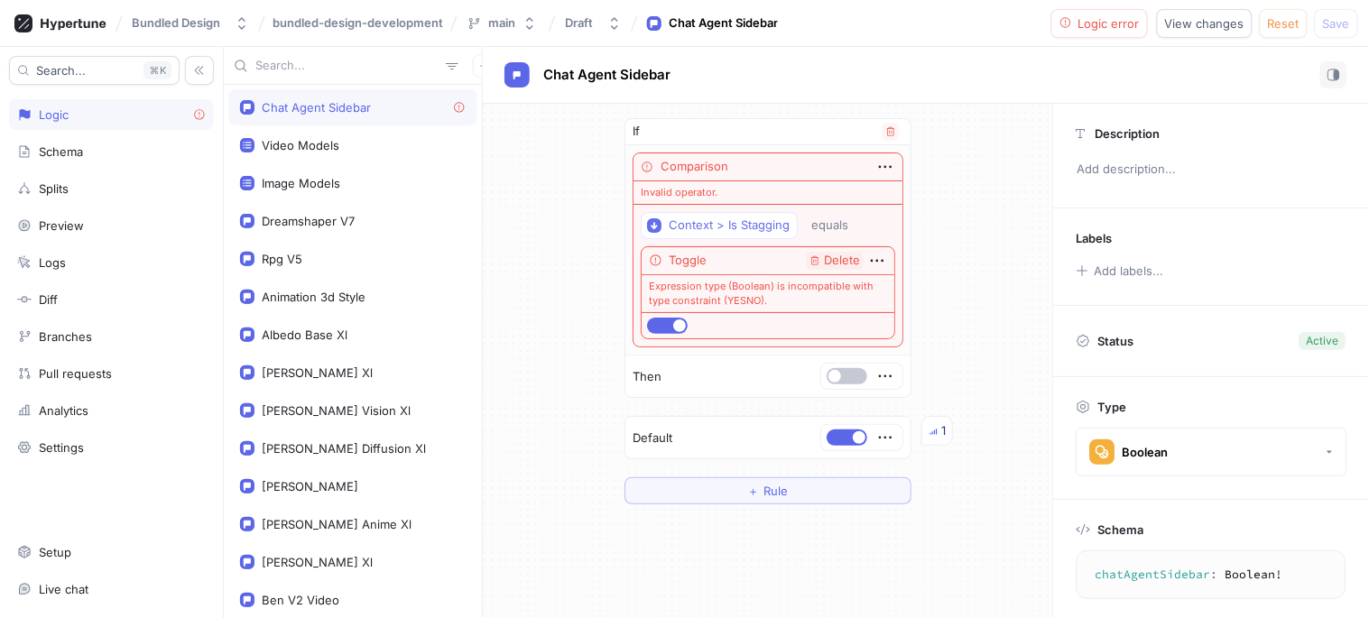
click at [772, 273] on div "Toggle Delete" at bounding box center [768, 261] width 253 height 28
click at [777, 276] on div "Expression type (Boolean) is incompatible with type constraint (YESNO)." at bounding box center [768, 294] width 253 height 38
click at [771, 286] on div "Expression type (Boolean) is incompatible with type constraint (YESNO)." at bounding box center [768, 294] width 253 height 38
click at [885, 128] on icon "button" at bounding box center [890, 131] width 11 height 11
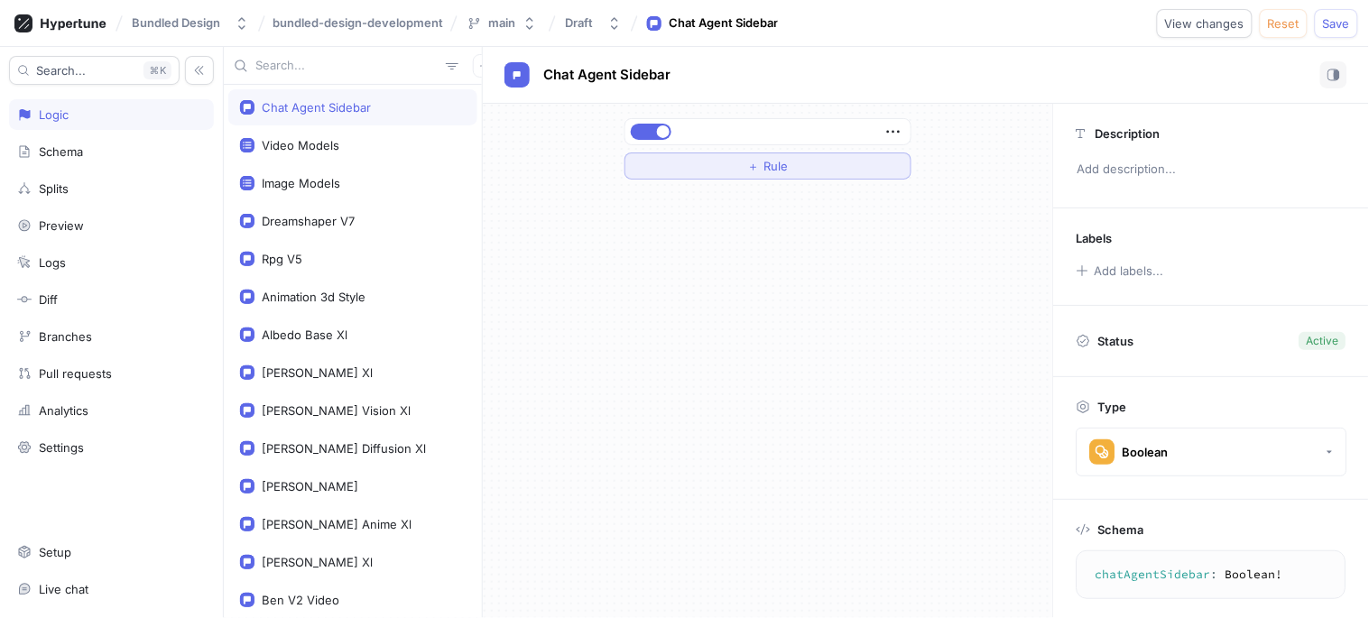
click at [788, 169] on span "Rule" at bounding box center [776, 166] width 24 height 11
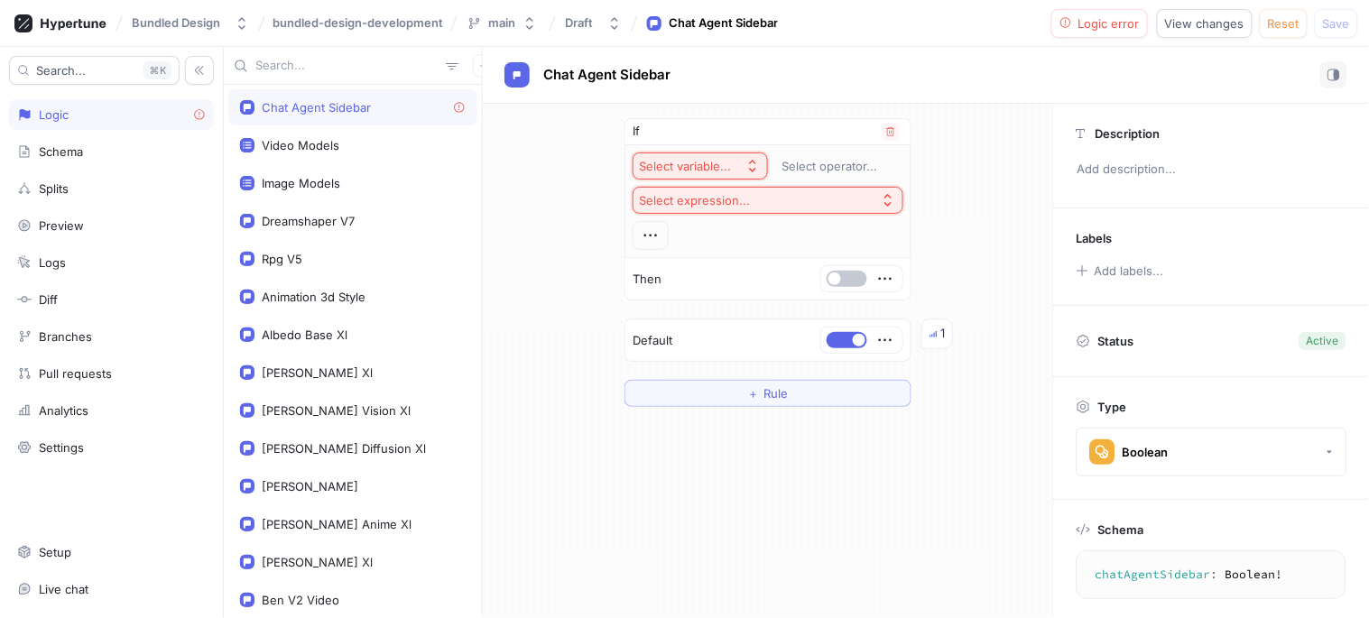
click at [726, 165] on div "Select variable..." at bounding box center [685, 166] width 92 height 15
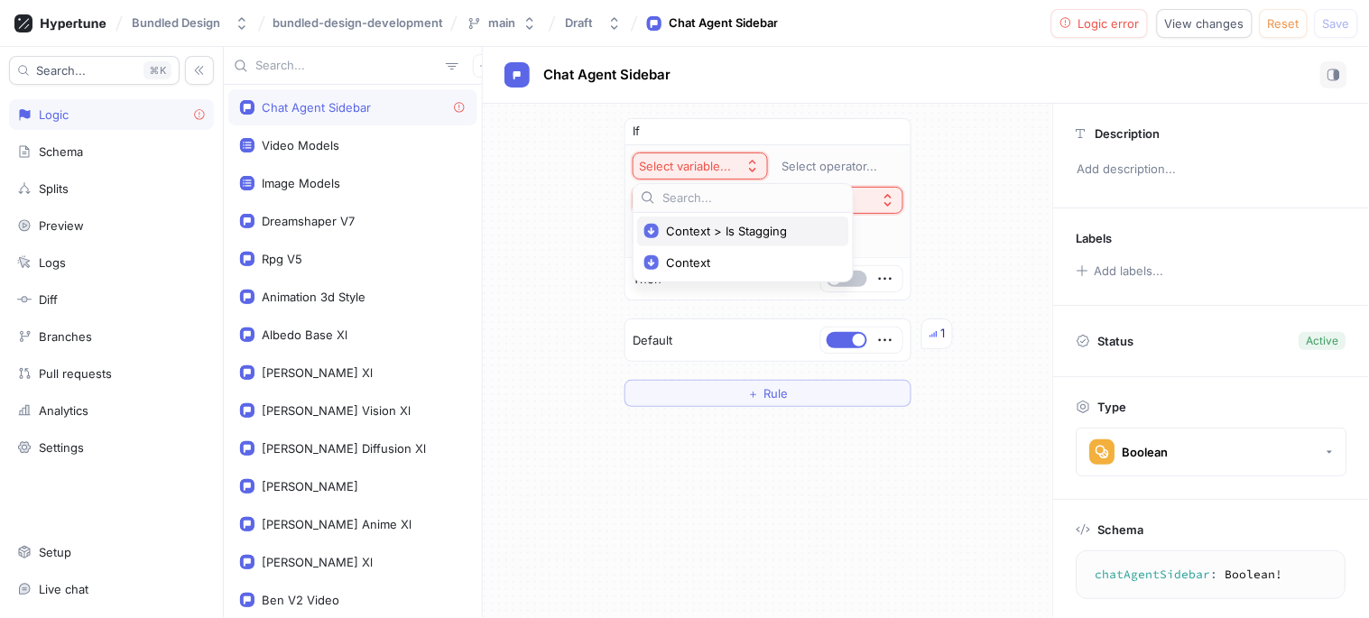
click at [714, 239] on div "Context > Is Stagging" at bounding box center [743, 232] width 212 height 30
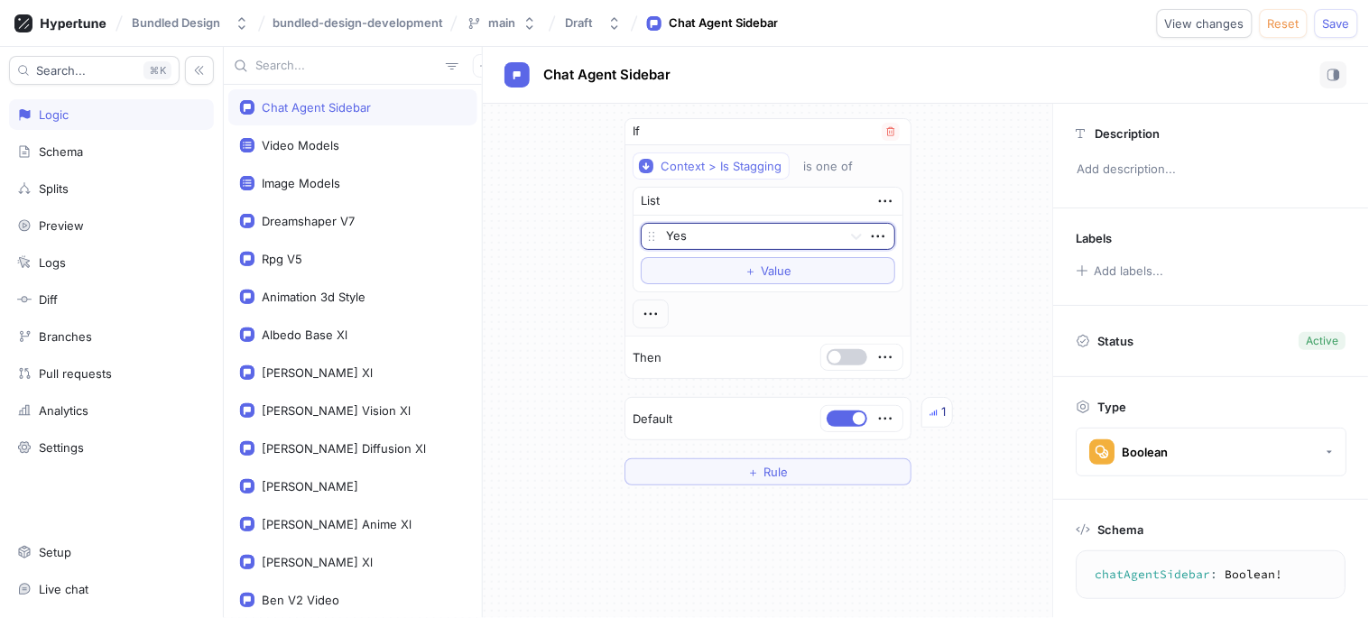
click at [836, 354] on button "button" at bounding box center [847, 357] width 41 height 16
click at [841, 425] on button "button" at bounding box center [847, 419] width 41 height 16
click at [1341, 22] on span "Save" at bounding box center [1336, 23] width 27 height 11
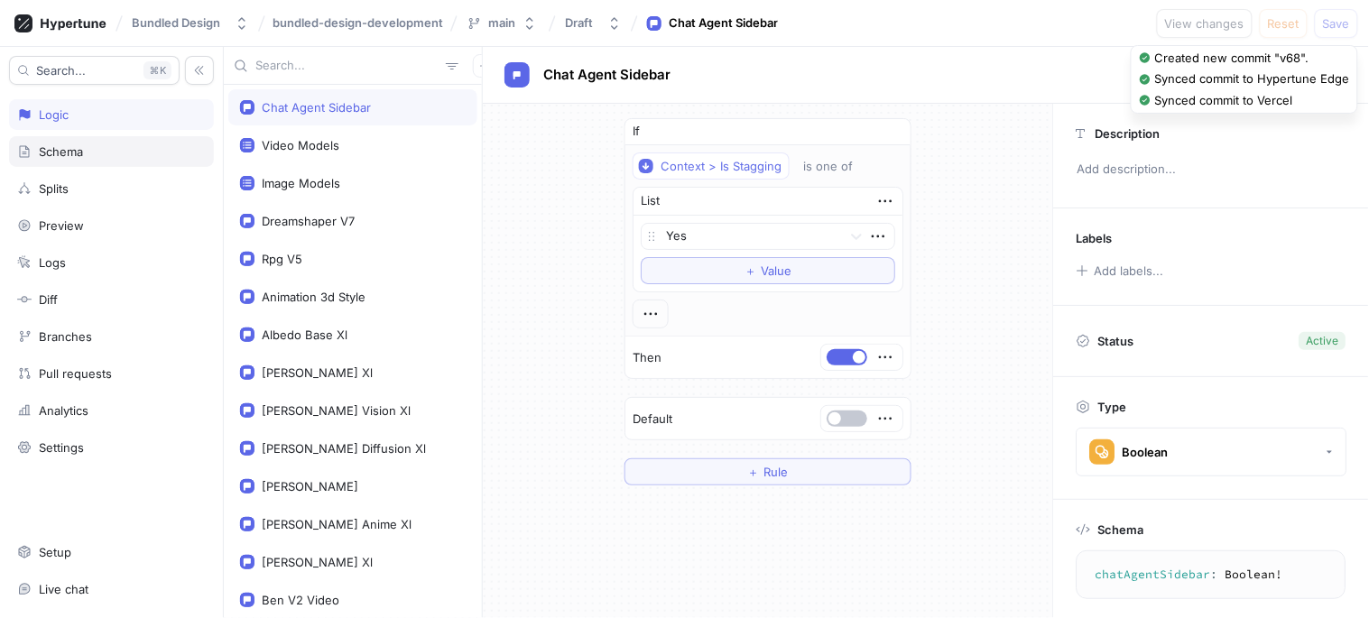
click at [66, 152] on div "Schema" at bounding box center [61, 151] width 44 height 14
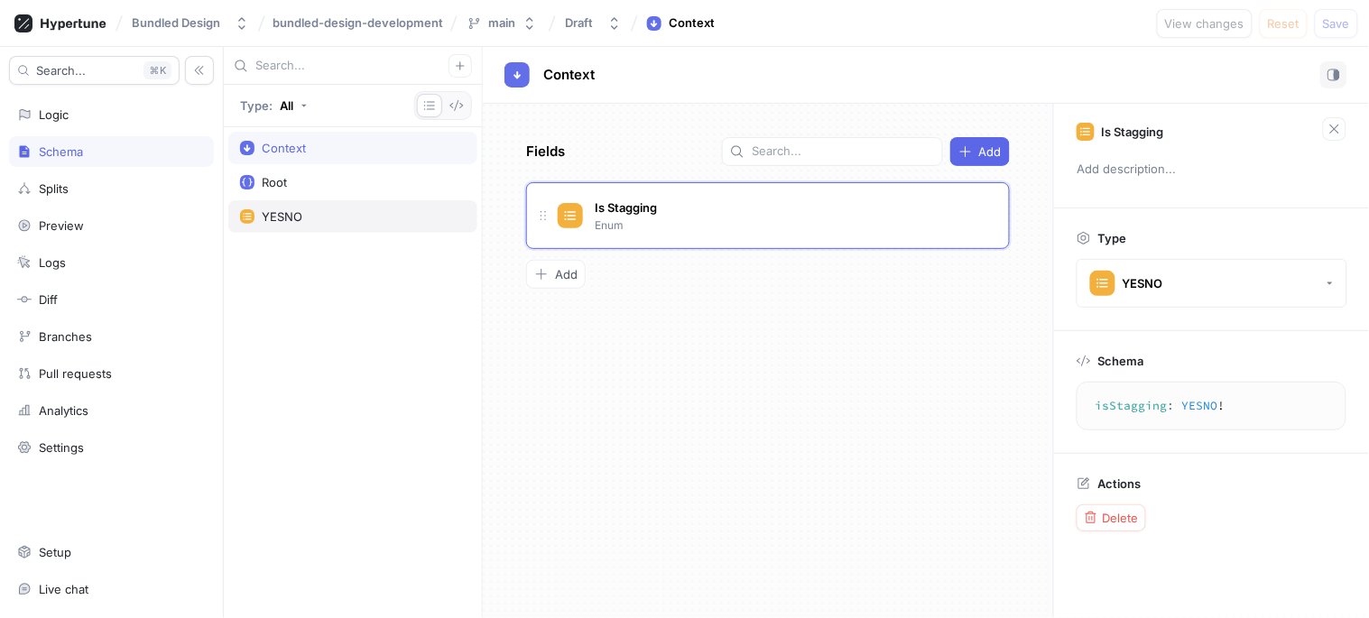
click at [293, 205] on div "YESNO" at bounding box center [352, 216] width 249 height 32
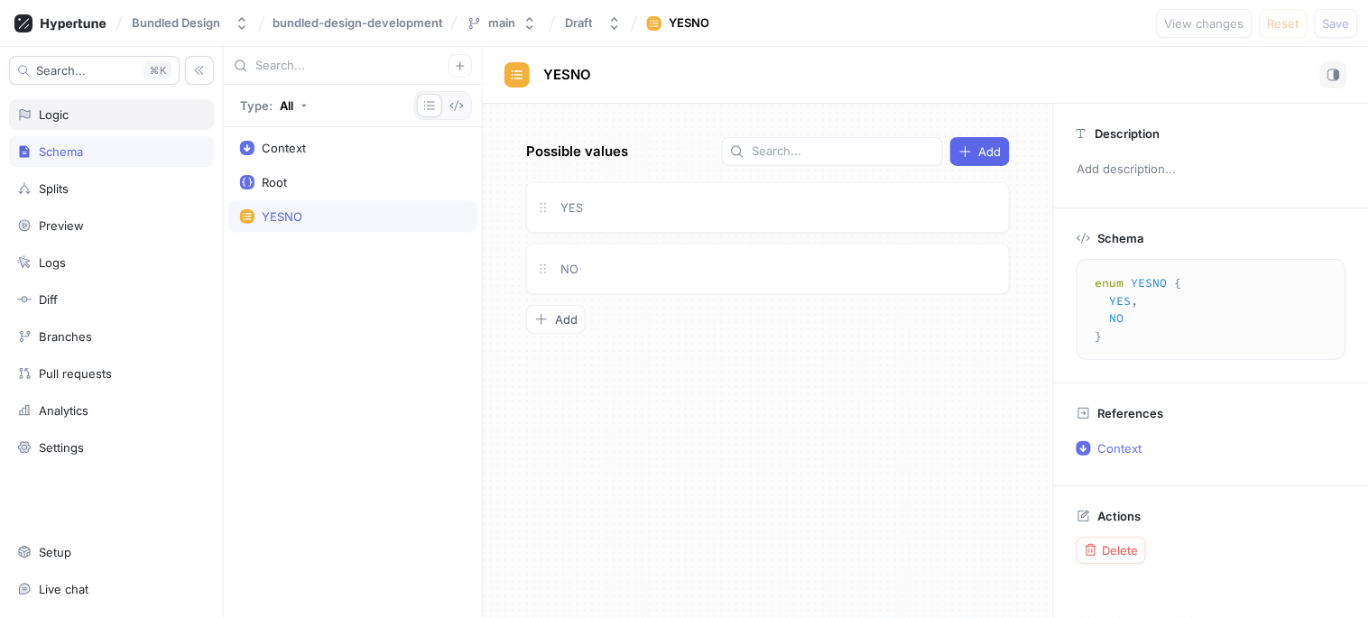
click at [114, 122] on div "Logic" at bounding box center [111, 114] width 205 height 31
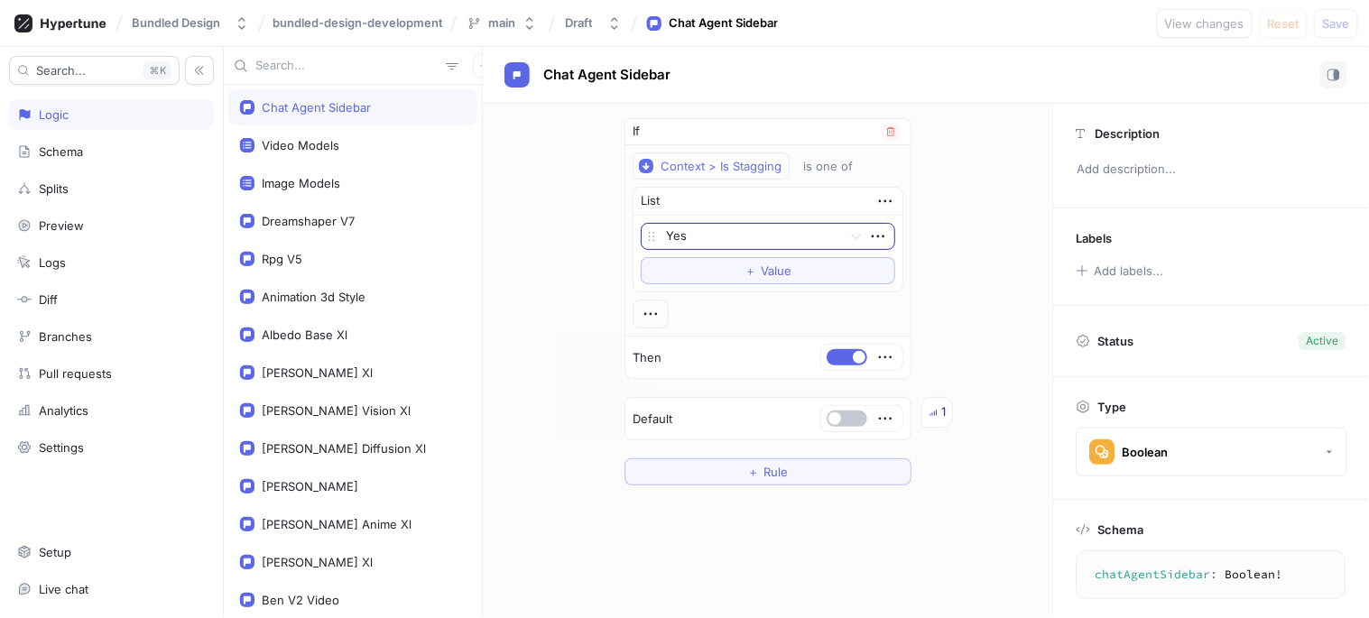
click at [689, 232] on div at bounding box center [750, 237] width 169 height 22
click at [532, 223] on div "If Context > Is Stagging is one of List 2 results available. Use Up and Down to…" at bounding box center [768, 302] width 570 height 396
click at [839, 366] on div at bounding box center [861, 357] width 81 height 25
click at [931, 352] on div "3" at bounding box center [938, 351] width 34 height 31
click at [929, 352] on img at bounding box center [933, 351] width 8 height 8
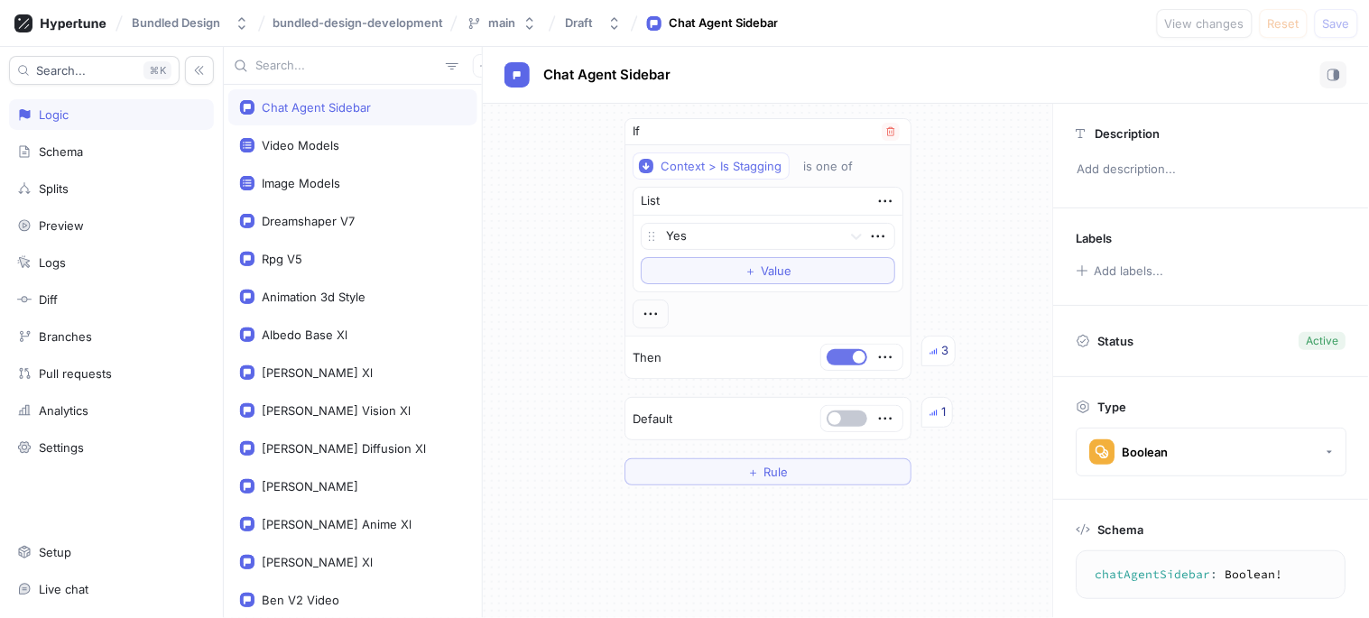
click at [842, 356] on button "button" at bounding box center [847, 357] width 41 height 16
click at [836, 425] on button "button" at bounding box center [847, 419] width 41 height 16
click at [1316, 36] on div "Save" at bounding box center [1336, 23] width 43 height 29
click at [1336, 21] on span "Save" at bounding box center [1336, 23] width 27 height 11
click at [836, 356] on button "button" at bounding box center [847, 357] width 41 height 16
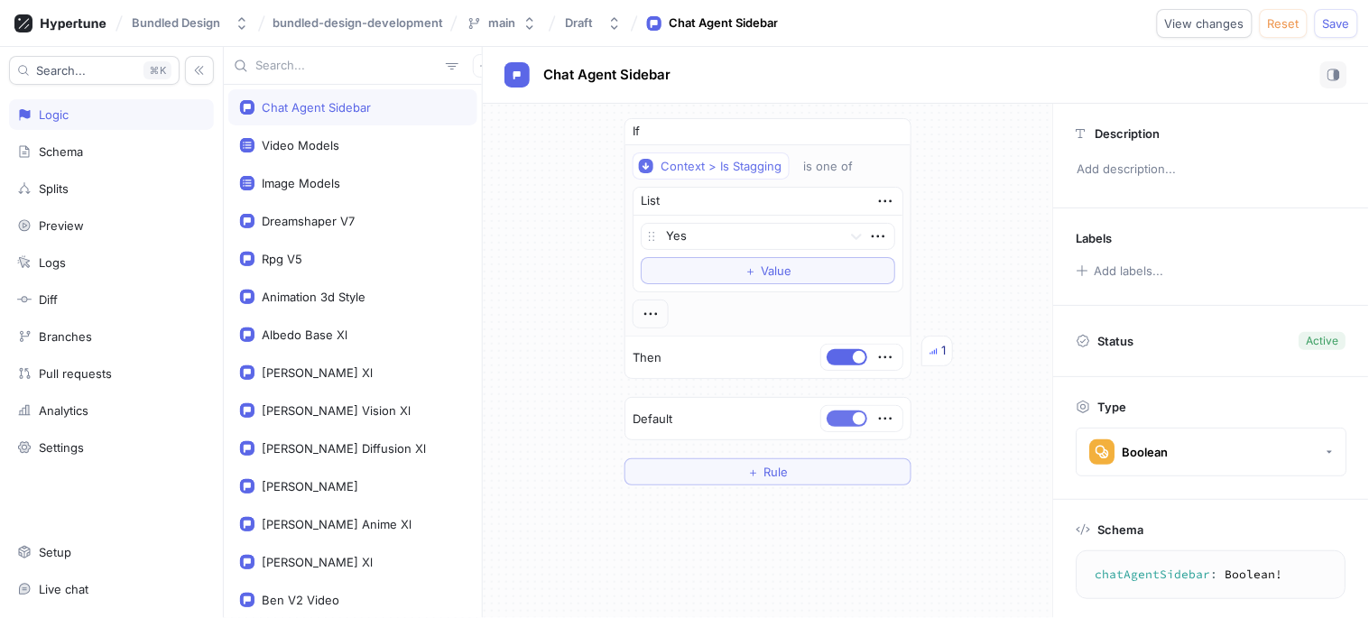
click at [836, 411] on button "button" at bounding box center [847, 419] width 41 height 16
click at [1354, 23] on button "Save" at bounding box center [1336, 23] width 43 height 29
click at [641, 311] on icon "button" at bounding box center [651, 314] width 20 height 20
click at [875, 412] on icon "button" at bounding box center [885, 419] width 20 height 20
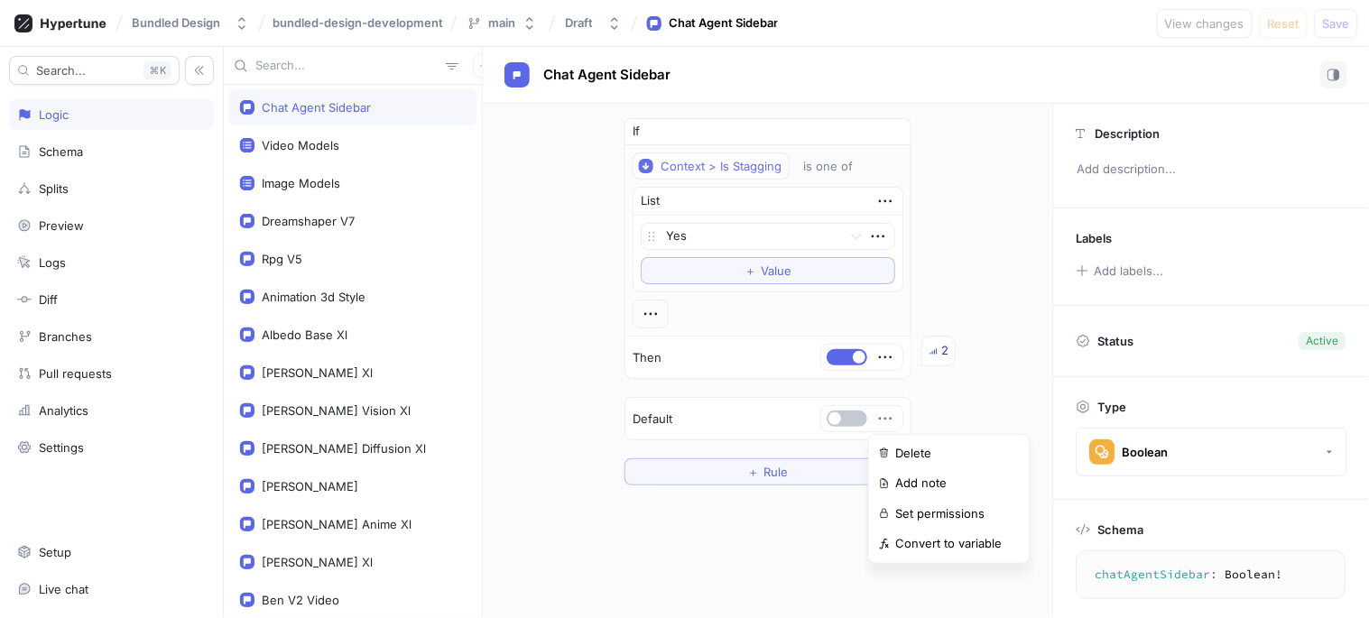
click at [632, 317] on div "If Context > Is Stagging is one of List Yes To pick up a draggable item, press …" at bounding box center [767, 301] width 287 height 367
click at [641, 318] on icon "button" at bounding box center [651, 314] width 20 height 20
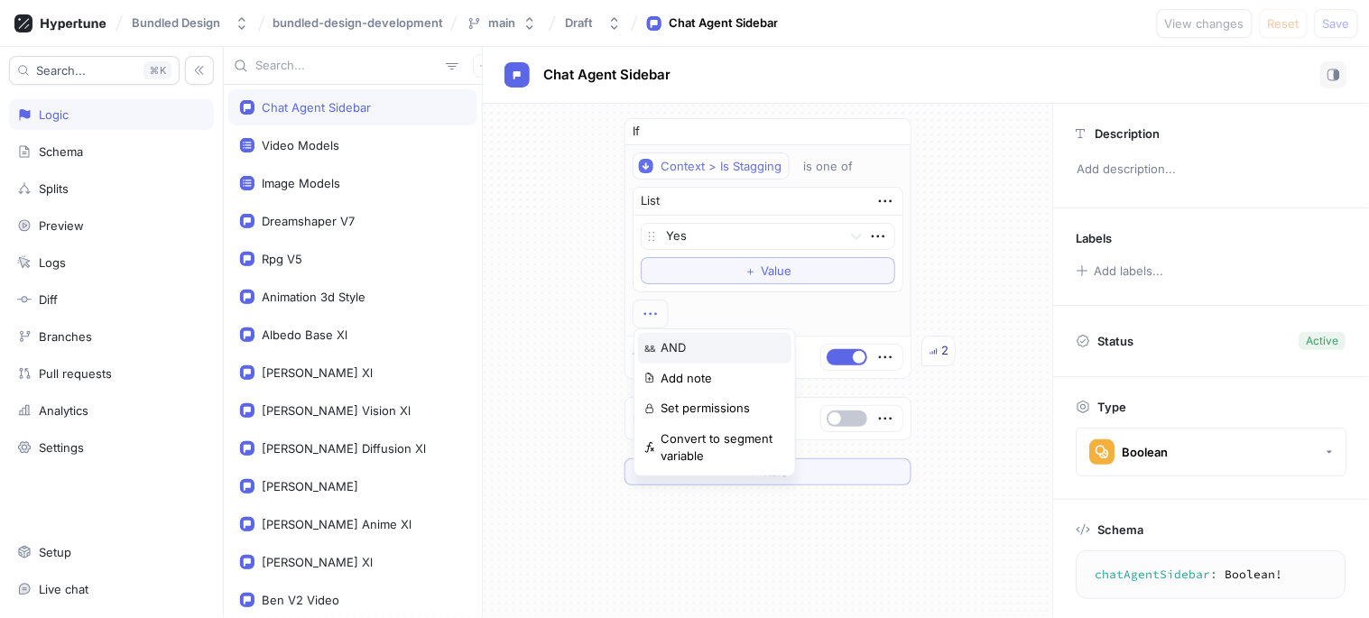
click at [655, 335] on div "&& AND" at bounding box center [714, 348] width 153 height 31
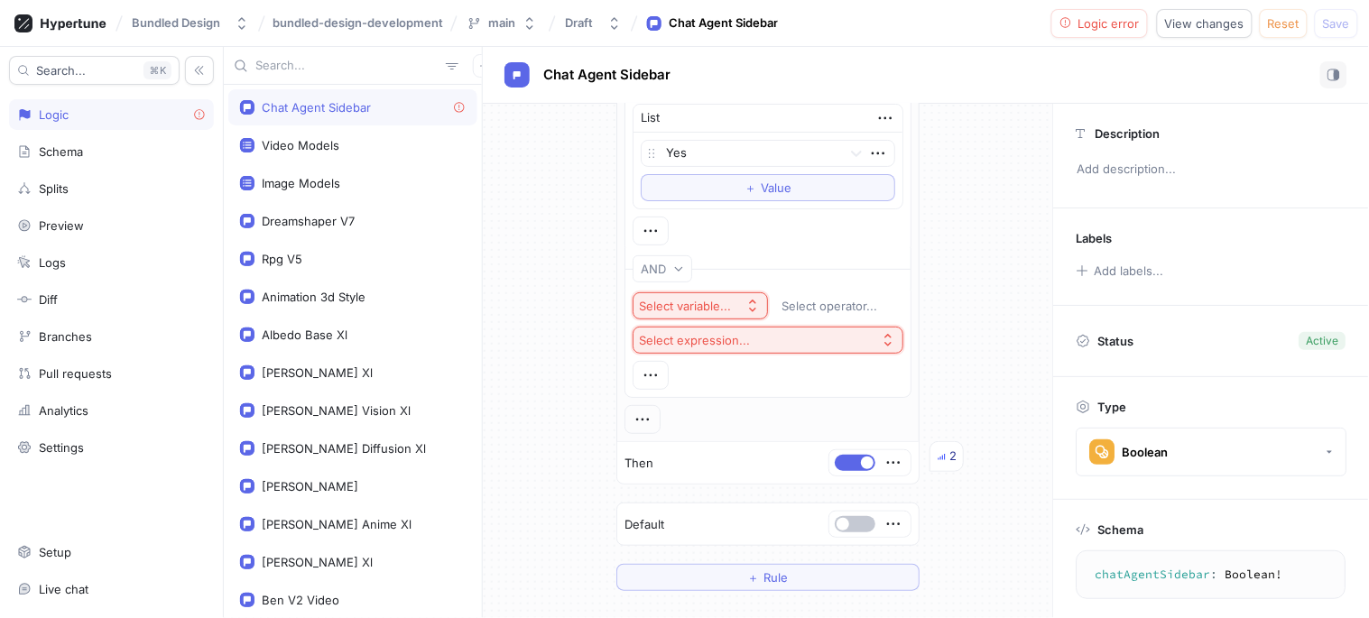
scroll to position [200, 0]
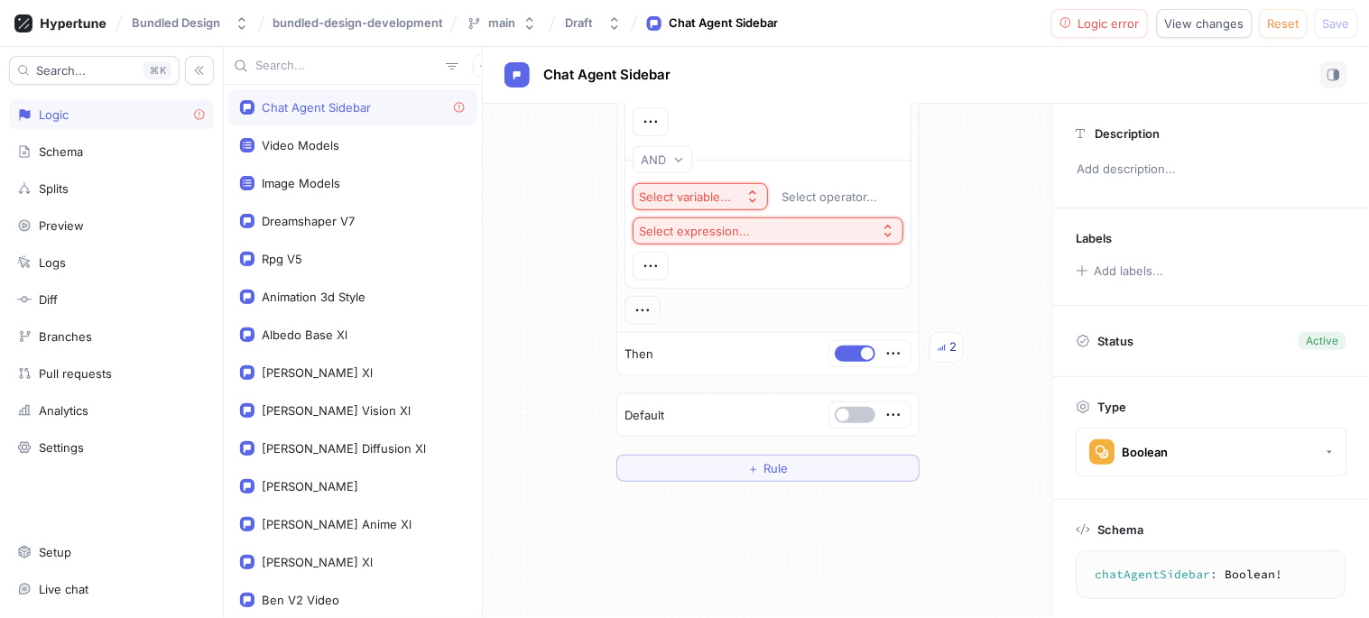
click at [662, 272] on div "Select variable... Select operator... Select expression..." at bounding box center [768, 231] width 271 height 97
click at [641, 262] on icon "button" at bounding box center [651, 266] width 20 height 20
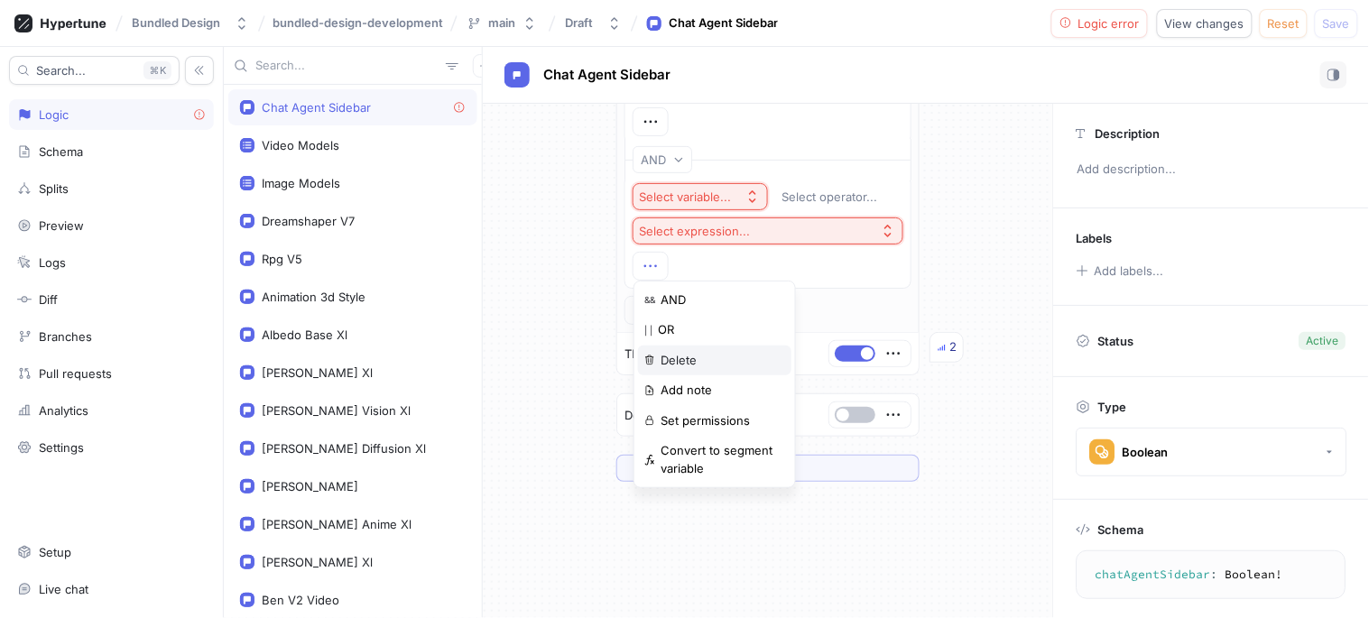
click at [689, 357] on p "Delete" at bounding box center [679, 361] width 36 height 18
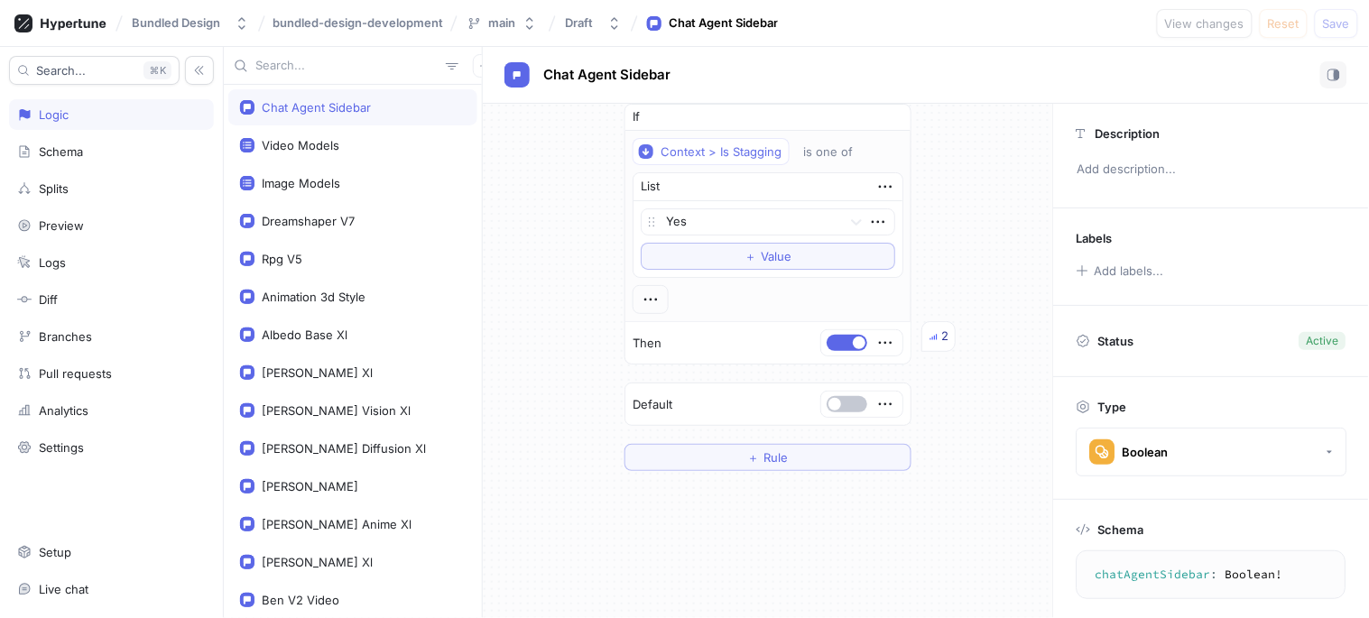
scroll to position [0, 0]
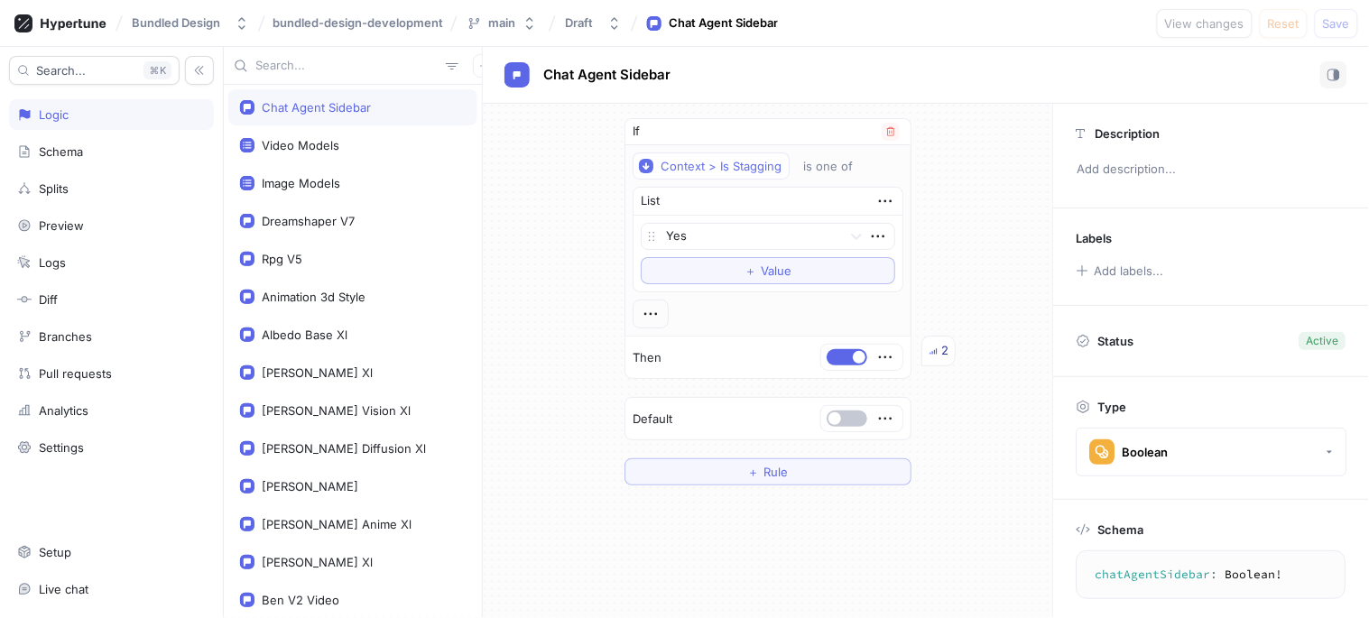
click at [633, 301] on div at bounding box center [651, 314] width 36 height 29
click at [827, 172] on div "is one of" at bounding box center [828, 166] width 50 height 15
click at [878, 199] on icon "button" at bounding box center [885, 201] width 20 height 20
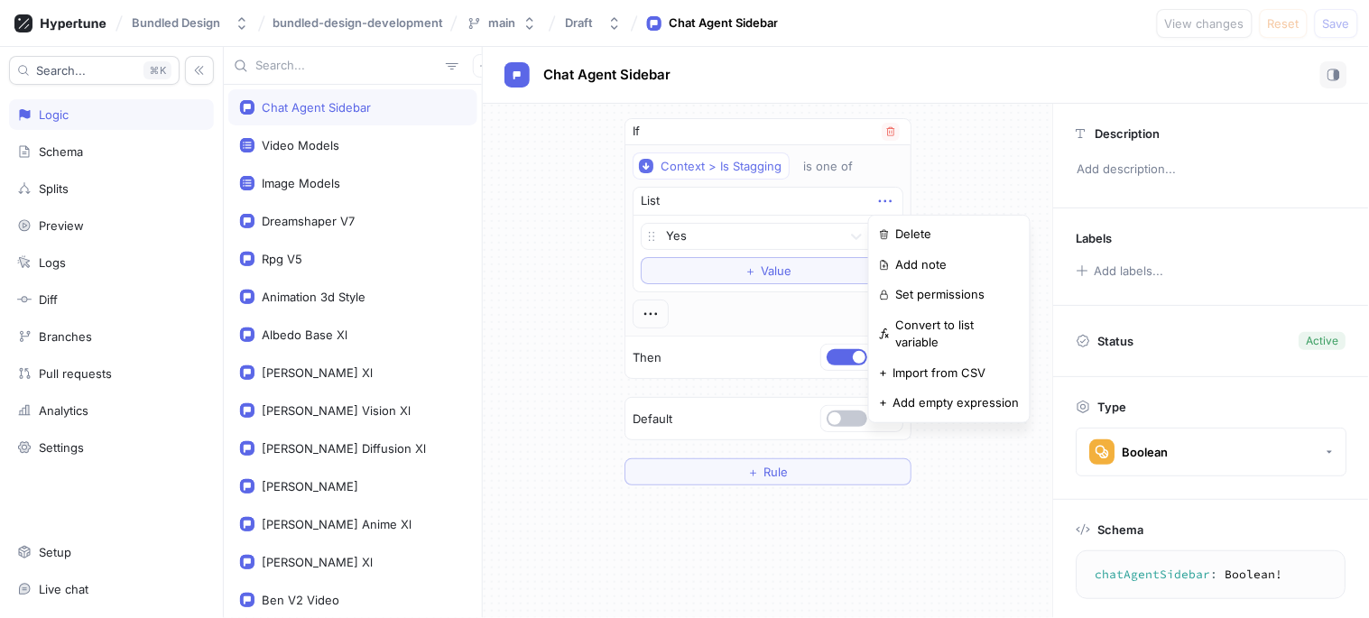
click at [834, 199] on div "List" at bounding box center [767, 202] width 269 height 28
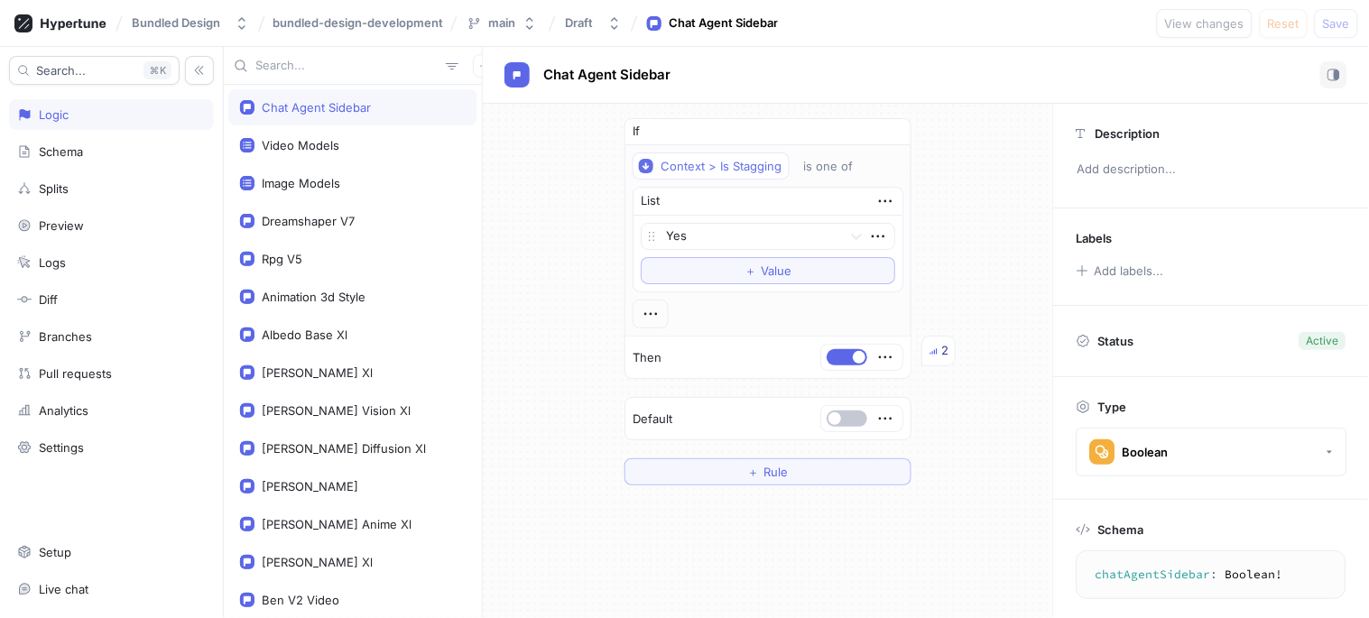
click at [1155, 585] on textarea "chatAgentSidebar: Boolean!" at bounding box center [1212, 575] width 254 height 32
click at [1155, 580] on textarea "chatAgentSidebar: Boolean!" at bounding box center [1212, 575] width 254 height 32
click at [929, 354] on img at bounding box center [933, 351] width 8 height 8
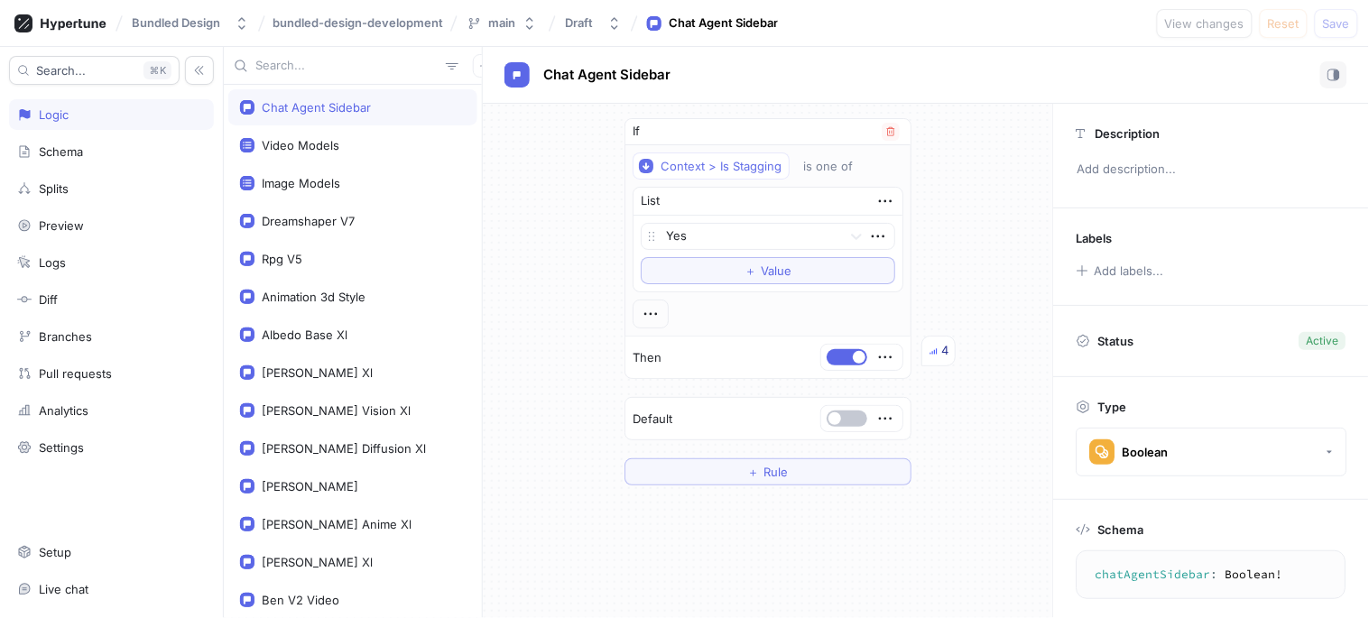
click at [941, 343] on div "4" at bounding box center [944, 351] width 7 height 18
click at [925, 343] on div "4" at bounding box center [938, 351] width 34 height 31
click at [929, 350] on img at bounding box center [933, 351] width 8 height 8
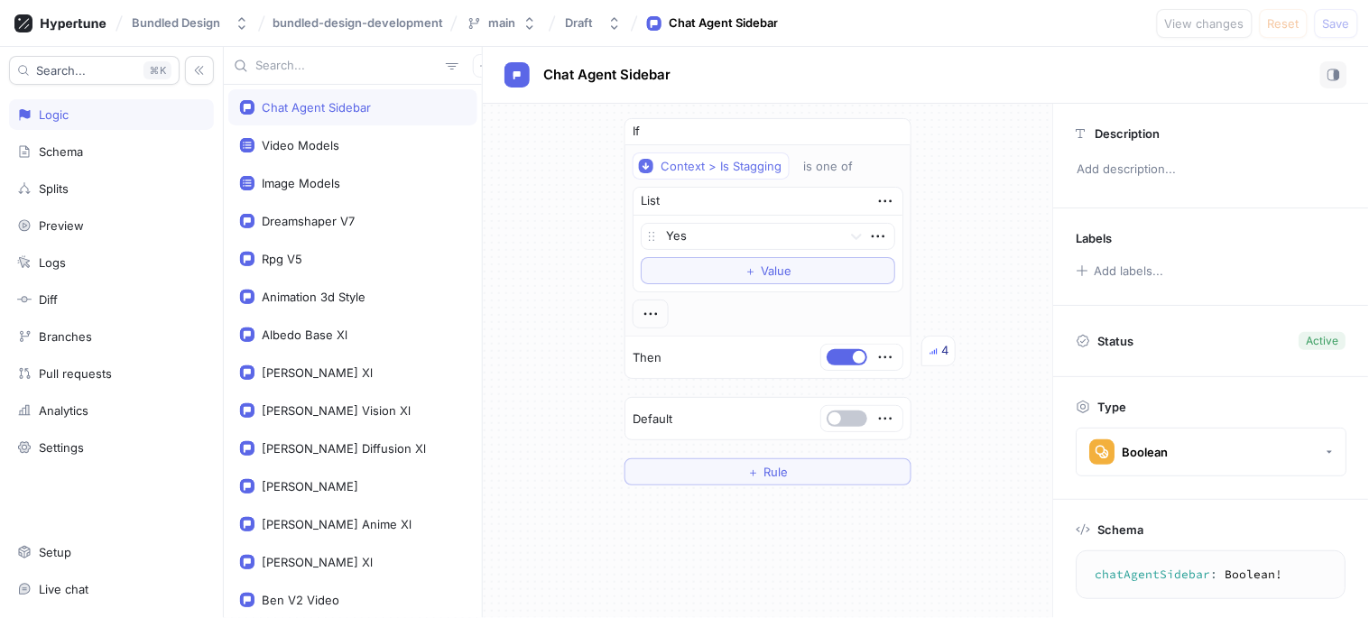
click at [1307, 338] on div "Active" at bounding box center [1323, 341] width 32 height 16
click at [846, 416] on button "button" at bounding box center [847, 419] width 41 height 16
click at [1341, 18] on span "Save" at bounding box center [1336, 23] width 27 height 11
click at [843, 424] on button "button" at bounding box center [847, 419] width 41 height 16
click at [1337, 24] on span "Save" at bounding box center [1336, 23] width 27 height 11
